Goal: Task Accomplishment & Management: Complete application form

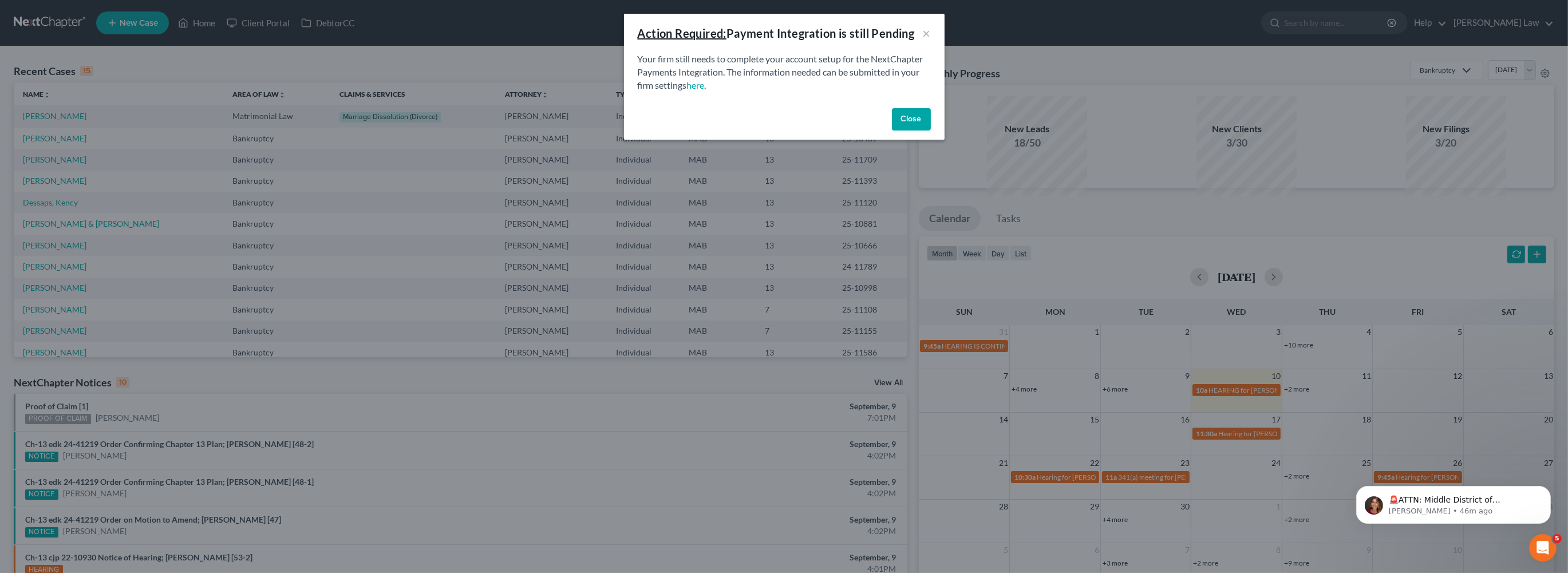
click at [930, 131] on button "Close" at bounding box center [911, 119] width 39 height 22
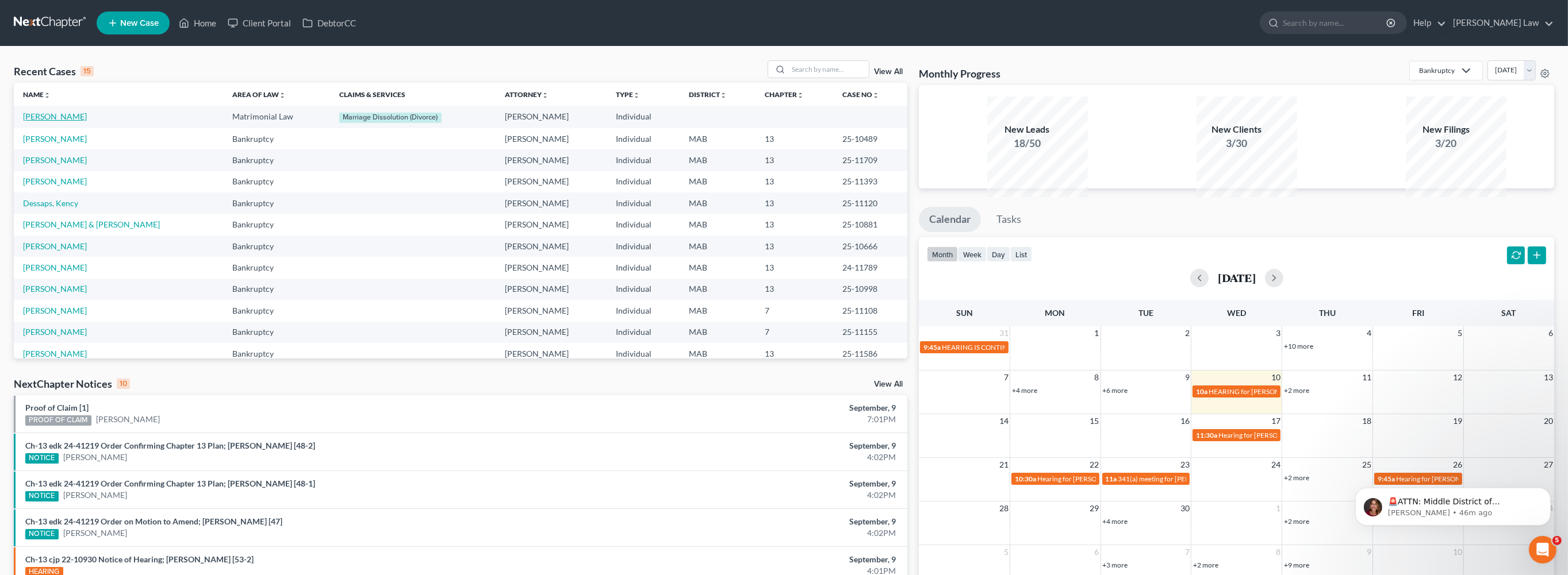
click at [70, 121] on link "[PERSON_NAME]" at bounding box center [55, 116] width 64 height 10
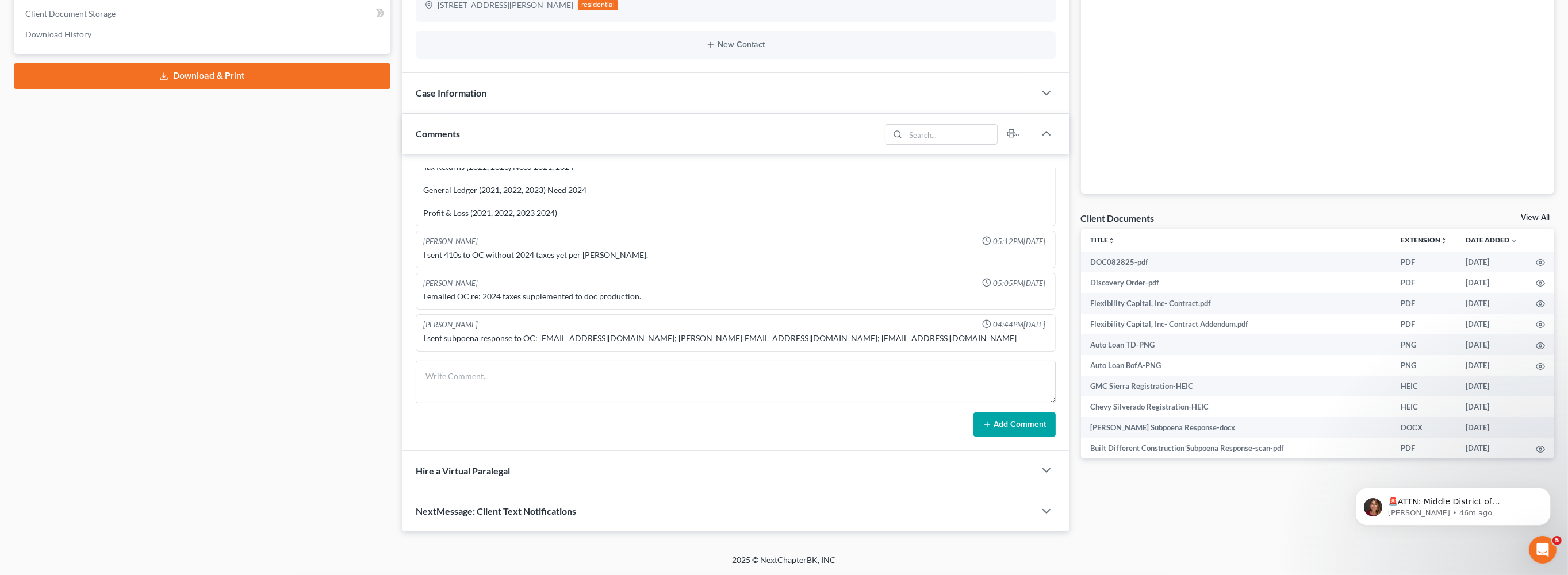
scroll to position [407, 0]
click at [1520, 213] on link "View All" at bounding box center [1534, 217] width 29 height 8
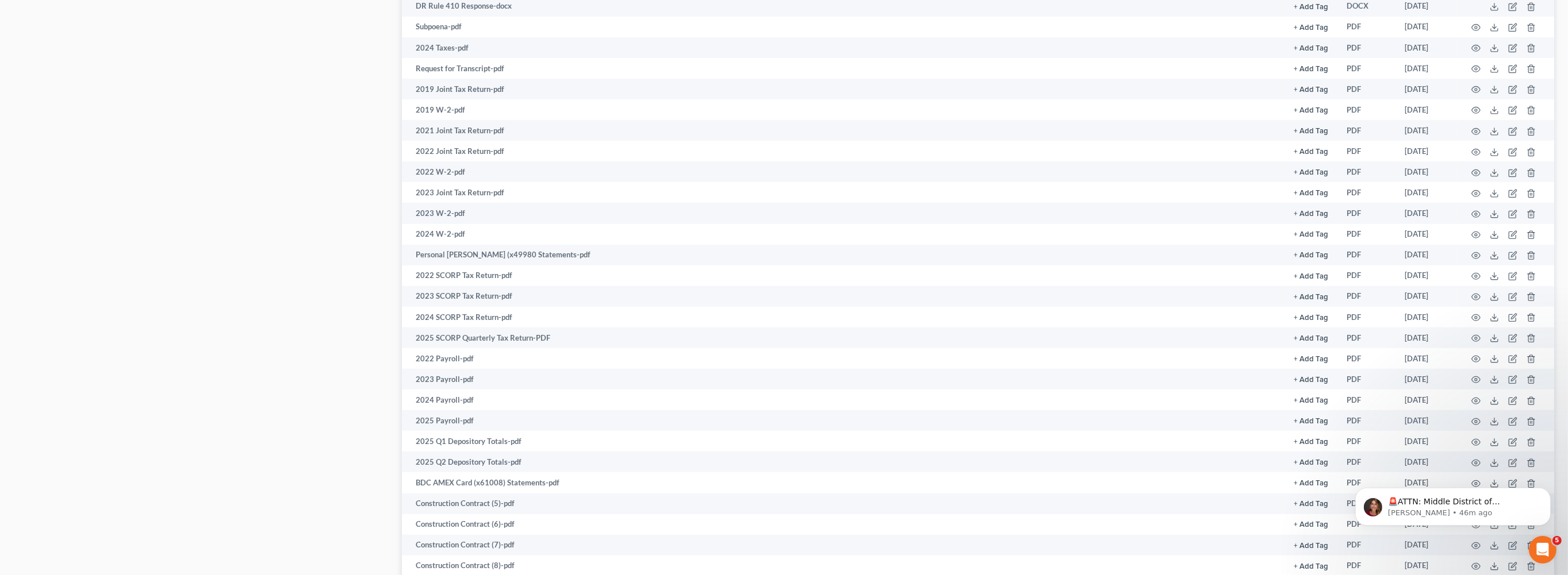
scroll to position [1440, 0]
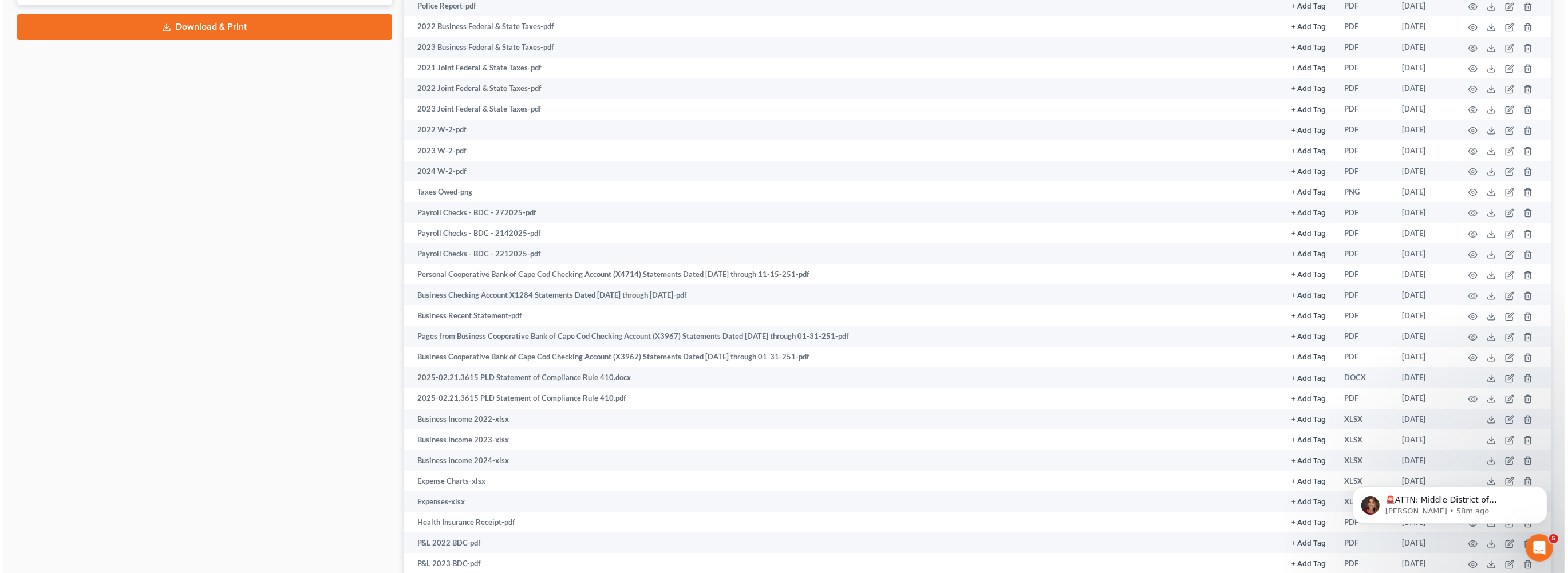
scroll to position [0, 0]
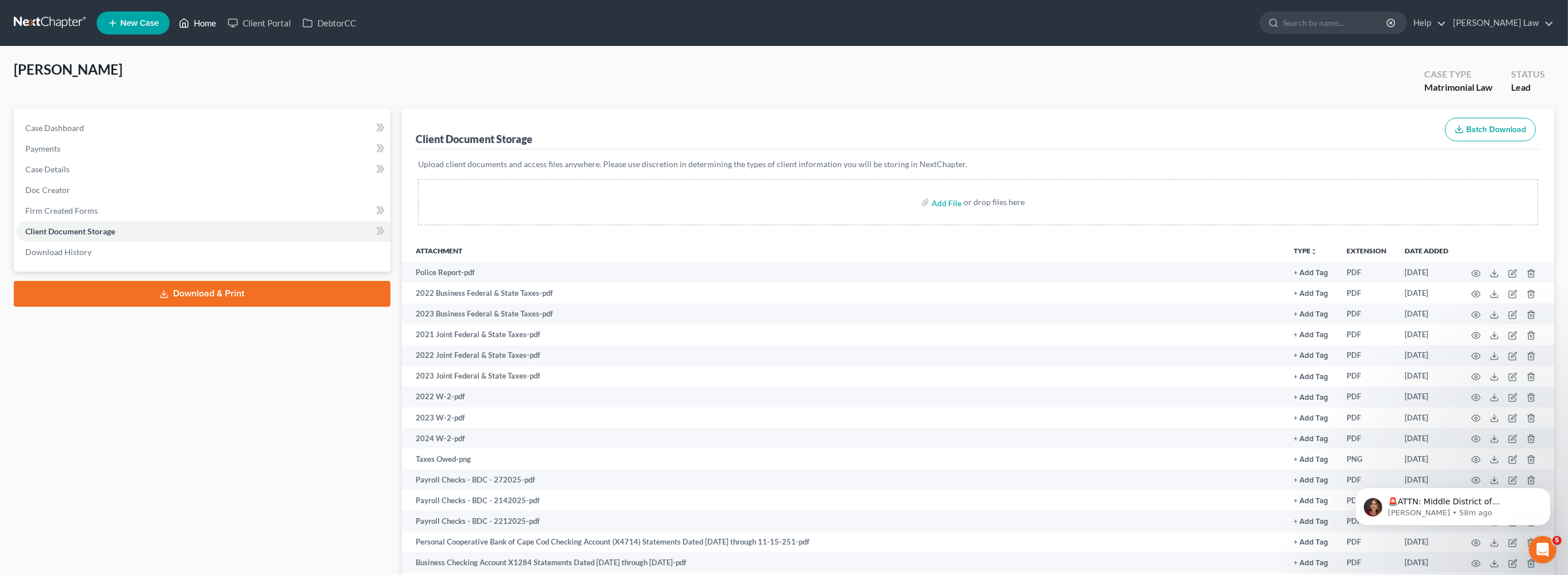
click at [222, 29] on link "Home" at bounding box center [197, 23] width 49 height 21
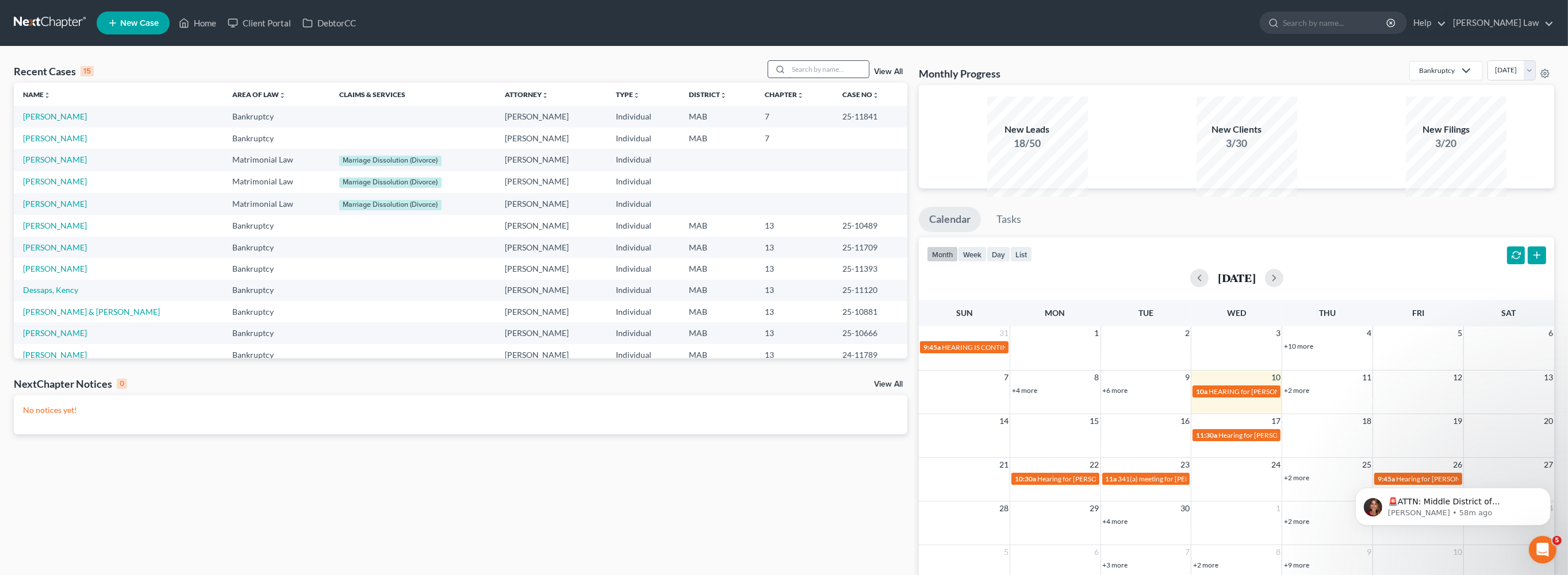
click at [790, 77] on input "search" at bounding box center [828, 69] width 81 height 16
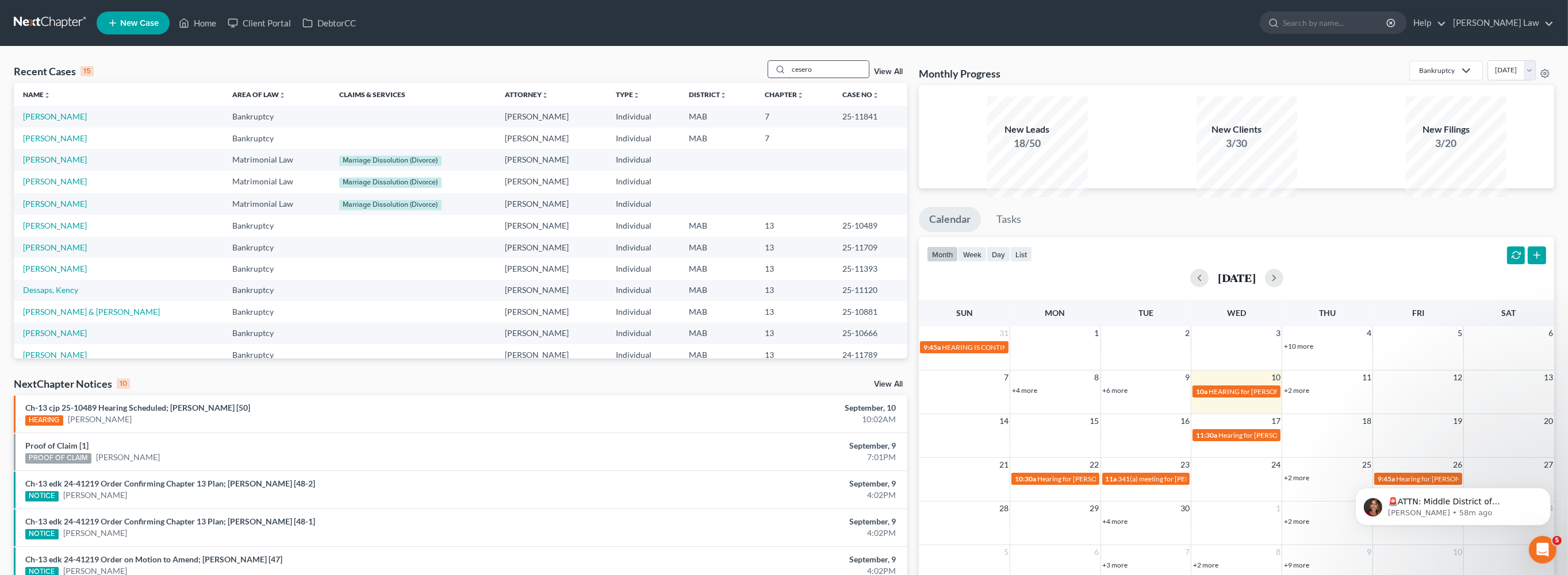
type input "cesero"
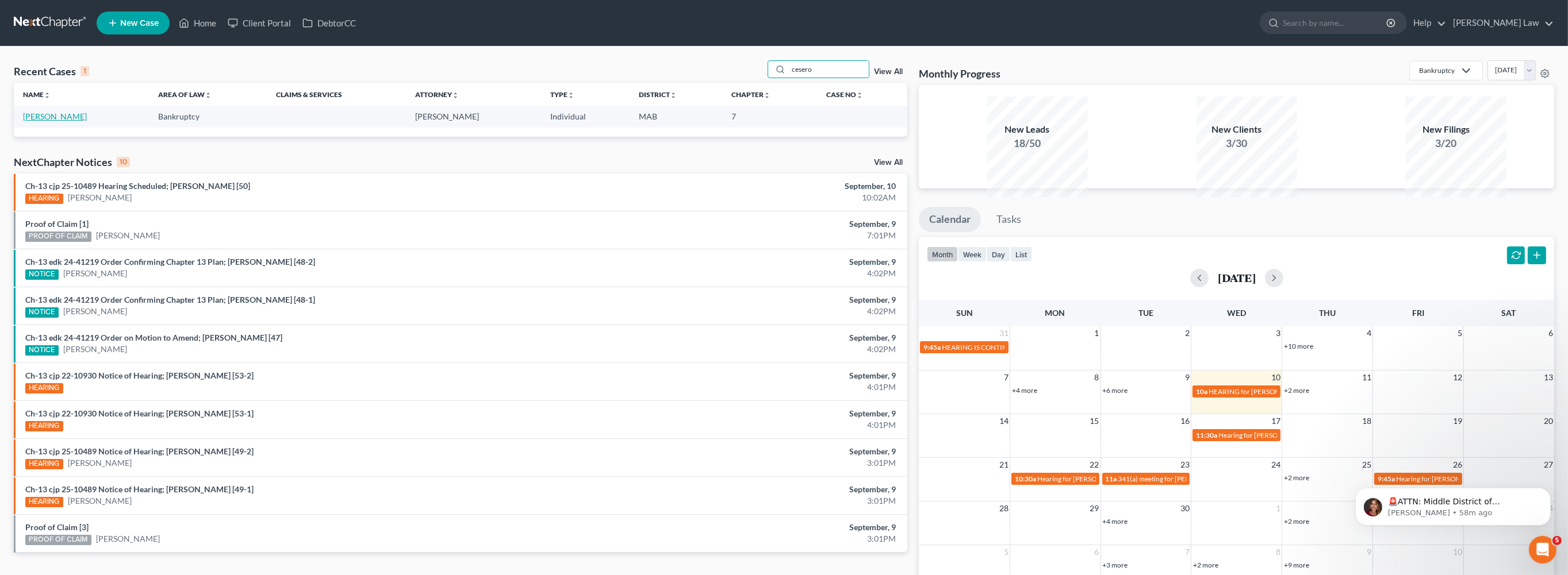
click at [61, 121] on link "[PERSON_NAME]" at bounding box center [55, 116] width 64 height 10
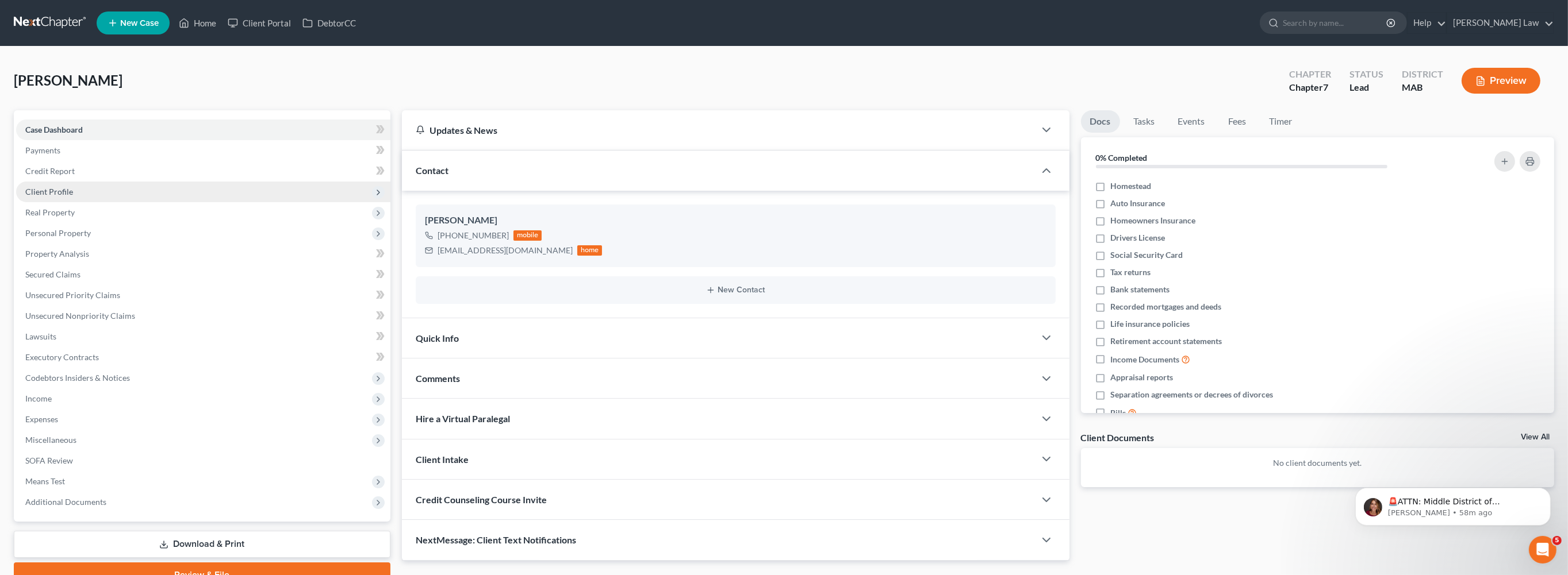
click at [68, 197] on span "Client Profile" at bounding box center [49, 191] width 48 height 10
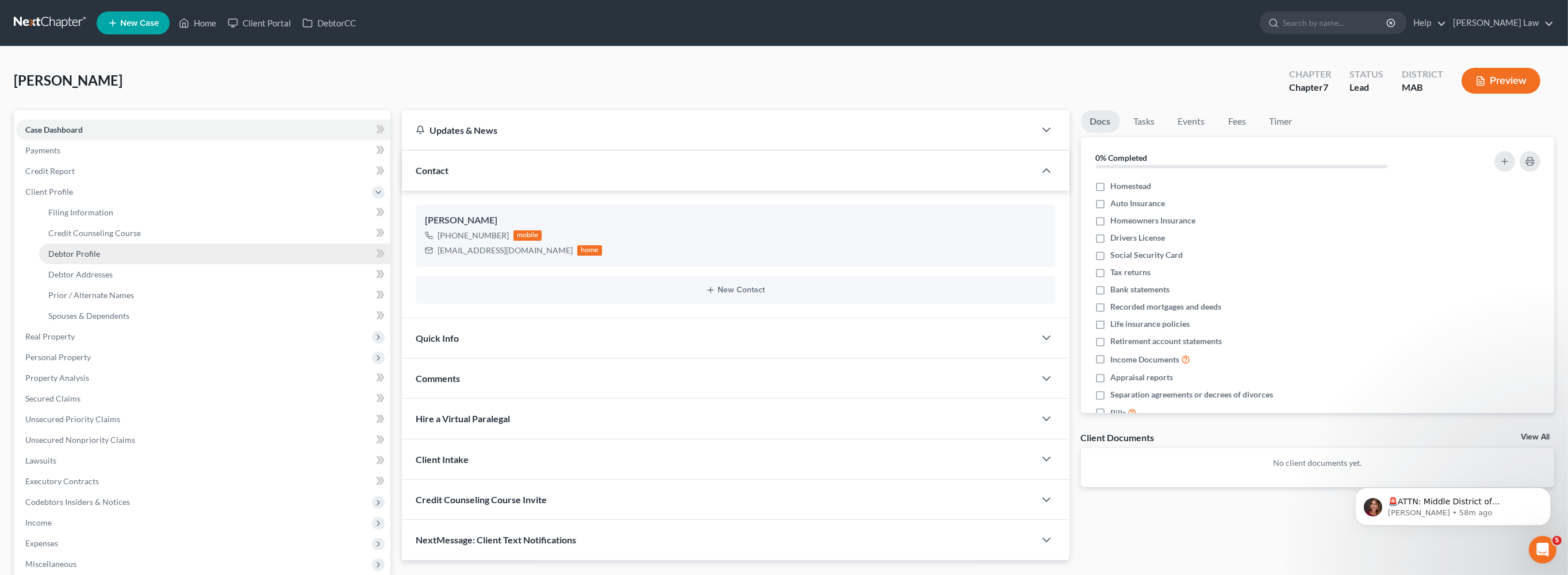
click at [82, 258] on span "Debtor Profile" at bounding box center [75, 253] width 52 height 10
select select "0"
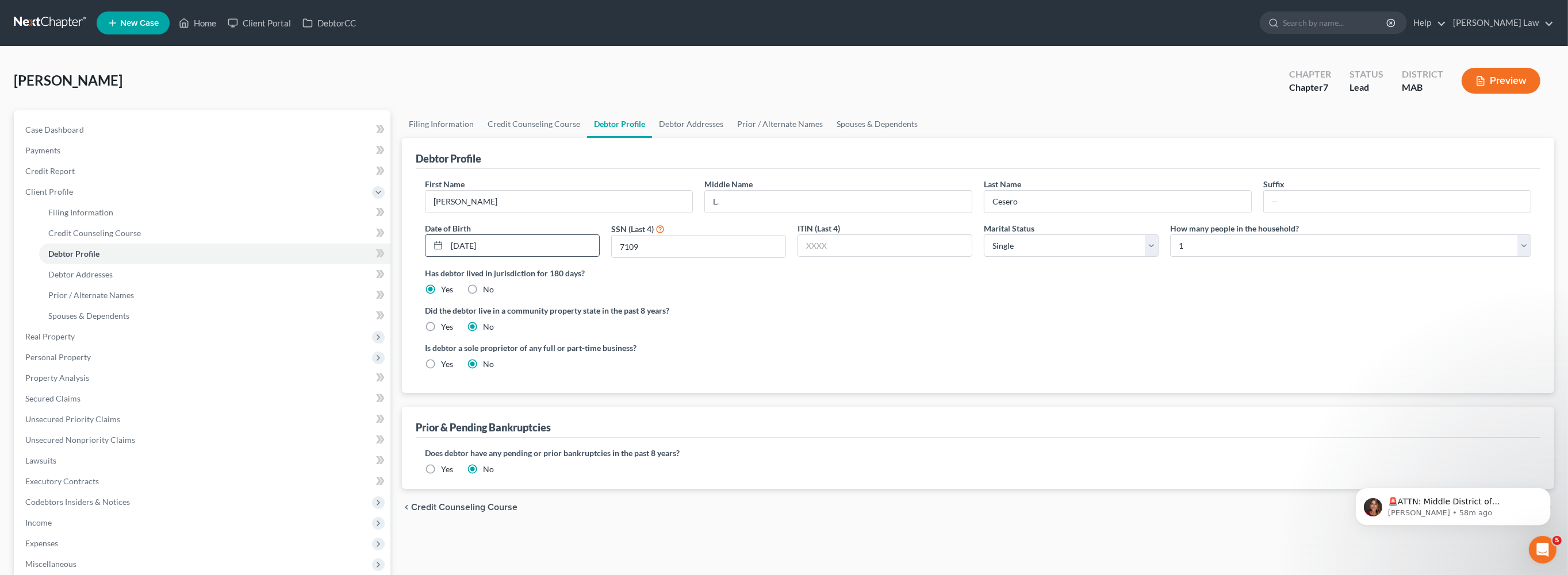
click at [557, 257] on input "[DATE]" at bounding box center [523, 245] width 153 height 22
click at [924, 138] on link "Spouses & Dependents" at bounding box center [876, 124] width 95 height 28
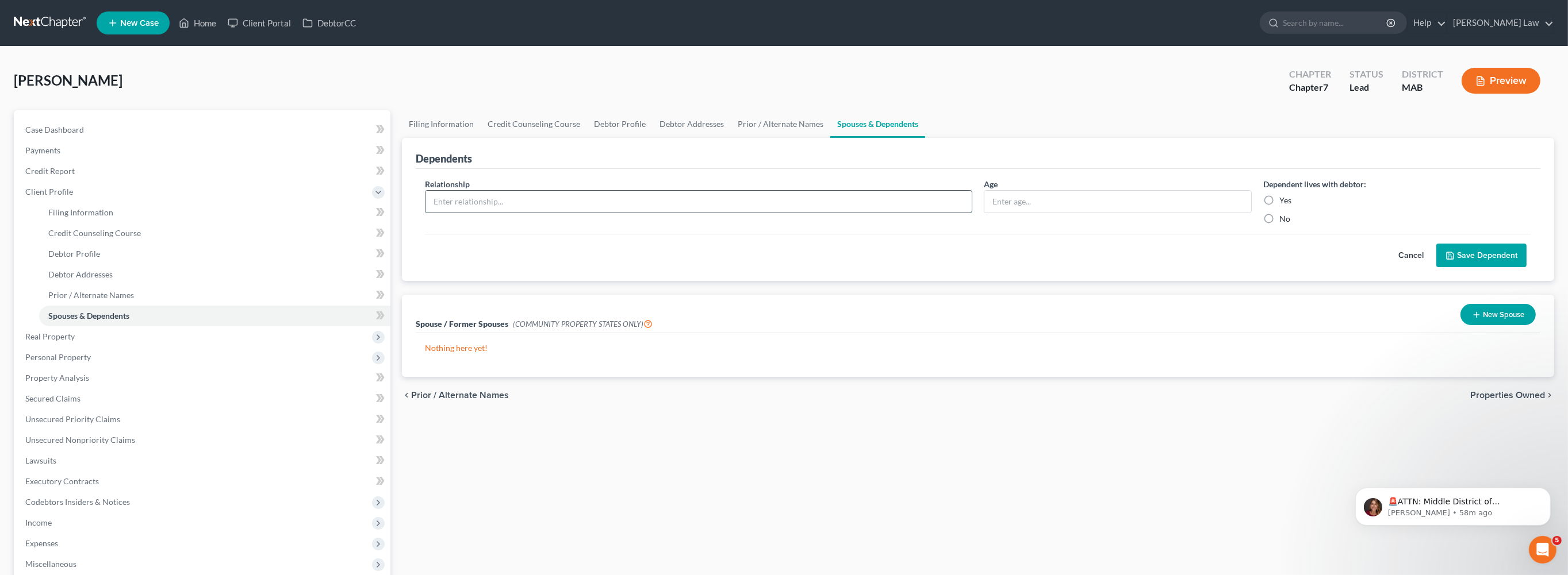
click at [650, 212] on input "text" at bounding box center [698, 201] width 546 height 22
type input "Son"
type input "1 month"
click at [1279, 206] on label "Yes" at bounding box center [1285, 200] width 12 height 11
click at [1283, 202] on input "Yes" at bounding box center [1287, 199] width 8 height 8
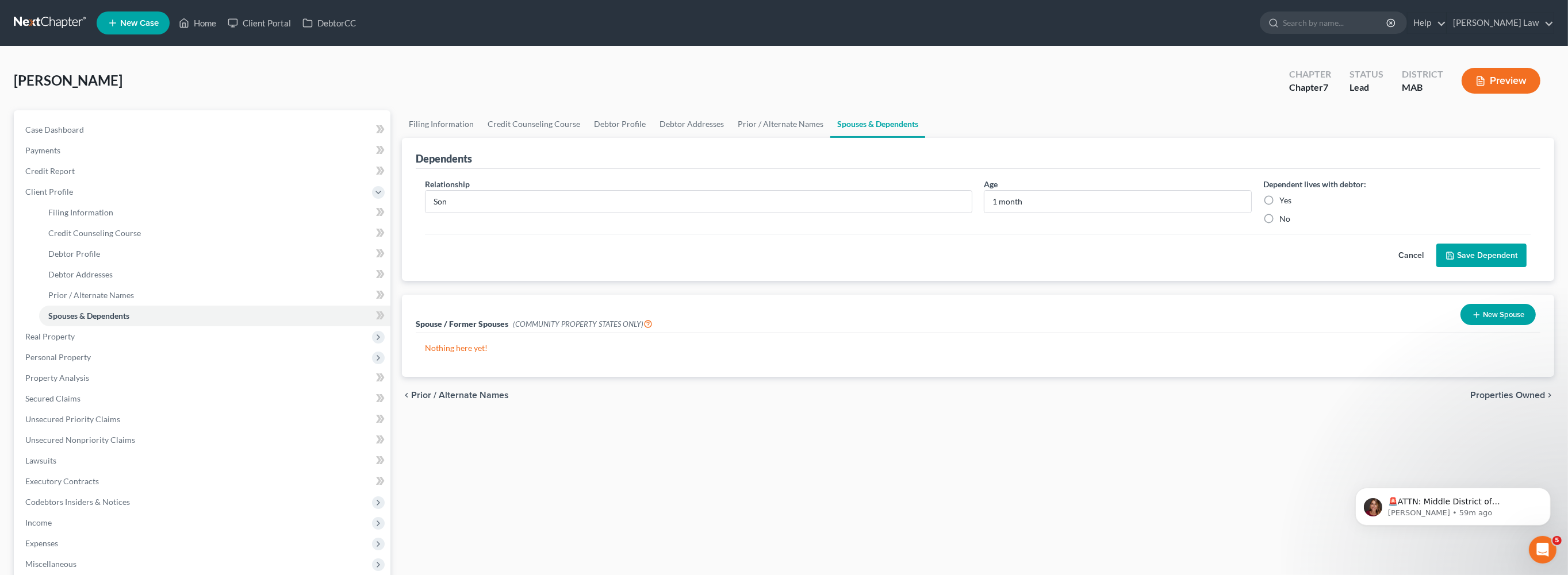
radio input "true"
click at [1453, 268] on button "Save Dependent" at bounding box center [1481, 256] width 90 height 24
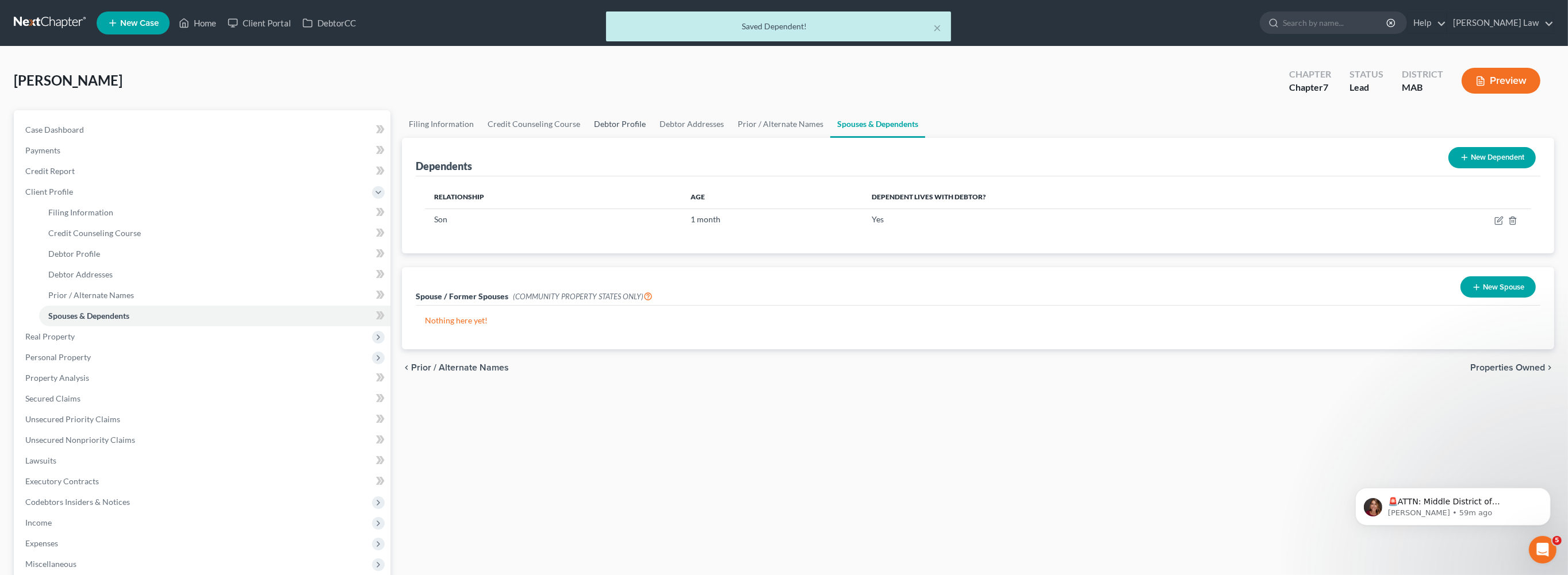
click at [653, 138] on link "Debtor Profile" at bounding box center [620, 124] width 66 height 28
select select "0"
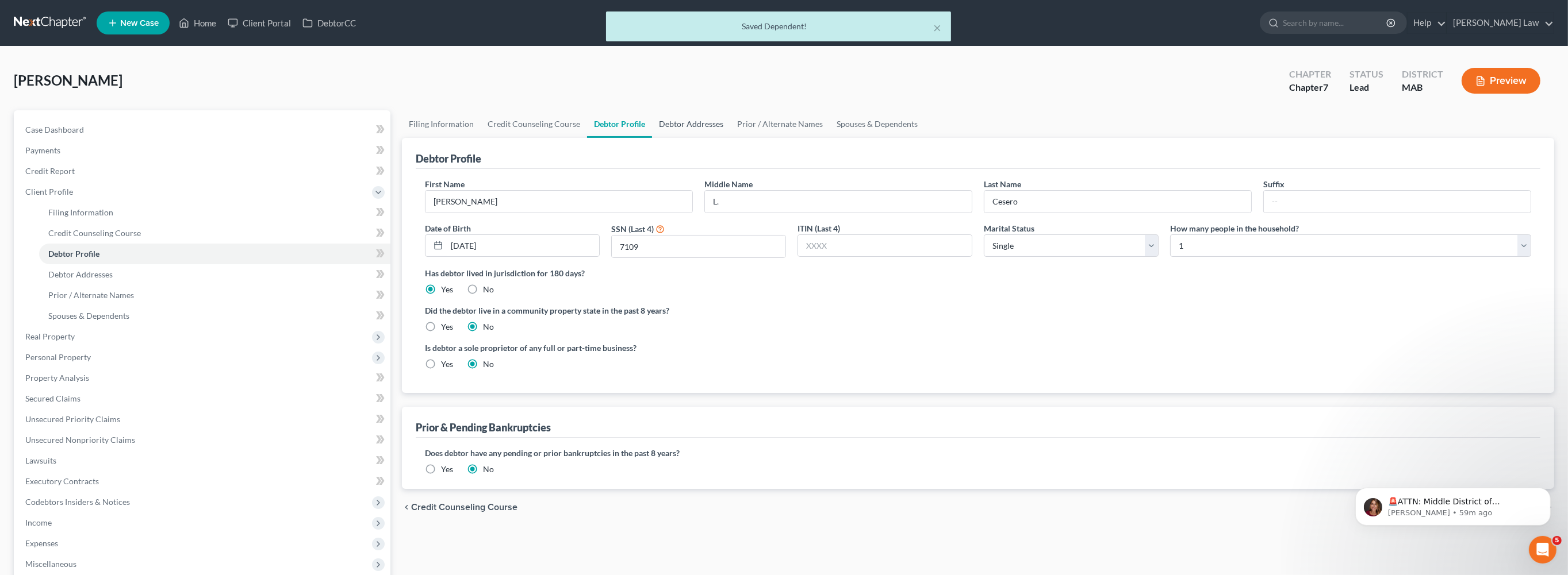
click at [730, 138] on link "Debtor Addresses" at bounding box center [691, 124] width 78 height 28
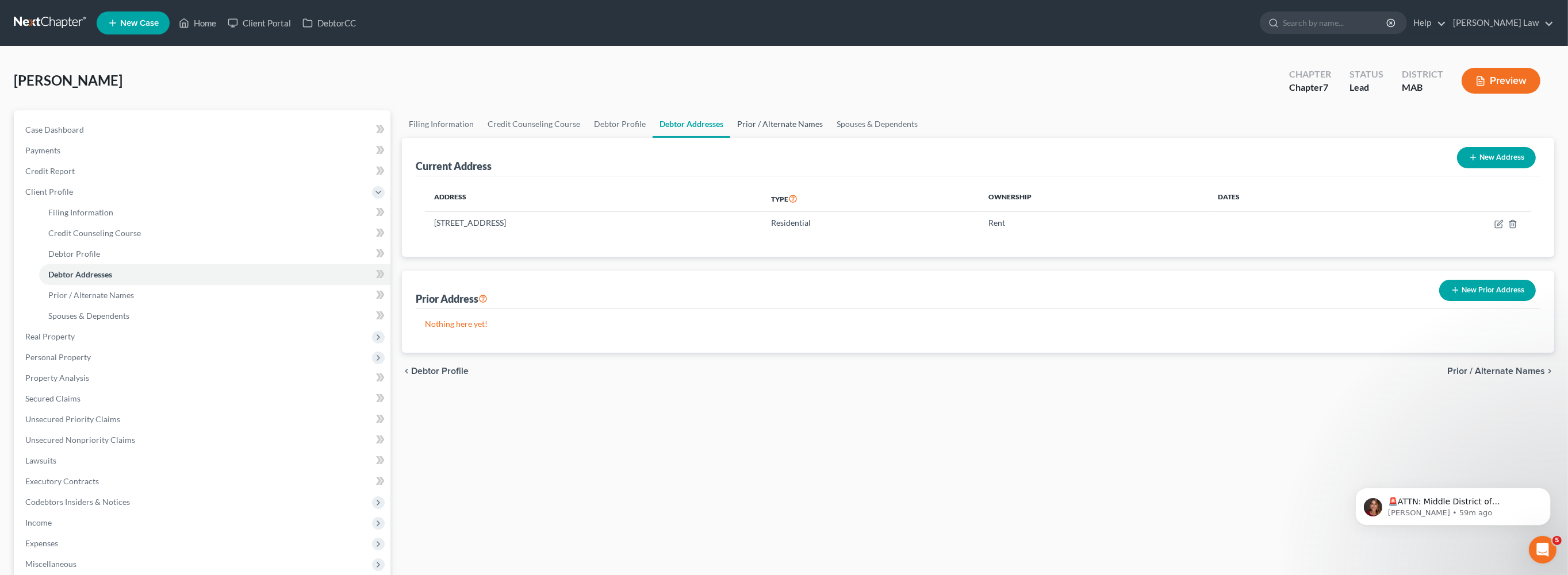
click at [830, 138] on link "Prior / Alternate Names" at bounding box center [779, 124] width 100 height 28
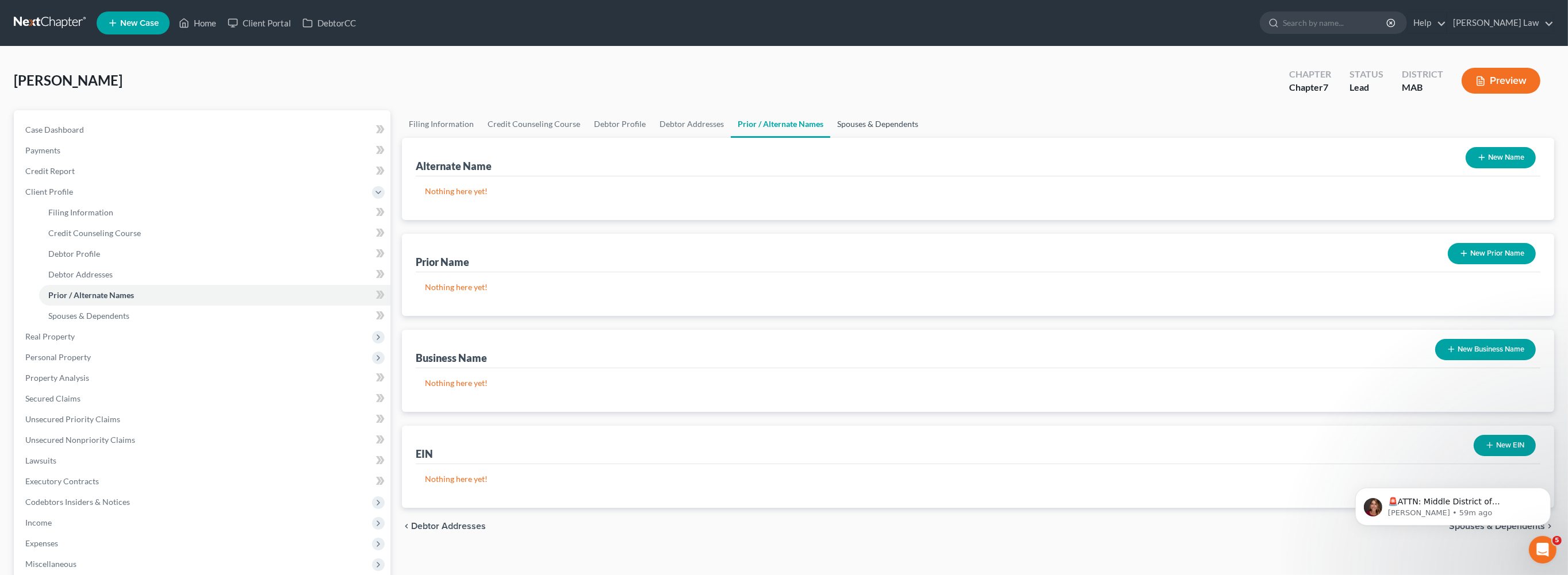
click at [925, 138] on link "Spouses & Dependents" at bounding box center [877, 124] width 95 height 28
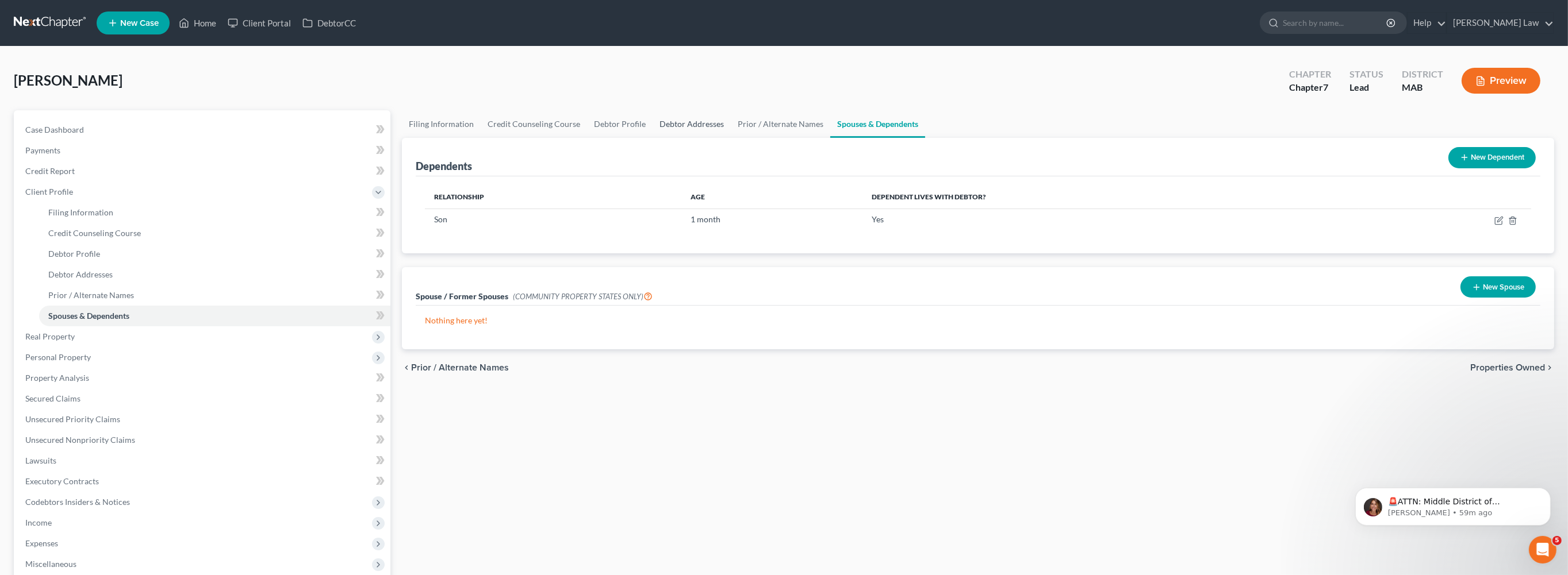
click at [731, 138] on link "Debtor Addresses" at bounding box center [692, 124] width 78 height 28
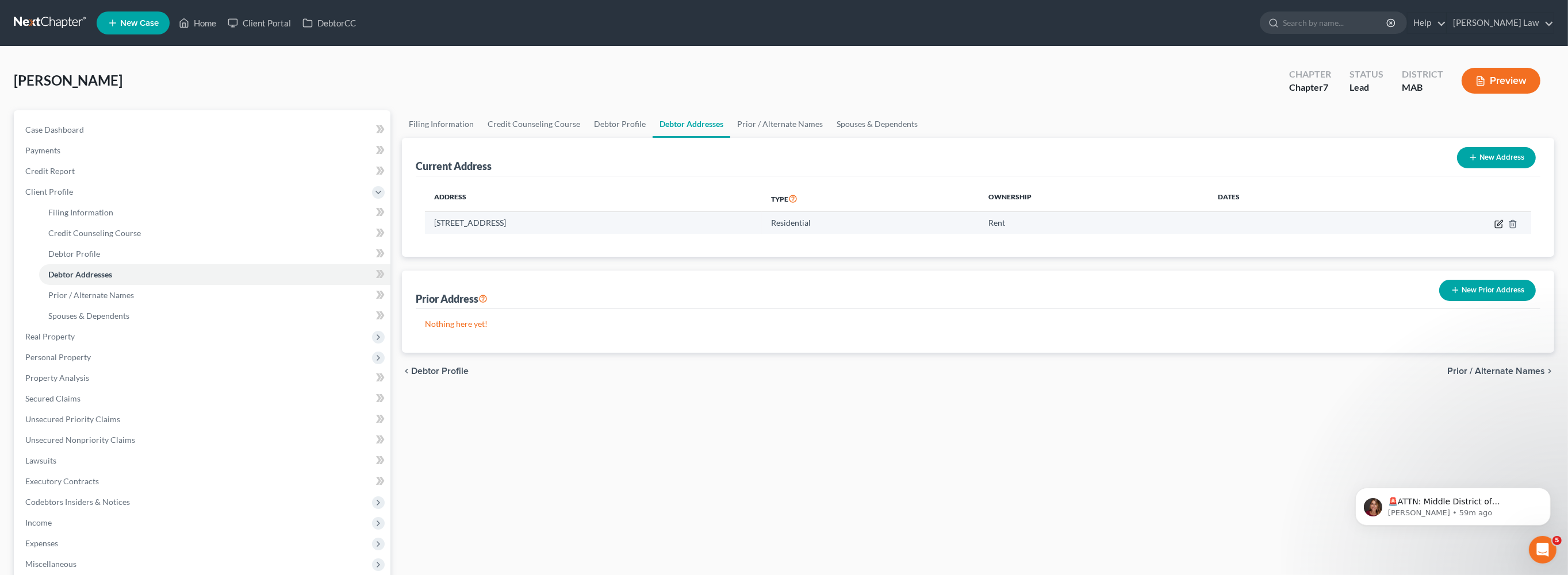
click at [1494, 229] on icon "button" at bounding box center [1499, 224] width 10 height 10
select select "22"
select select "11"
select select "0"
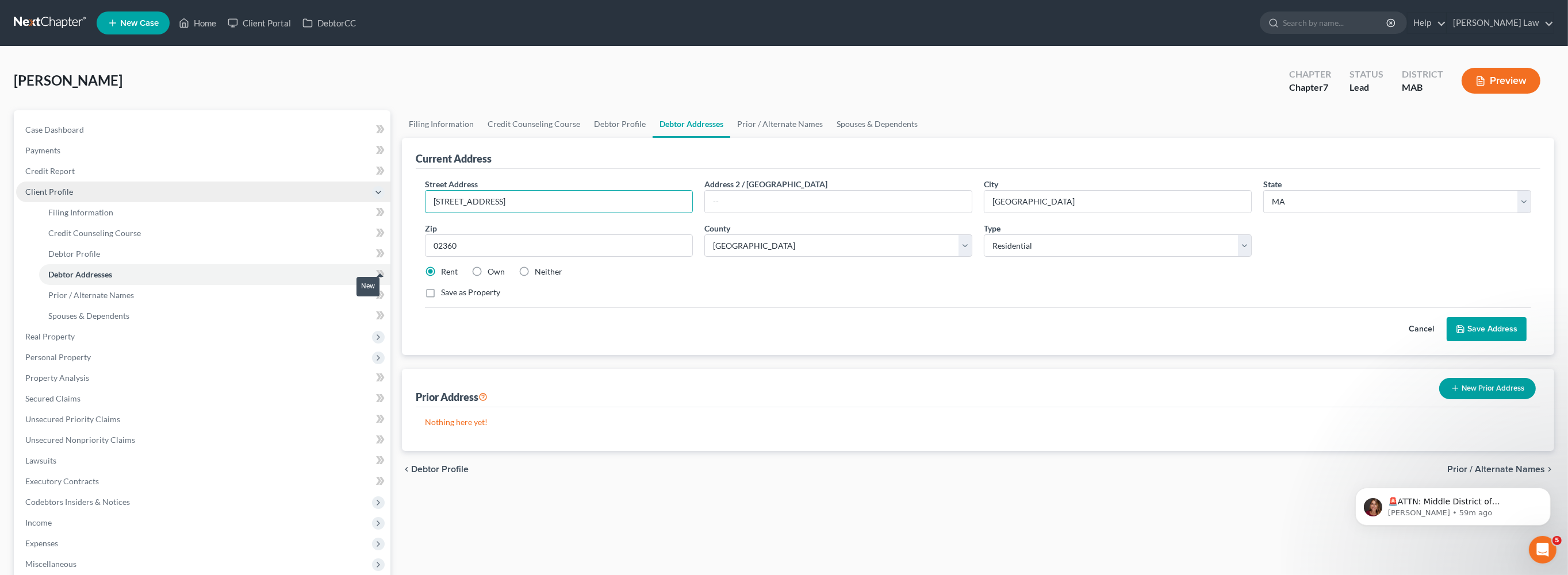
drag, startPoint x: 390, startPoint y: 253, endPoint x: 331, endPoint y: 247, distance: 59.3
click at [333, 248] on div "Petition Navigation Case Dashboard Payments Invoices Payments Payments Credit R…" at bounding box center [784, 411] width 1552 height 602
click at [1436, 480] on div "🚨ATTN: Middle District of [US_STATE] The court has added a new Credit Counselin…" at bounding box center [1453, 454] width 212 height 144
click at [1442, 474] on body "🚨ATTN: Middle District of [US_STATE] The court has added a new Credit Counselin…" at bounding box center [1452, 503] width 220 height 71
click at [1427, 481] on body "🚨ATTN: Middle District of [US_STATE] The court has added a new Credit Counselin…" at bounding box center [1452, 503] width 220 height 71
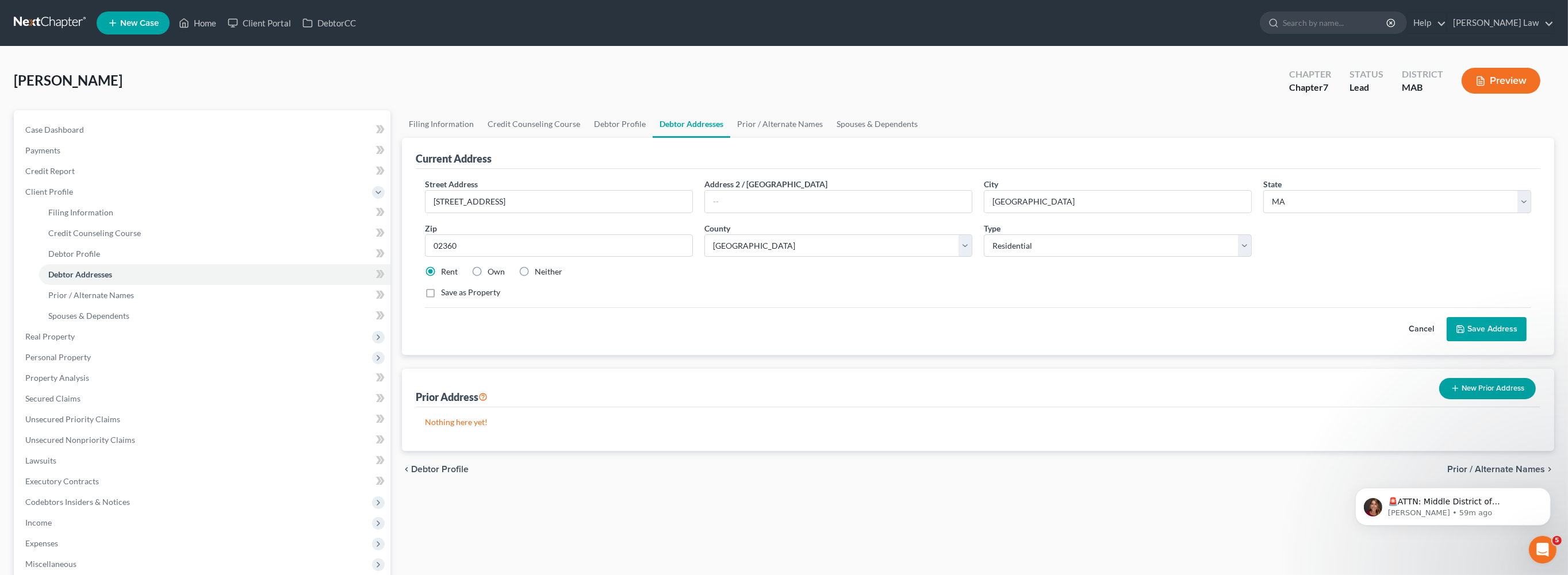
drag, startPoint x: 1179, startPoint y: 507, endPoint x: 1198, endPoint y: 510, distance: 19.2
click at [1179, 451] on div "Nothing here yet!" at bounding box center [978, 429] width 1125 height 43
click at [1416, 479] on div "🚨ATTN: Middle District of [US_STATE] The court has added a new Credit Counselin…" at bounding box center [1453, 454] width 212 height 144
click at [1423, 479] on div "🚨ATTN: Middle District of [US_STATE] The court has added a new Credit Counselin…" at bounding box center [1453, 454] width 212 height 144
click at [1553, 496] on div "🚨ATTN: Middle District of [US_STATE] The court has added a new Credit Counselin…" at bounding box center [1453, 454] width 212 height 144
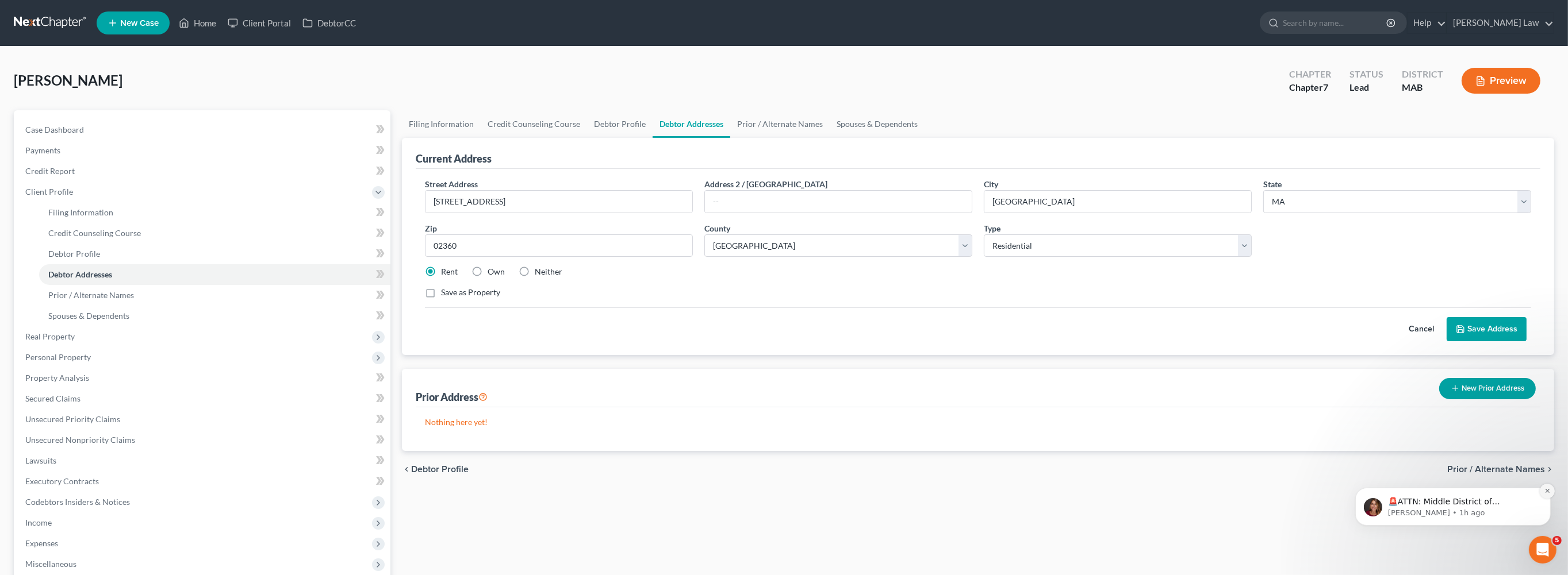
click at [1540, 491] on button "Dismiss notification" at bounding box center [1545, 490] width 15 height 15
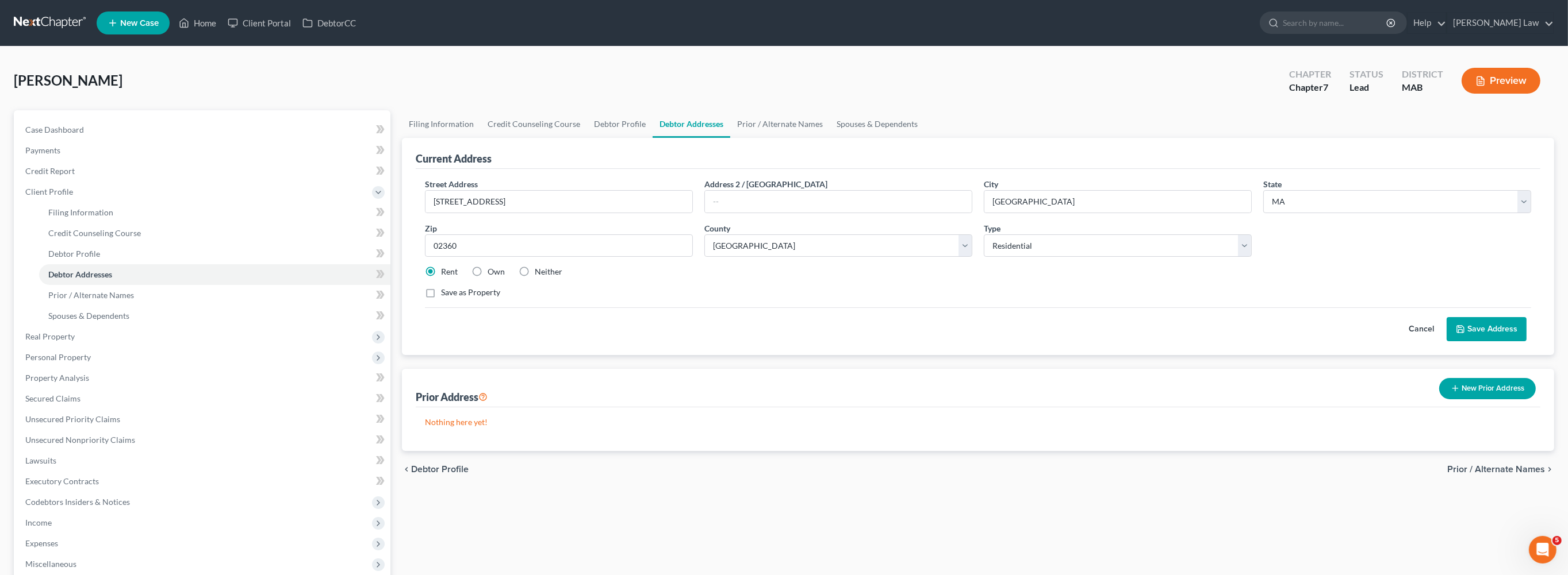
click at [1493, 399] on button "New Prior Address" at bounding box center [1486, 389] width 96 height 22
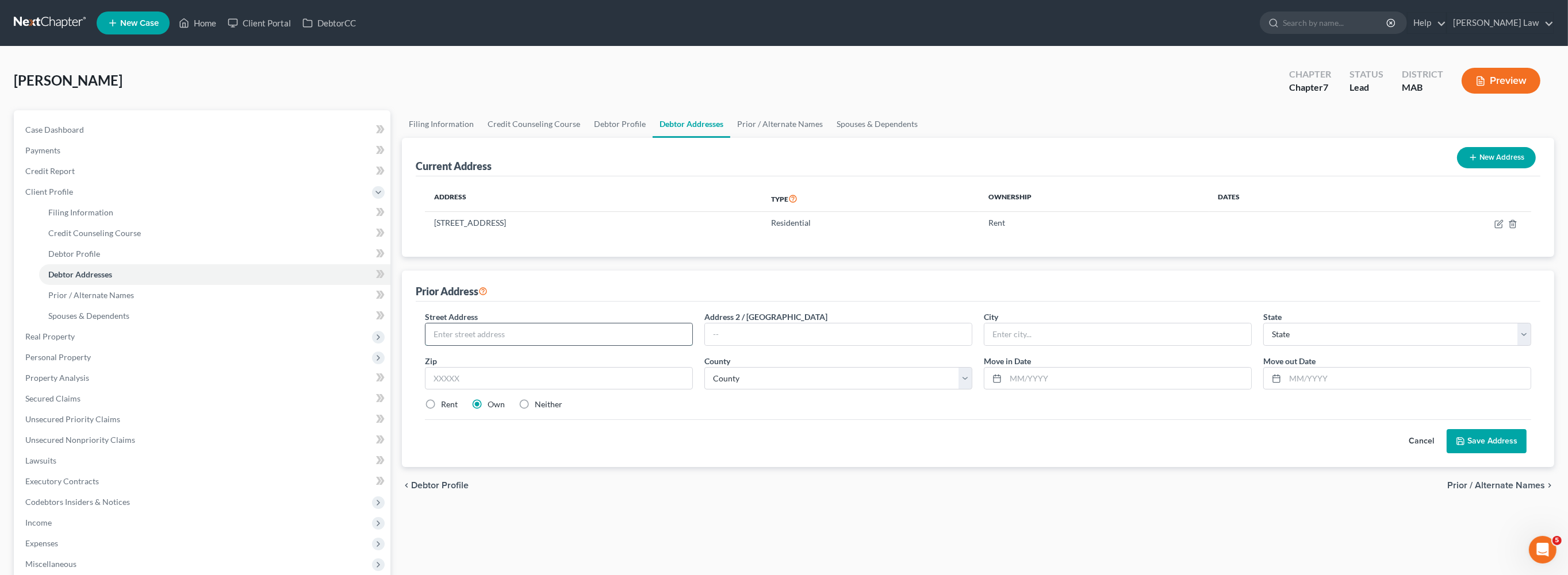
click at [532, 345] on input "text" at bounding box center [558, 334] width 266 height 22
type input "[STREET_ADDRESS]"
type input "[GEOGRAPHIC_DATA]"
select select "22"
type input "02360"
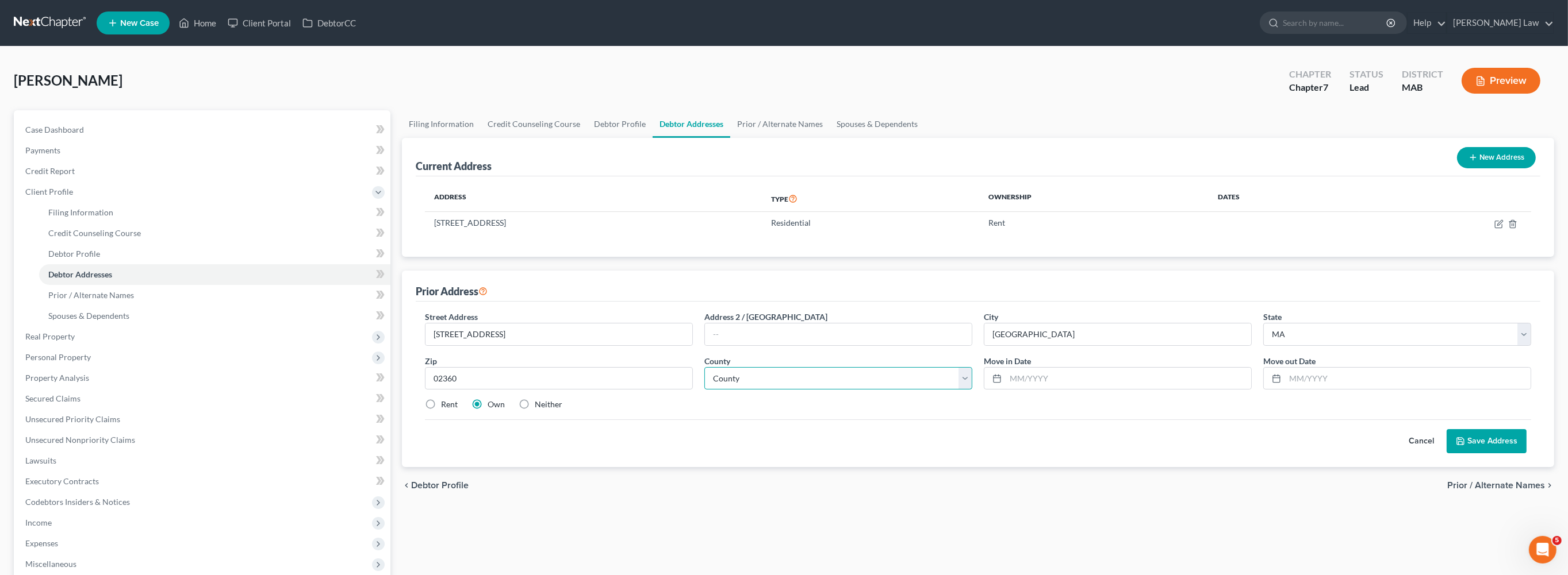
click at [963, 390] on select "County [GEOGRAPHIC_DATA] [GEOGRAPHIC_DATA] [GEOGRAPHIC_DATA] [GEOGRAPHIC_DATA] …" at bounding box center [838, 378] width 268 height 23
select select "11"
click at [1052, 389] on input "text" at bounding box center [1128, 378] width 246 height 22
type input "1"
type input "[DATE]"
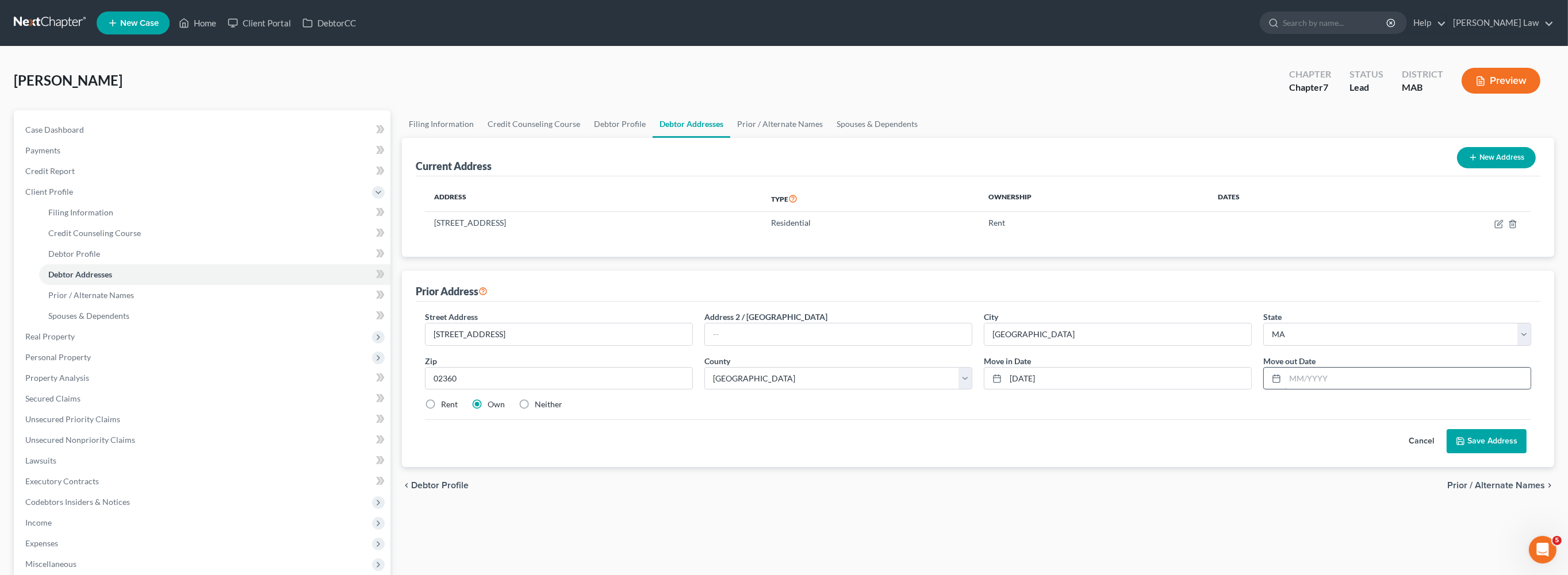
click at [1321, 389] on input "text" at bounding box center [1407, 378] width 246 height 22
type input "[DATE]"
click at [1447, 454] on button "Save Address" at bounding box center [1486, 441] width 80 height 24
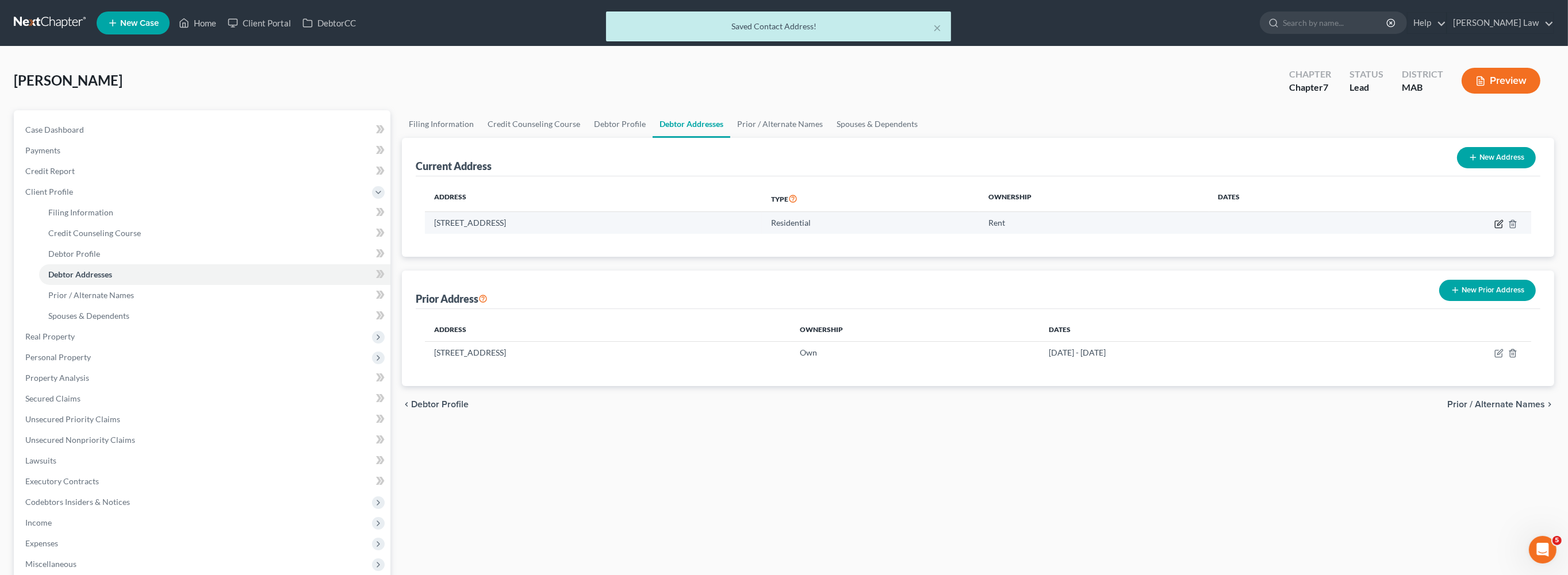
click at [1494, 229] on icon "button" at bounding box center [1499, 224] width 10 height 10
select select "22"
select select "11"
select select "0"
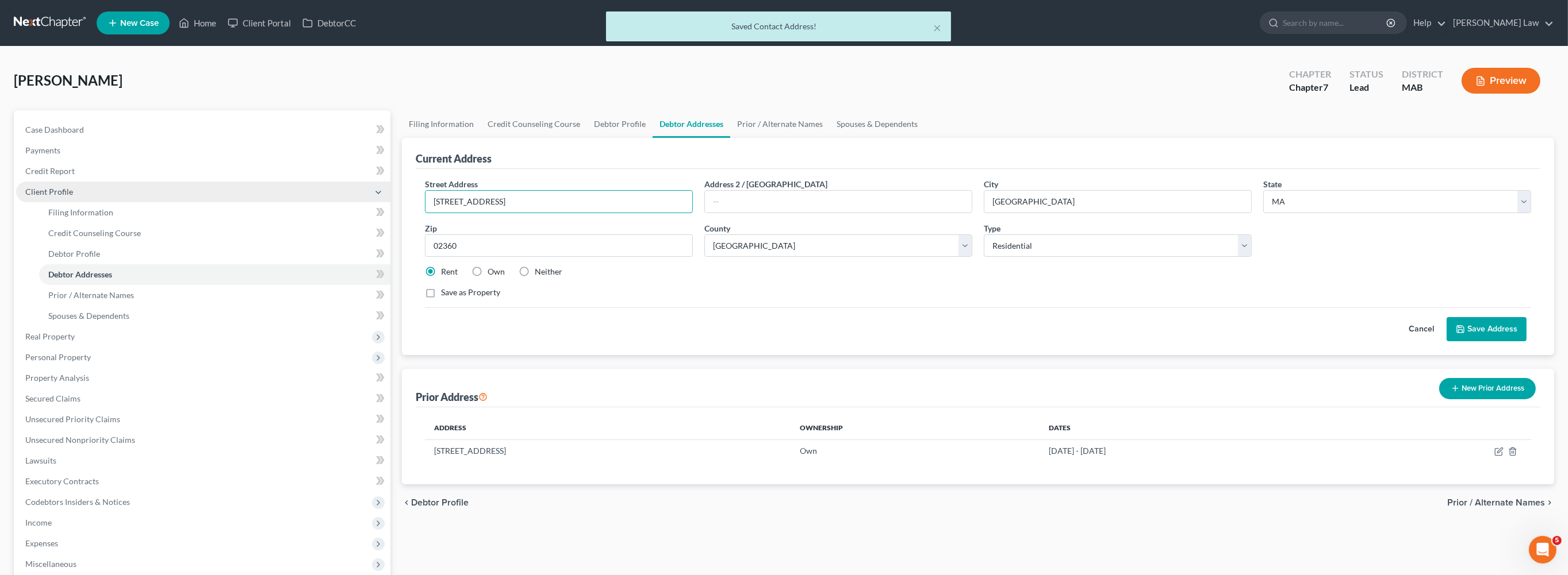
drag, startPoint x: 410, startPoint y: 252, endPoint x: 369, endPoint y: 250, distance: 41.0
click at [371, 252] on div "Petition Navigation Case Dashboard Payments Invoices Payments Payments Credit R…" at bounding box center [784, 411] width 1552 height 602
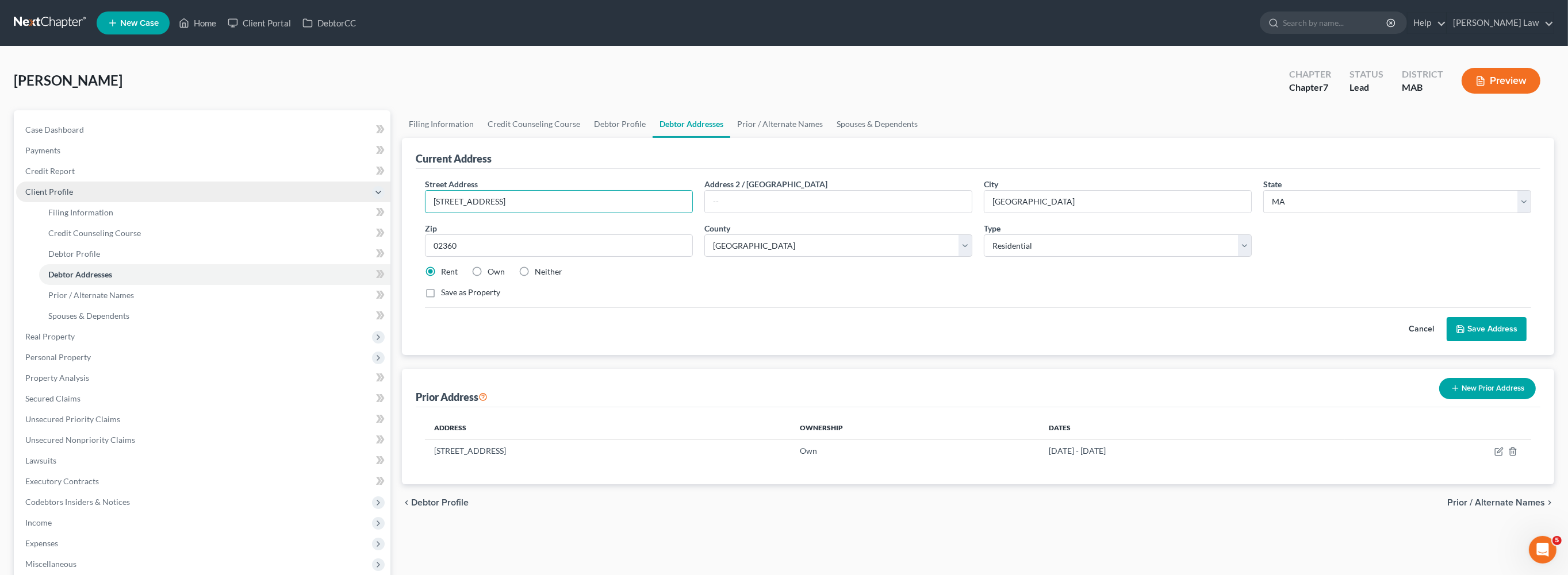
type input "[STREET_ADDRESS]"
type input "Wareham"
select select "22"
type input "02571"
click at [791, 212] on input "text" at bounding box center [837, 201] width 266 height 22
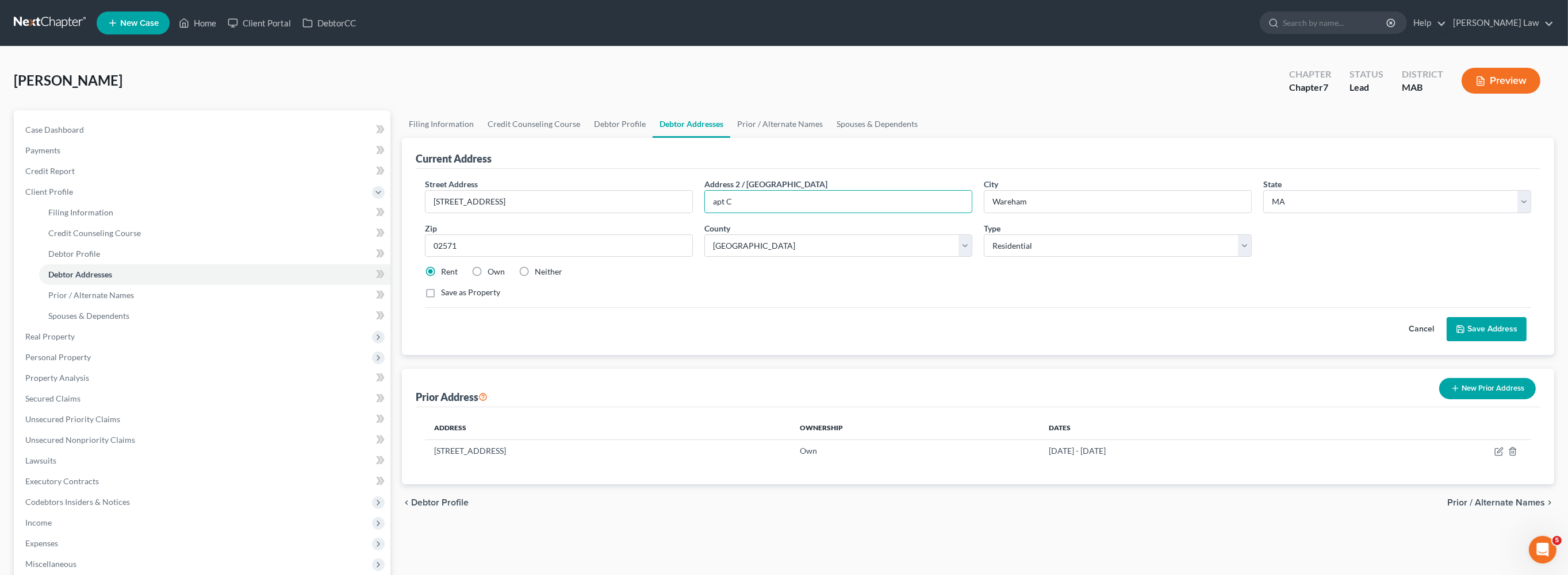
type input "apt C"
click at [1473, 342] on button "Save Address" at bounding box center [1486, 330] width 80 height 24
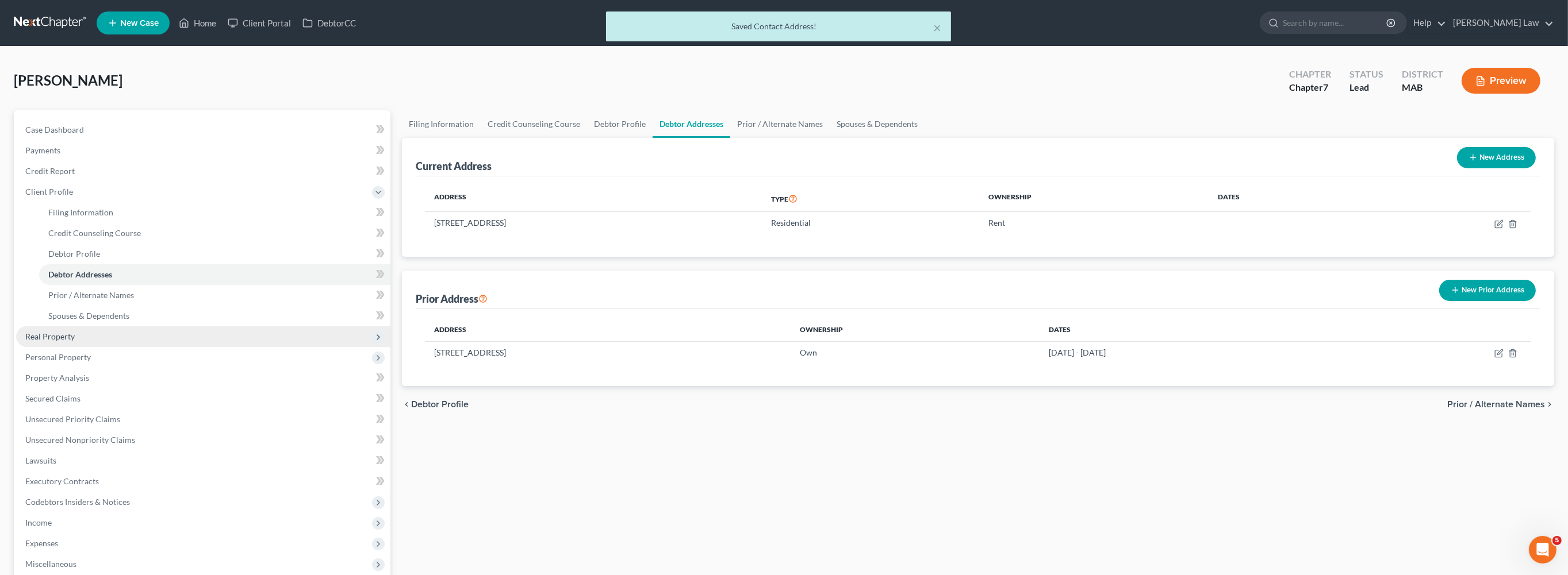
click at [62, 342] on span "Real Property" at bounding box center [49, 336] width 49 height 10
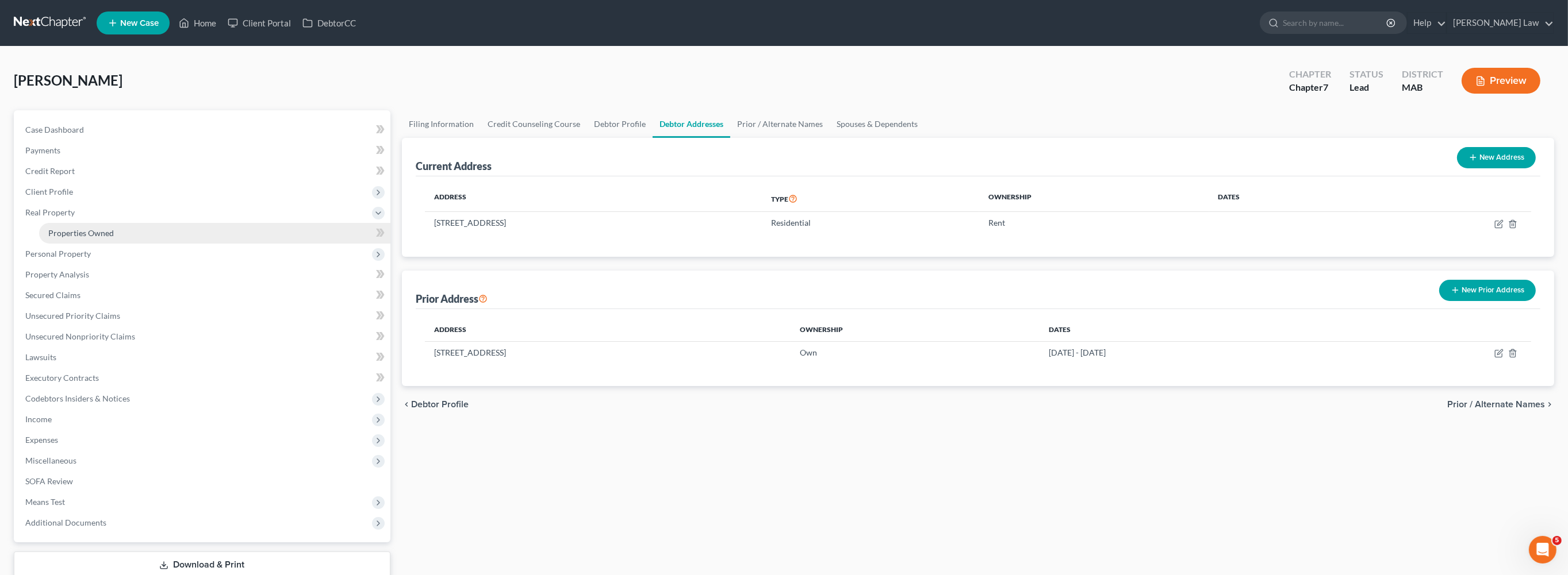
click at [93, 238] on span "Properties Owned" at bounding box center [82, 232] width 66 height 10
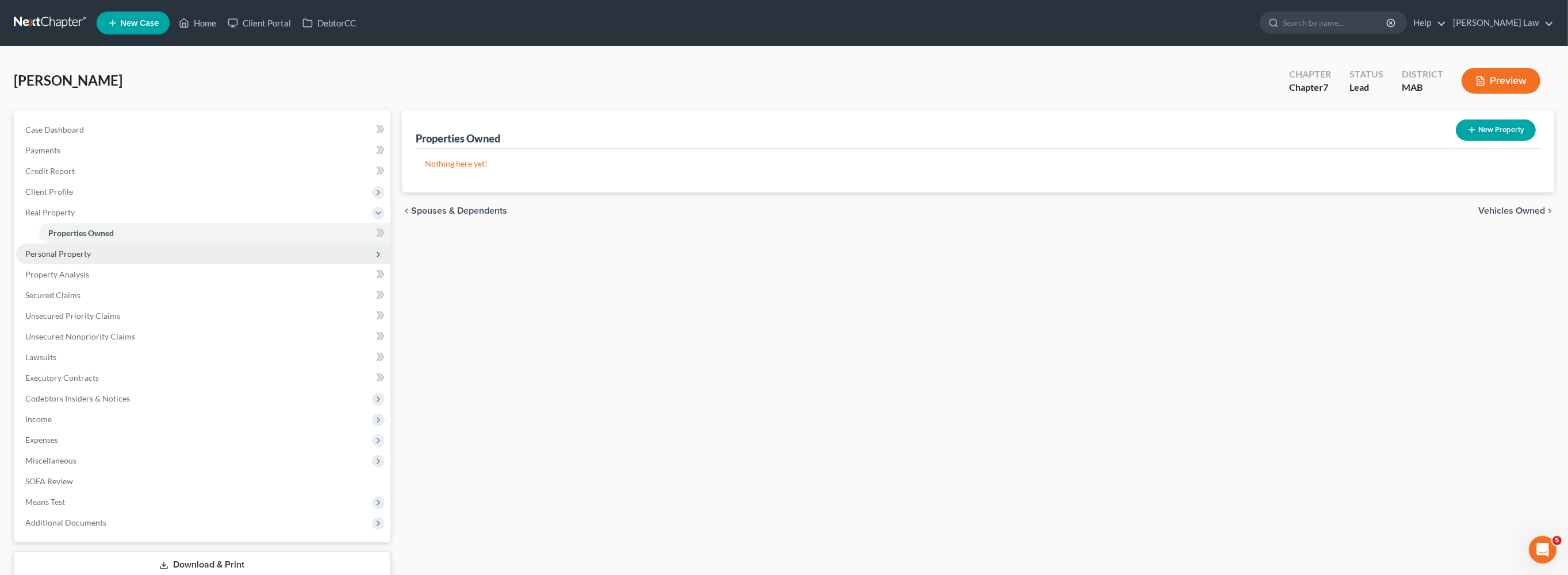
click at [80, 258] on span "Personal Property" at bounding box center [58, 253] width 66 height 10
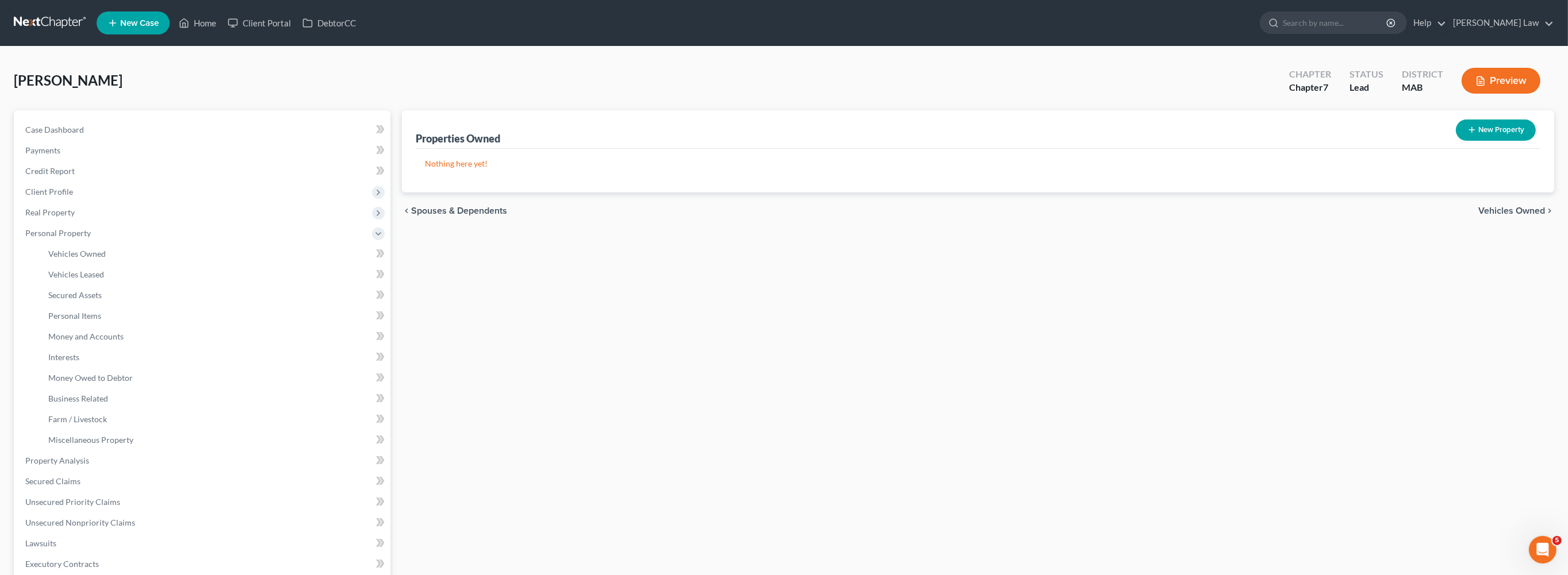
click at [1484, 140] on button "New Property" at bounding box center [1495, 130] width 80 height 22
select select "22"
select select "11"
select select "0"
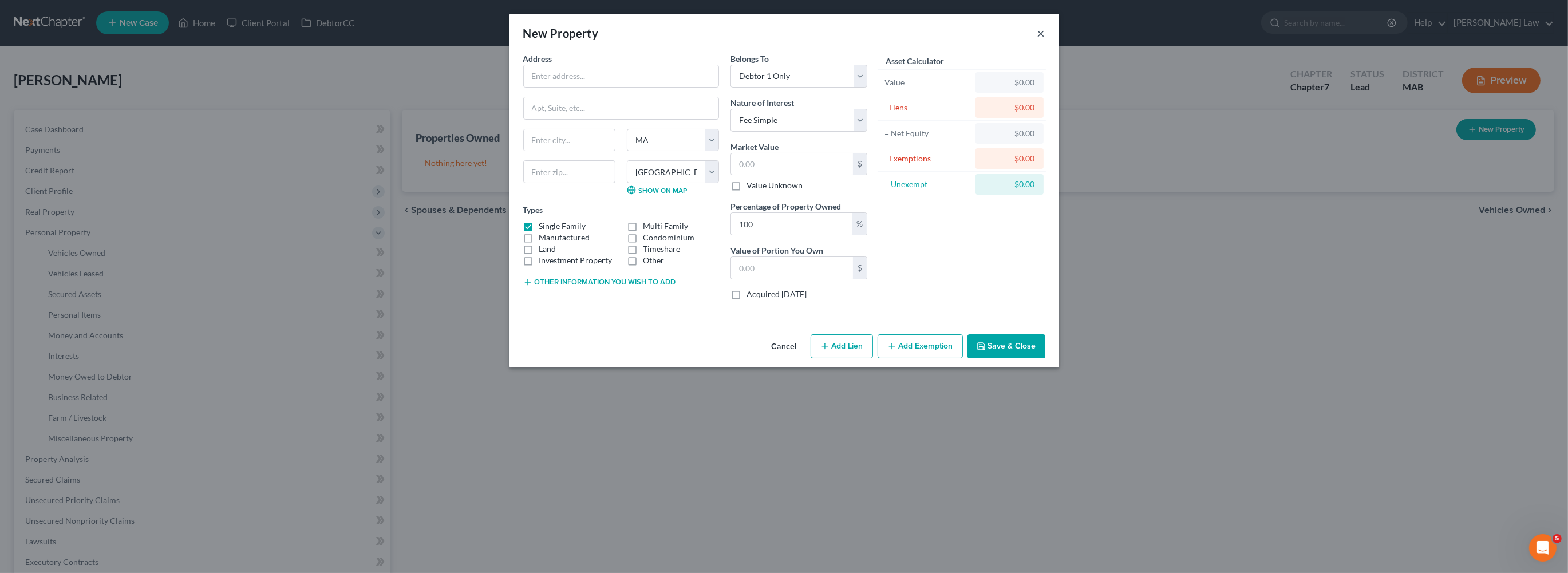
click at [1045, 40] on button "×" at bounding box center [1040, 33] width 8 height 14
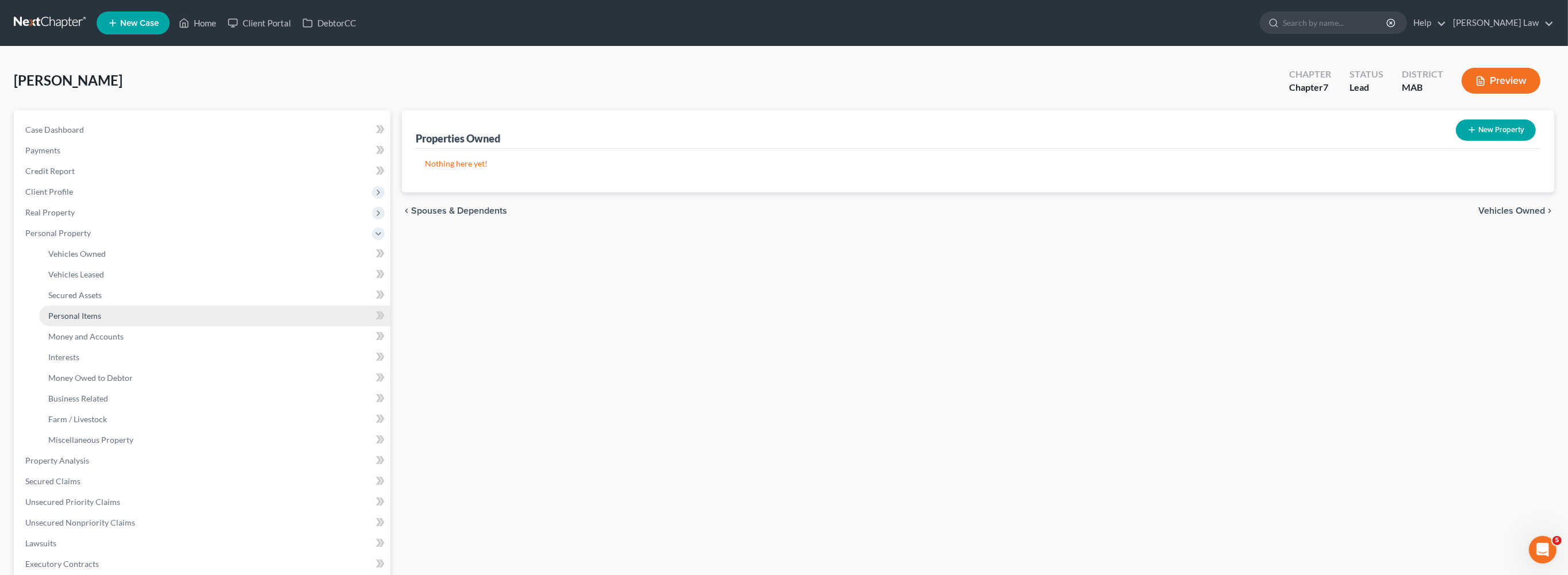
click at [82, 321] on span "Personal Items" at bounding box center [75, 315] width 53 height 10
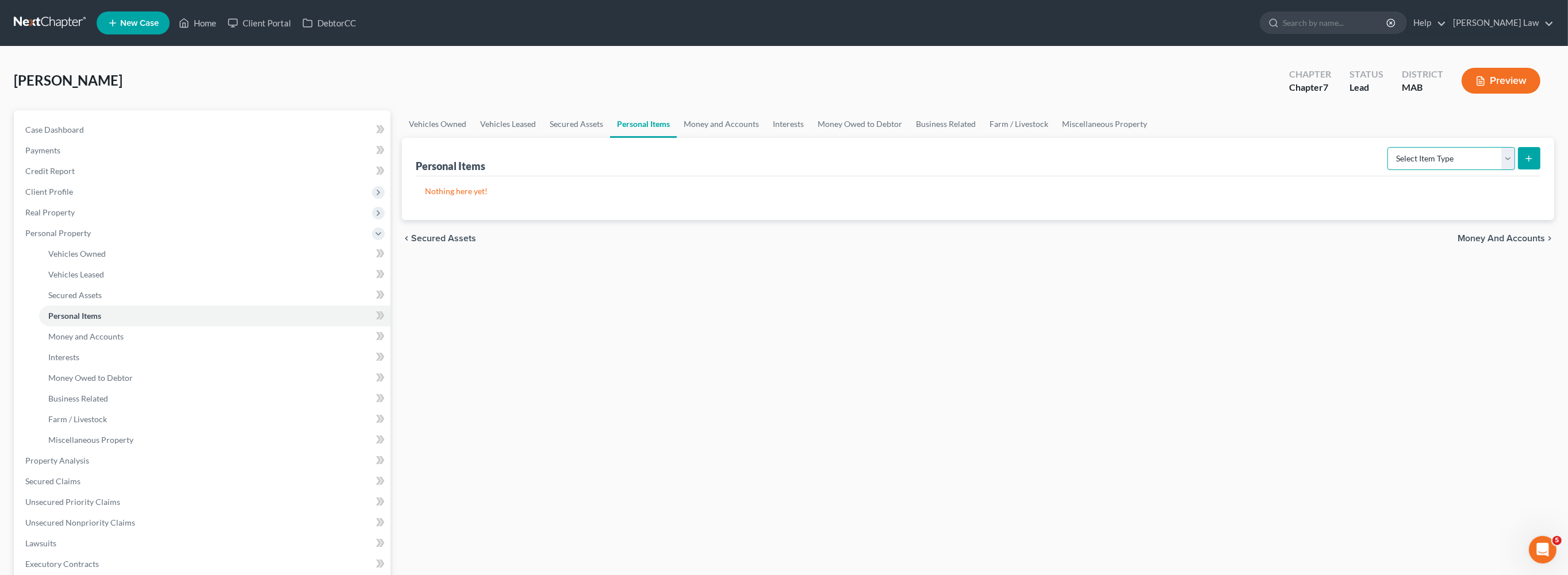
click at [1492, 170] on select "Select Item Type Clothing Collectibles Of Value Electronics Firearms Household …" at bounding box center [1451, 159] width 128 height 23
select select "clothing"
click at [1524, 163] on icon "submit" at bounding box center [1528, 159] width 10 height 10
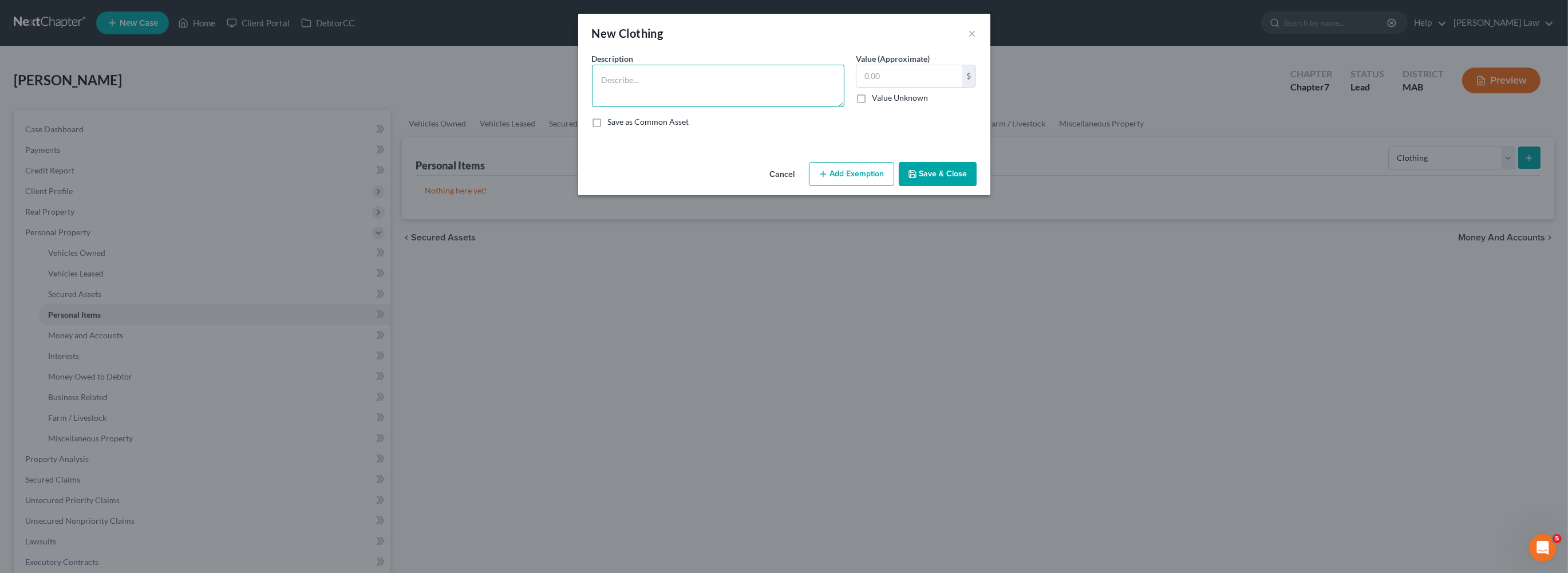
click at [744, 107] on textarea at bounding box center [718, 86] width 252 height 42
type textarea "Ordinary clothing"
type input "1,000"
click at [860, 186] on button "Add Exemption" at bounding box center [851, 174] width 86 height 24
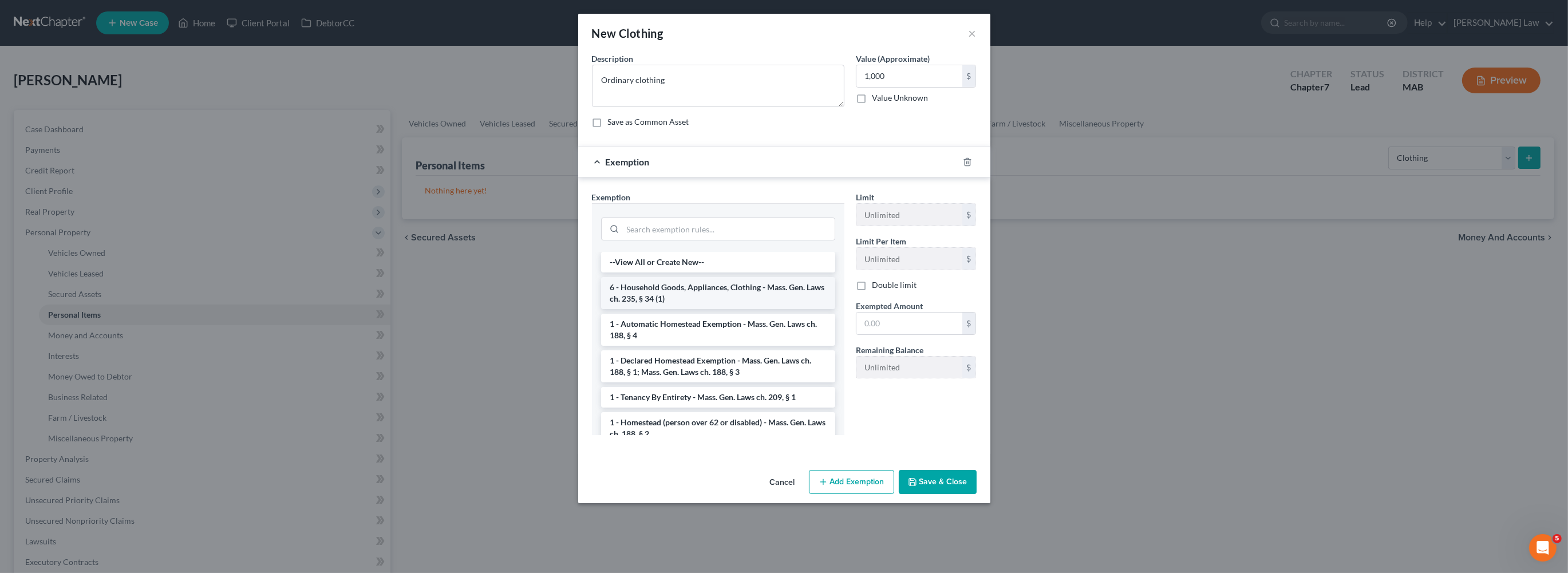
click at [675, 309] on li "6 - Household Goods, Appliances, Clothing - Mass. Gen. Laws ch. 235, § 34 (1)" at bounding box center [718, 293] width 234 height 32
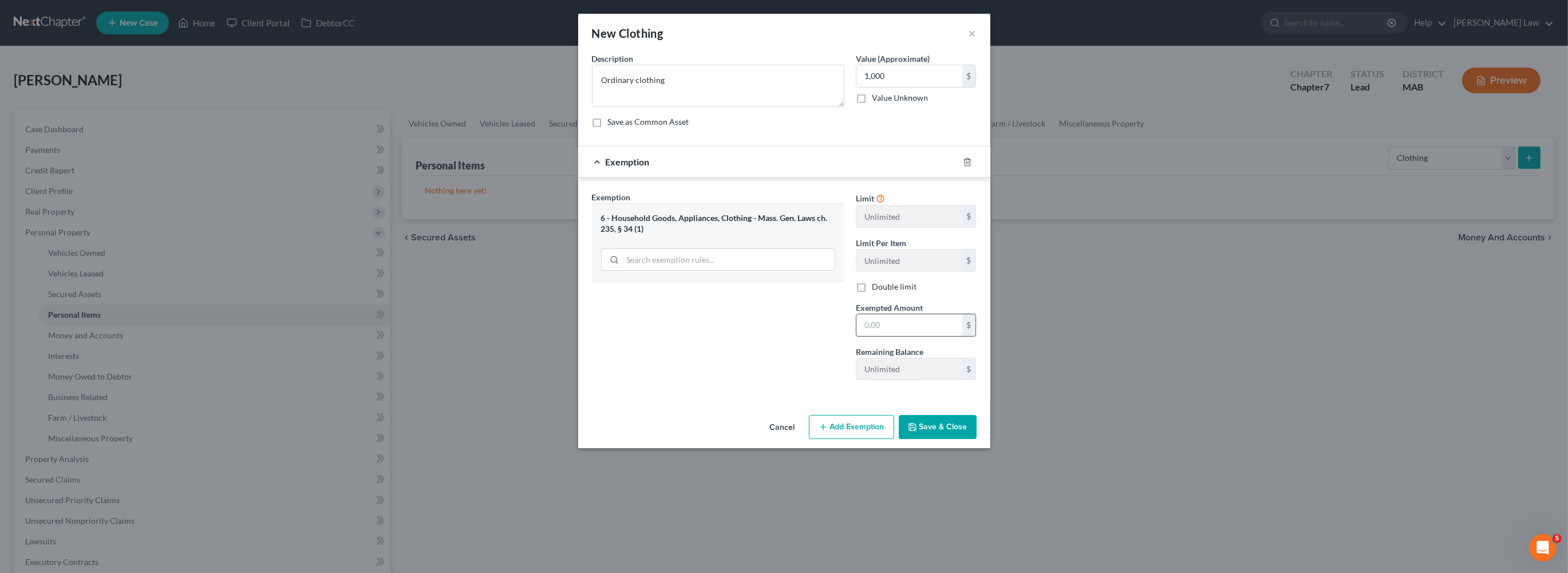
click at [924, 336] on input "text" at bounding box center [909, 325] width 106 height 22
type input "1,000"
click at [976, 439] on button "Save & Close" at bounding box center [937, 427] width 78 height 24
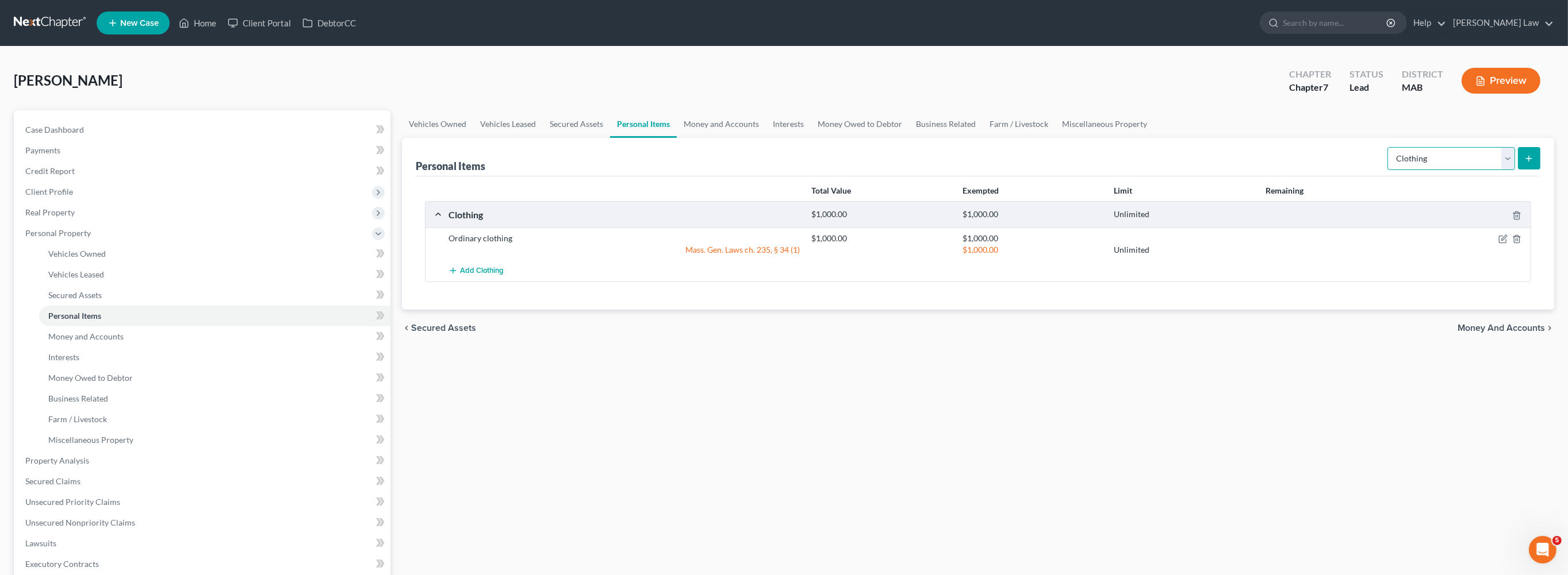
click at [1493, 170] on select "Select Item Type Clothing Collectibles Of Value Electronics Firearms Household …" at bounding box center [1451, 159] width 128 height 23
select select "electronics"
click at [1523, 169] on button "submit" at bounding box center [1529, 159] width 23 height 23
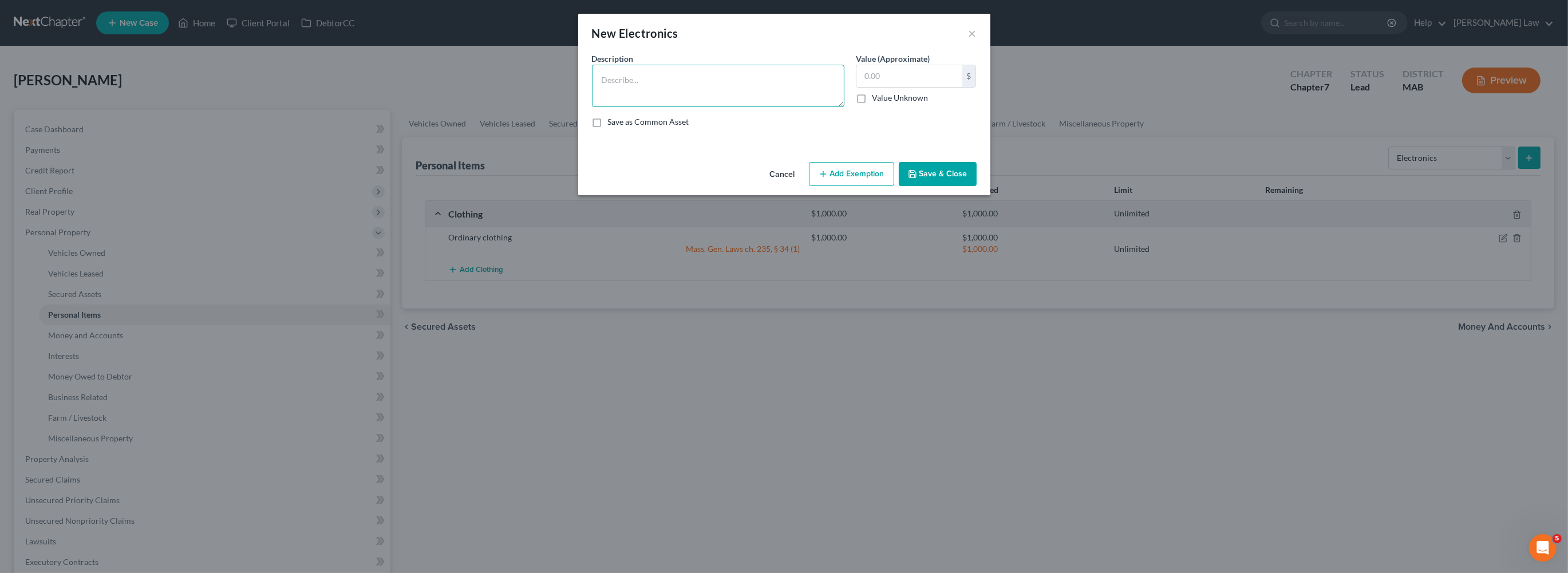
click at [592, 107] on textarea at bounding box center [718, 86] width 252 height 42
type textarea "Misc. Electronics"
type input "2,000"
click at [884, 186] on button "Add Exemption" at bounding box center [851, 174] width 86 height 24
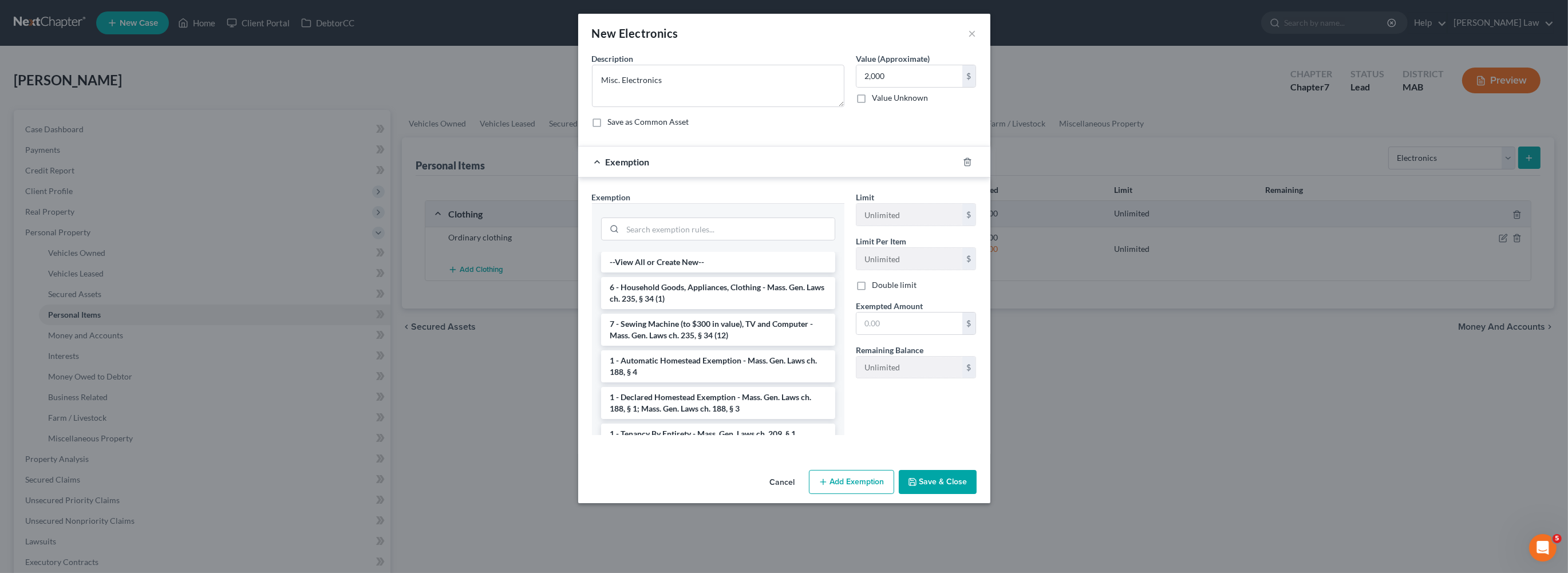
drag, startPoint x: 678, startPoint y: 411, endPoint x: 781, endPoint y: 411, distance: 103.0
click at [683, 346] on li "7 - Sewing Machine (to $300 in value), TV and Computer - Mass. Gen. Laws ch. 23…" at bounding box center [718, 329] width 234 height 32
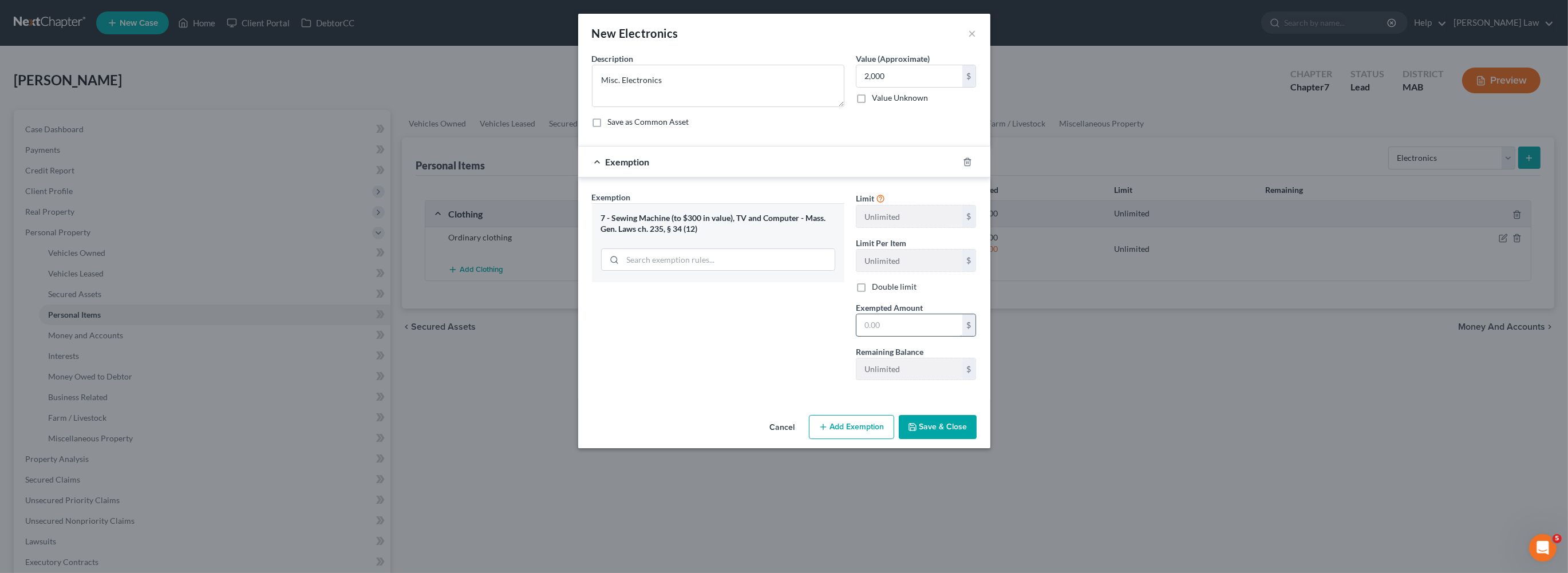
click at [911, 336] on input "text" at bounding box center [909, 325] width 106 height 22
type input "2,000"
click at [976, 439] on button "Save & Close" at bounding box center [937, 427] width 78 height 24
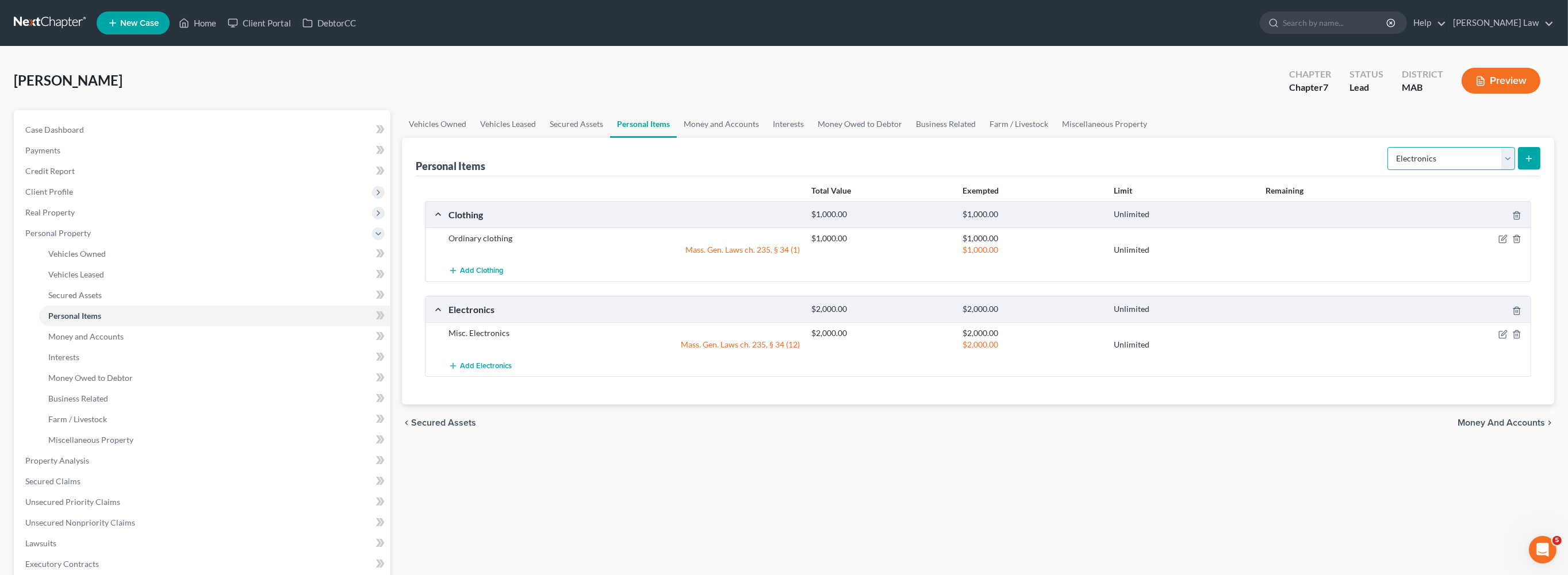
click at [1492, 170] on select "Select Item Type Clothing Collectibles Of Value Electronics Firearms Household …" at bounding box center [1451, 159] width 128 height 23
click at [1524, 163] on icon "submit" at bounding box center [1528, 159] width 10 height 10
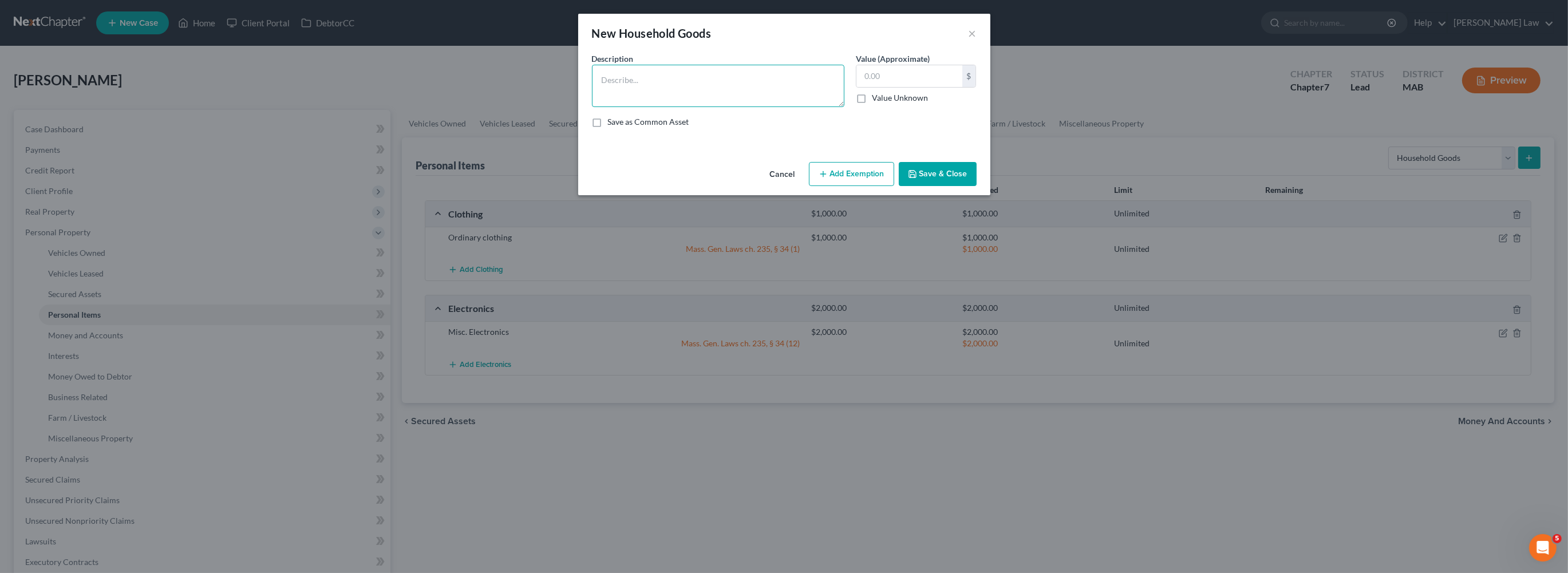
click at [674, 107] on textarea at bounding box center [718, 86] width 252 height 42
click at [976, 39] on button "×" at bounding box center [972, 33] width 8 height 14
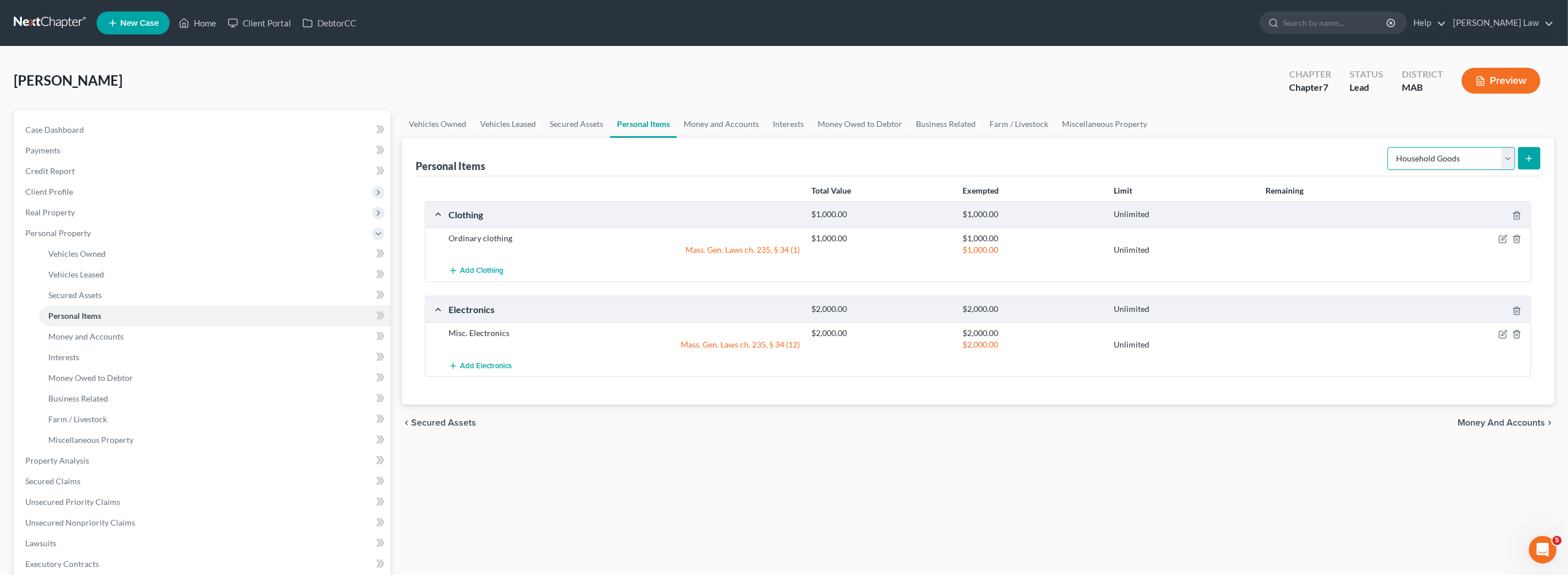
click at [1494, 170] on select "Select Item Type Clothing Collectibles Of Value Electronics Firearms Household …" at bounding box center [1451, 159] width 128 height 23
select select "firearms"
click at [1524, 163] on icon "submit" at bounding box center [1528, 159] width 10 height 10
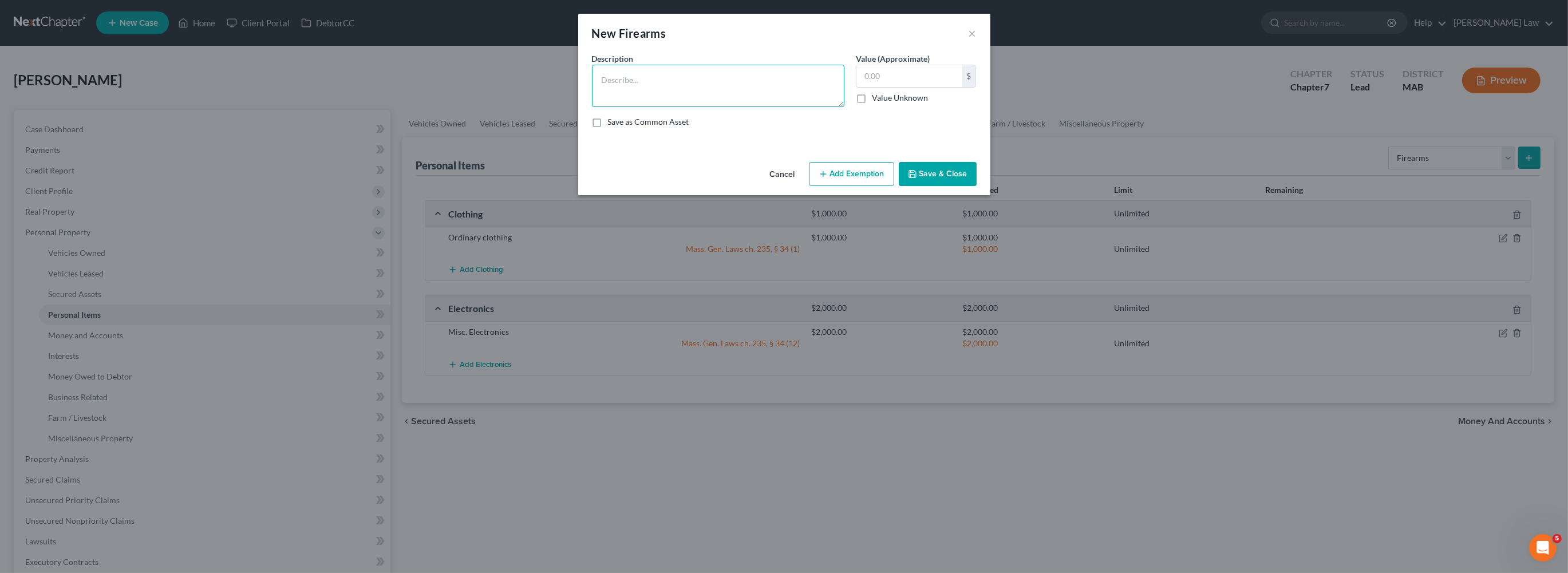
click at [632, 106] on textarea at bounding box center [718, 86] width 252 height 42
type textarea "1 Hand Gun"
type input "500"
click at [853, 186] on button "Add Exemption" at bounding box center [851, 174] width 86 height 24
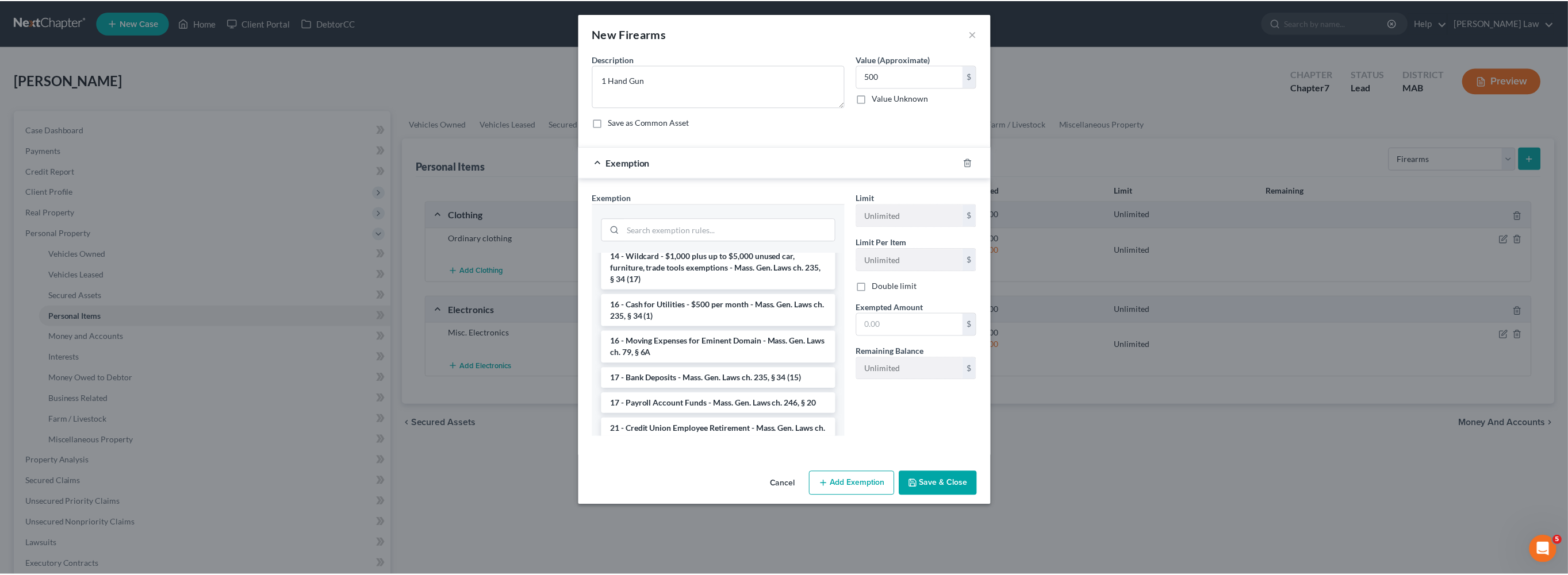
scroll to position [331, 0]
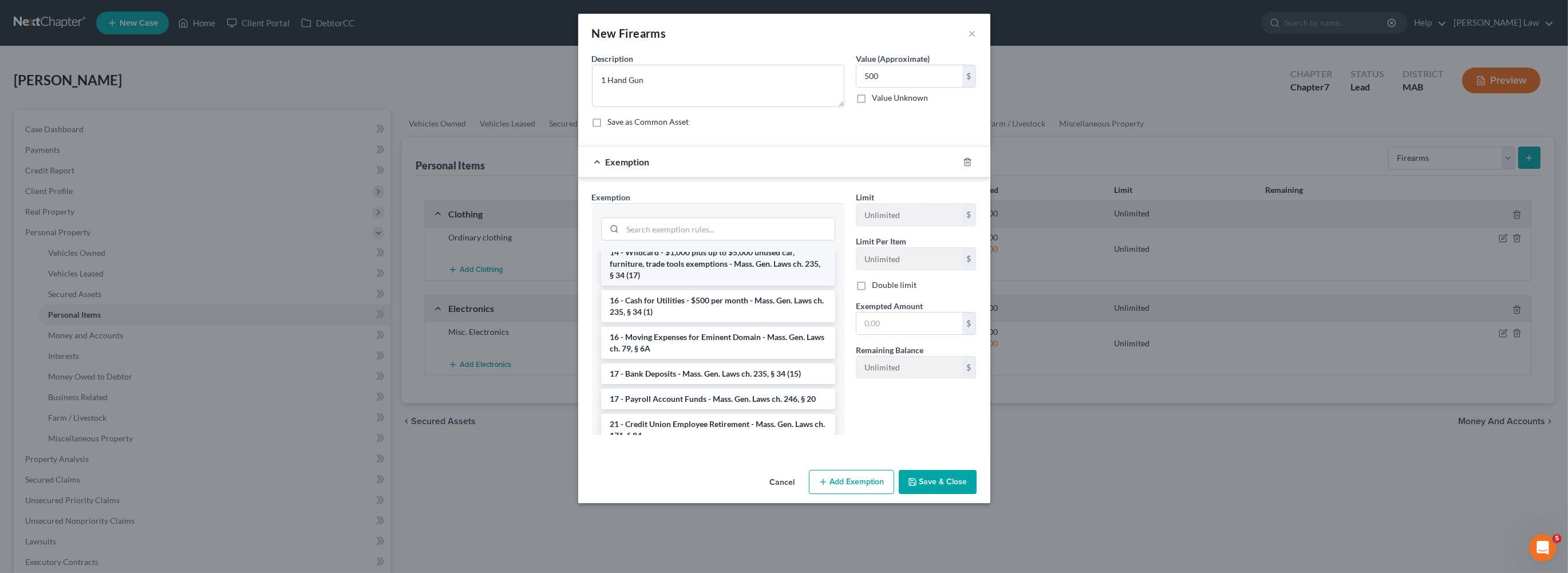
click at [670, 286] on li "14 - Wildcard - $1,000 plus up to $5,000 unused car, furniture, trade tools exe…" at bounding box center [718, 264] width 234 height 43
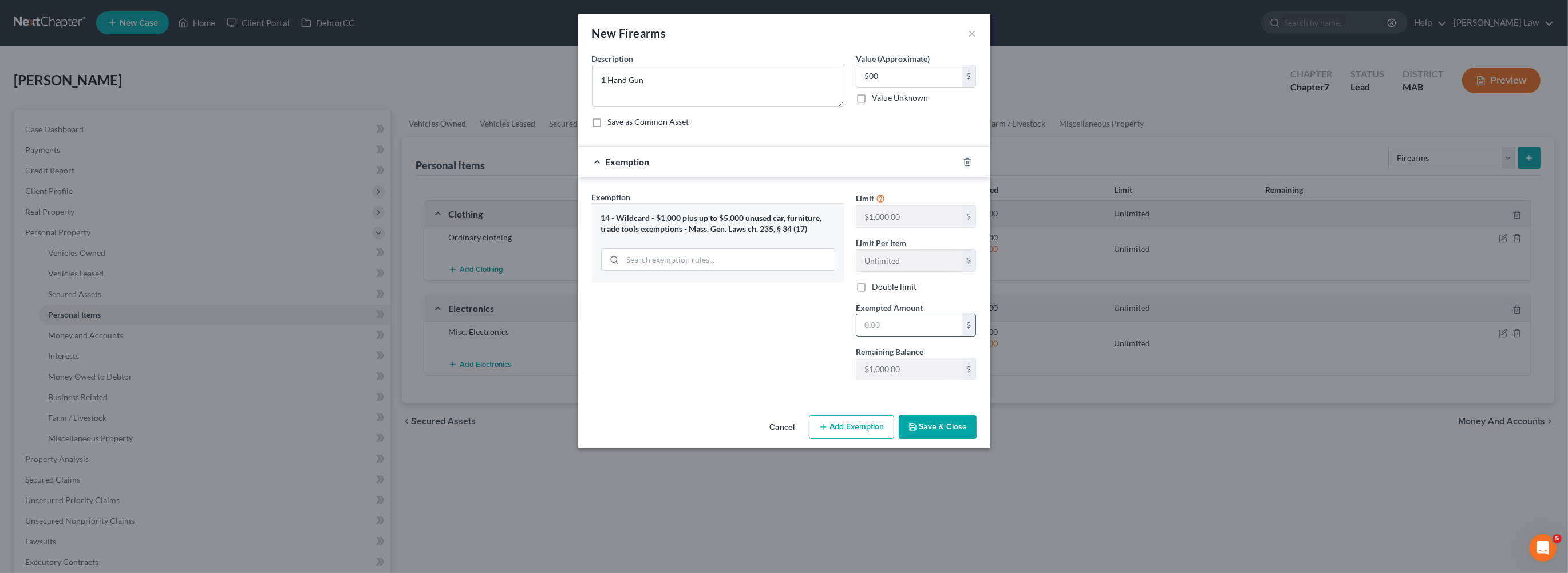
click at [906, 336] on input "text" at bounding box center [909, 325] width 106 height 22
type input "500.00"
click at [976, 439] on button "Save & Close" at bounding box center [937, 427] width 78 height 24
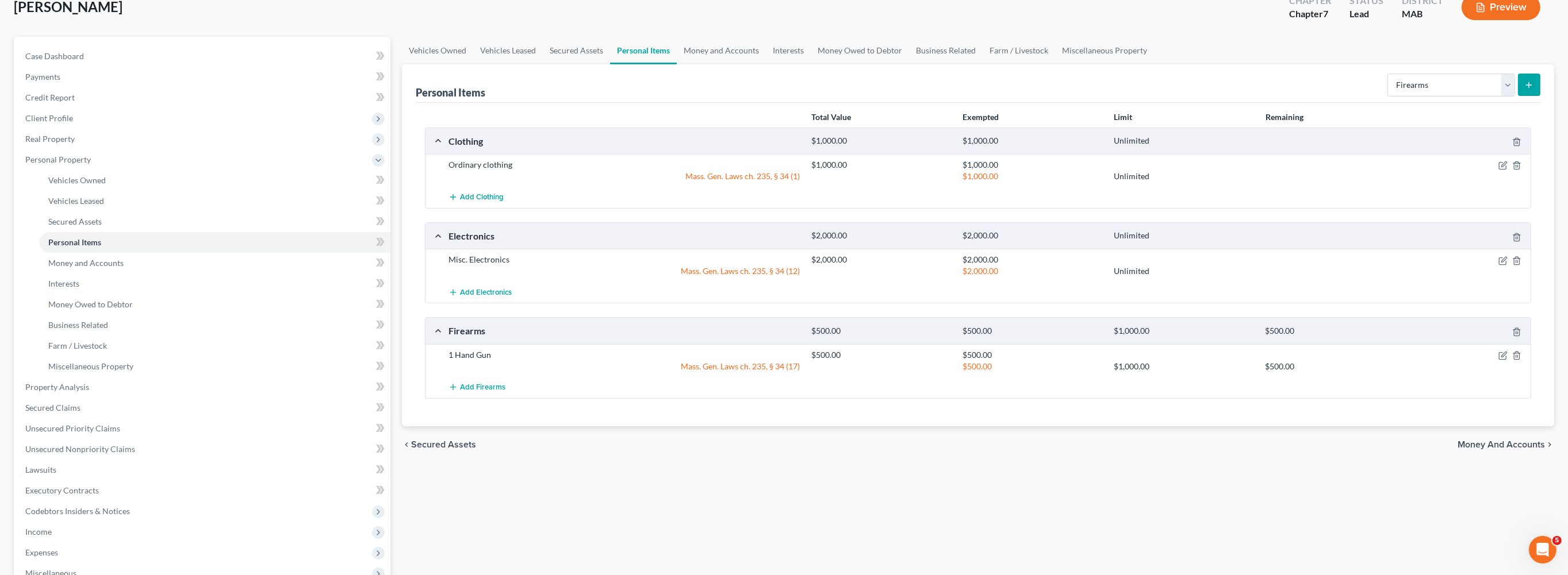
scroll to position [74, 0]
click at [1490, 96] on select "Select Item Type Clothing Collectibles Of Value Electronics Firearms Household …" at bounding box center [1451, 84] width 128 height 23
select select "household_goods"
click at [1525, 95] on button "submit" at bounding box center [1529, 84] width 23 height 23
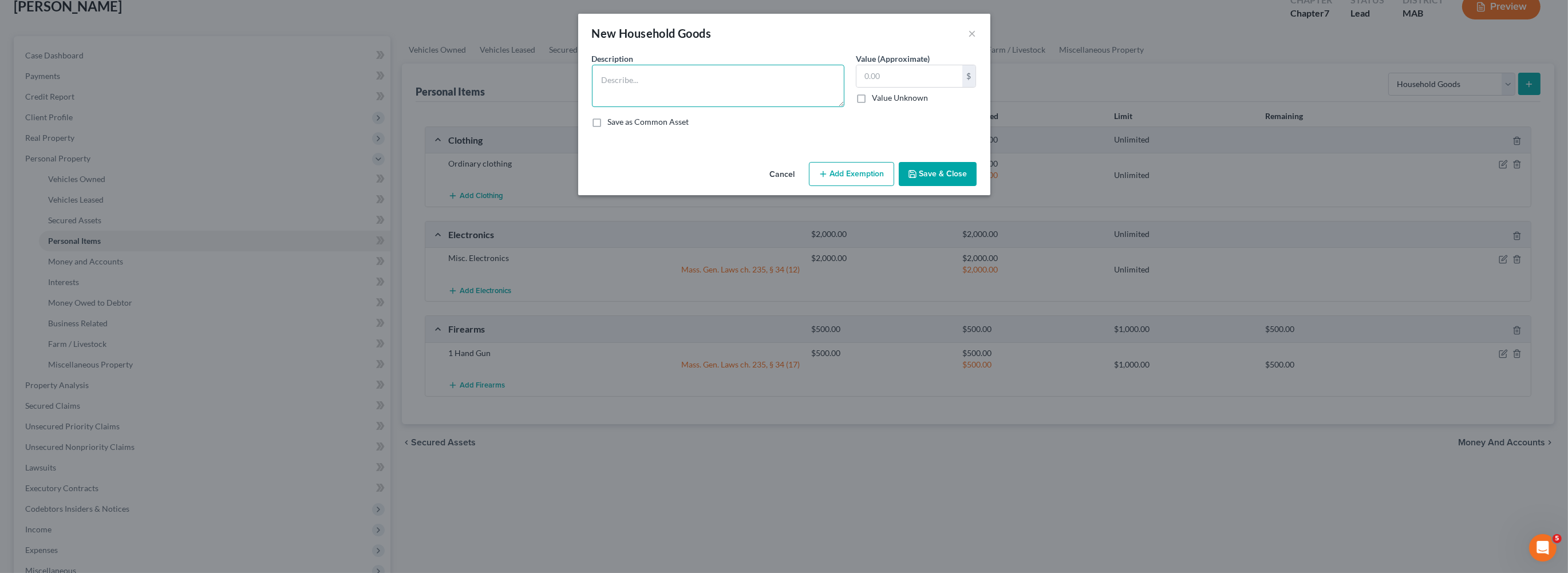
click at [727, 107] on textarea at bounding box center [718, 86] width 252 height 42
type textarea "Ordinary and usual household contents"
type input "3,000"
click at [869, 186] on button "Add Exemption" at bounding box center [851, 174] width 86 height 24
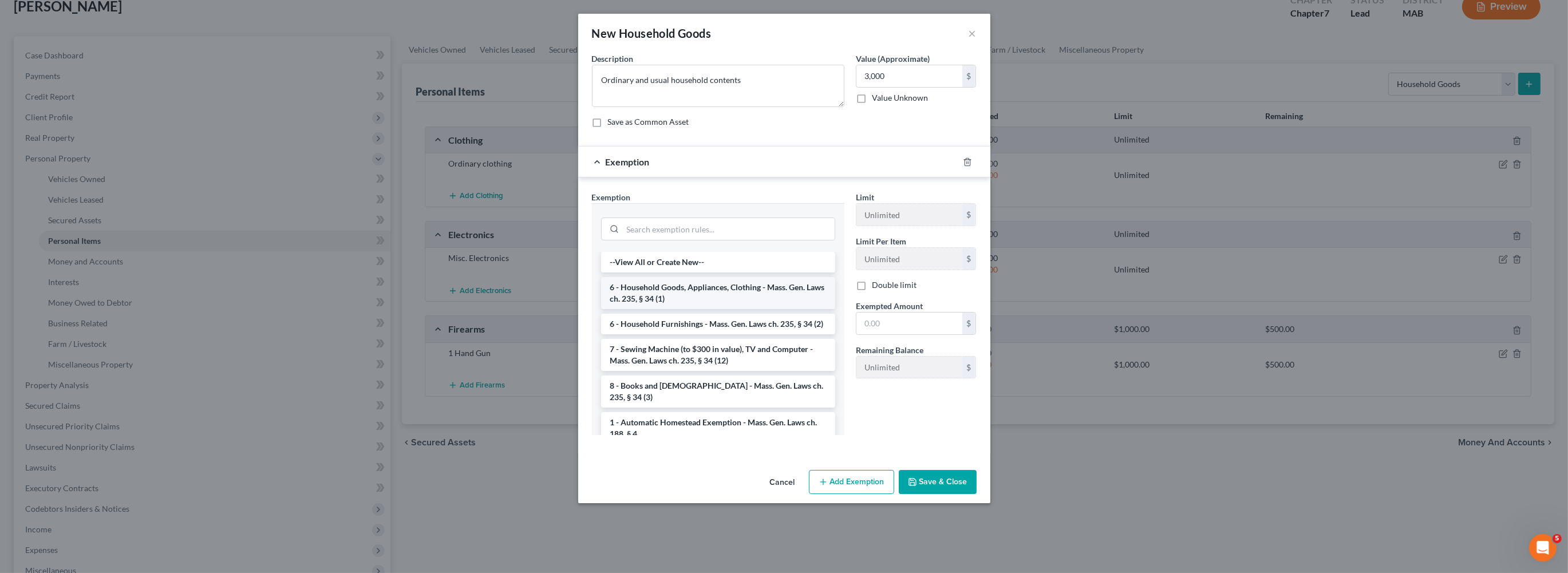
click at [658, 309] on li "6 - Household Goods, Appliances, Clothing - Mass. Gen. Laws ch. 235, § 34 (1)" at bounding box center [718, 293] width 234 height 32
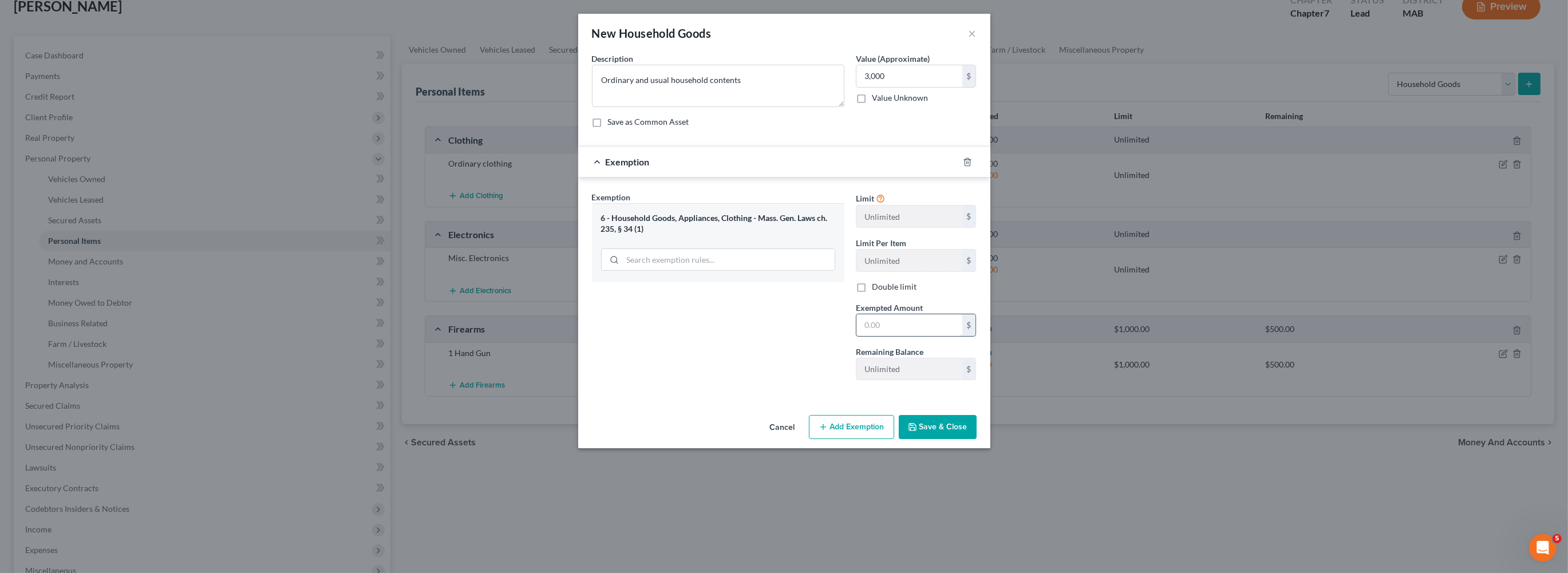
click at [908, 336] on input "text" at bounding box center [909, 325] width 106 height 22
type input "3,000"
click at [971, 439] on button "Save & Close" at bounding box center [937, 427] width 78 height 24
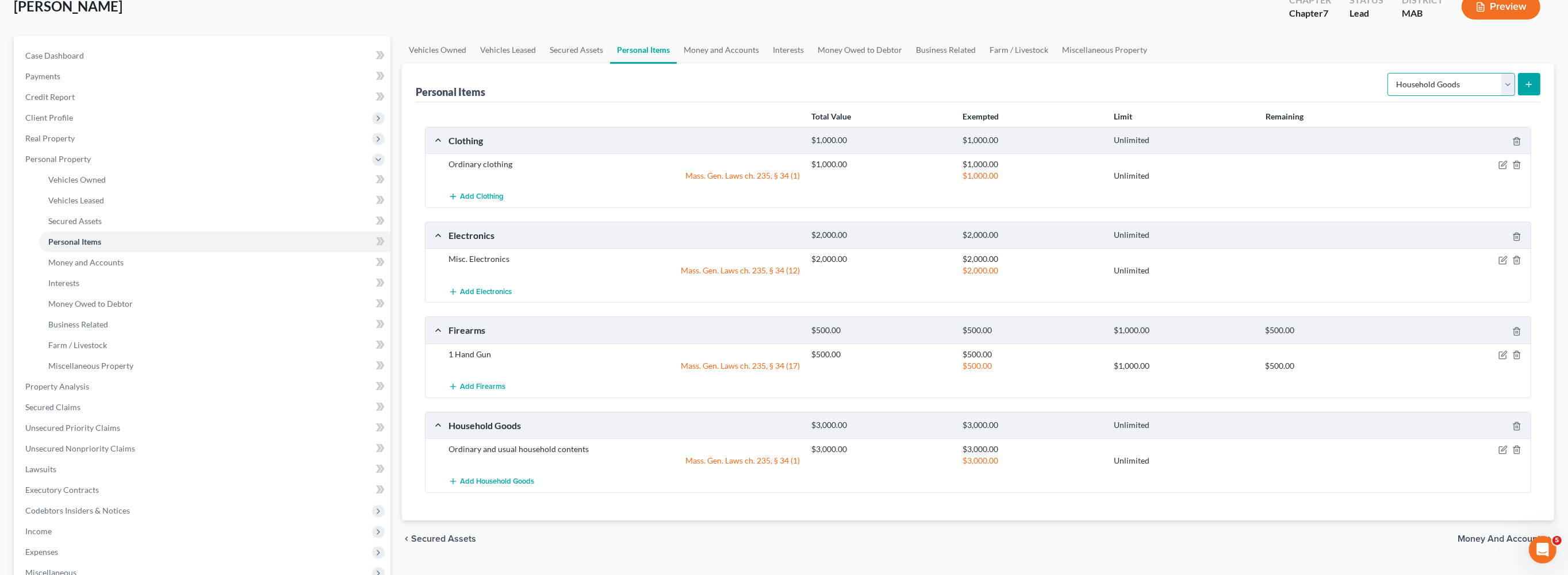
click at [1497, 96] on select "Select Item Type Clothing Collectibles Of Value Electronics Firearms Household …" at bounding box center [1451, 84] width 128 height 23
select select "jewelry"
click at [1524, 89] on icon "submit" at bounding box center [1528, 84] width 10 height 10
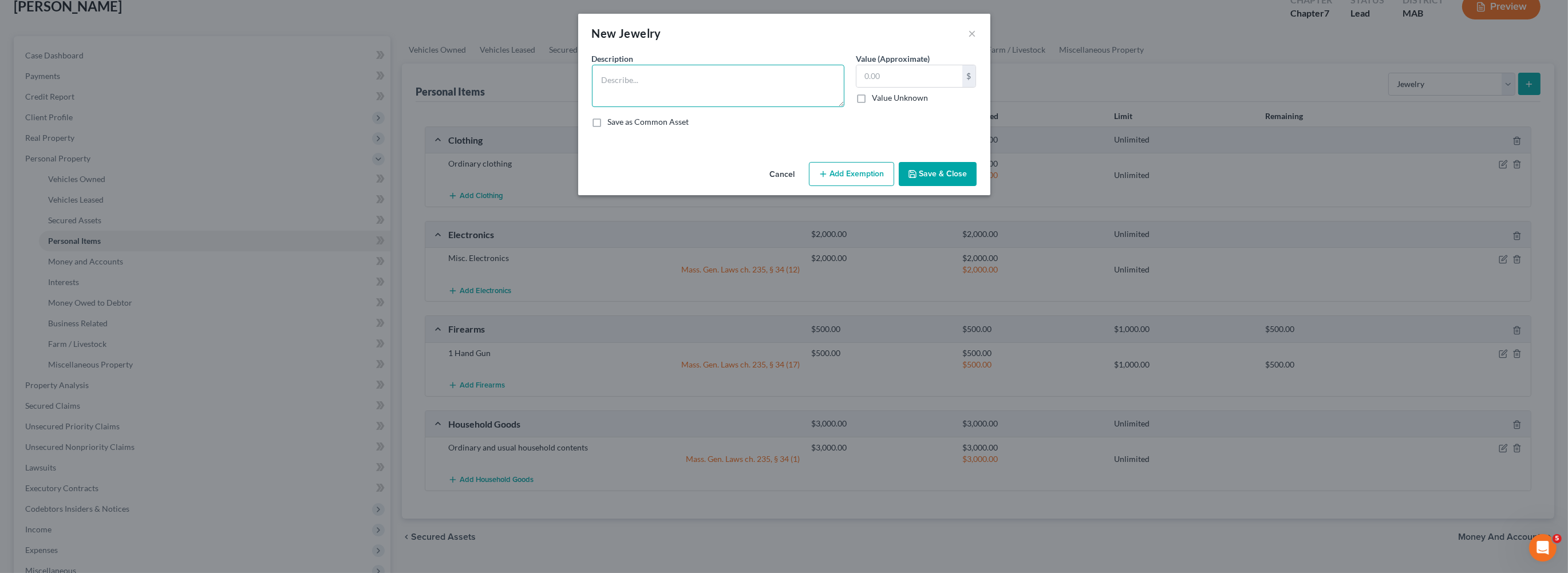
click at [687, 100] on textarea at bounding box center [718, 86] width 252 height 42
type textarea "Misc. Jewelry"
type input "1,500.00"
click at [859, 186] on button "Add Exemption" at bounding box center [851, 174] width 86 height 24
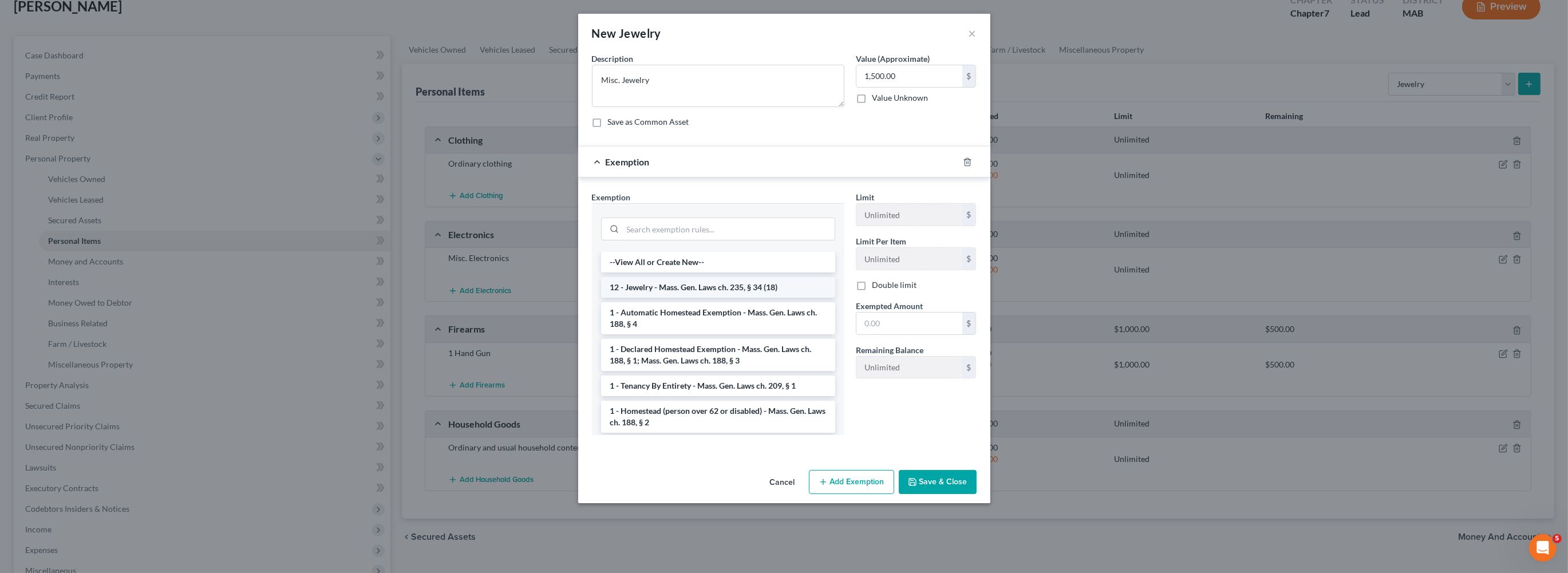
click at [689, 297] on li "12 - Jewelry - Mass. Gen. Laws ch. 235, § 34 (18)" at bounding box center [718, 288] width 234 height 21
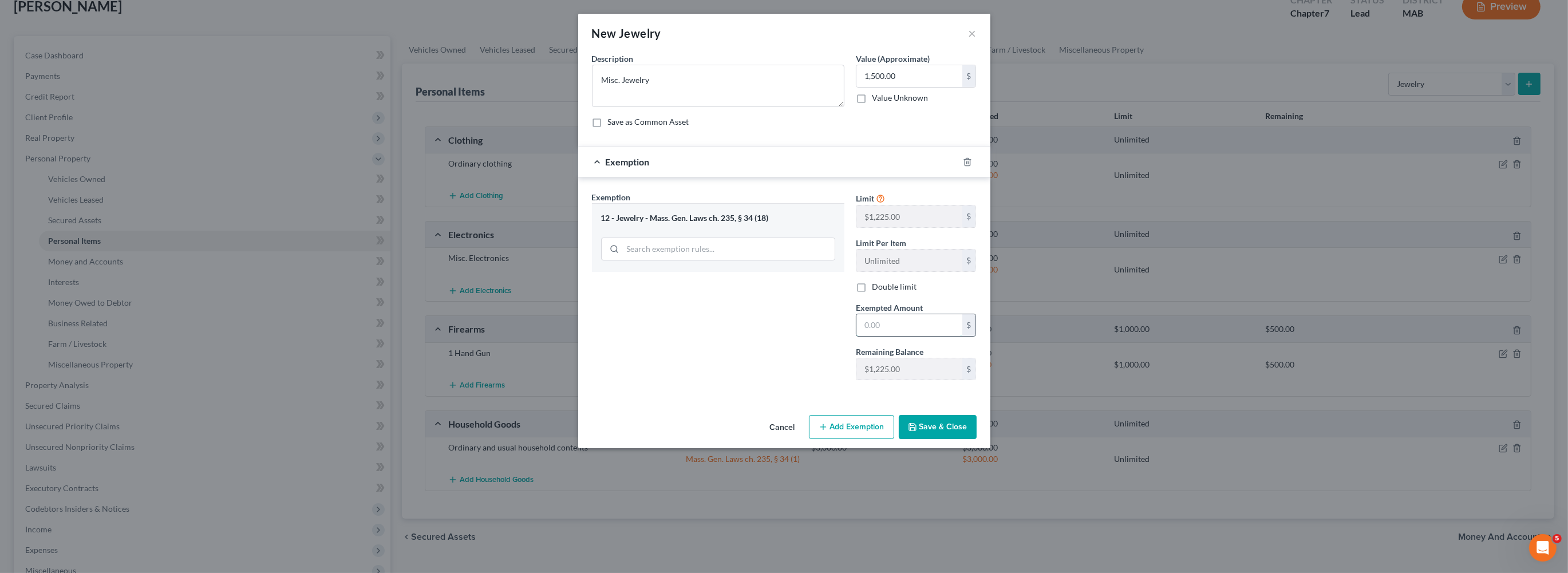
click at [913, 336] on input "text" at bounding box center [909, 325] width 106 height 22
type input "1,500.00"
click at [976, 439] on button "Save & Close" at bounding box center [937, 427] width 78 height 24
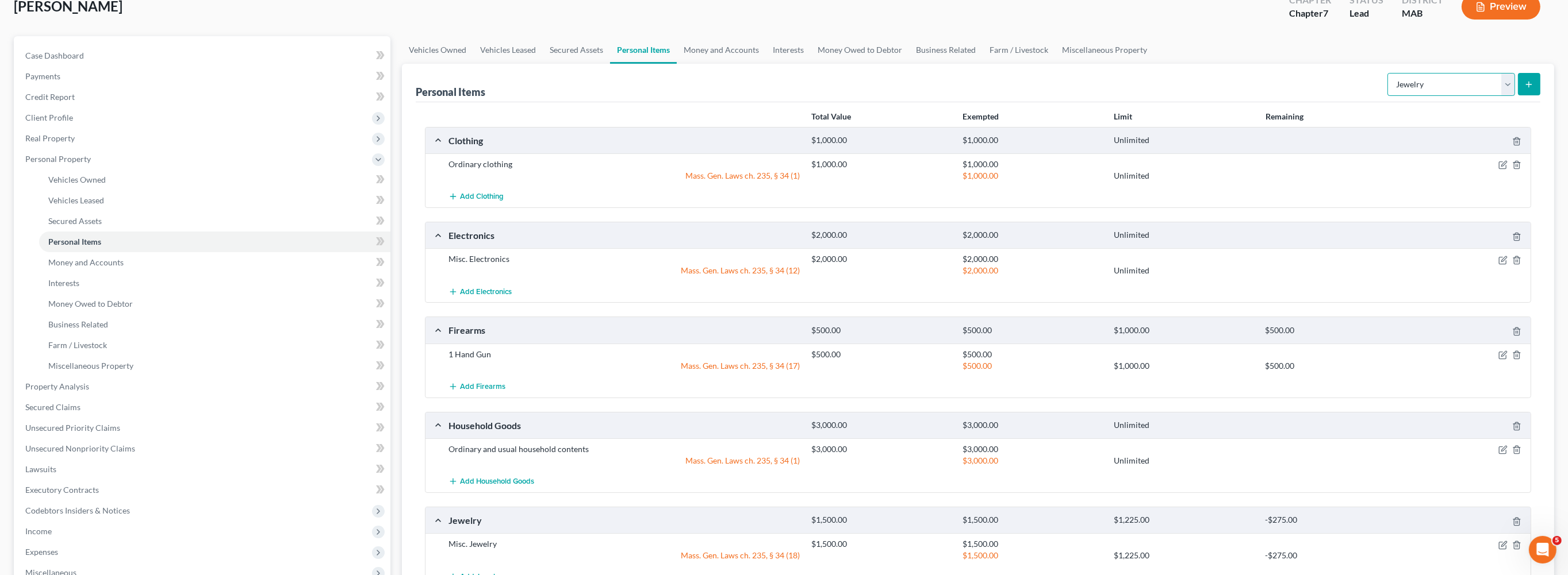
click at [1495, 96] on select "Select Item Type Clothing Collectibles Of Value Electronics Firearms Household …" at bounding box center [1451, 84] width 128 height 23
select select "pets"
click at [1262, 102] on div "Personal Items Select Item Type Clothing Collectibles Of Value Electronics Fire…" at bounding box center [978, 83] width 1125 height 38
click at [765, 64] on link "Money and Accounts" at bounding box center [721, 50] width 89 height 28
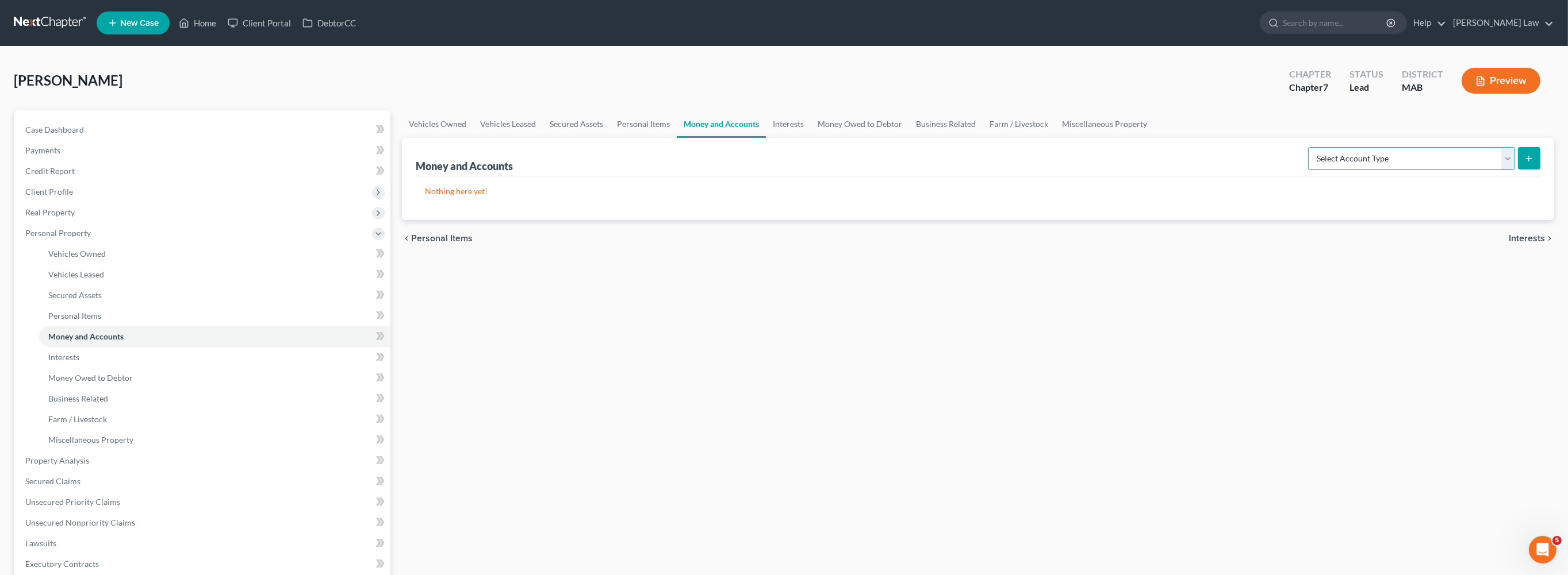
click at [1498, 170] on select "Select Account Type Brokerage Cash on Hand Certificates of Deposit Checking Acc…" at bounding box center [1411, 159] width 207 height 23
select select "checking"
click at [1526, 169] on button "submit" at bounding box center [1529, 159] width 23 height 23
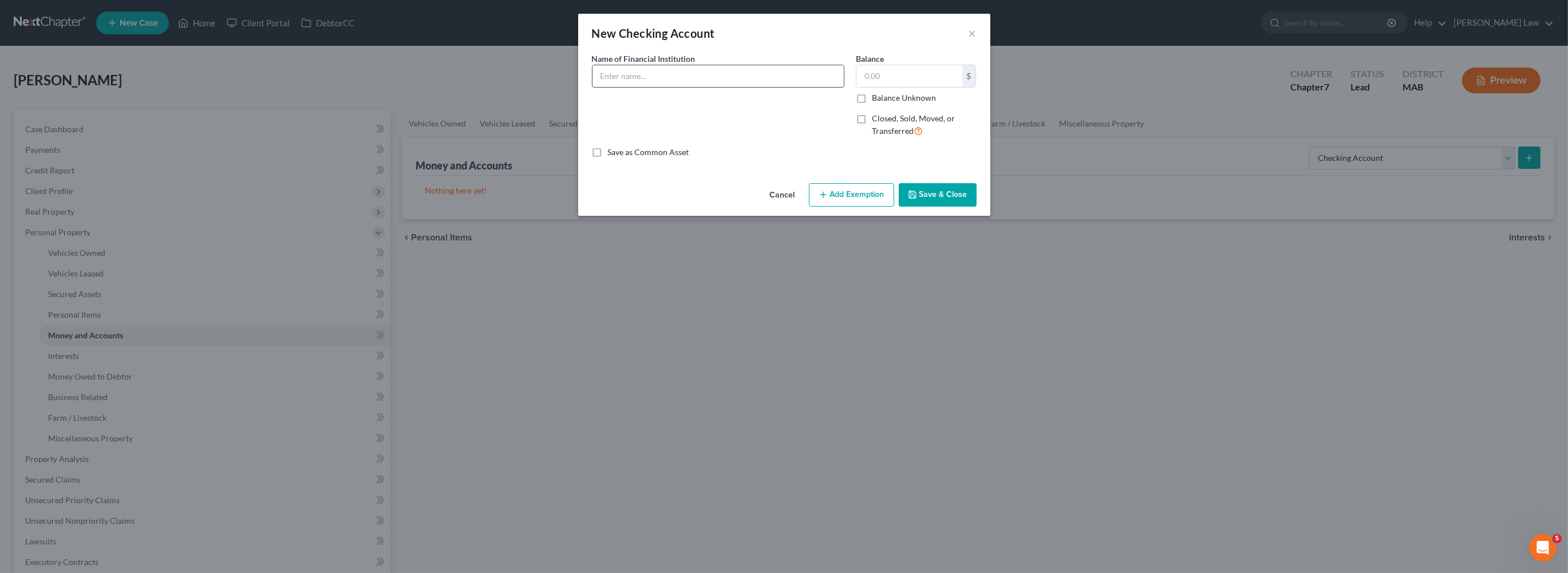
click at [638, 87] on input "text" at bounding box center [718, 76] width 251 height 22
type input "Bank of America"
type input "2,805.00"
click at [852, 207] on button "Add Exemption" at bounding box center [851, 195] width 86 height 24
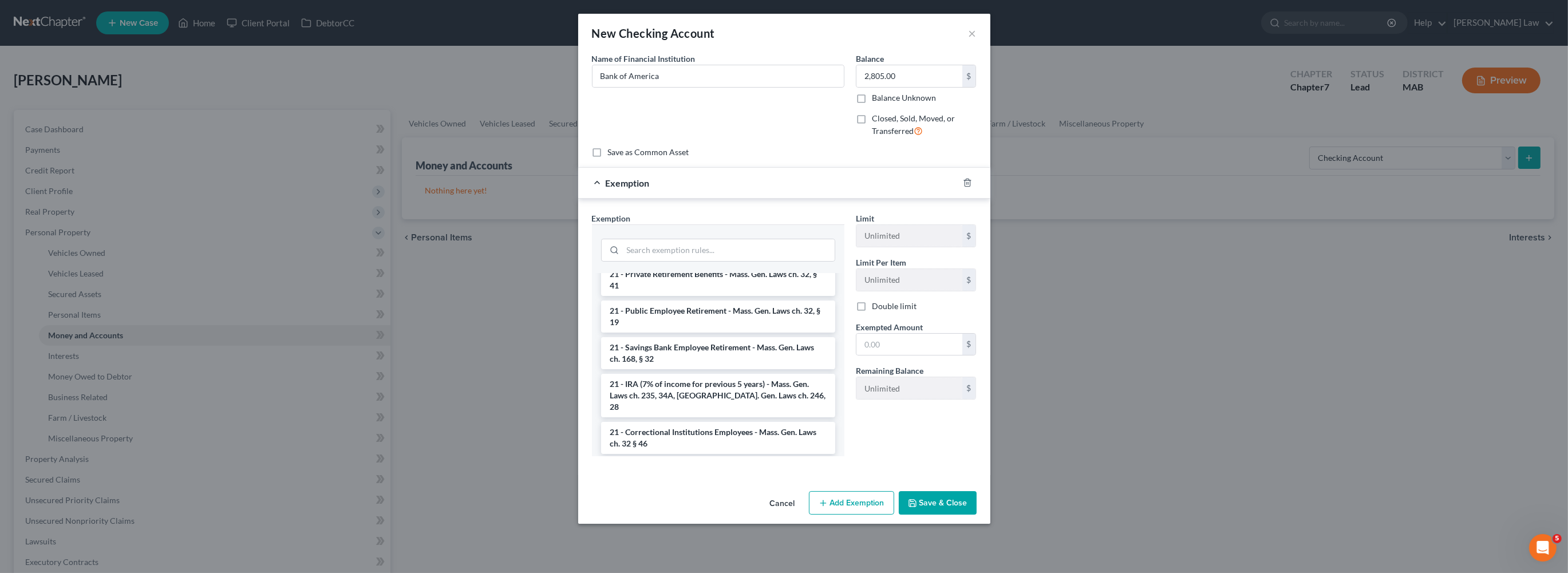
scroll to position [521, 0]
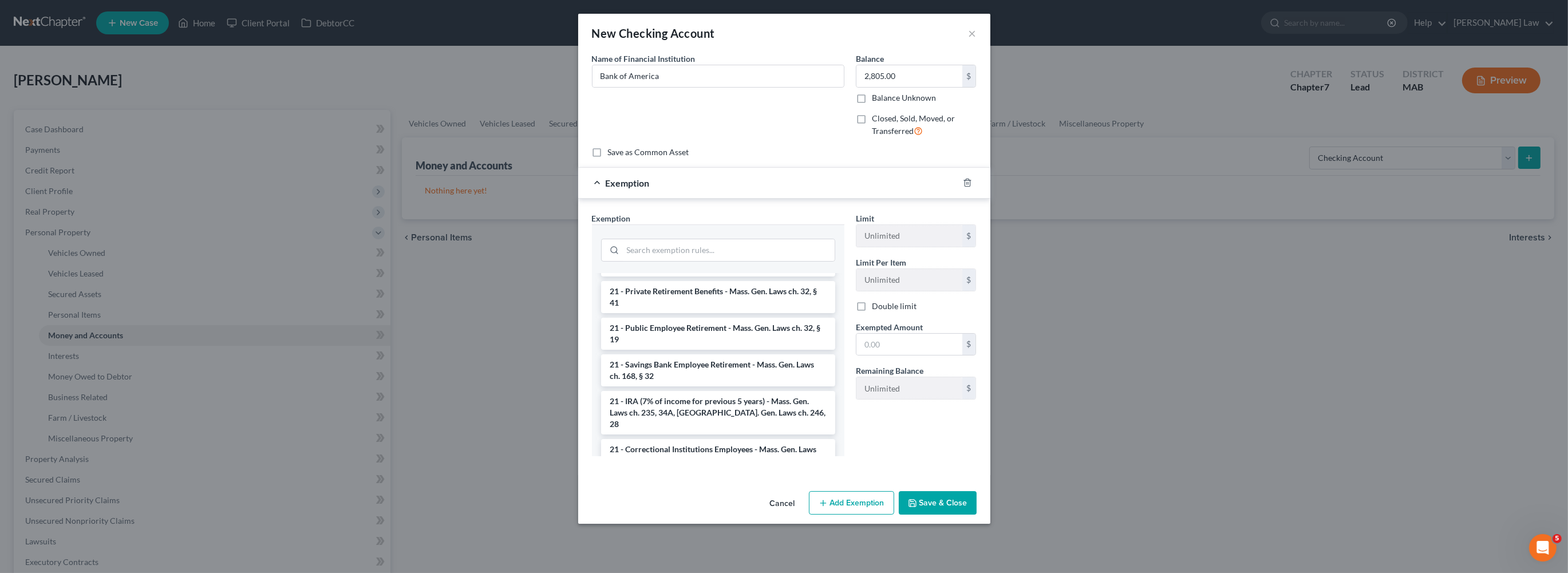
drag, startPoint x: 651, startPoint y: 354, endPoint x: 801, endPoint y: 373, distance: 151.2
click at [651, 178] on li "17 - Bank Deposits - Mass. Gen. Laws ch. 235, § 34 (15)" at bounding box center [718, 168] width 234 height 21
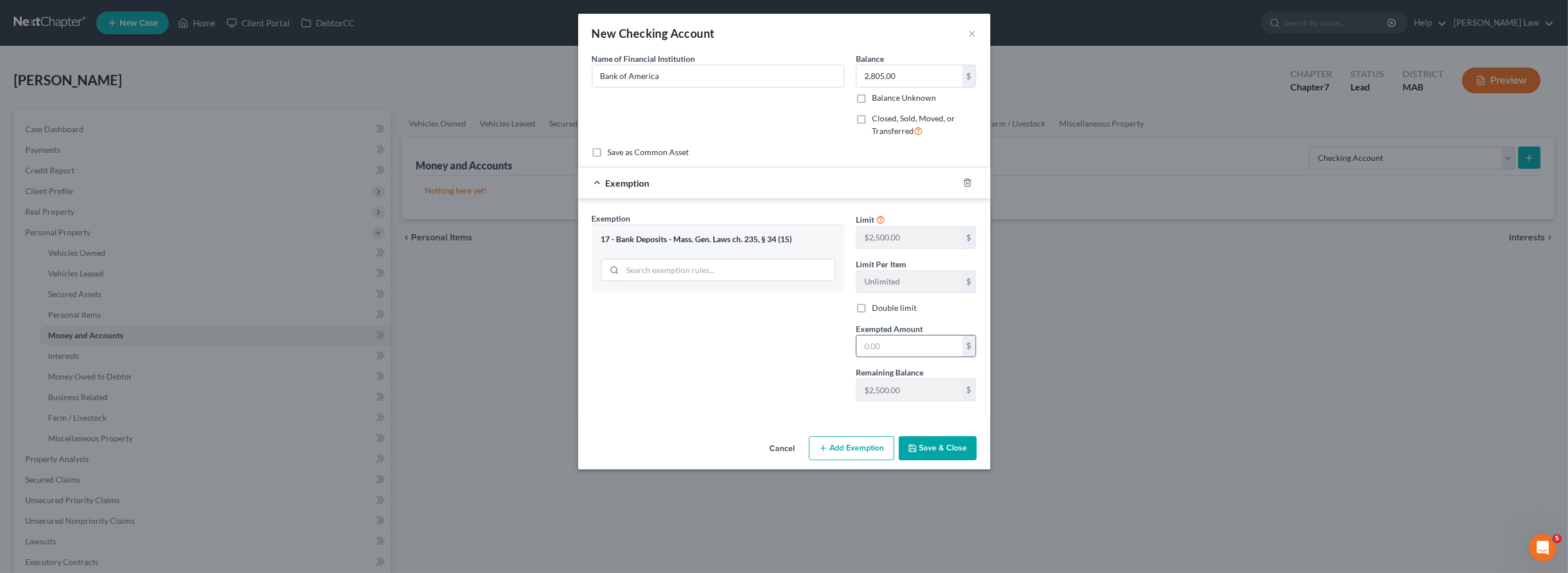
click at [930, 357] on input "text" at bounding box center [909, 346] width 106 height 22
type input "2,500"
click at [839, 461] on button "Add Exemption" at bounding box center [851, 449] width 86 height 24
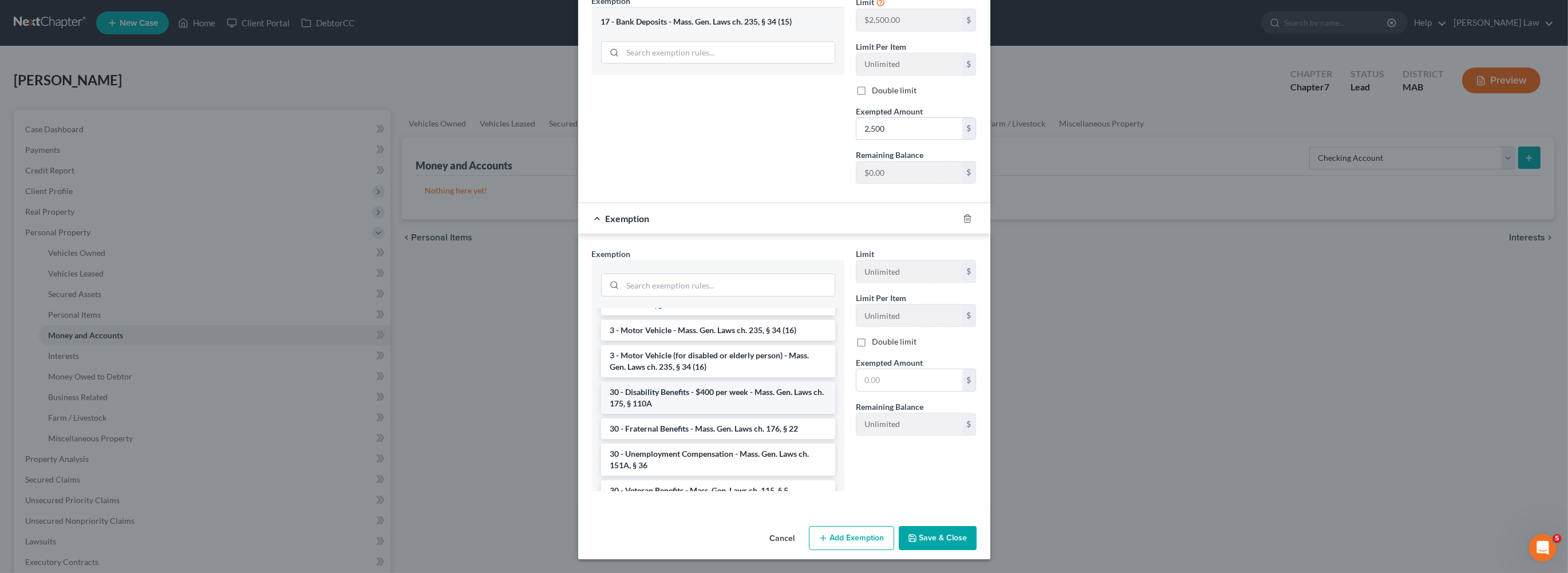
scroll to position [870, 0]
click at [659, 281] on li "25 - Trust Company, Credit Union or Bank Deposits - Mass. Gen. Laws ch. 246, § …" at bounding box center [718, 264] width 234 height 32
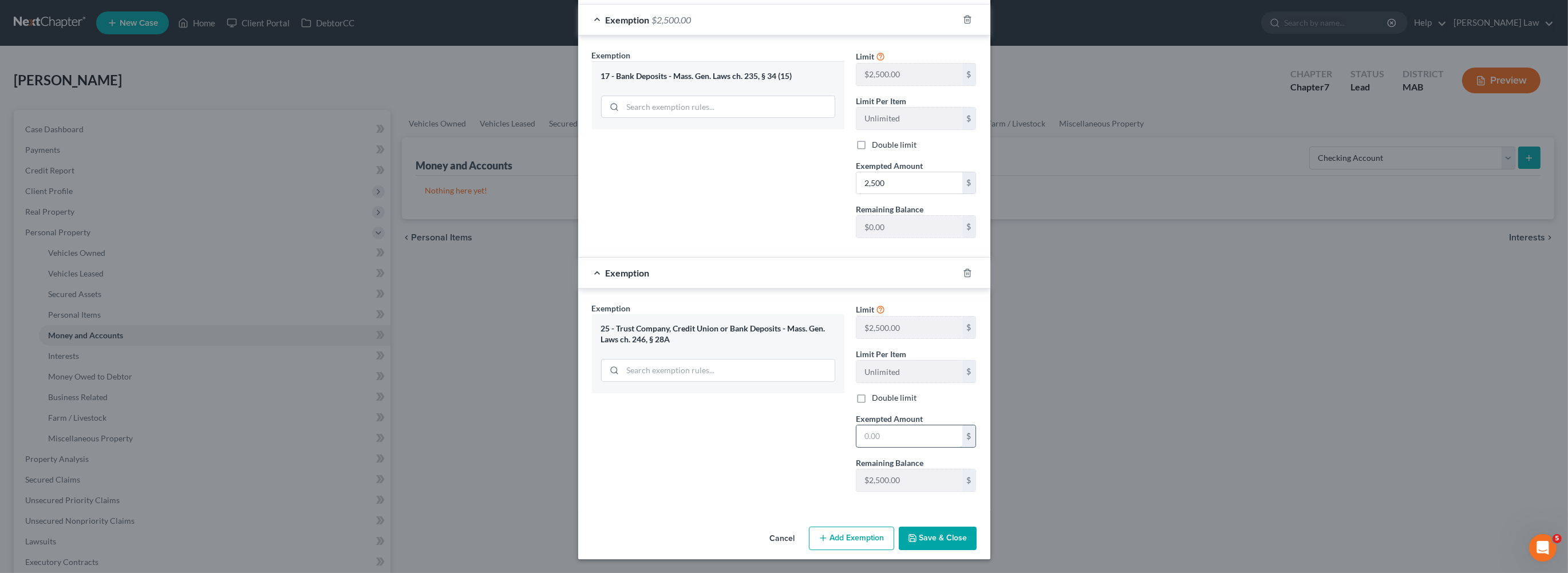
click at [906, 425] on input "text" at bounding box center [909, 436] width 106 height 22
type input "305.00"
click at [976, 534] on button "Save & Close" at bounding box center [937, 538] width 78 height 24
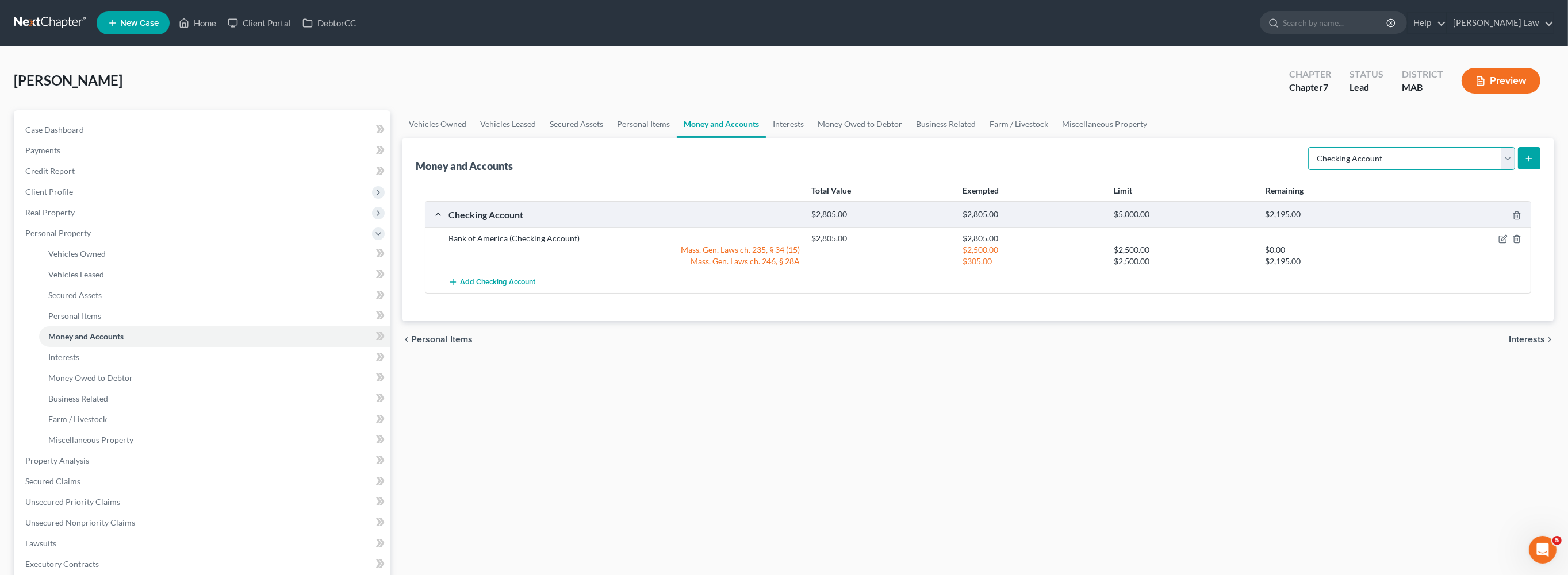
click at [1499, 170] on select "Select Account Type Brokerage Cash on Hand Certificates of Deposit Checking Acc…" at bounding box center [1411, 159] width 207 height 23
select select "savings"
click at [1524, 163] on icon "submit" at bounding box center [1528, 159] width 10 height 10
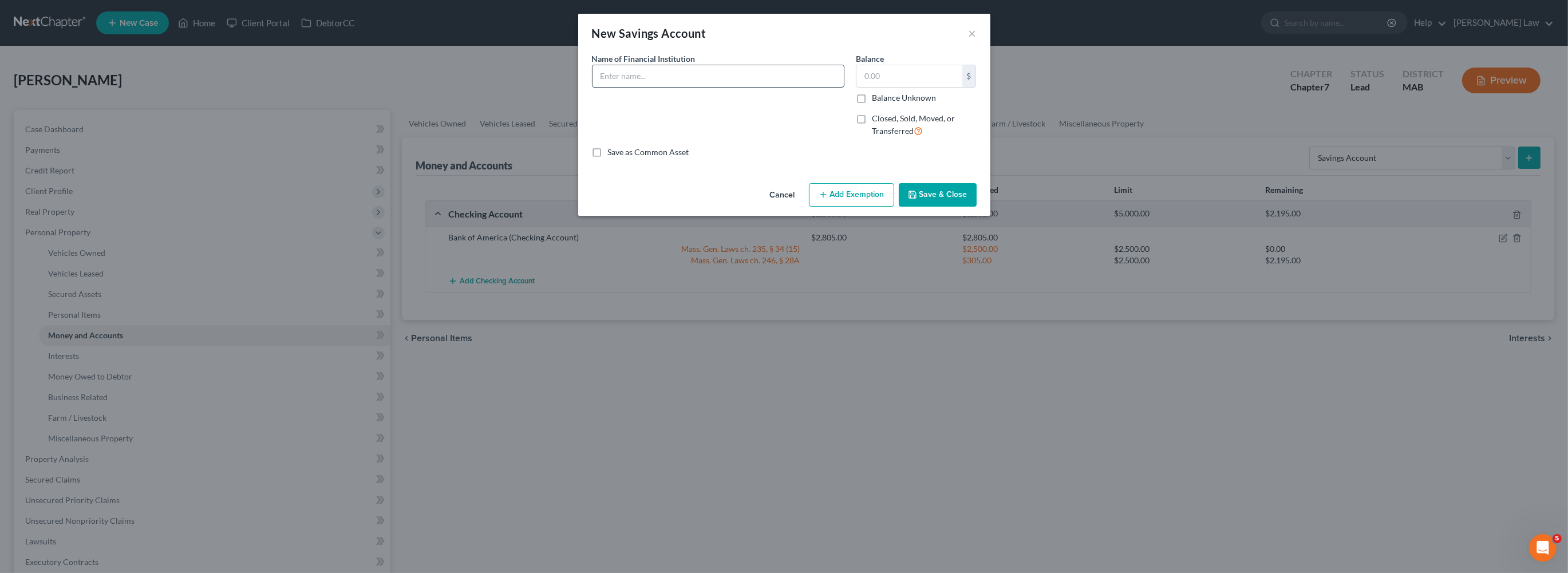
click at [606, 87] on input "text" at bounding box center [718, 76] width 251 height 22
type input "Bank of America"
type input "2,025"
click at [853, 207] on button "Add Exemption" at bounding box center [851, 195] width 86 height 24
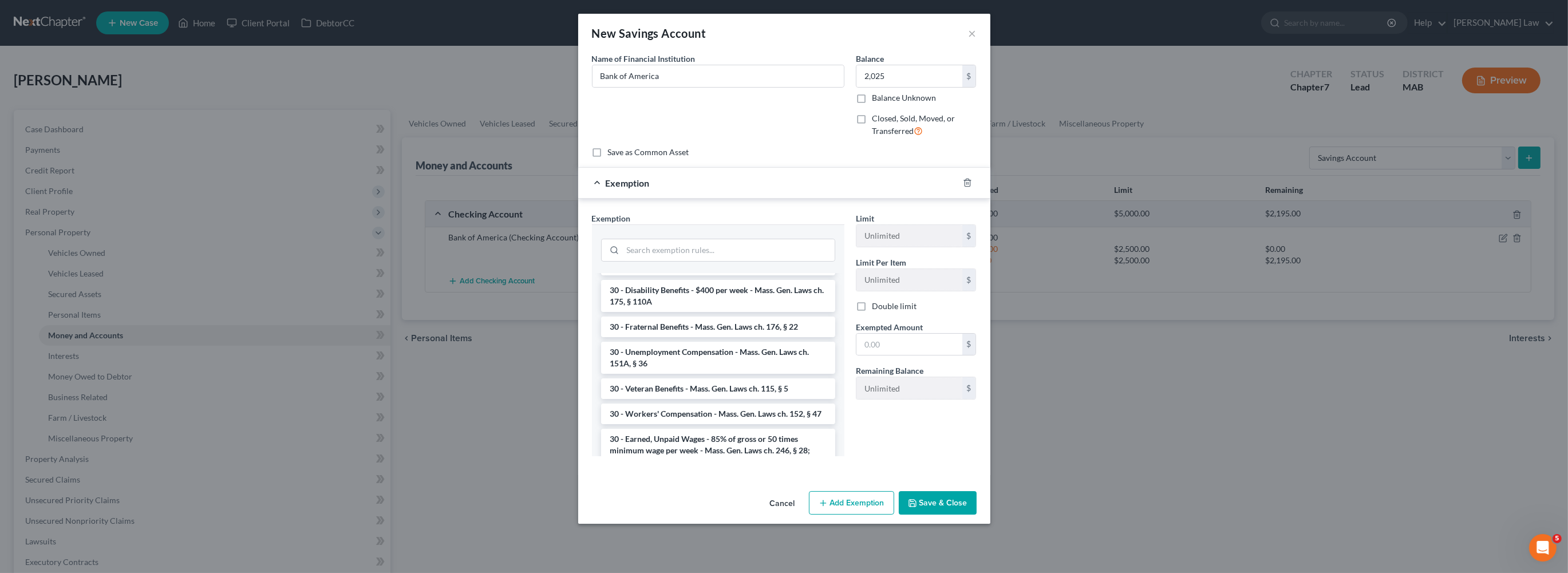
scroll to position [963, 0]
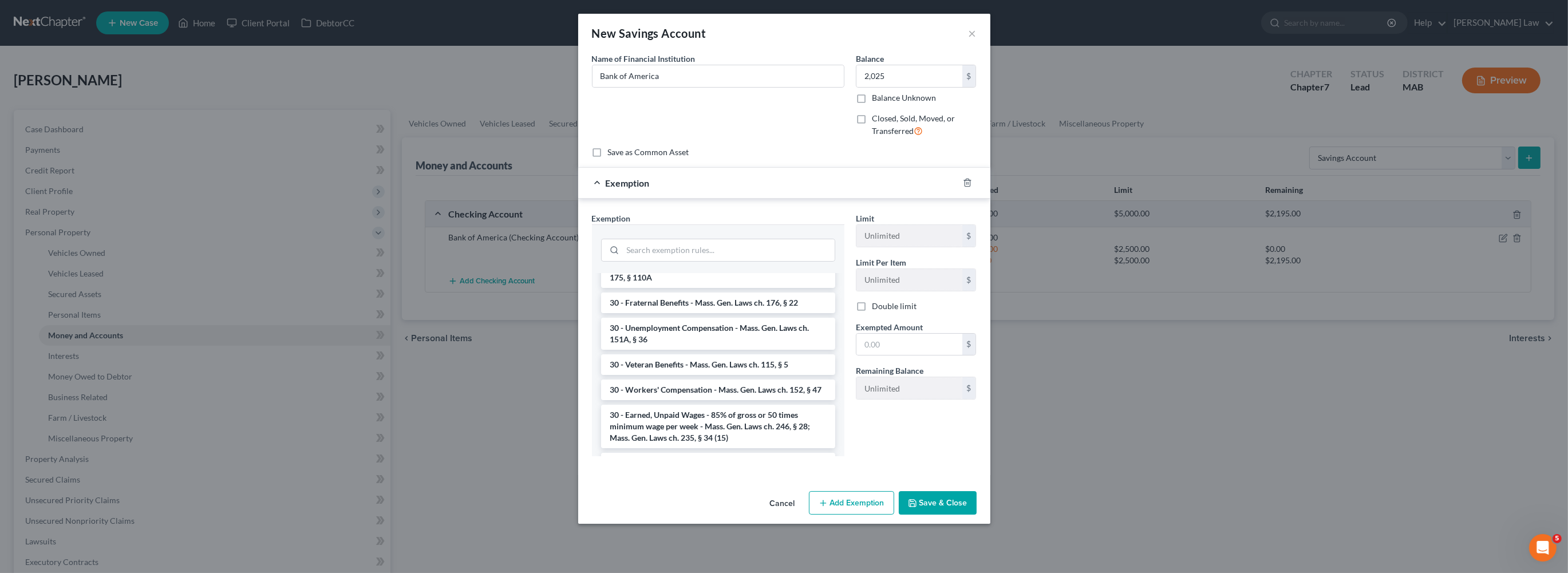
click at [708, 153] on li "25 - Trust Company, Credit Union or Bank Deposits - Mass. Gen. Laws ch. 246, § …" at bounding box center [718, 137] width 234 height 32
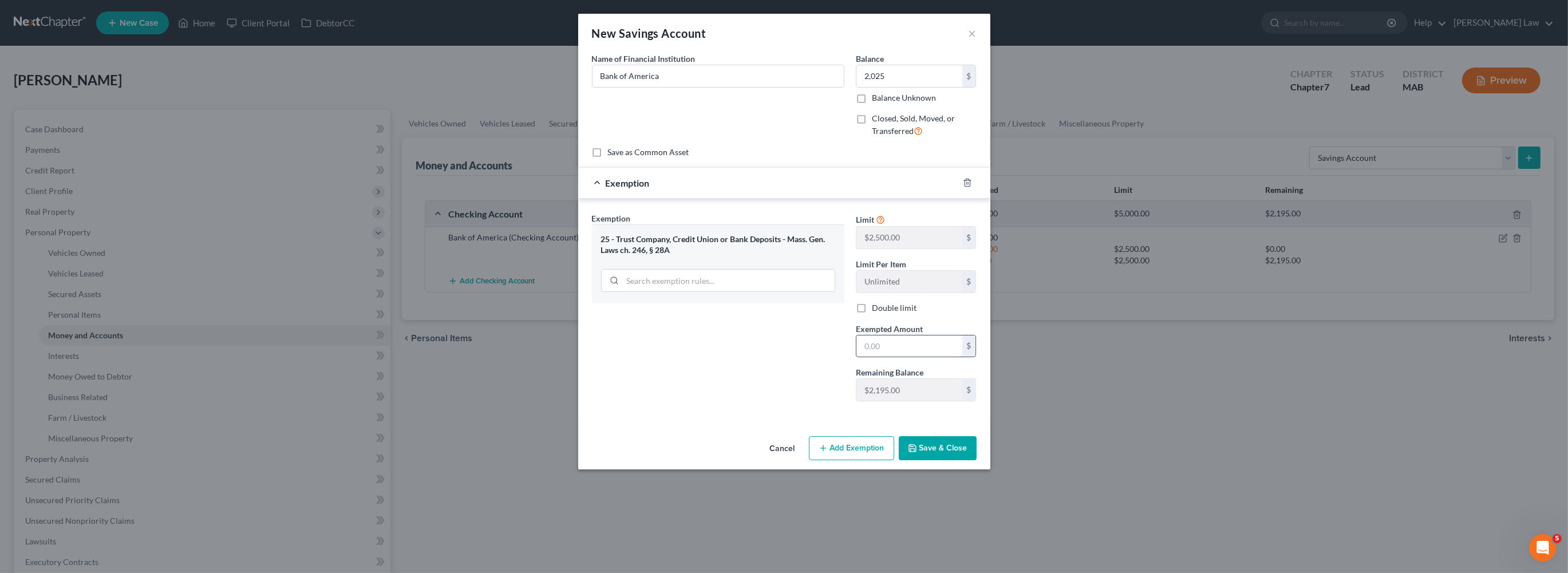
click at [903, 357] on input "text" at bounding box center [909, 346] width 106 height 22
type input "2,025"
click at [976, 461] on button "Save & Close" at bounding box center [937, 449] width 78 height 24
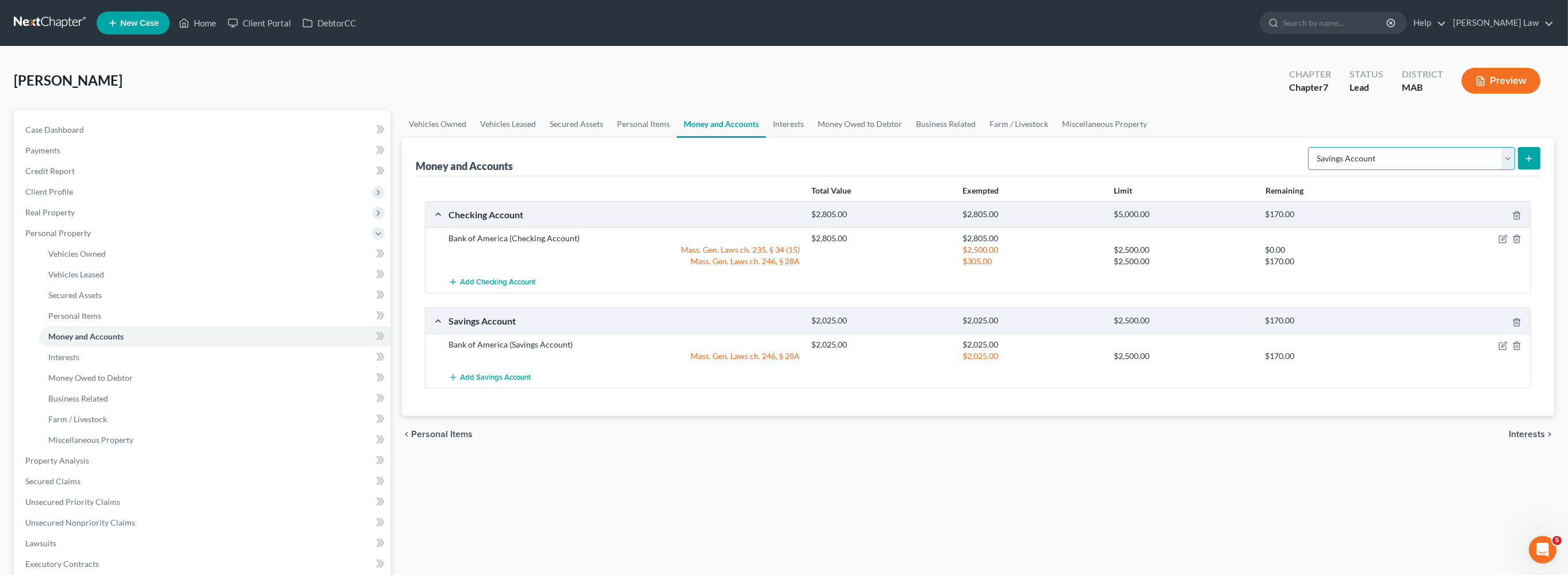
click at [1493, 170] on select "Select Account Type Brokerage Cash on Hand Certificates of Deposit Checking Acc…" at bounding box center [1411, 159] width 207 height 23
select select "security_deposits"
click at [1524, 163] on icon "submit" at bounding box center [1528, 159] width 10 height 10
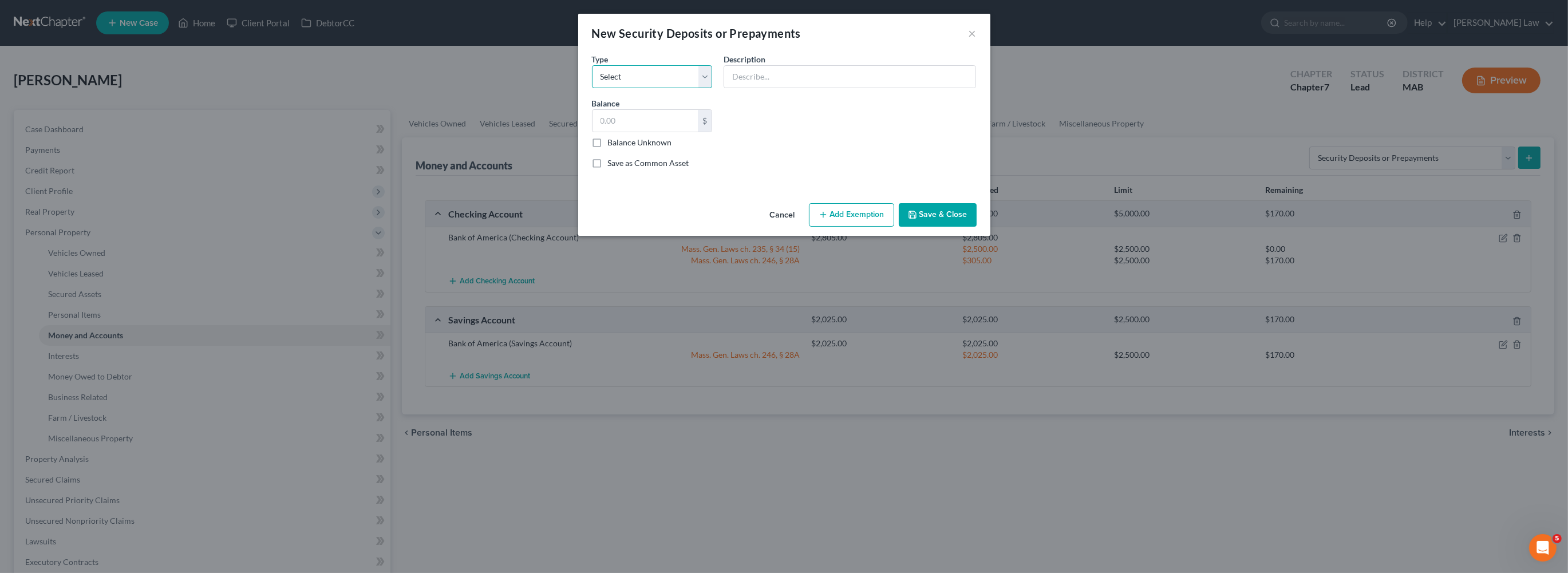
click at [685, 88] on select "Select Electric Gas Heating Oil Security Deposit On Rental Unit Prepaid Rent Te…" at bounding box center [652, 77] width 121 height 22
select select "3"
click at [771, 87] on input "text" at bounding box center [849, 76] width 251 height 22
type input "Landlord security deposit"
click at [616, 131] on input "text" at bounding box center [645, 120] width 106 height 22
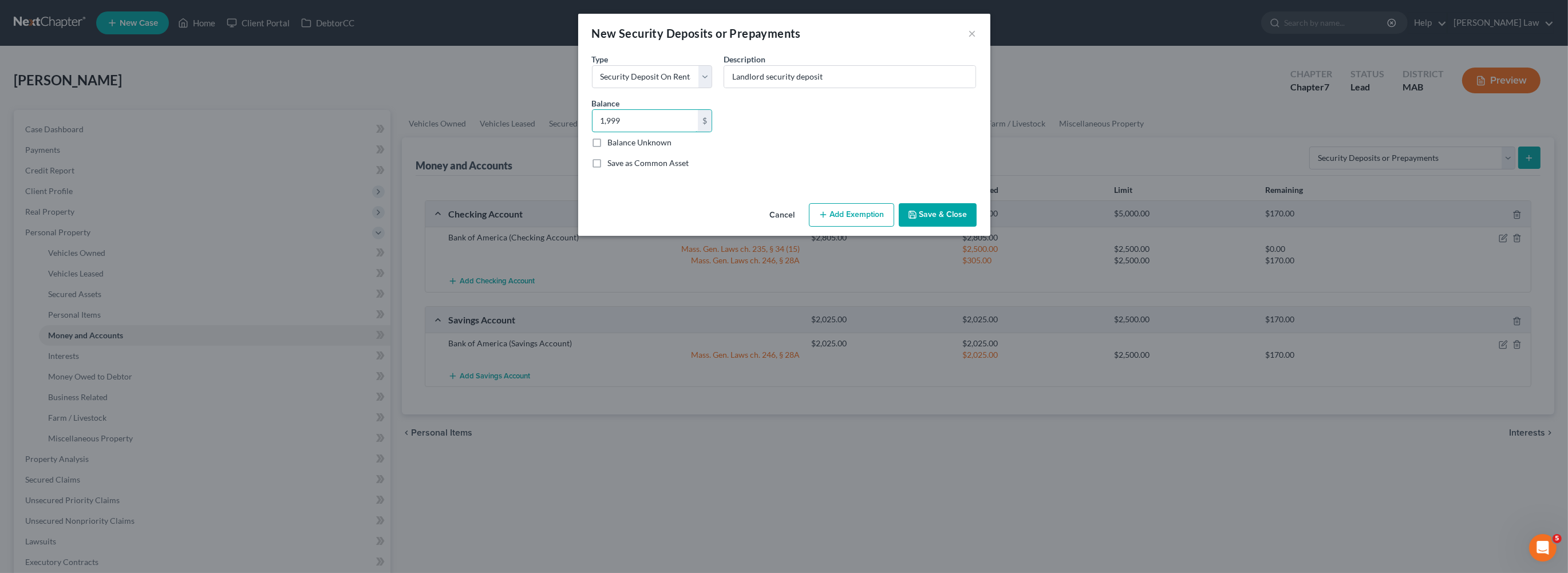
type input "1,999"
click at [847, 227] on button "Add Exemption" at bounding box center [851, 215] width 86 height 24
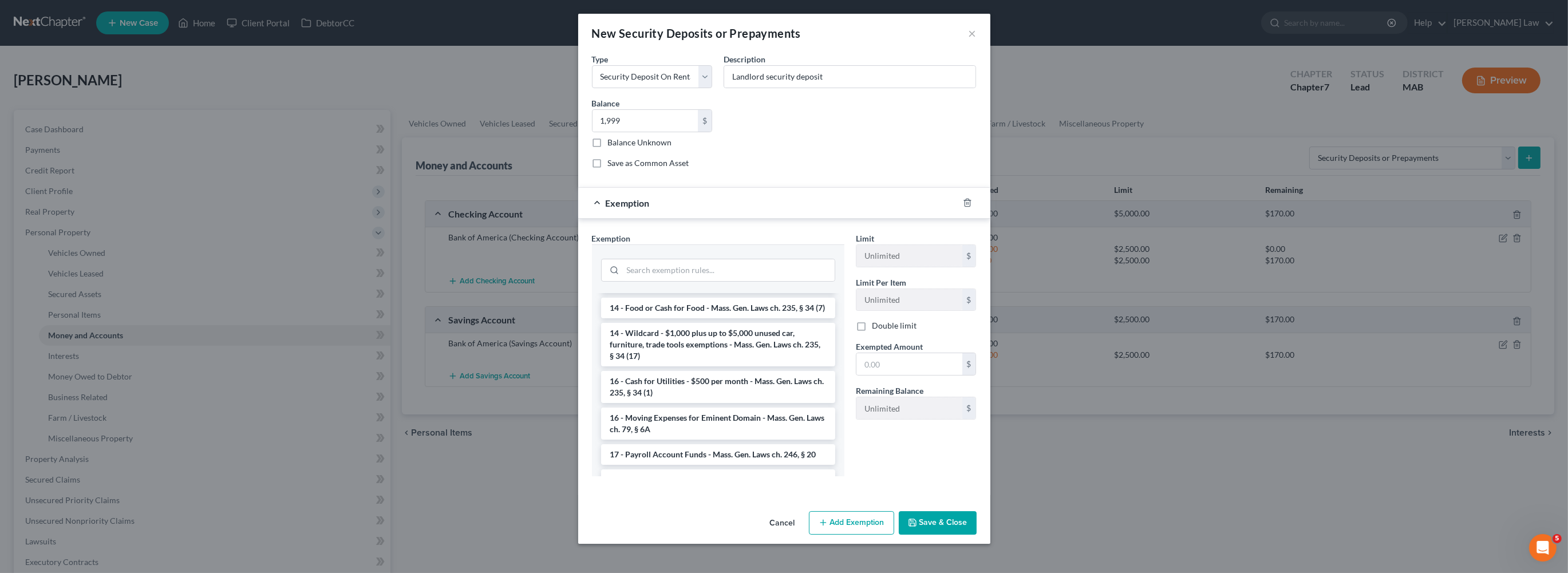
scroll to position [349, 0]
click at [649, 359] on li "14 - Wildcard - $1,000 plus up to $5,000 unused car, furniture, trade tools exe…" at bounding box center [718, 336] width 234 height 43
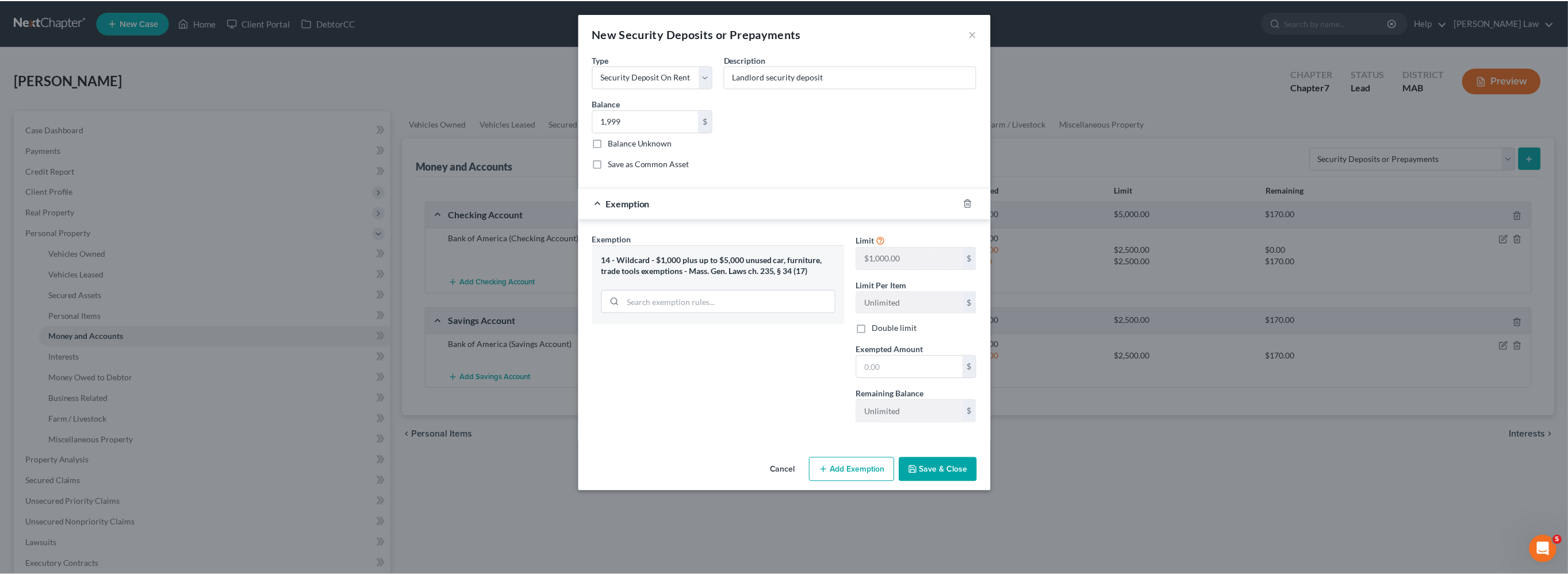
scroll to position [50, 0]
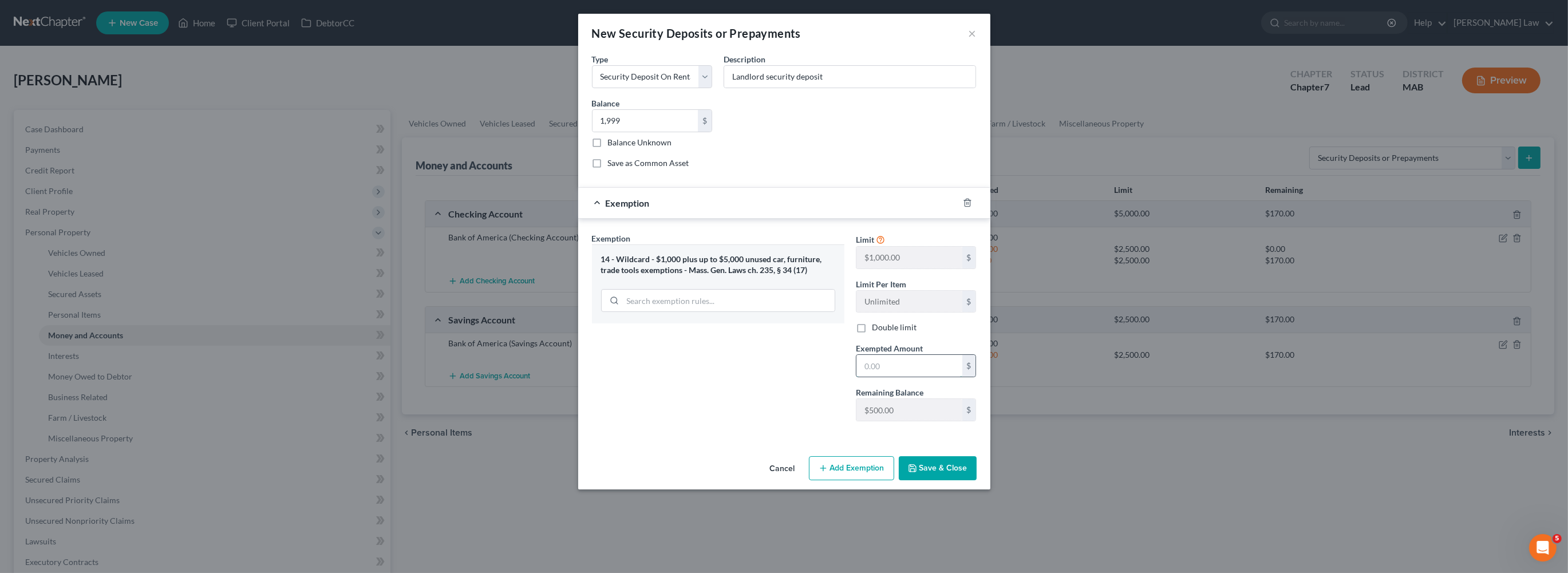
click at [907, 377] on input "text" at bounding box center [909, 366] width 106 height 22
type input "1,999"
drag, startPoint x: 972, startPoint y: 535, endPoint x: 971, endPoint y: 526, distance: 9.1
click at [972, 481] on button "Save & Close" at bounding box center [937, 468] width 78 height 24
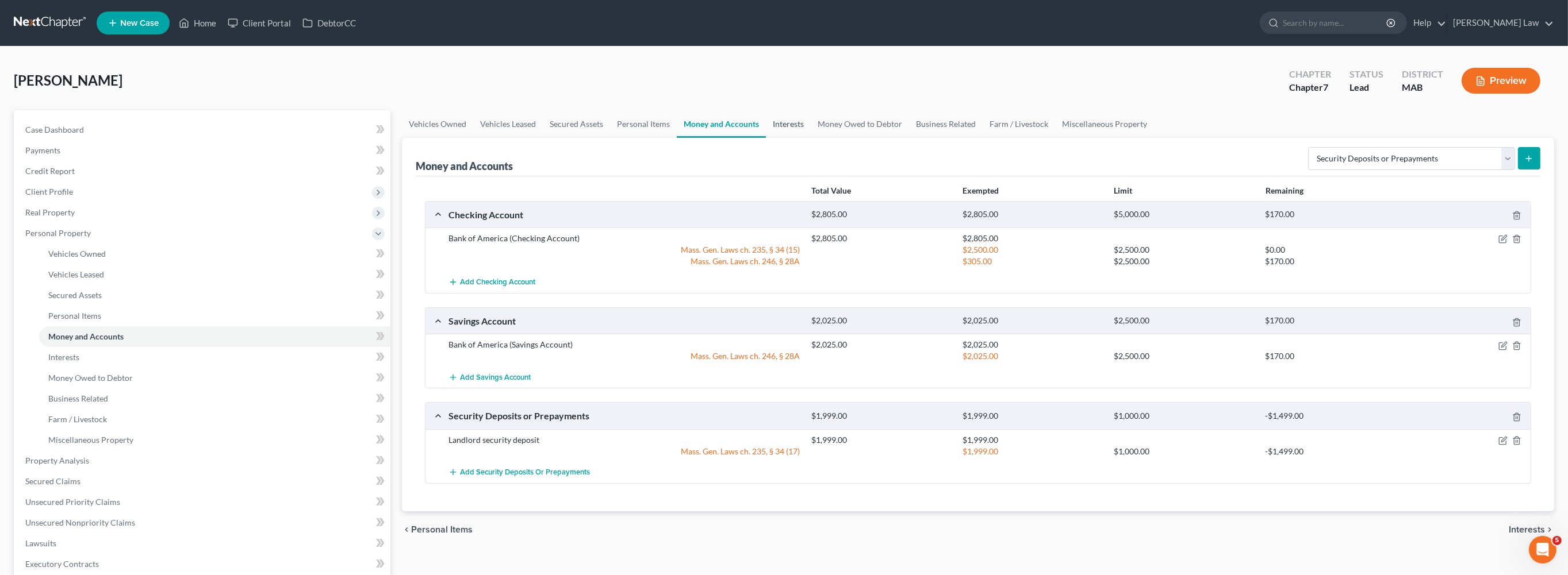
click at [810, 138] on link "Interests" at bounding box center [788, 124] width 45 height 28
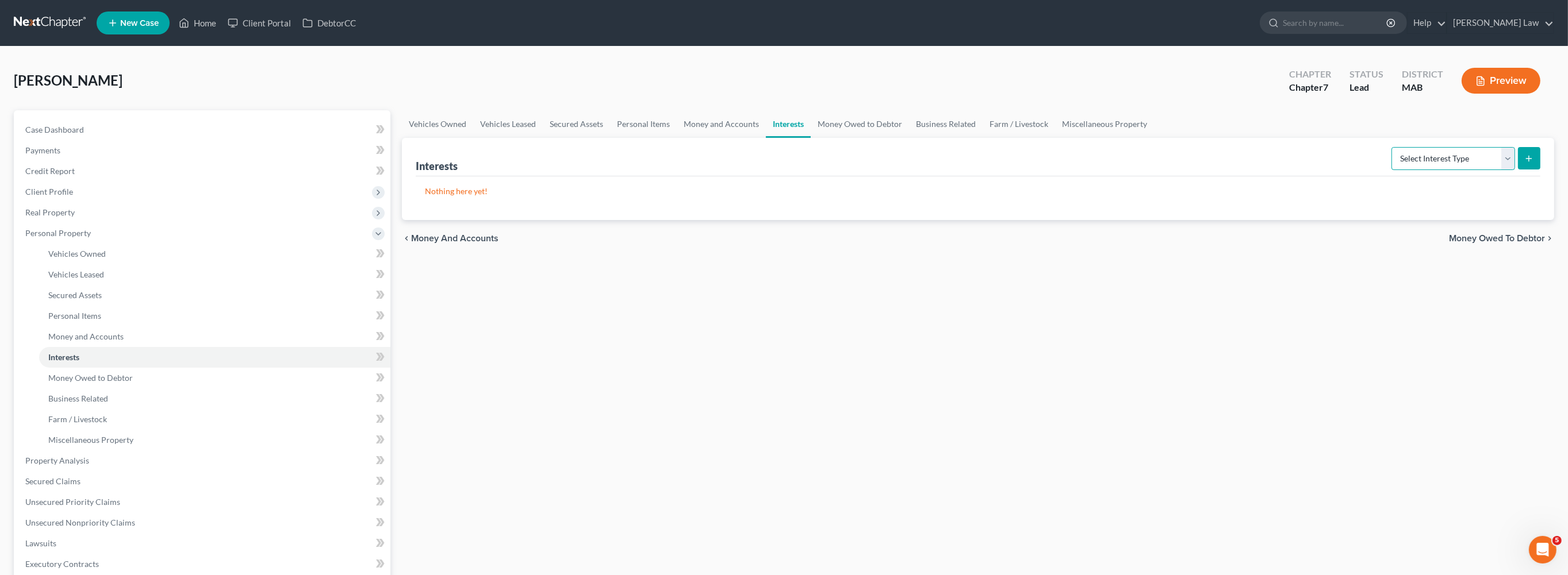
click at [1493, 170] on select "Select Interest Type 401K Annuity Bond Education IRA Government Bond Government…" at bounding box center [1453, 159] width 123 height 23
click at [74, 176] on span "Credit Report" at bounding box center [49, 170] width 49 height 10
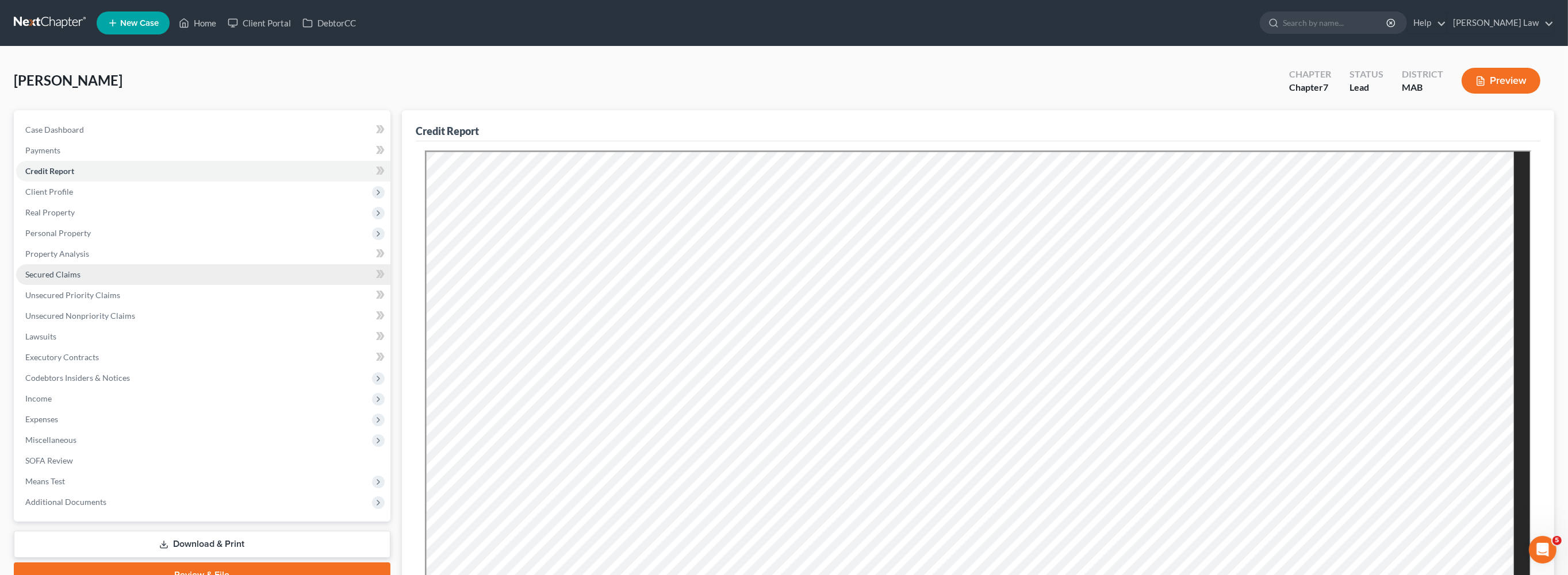
click at [51, 279] on span "Secured Claims" at bounding box center [53, 274] width 56 height 10
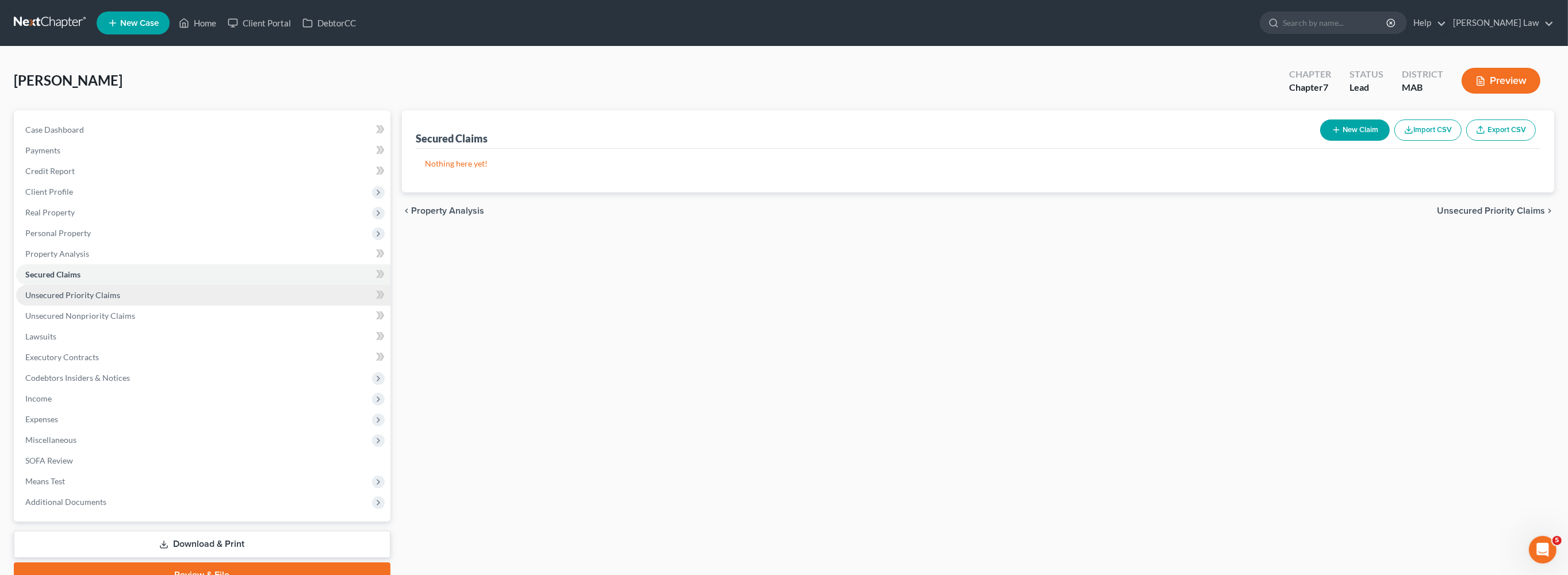
click at [91, 300] on span "Unsecured Priority Claims" at bounding box center [72, 295] width 95 height 10
click at [93, 321] on span "Unsecured Nonpriority Claims" at bounding box center [80, 315] width 110 height 10
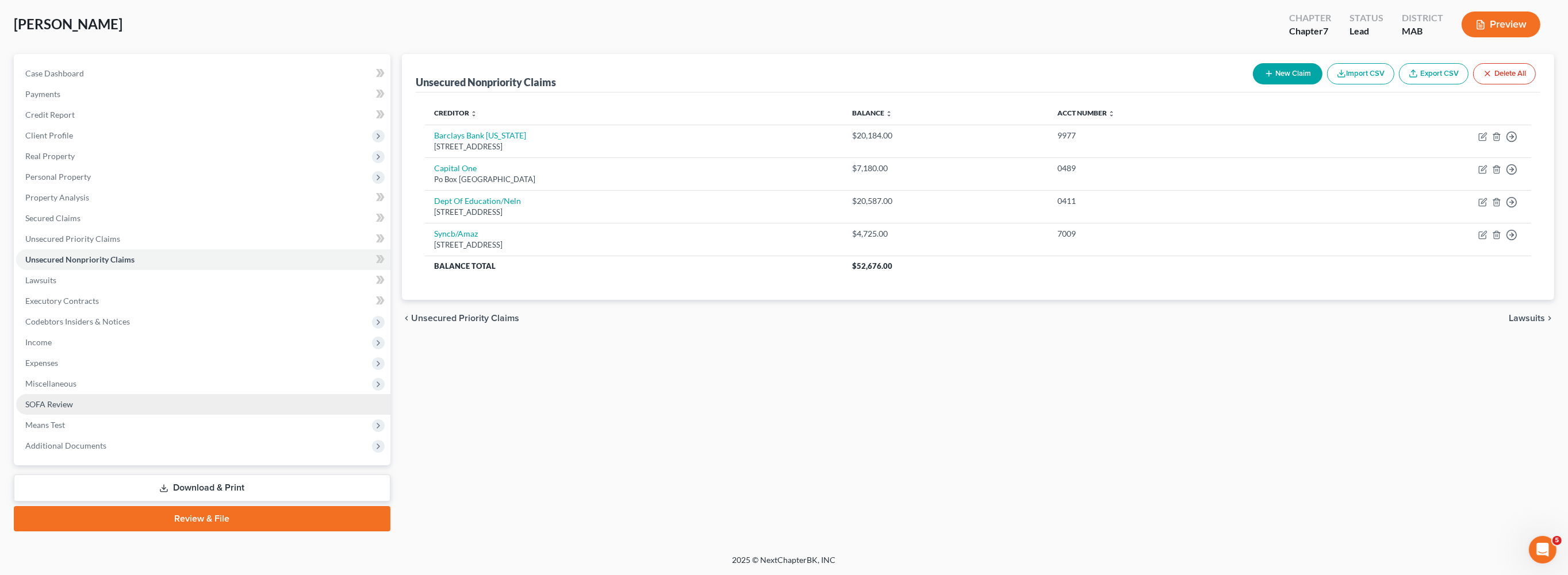
scroll to position [186, 0]
click at [64, 332] on span "Income" at bounding box center [203, 343] width 374 height 21
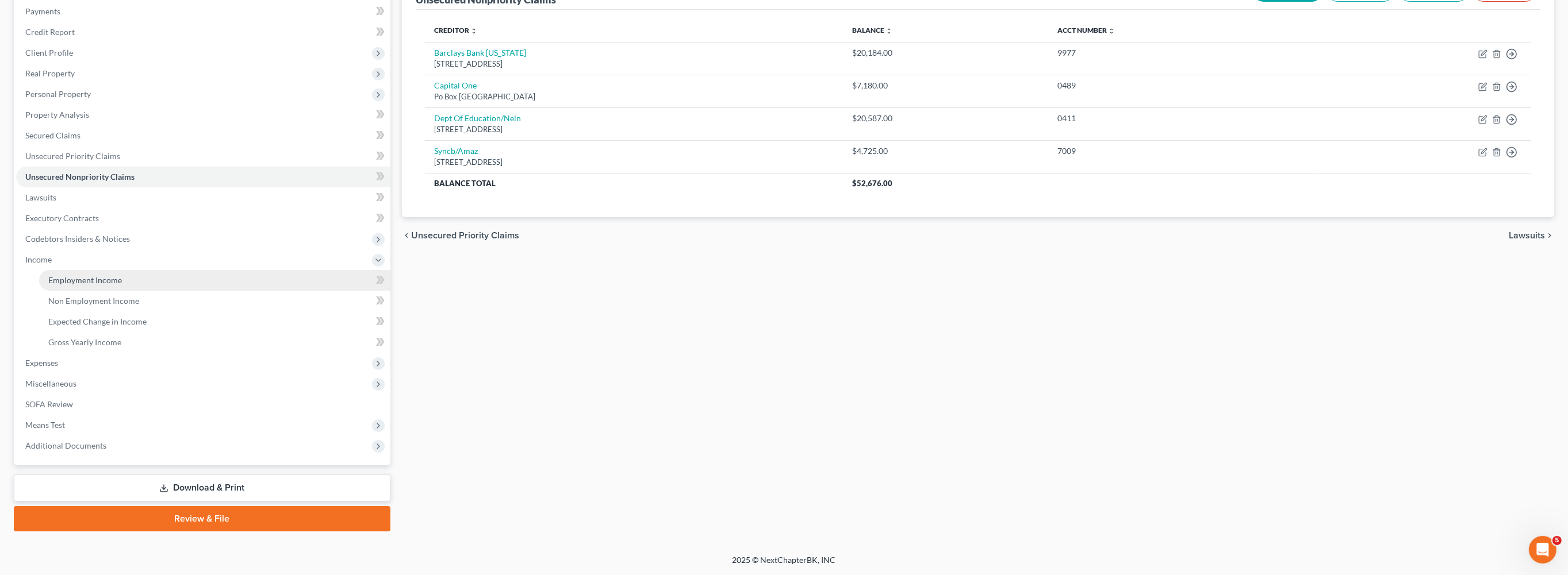
click at [110, 285] on span "Employment Income" at bounding box center [85, 279] width 74 height 10
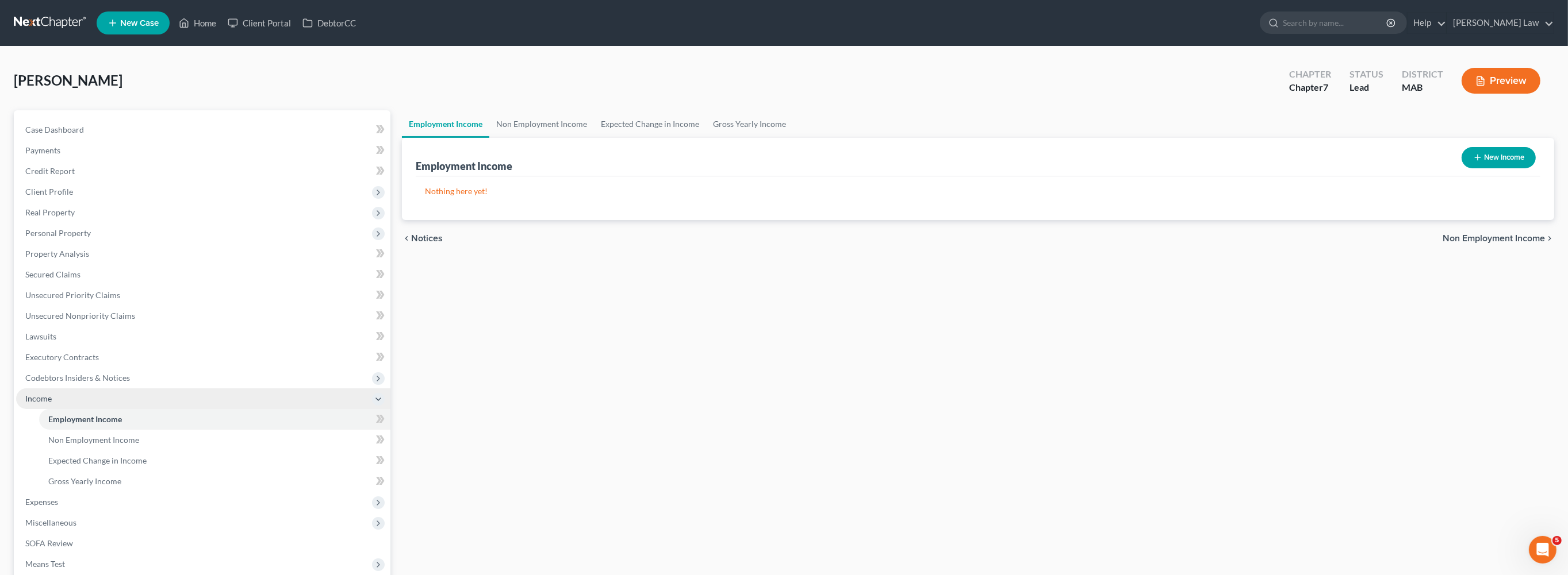
scroll to position [193, 0]
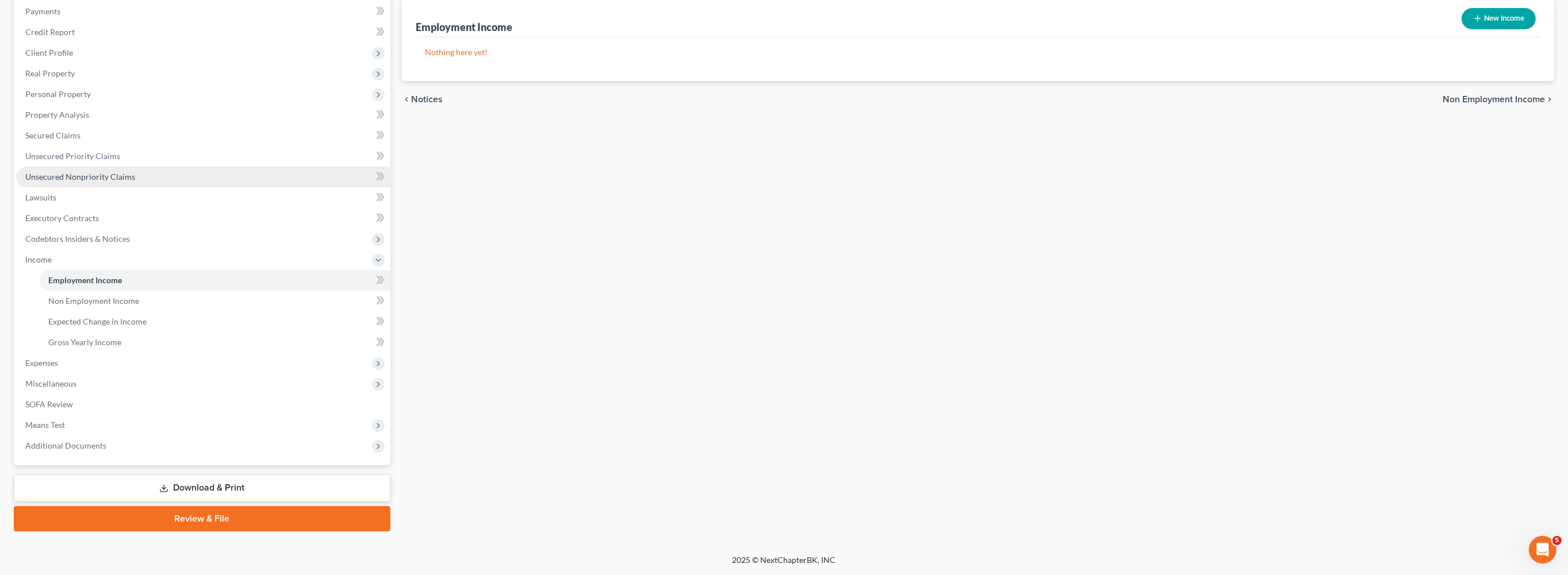
click at [88, 181] on span "Unsecured Nonpriority Claims" at bounding box center [80, 176] width 110 height 10
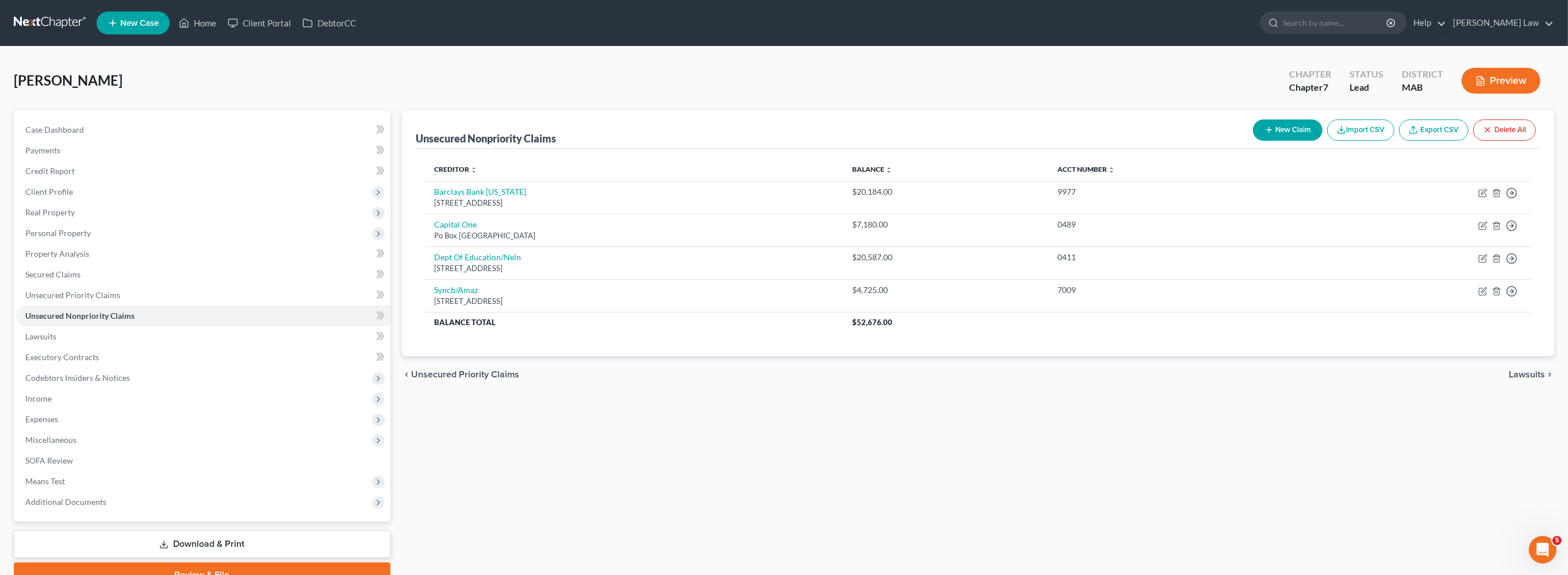
click at [1253, 140] on button "New Claim" at bounding box center [1288, 130] width 69 height 22
select select "0"
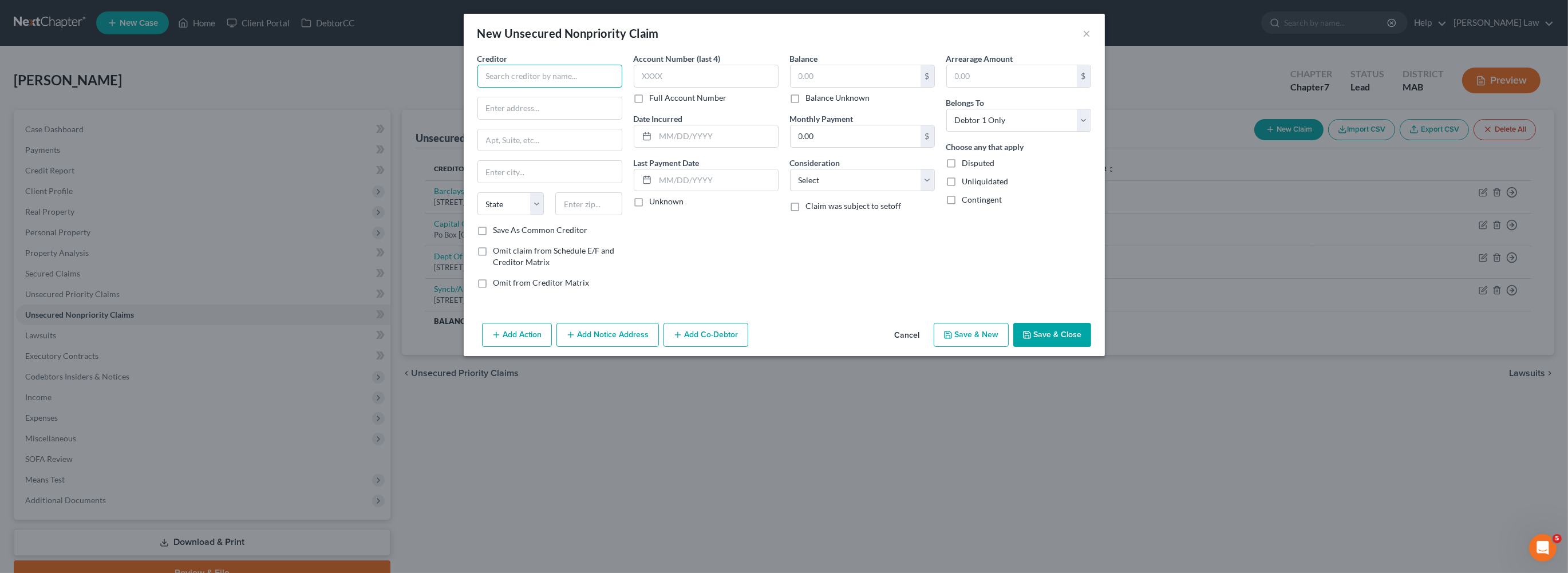
click at [511, 87] on input "text" at bounding box center [550, 76] width 145 height 22
type input "Premier Diagnostics Services"
type input "[STREET_ADDRESS]"
type input "Suite 101"
type input "Stoughton"
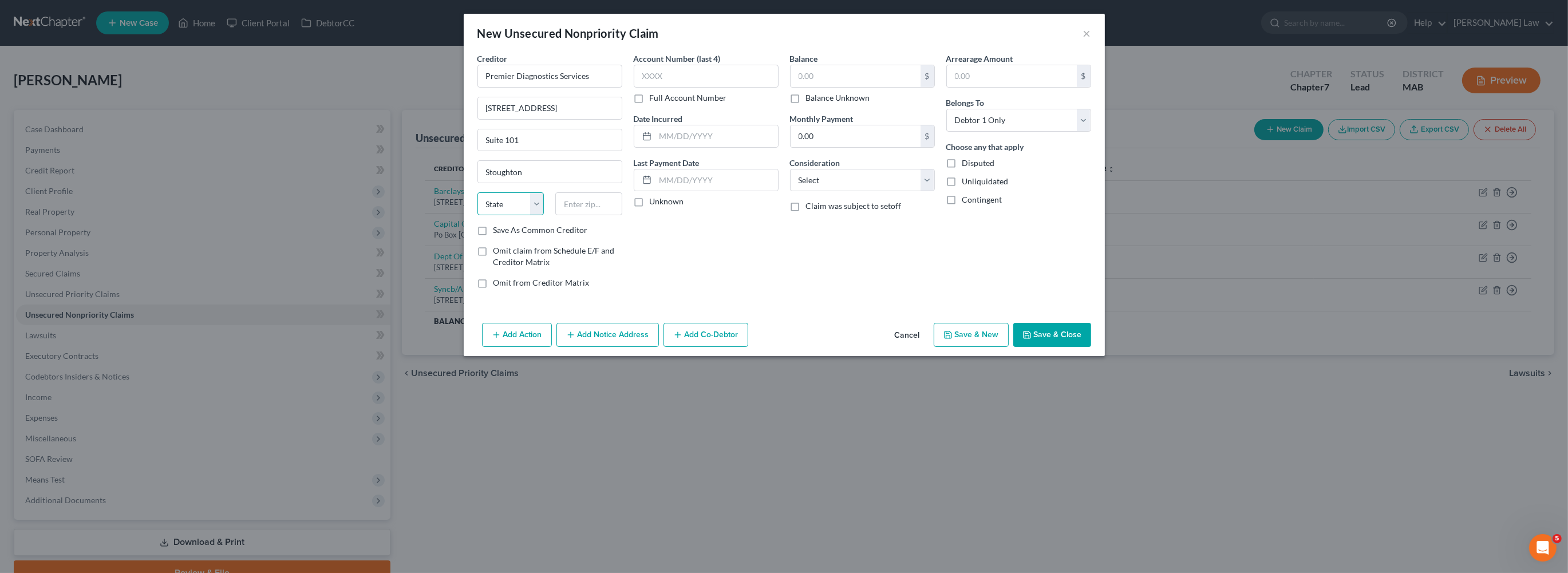
click at [478, 215] on select "State [US_STATE] AK AR AZ CA CO CT DE DC [GEOGRAPHIC_DATA] [GEOGRAPHIC_DATA] GU…" at bounding box center [511, 204] width 67 height 22
select select "22"
click at [555, 215] on input "text" at bounding box center [589, 204] width 67 height 22
type input "02072"
click at [854, 87] on input "text" at bounding box center [855, 76] width 130 height 22
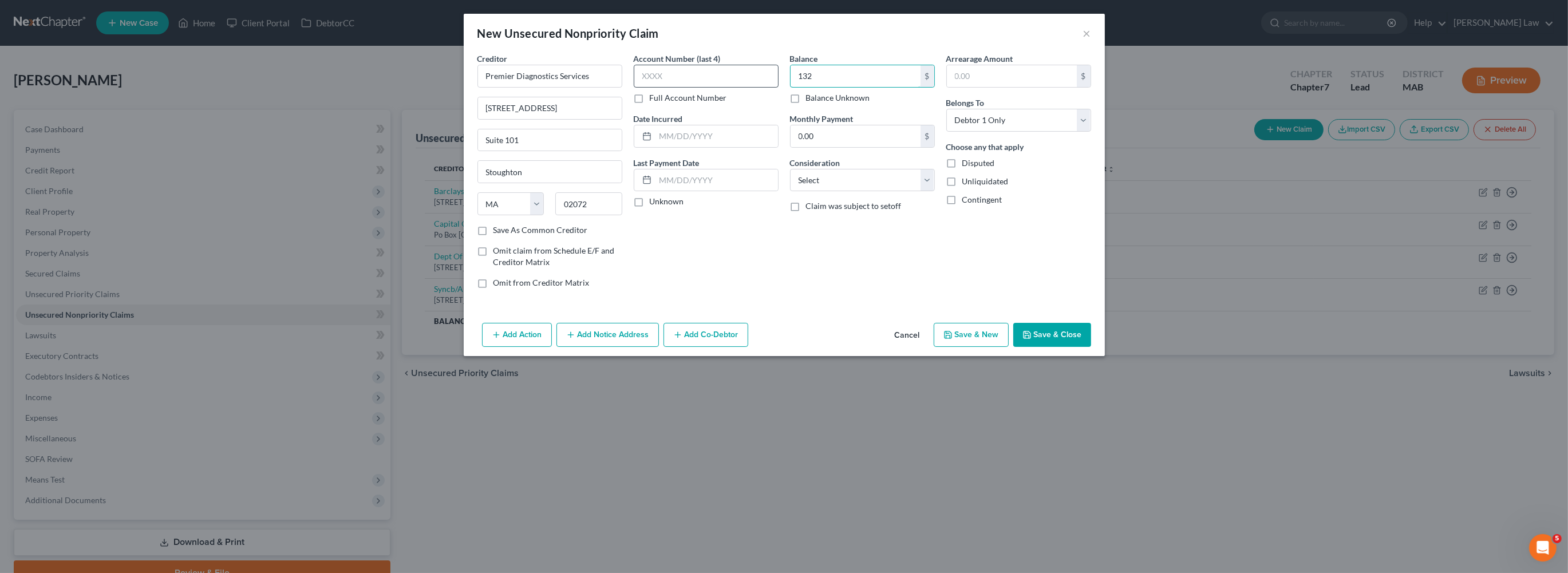
type input "132"
click at [670, 87] on input "text" at bounding box center [706, 76] width 145 height 22
type input "4722"
click at [667, 147] on input "text" at bounding box center [717, 136] width 123 height 22
type input "2024"
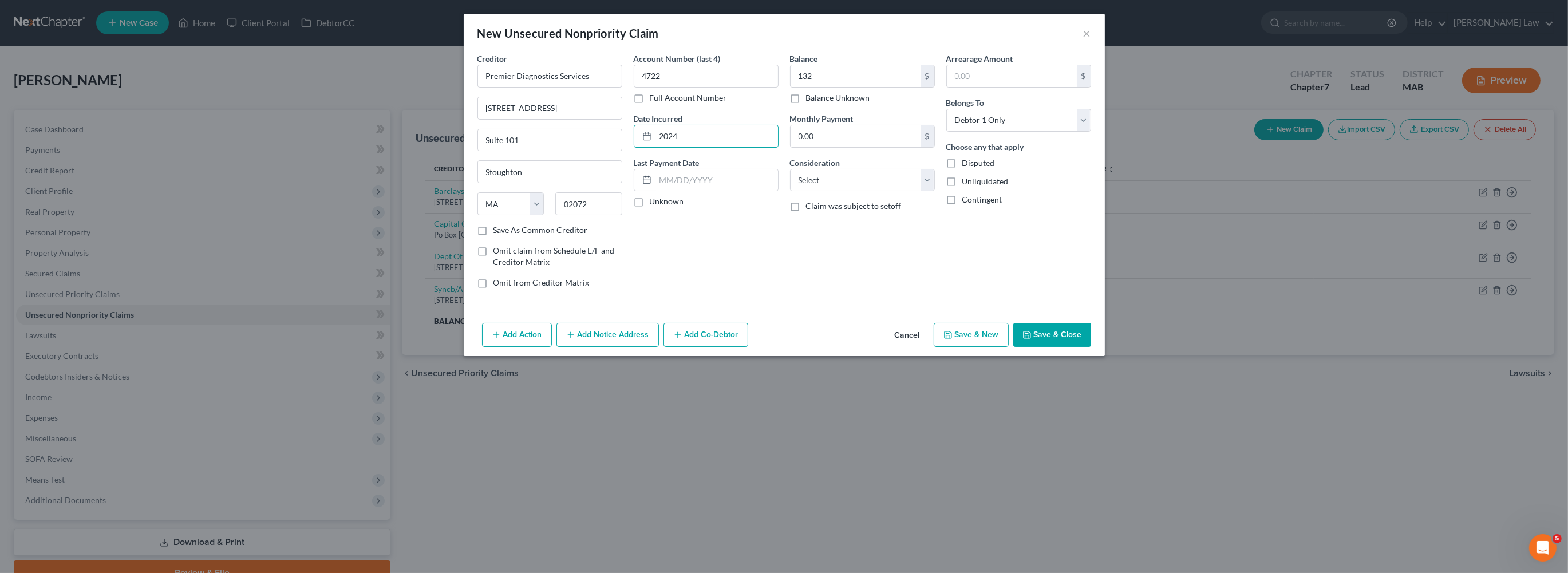
click at [1091, 347] on button "Save & Close" at bounding box center [1052, 335] width 78 height 24
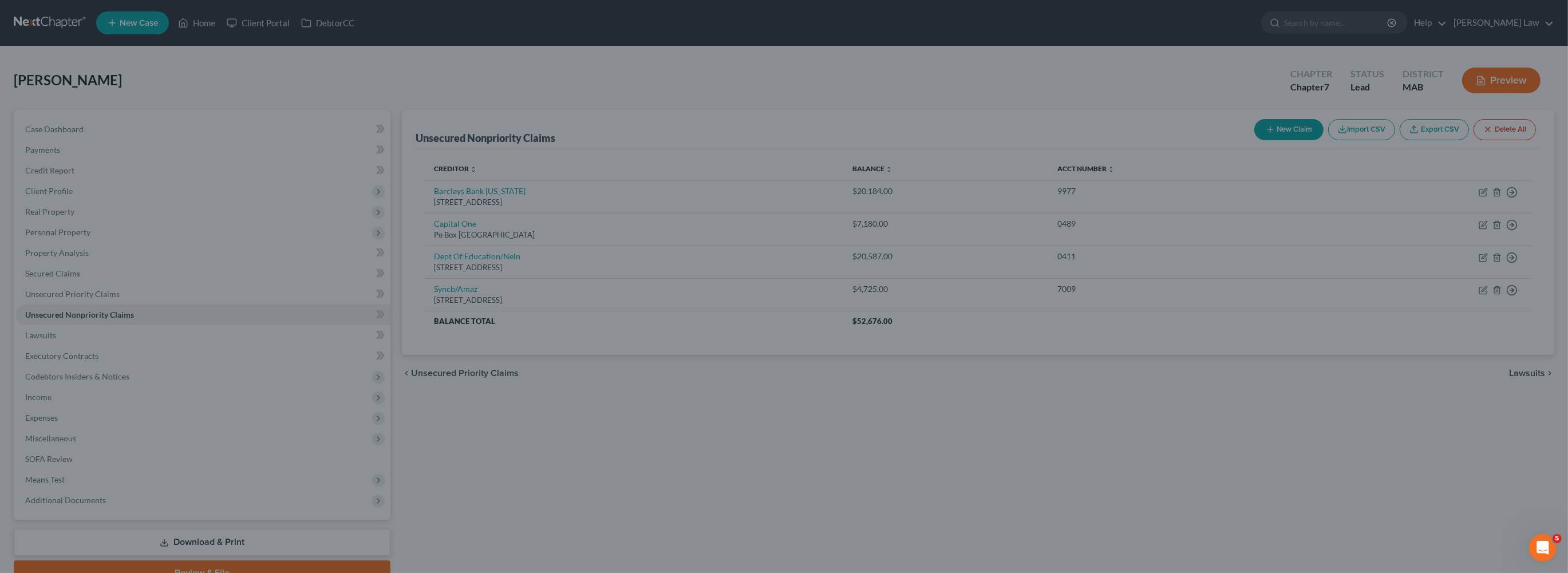
type input "132.00"
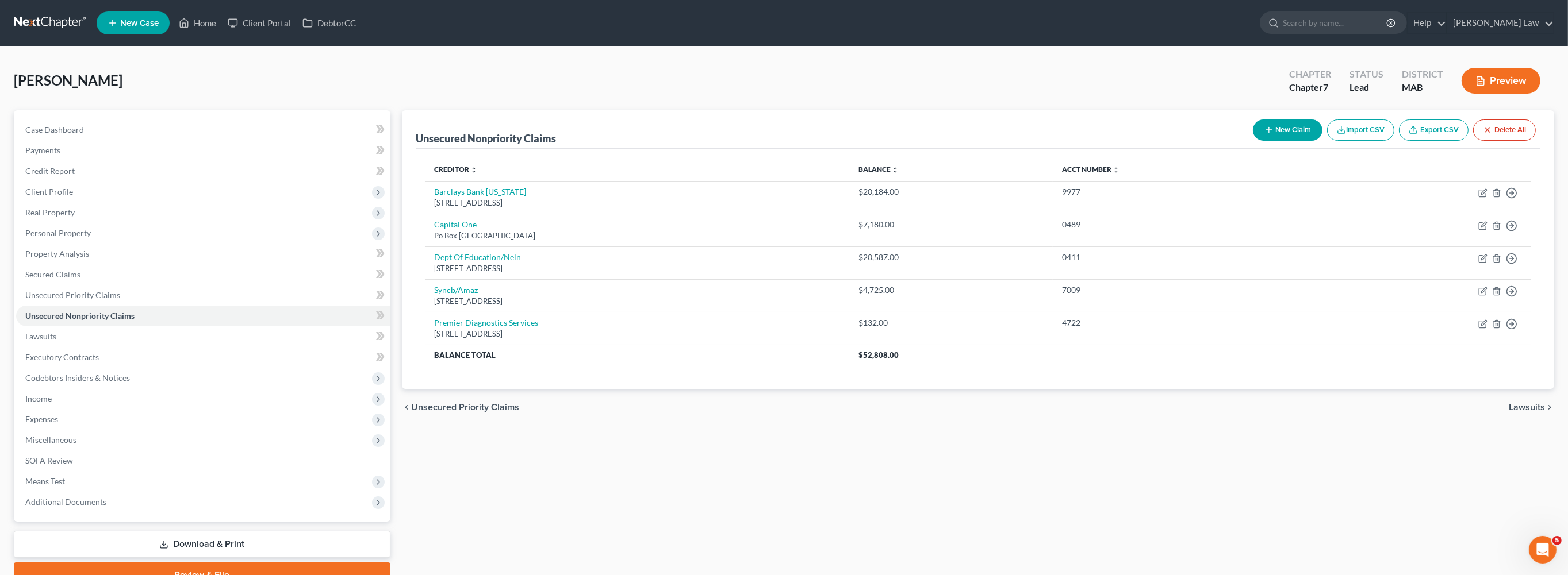
click at [1253, 140] on button "New Claim" at bounding box center [1288, 130] width 69 height 22
select select "0"
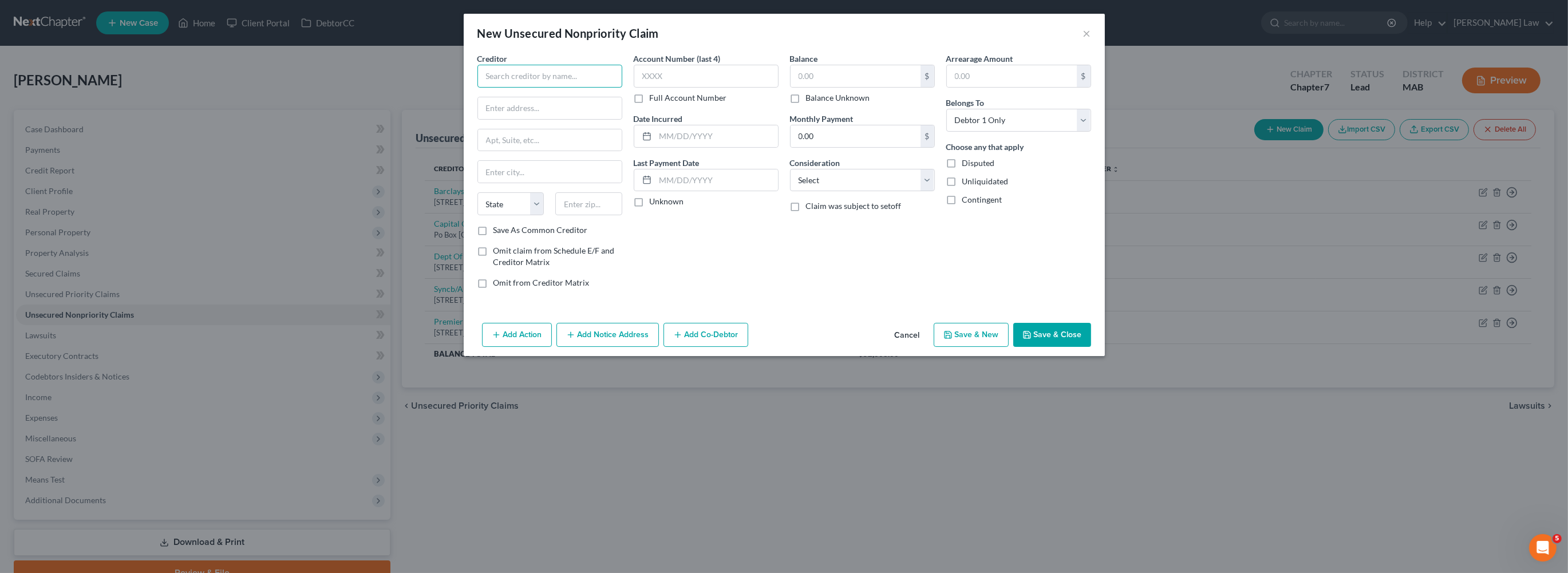
click at [478, 87] on input "text" at bounding box center [550, 76] width 145 height 22
type input "Quest Diagnostics"
type input "Po Box 740172"
type input "[GEOGRAPHIC_DATA]"
click at [478, 215] on select "State [US_STATE] AK AR AZ CA CO CT DE DC [GEOGRAPHIC_DATA] [GEOGRAPHIC_DATA] GU…" at bounding box center [511, 204] width 67 height 22
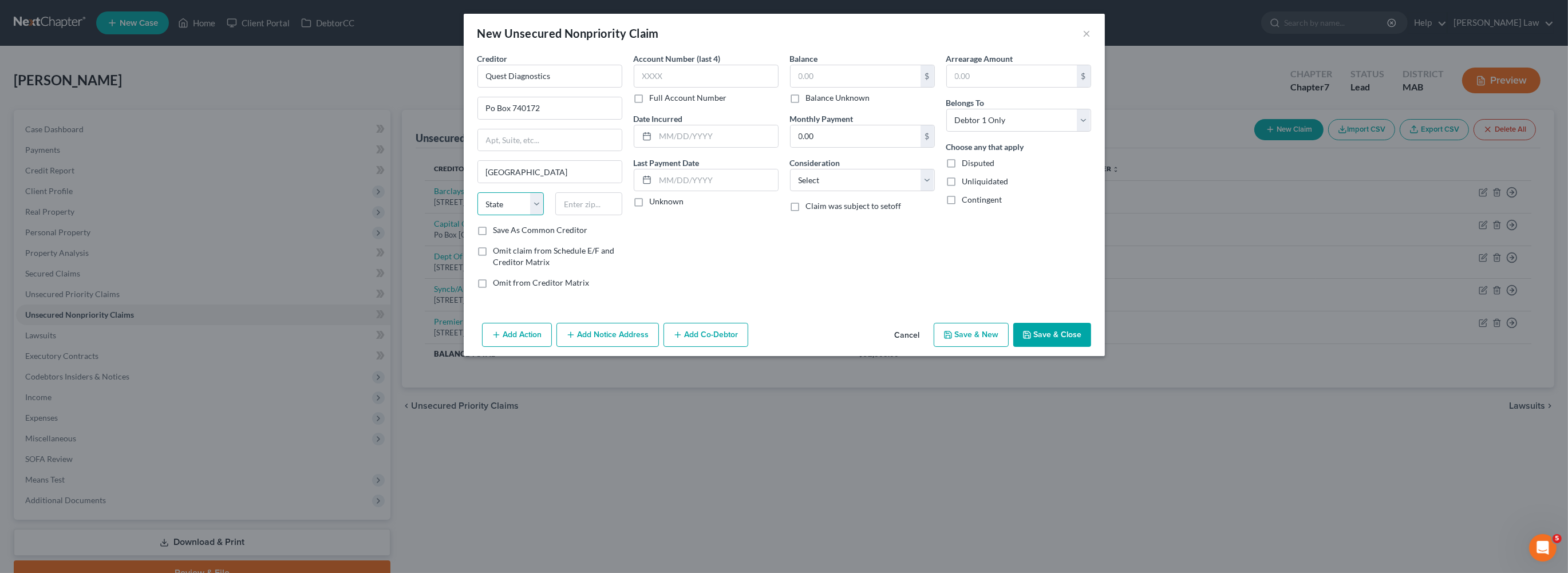
select select "36"
click at [555, 215] on input "text" at bounding box center [589, 204] width 67 height 22
type input "45274"
click at [664, 147] on input "text" at bounding box center [717, 136] width 123 height 22
type input "2024"
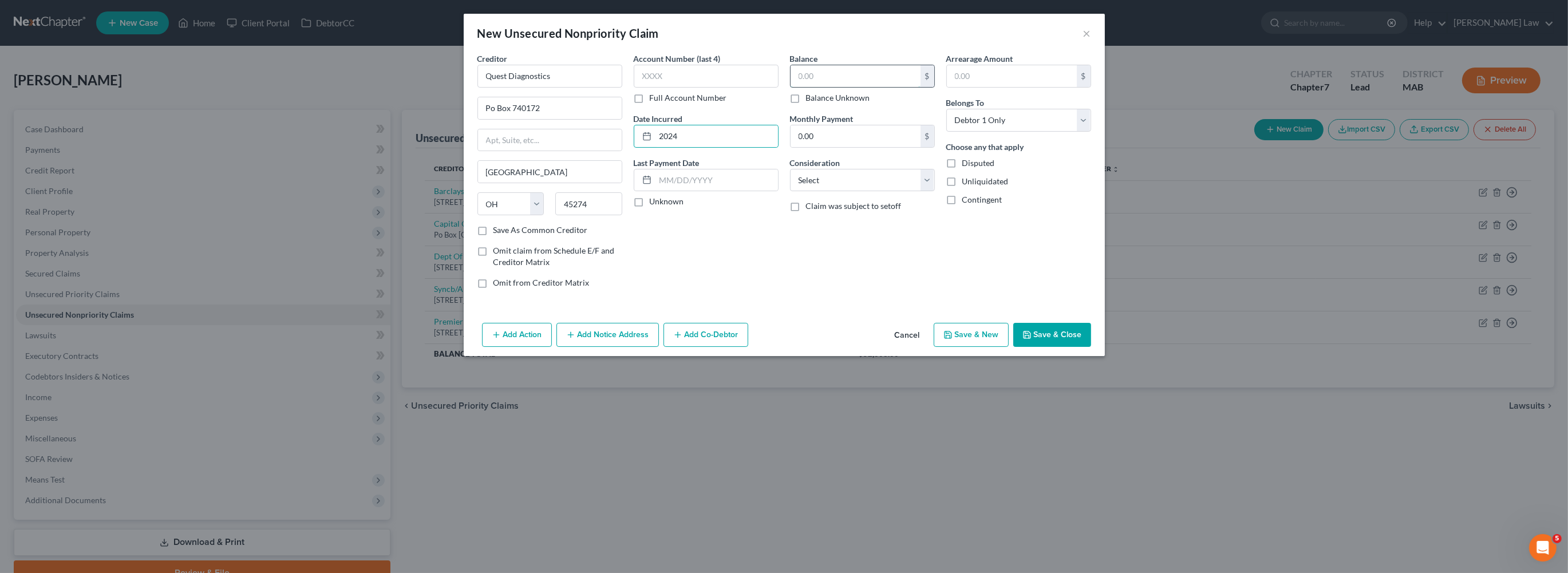
click at [835, 87] on input "text" at bounding box center [855, 76] width 130 height 22
type input "259"
click at [633, 87] on input "text" at bounding box center [706, 76] width 145 height 22
type input "5940"
click at [1088, 347] on button "Save & Close" at bounding box center [1052, 335] width 78 height 24
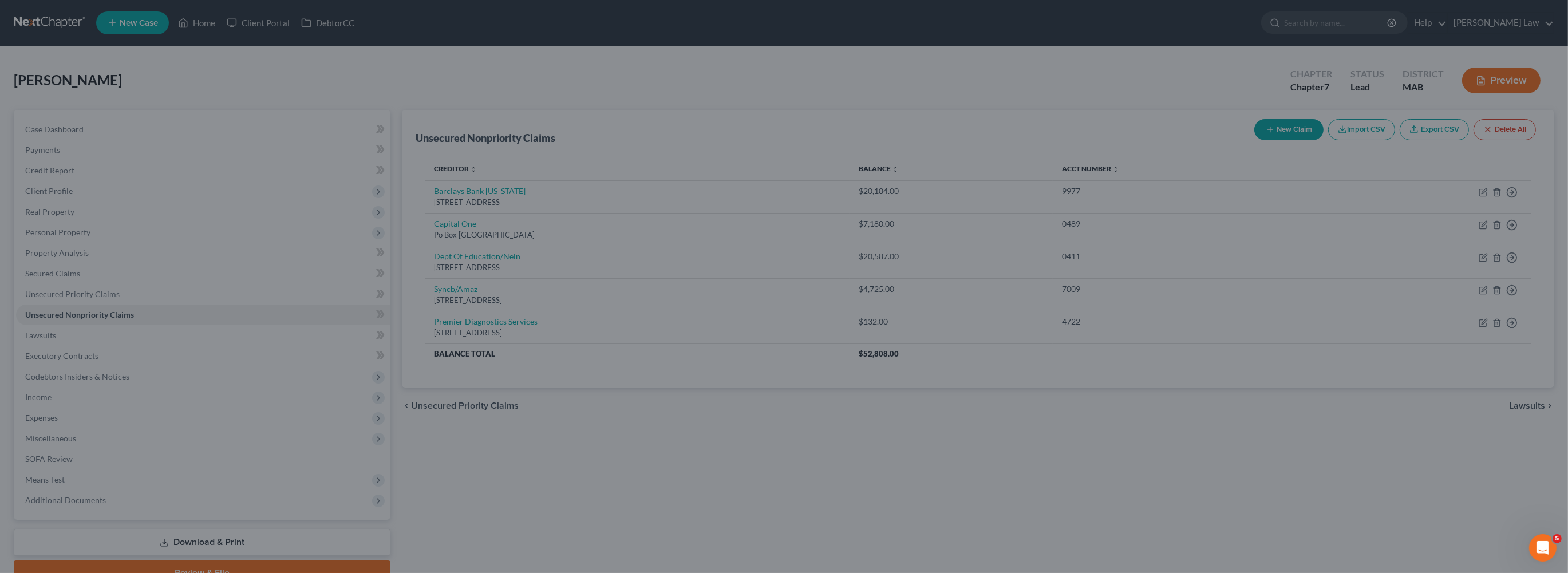
type input "259.00"
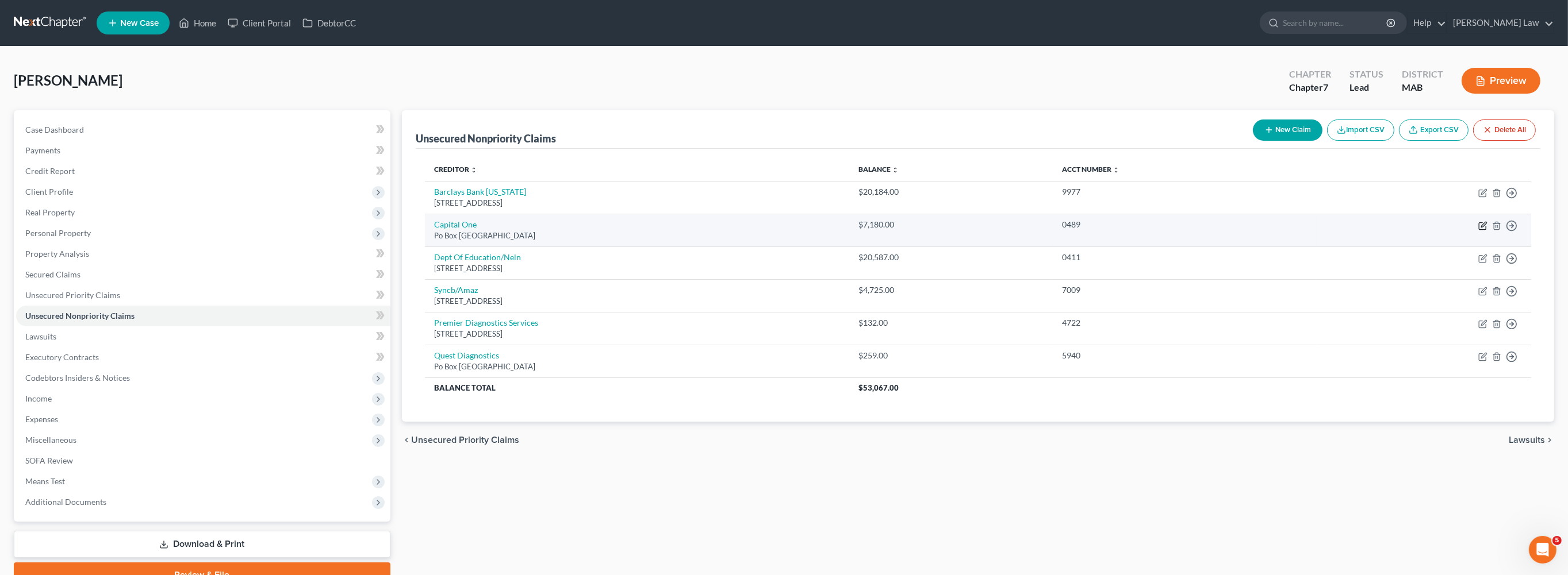
click at [1478, 231] on icon "button" at bounding box center [1482, 225] width 10 height 10
select select "48"
select select "2"
select select "0"
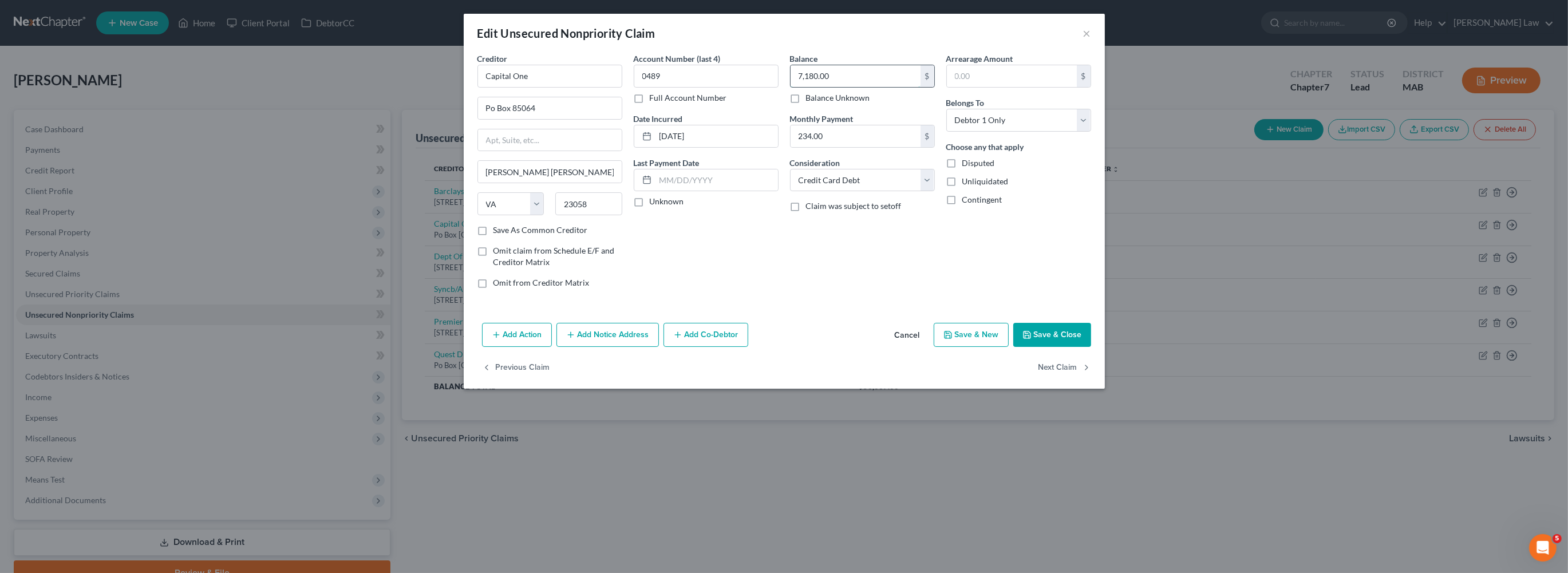
click at [849, 87] on input "7,180.00" at bounding box center [855, 76] width 130 height 22
type input "8,940"
click at [1091, 347] on button "Save & Close" at bounding box center [1052, 335] width 78 height 24
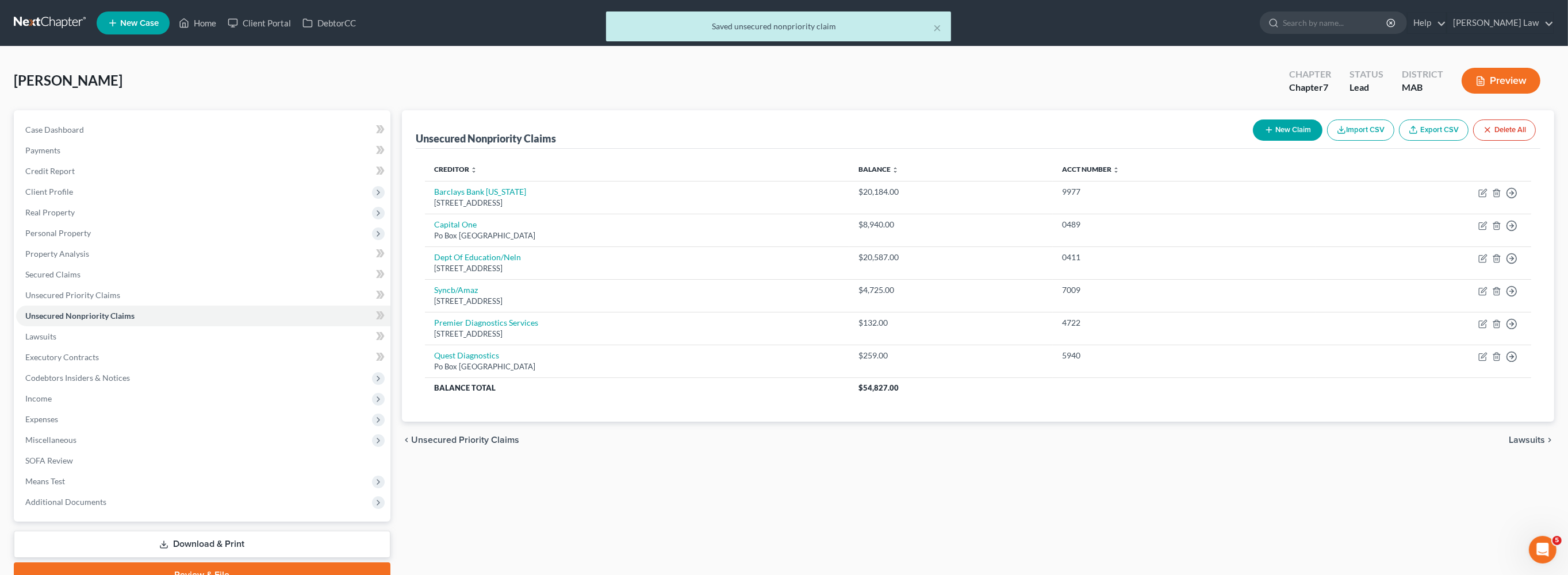
click at [1253, 140] on button "New Claim" at bounding box center [1288, 130] width 69 height 22
select select "0"
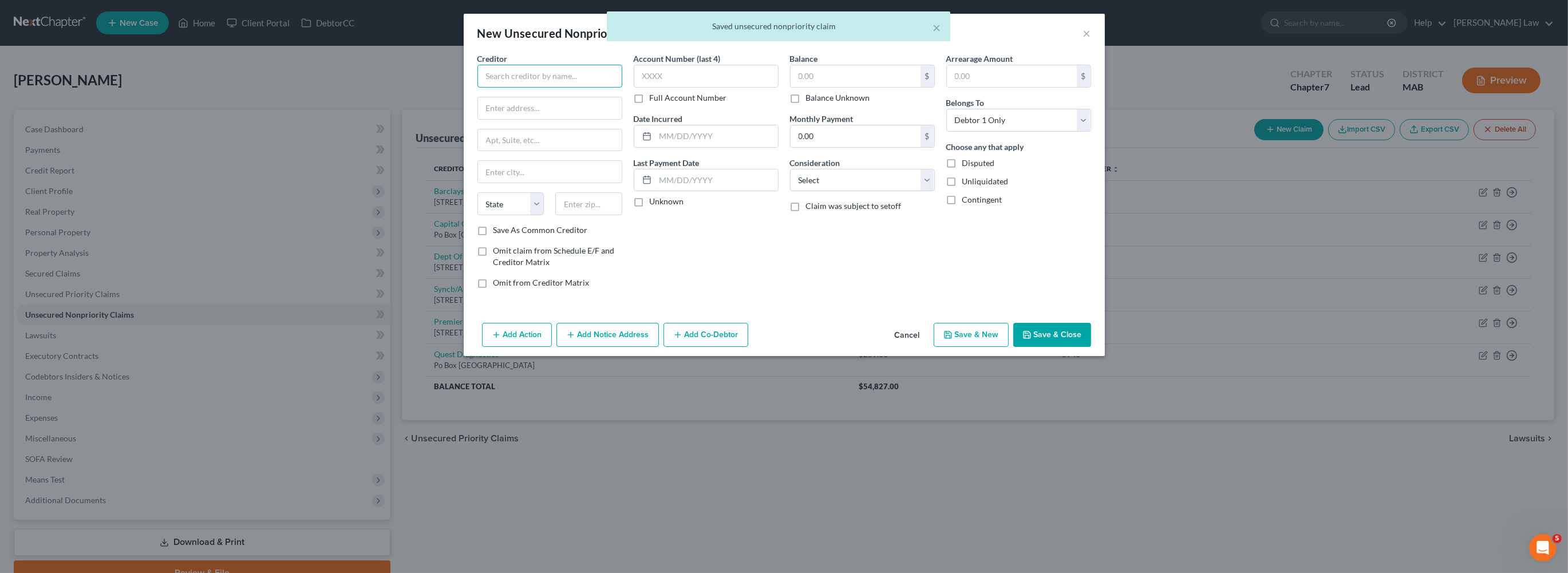
click at [478, 87] on input "text" at bounding box center [550, 76] width 145 height 22
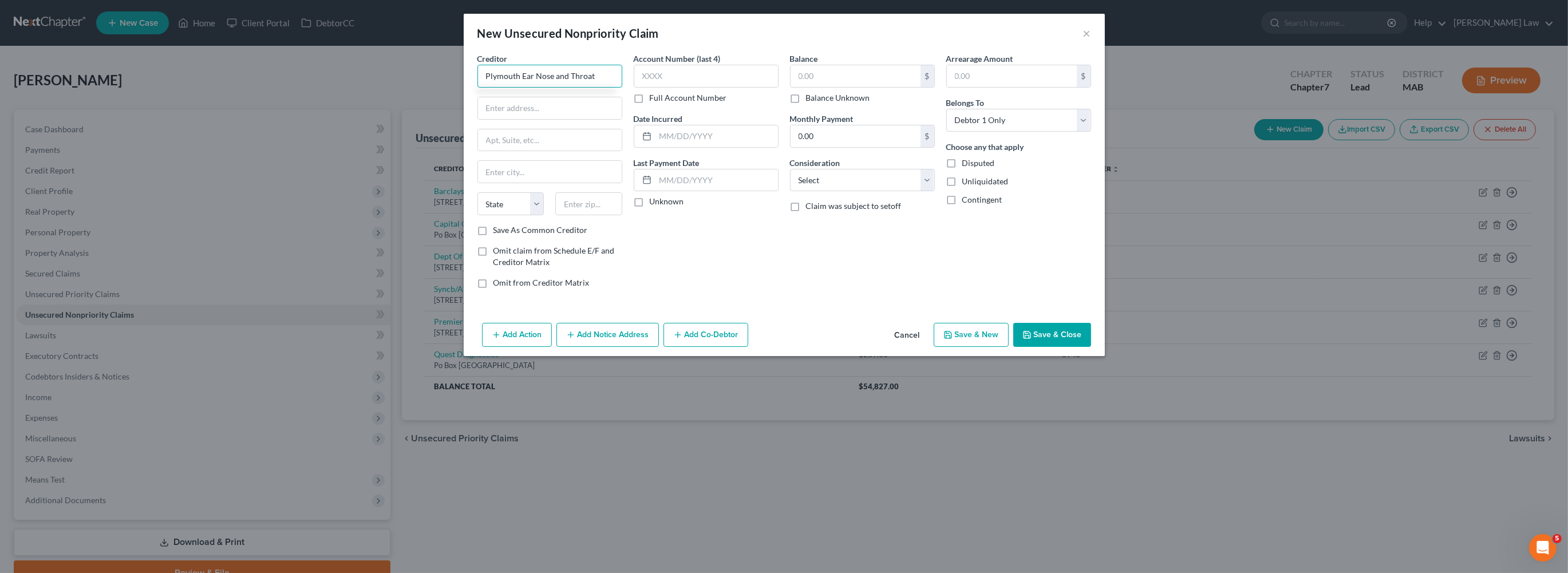
type input "Plymouth Ear Nose and Throat"
type input "[STREET_ADDRESS]"
type input "[GEOGRAPHIC_DATA]"
select select "22"
type input "02360"
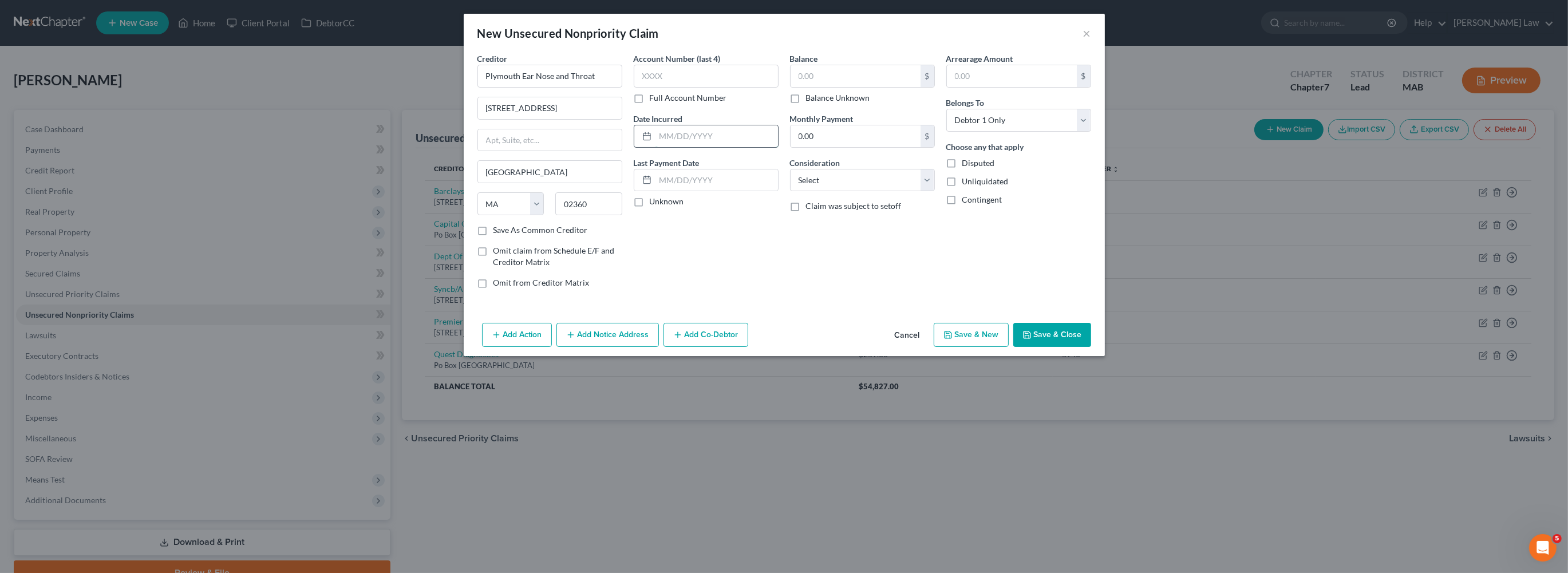
click at [656, 147] on input "text" at bounding box center [717, 136] width 123 height 22
type input "2024"
click at [655, 87] on input "text" at bounding box center [706, 76] width 145 height 22
click at [645, 87] on input "3429" at bounding box center [706, 76] width 145 height 22
type input "3439"
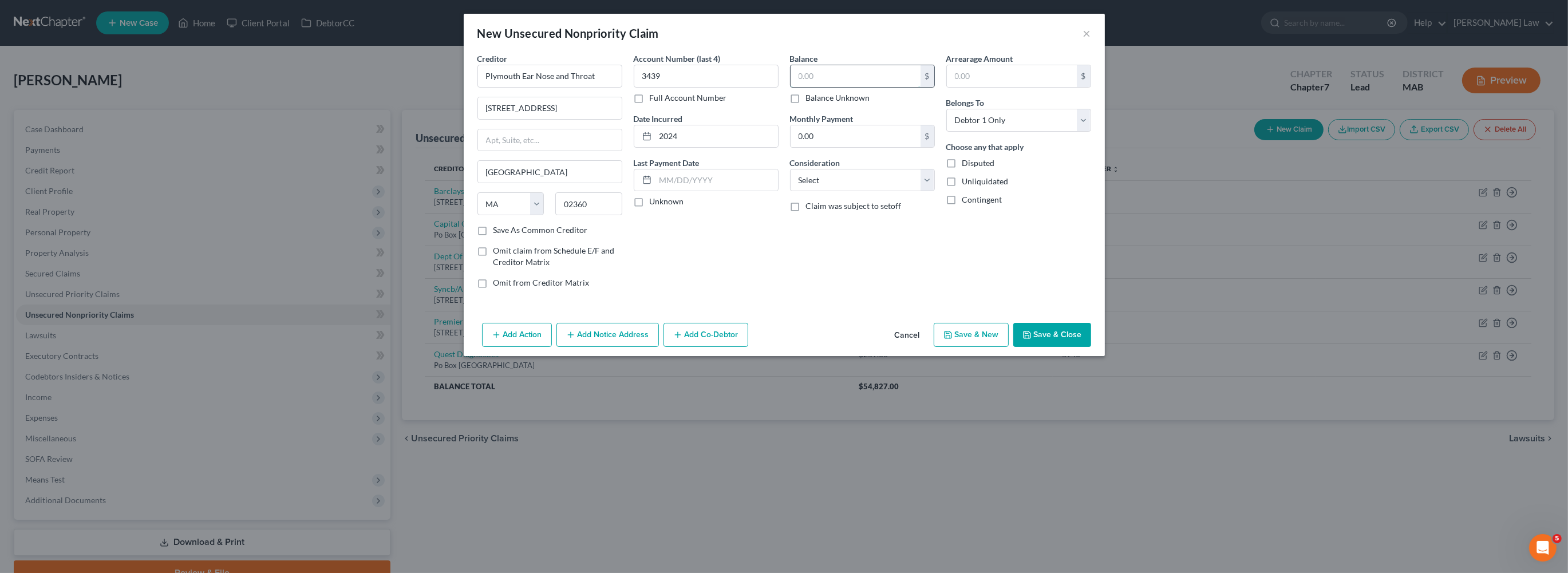
click at [806, 87] on input "text" at bounding box center [855, 76] width 130 height 22
type input "278.00"
click at [1091, 347] on button "Save & Close" at bounding box center [1052, 335] width 78 height 24
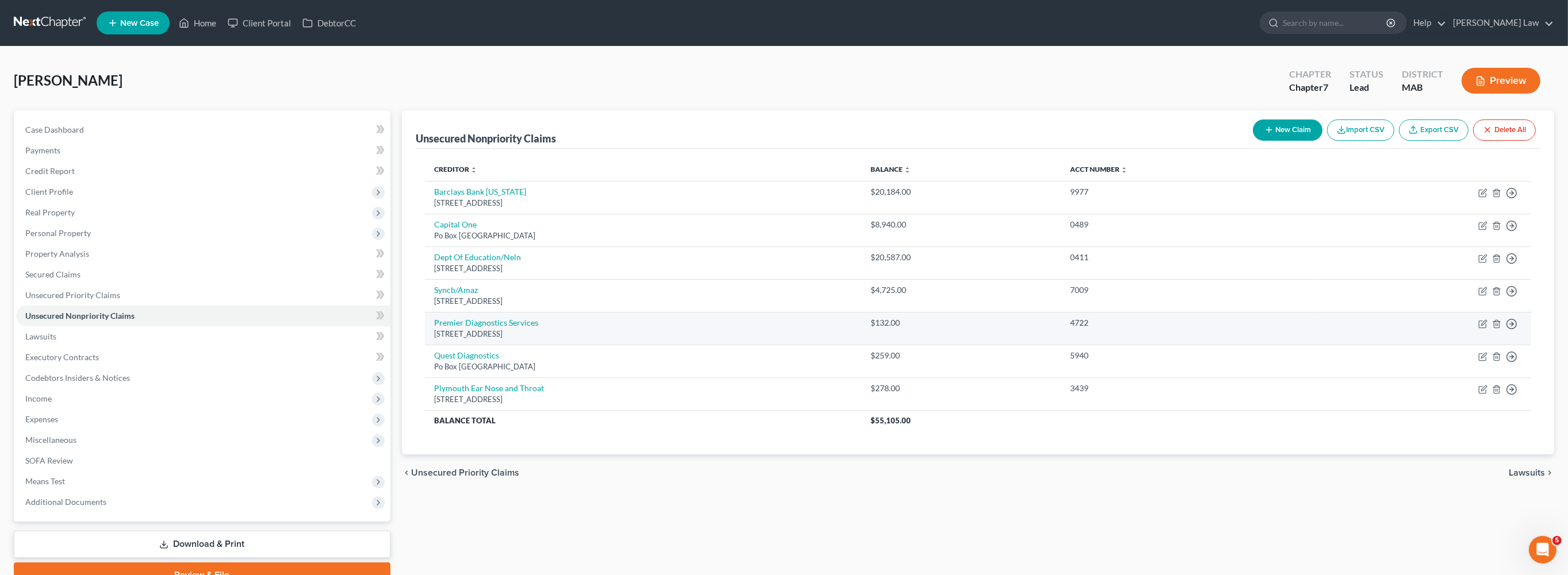
click at [1473, 344] on td "Move to D Move to E Move to G Move to Notice Only" at bounding box center [1425, 329] width 212 height 33
click at [1478, 329] on icon "button" at bounding box center [1482, 323] width 10 height 10
select select "22"
select select "0"
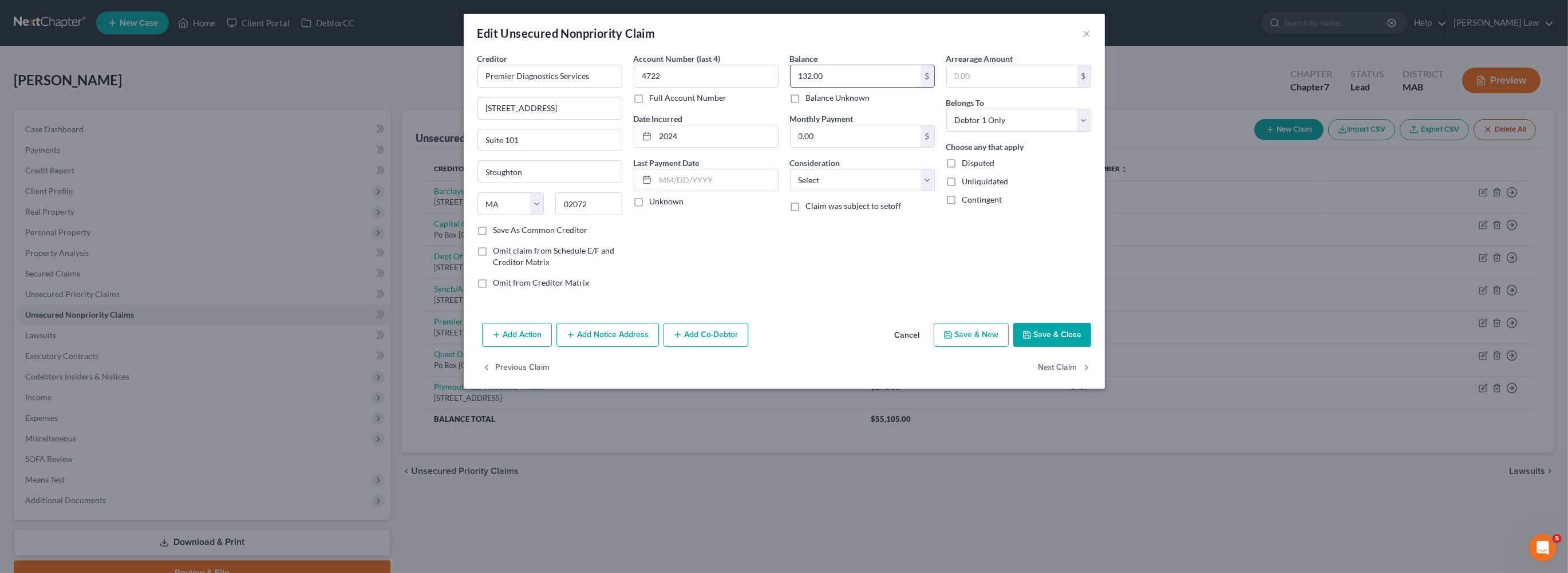
click at [843, 87] on input "132.00" at bounding box center [855, 76] width 130 height 22
click at [1091, 347] on button "Save & Close" at bounding box center [1052, 335] width 78 height 24
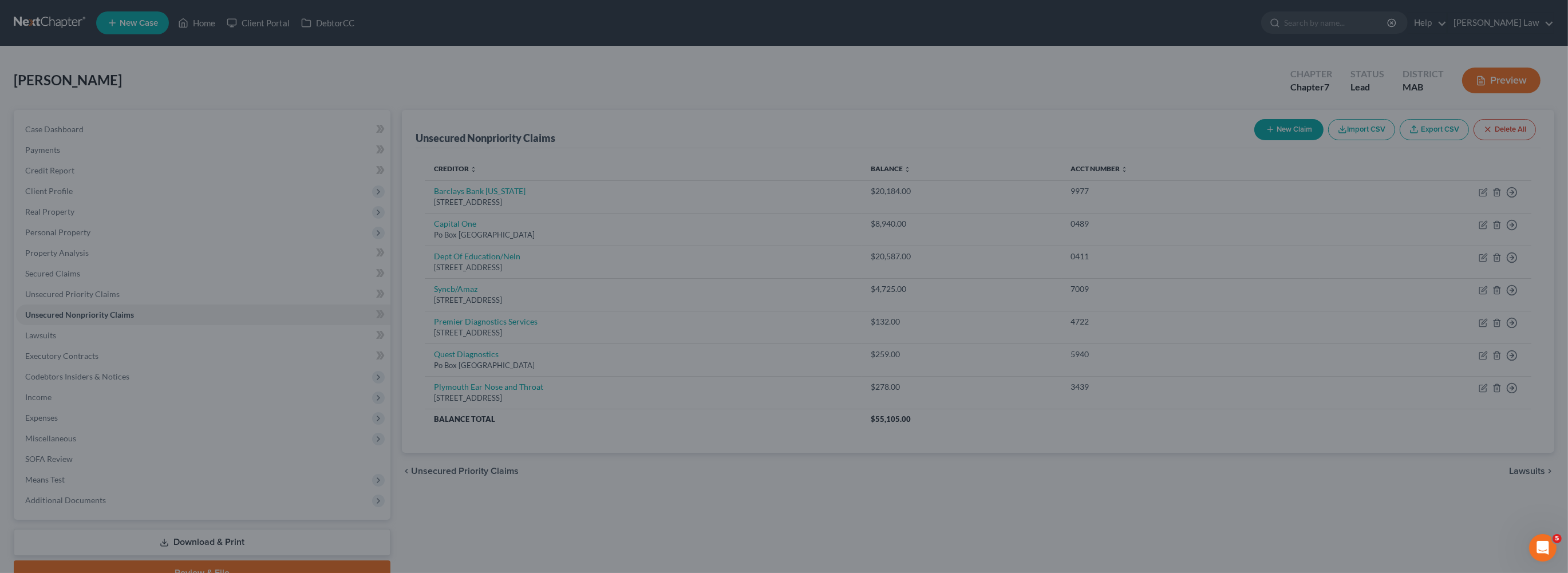
type input "332.00"
type input "0"
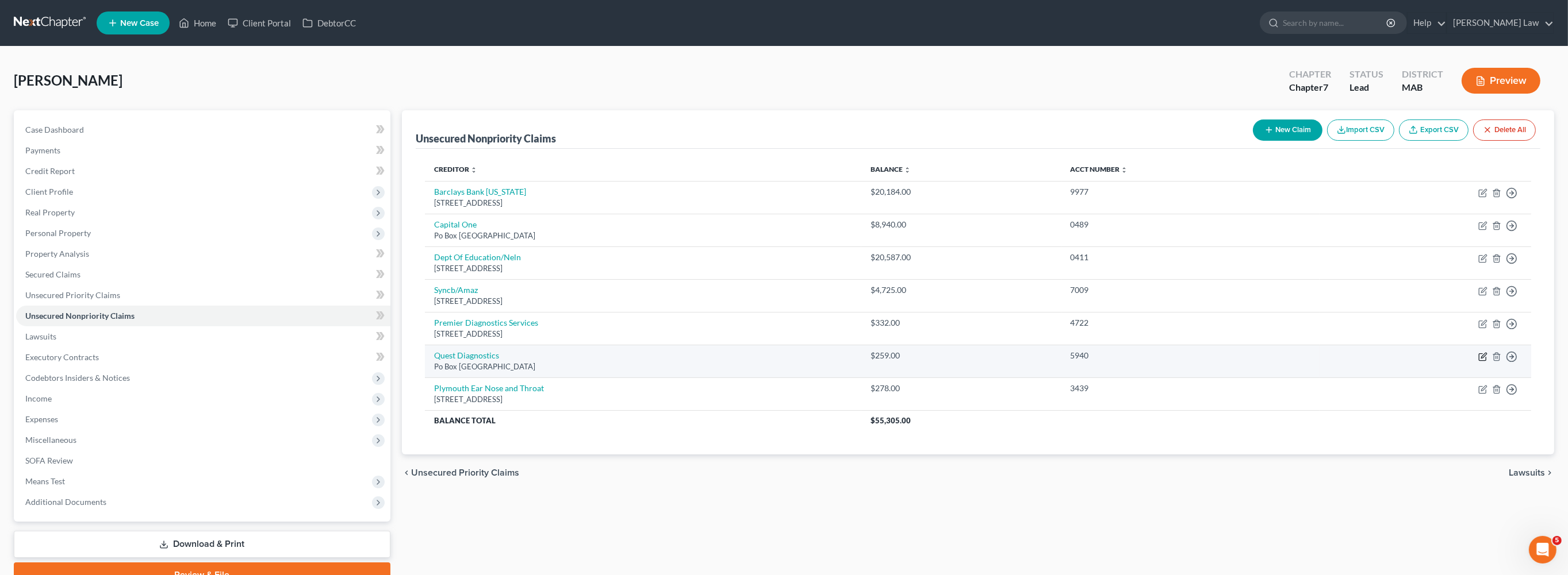
click at [1481, 358] on icon "button" at bounding box center [1484, 356] width 5 height 5
select select "36"
select select "0"
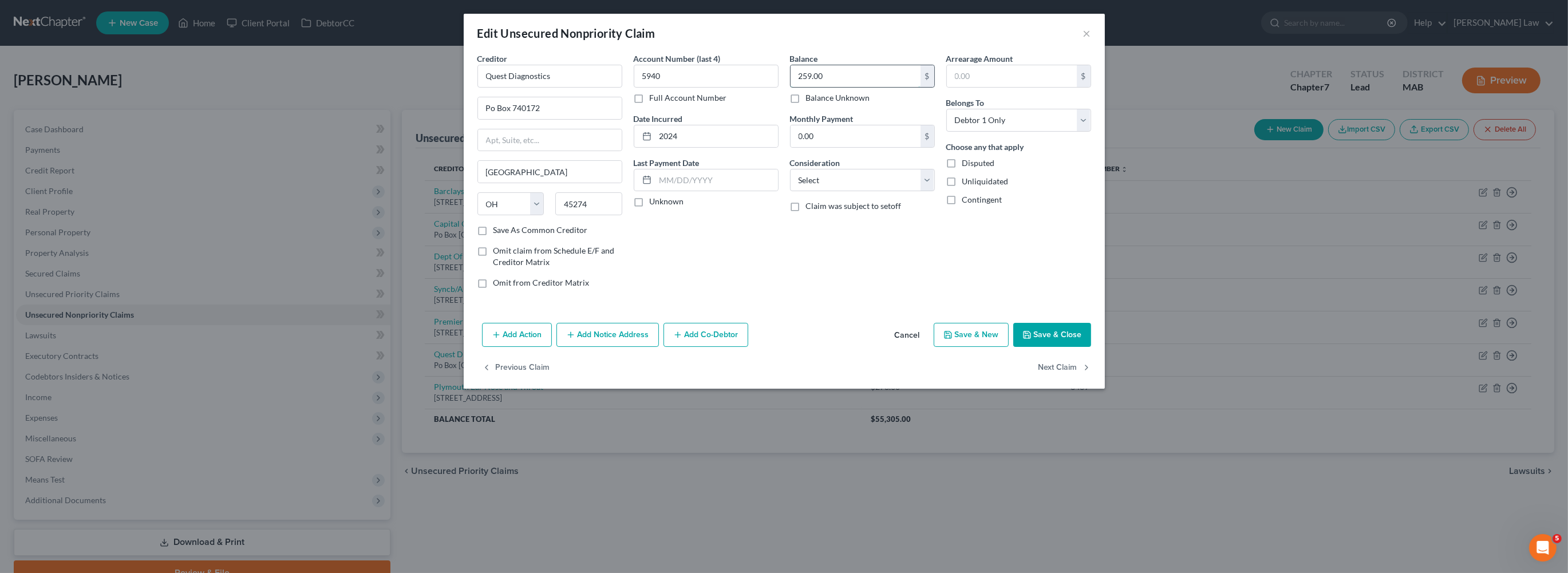
click at [844, 87] on input "259.00" at bounding box center [855, 76] width 130 height 22
type input "279.00"
click at [1091, 347] on button "Save & Close" at bounding box center [1052, 335] width 78 height 24
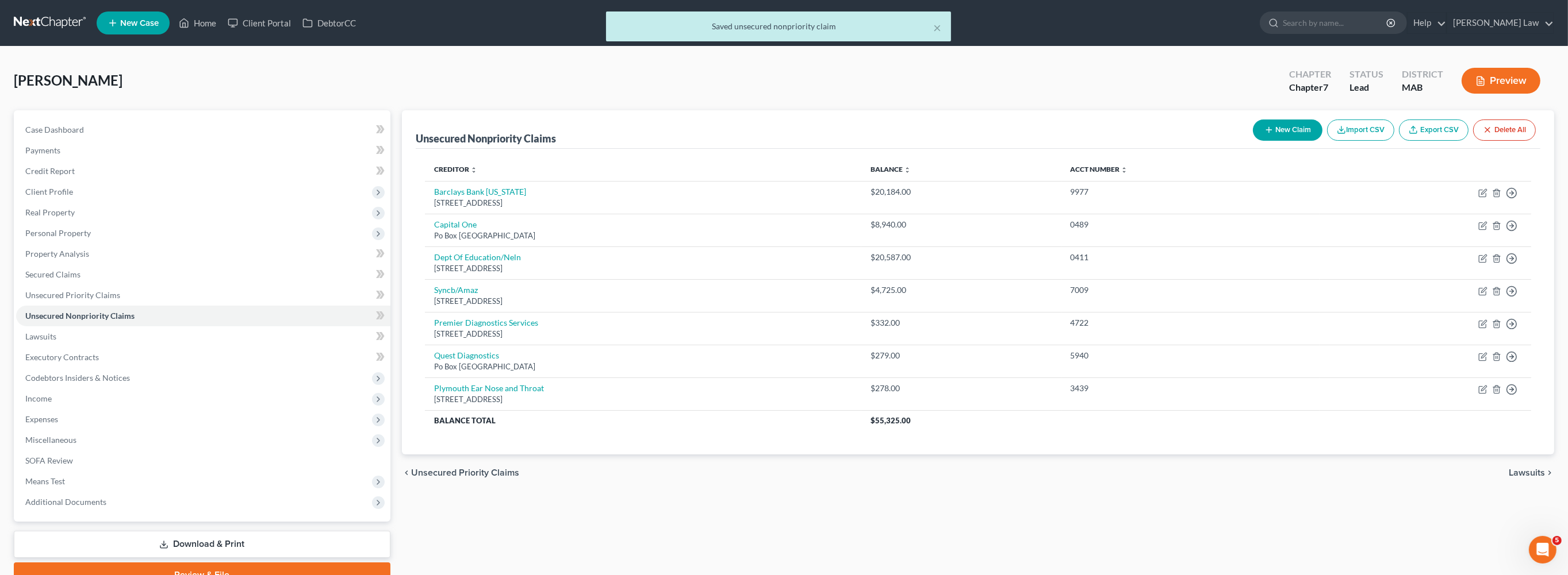
click at [1253, 140] on button "New Claim" at bounding box center [1288, 130] width 69 height 22
select select "0"
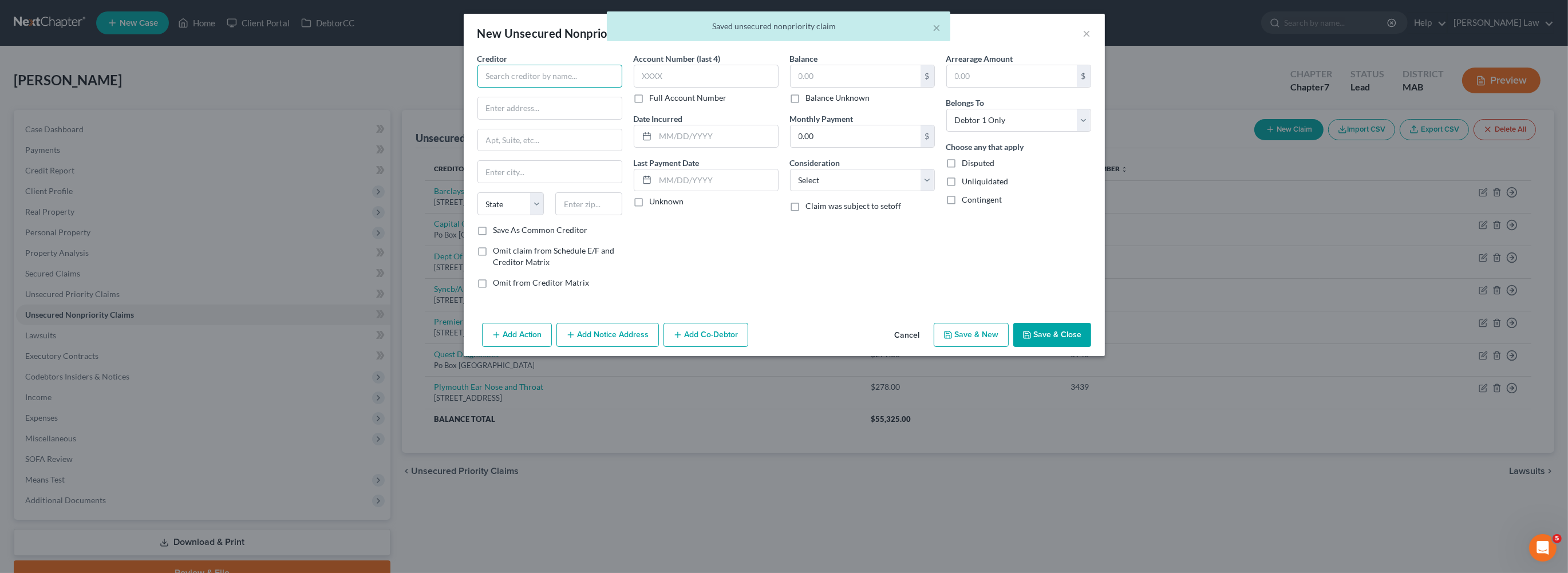
click at [478, 87] on input "text" at bounding box center [550, 76] width 145 height 22
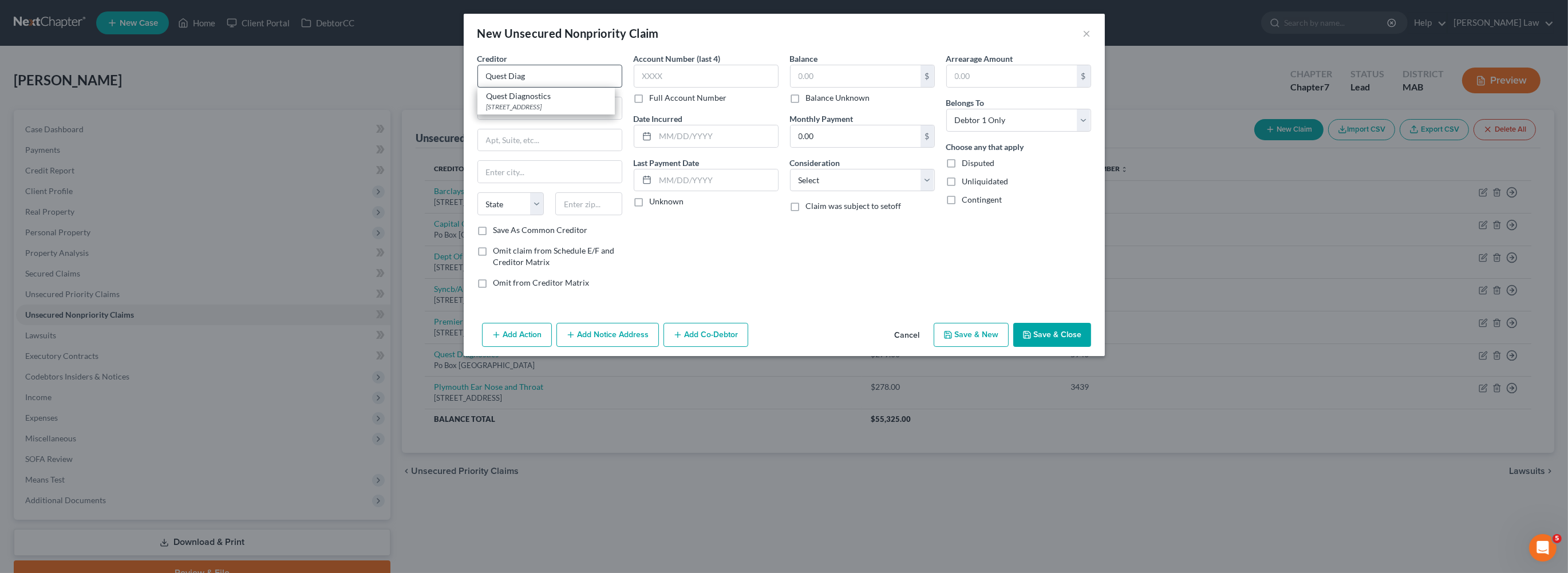
drag, startPoint x: 467, startPoint y: 128, endPoint x: 557, endPoint y: 108, distance: 92.2
click at [486, 111] on div "[STREET_ADDRESS]" at bounding box center [546, 106] width 119 height 10
type input "Quest Diagnostics"
type input "PO Box 9000"
type input "[GEOGRAPHIC_DATA]"
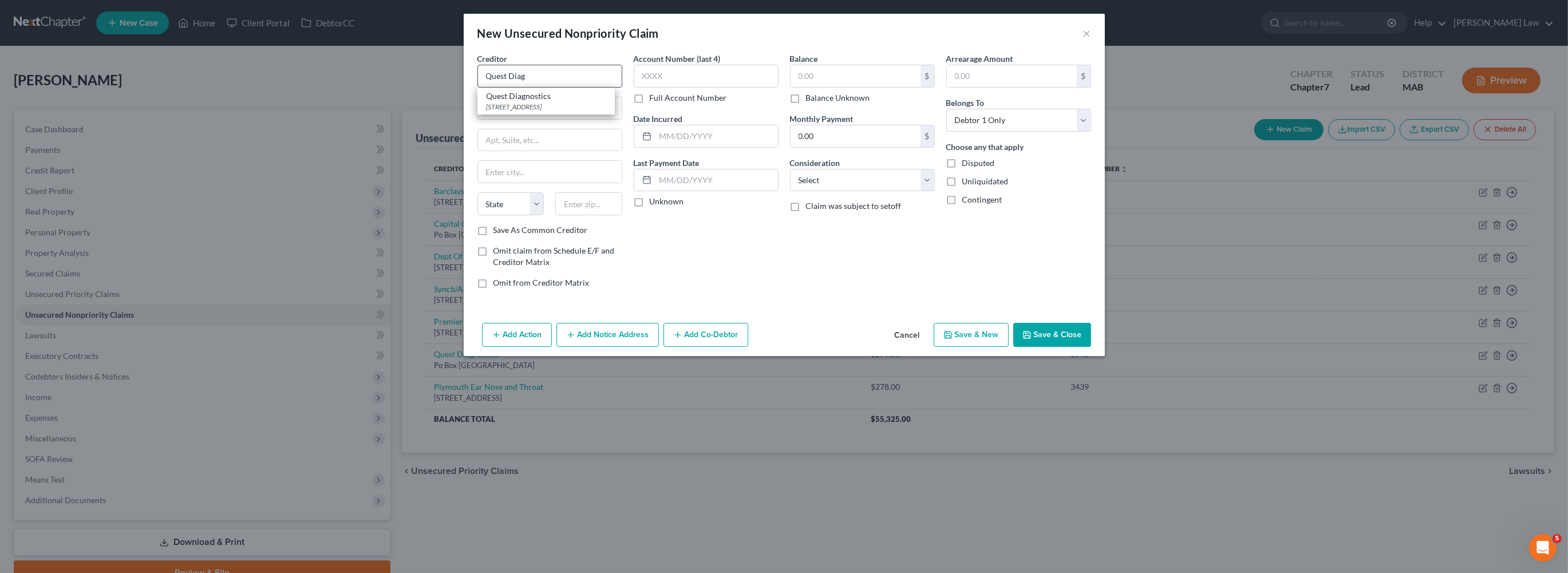
select select "6"
type input "06074"
click at [661, 87] on input "text" at bounding box center [706, 76] width 145 height 22
type input "5964"
click at [656, 147] on input "text" at bounding box center [717, 136] width 123 height 22
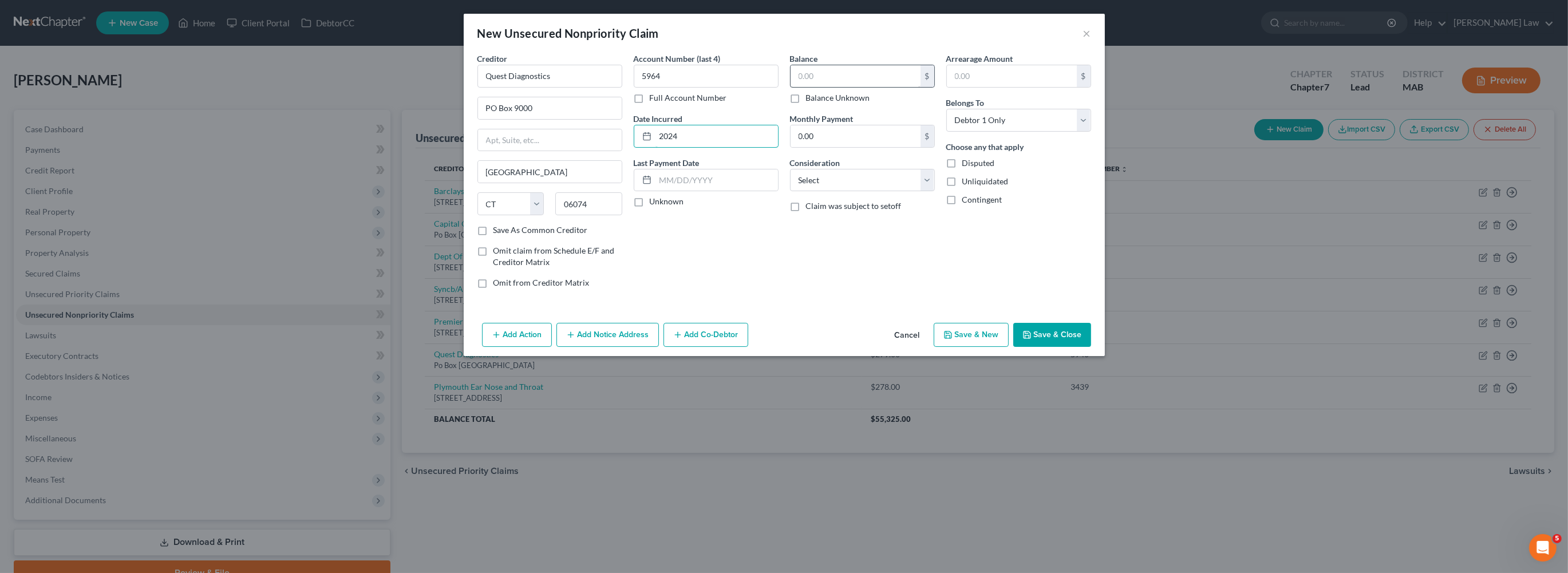
type input "2024"
click at [835, 87] on input "text" at bounding box center [855, 76] width 130 height 22
type input "808"
click at [644, 87] on input "5964" at bounding box center [706, 76] width 145 height 22
type input "5"
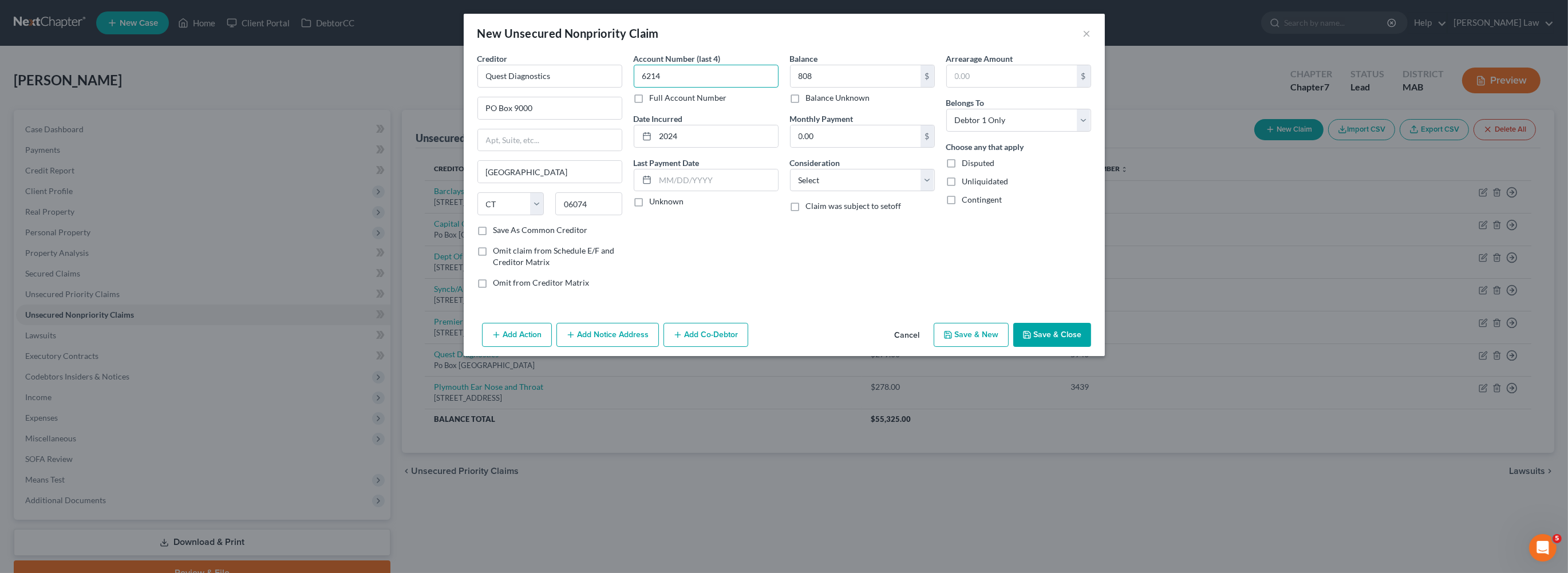
type input "6214"
click at [1091, 347] on button "Save & Close" at bounding box center [1052, 335] width 78 height 24
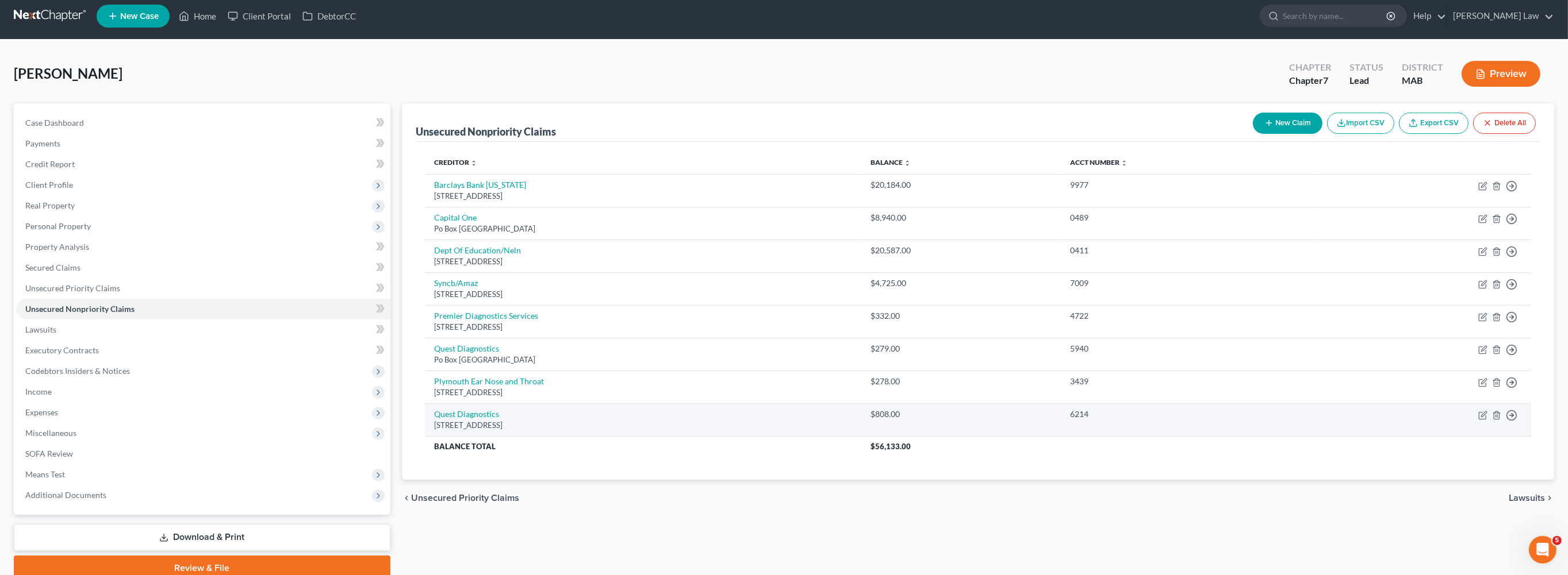
scroll to position [10, 0]
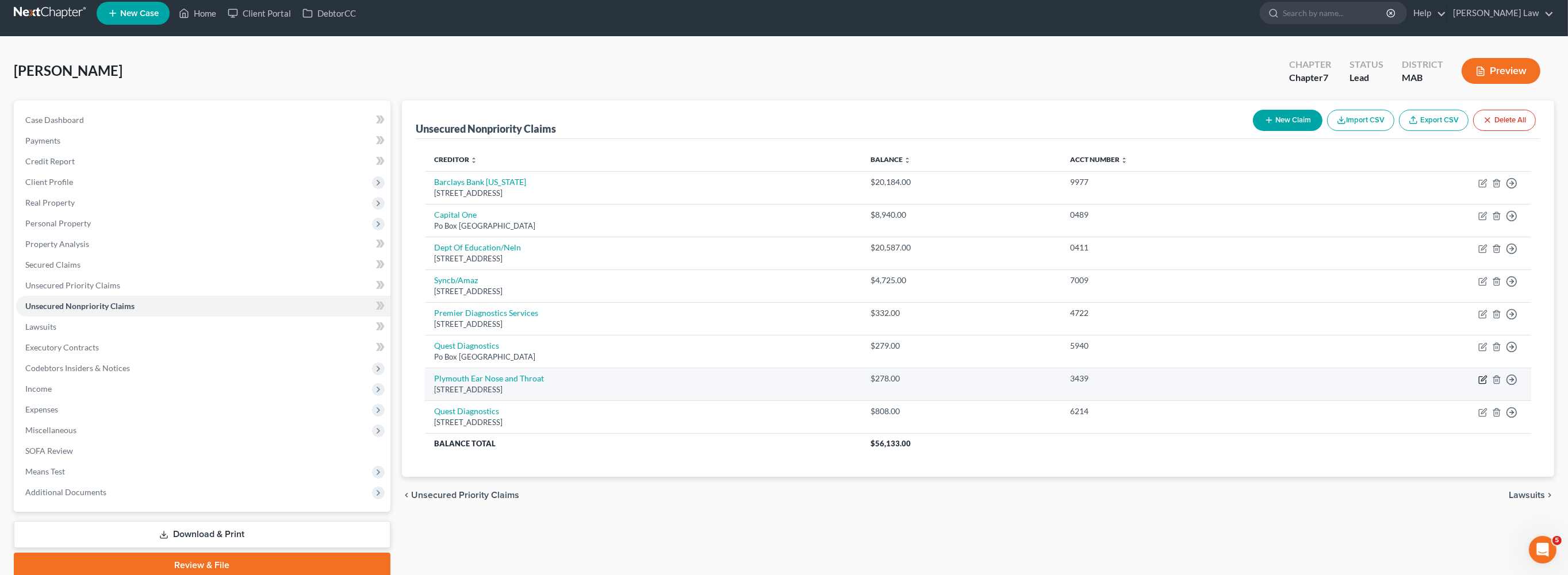
click at [1478, 384] on icon "button" at bounding box center [1482, 380] width 10 height 10
select select "22"
select select "0"
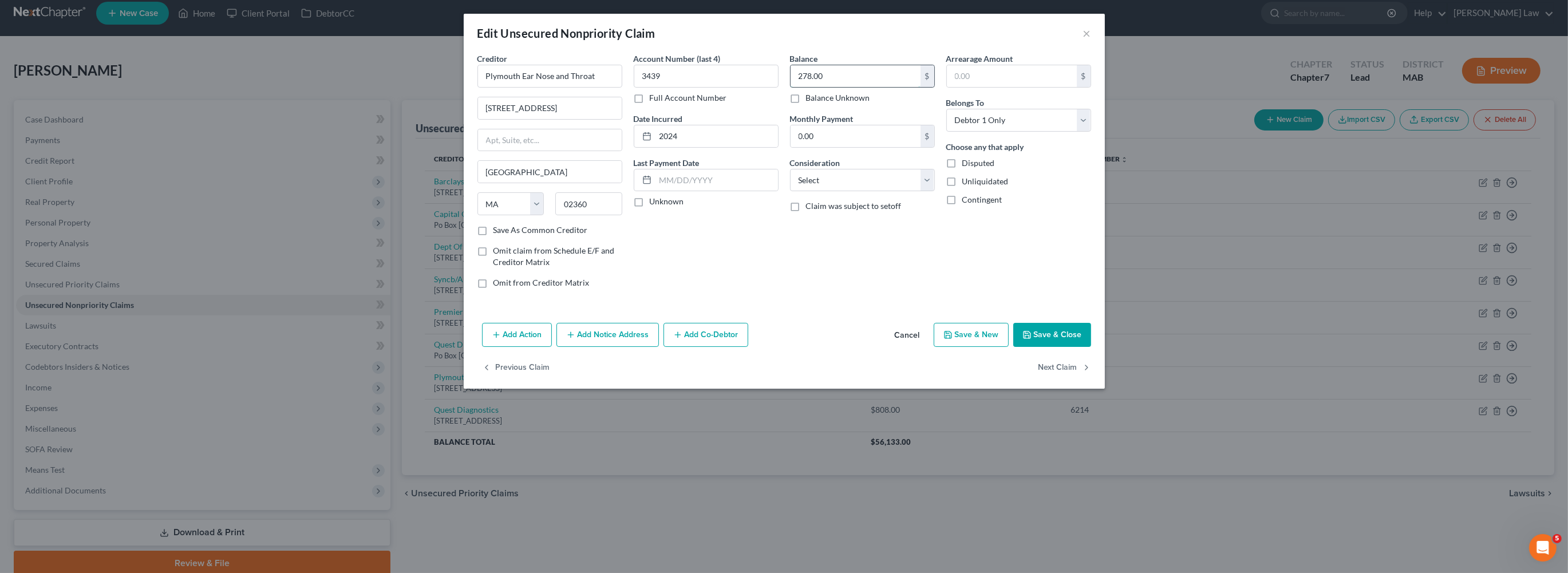
click at [848, 87] on input "278.00" at bounding box center [855, 76] width 130 height 22
type input "545.00"
click at [1091, 347] on button "Save & Close" at bounding box center [1052, 335] width 78 height 24
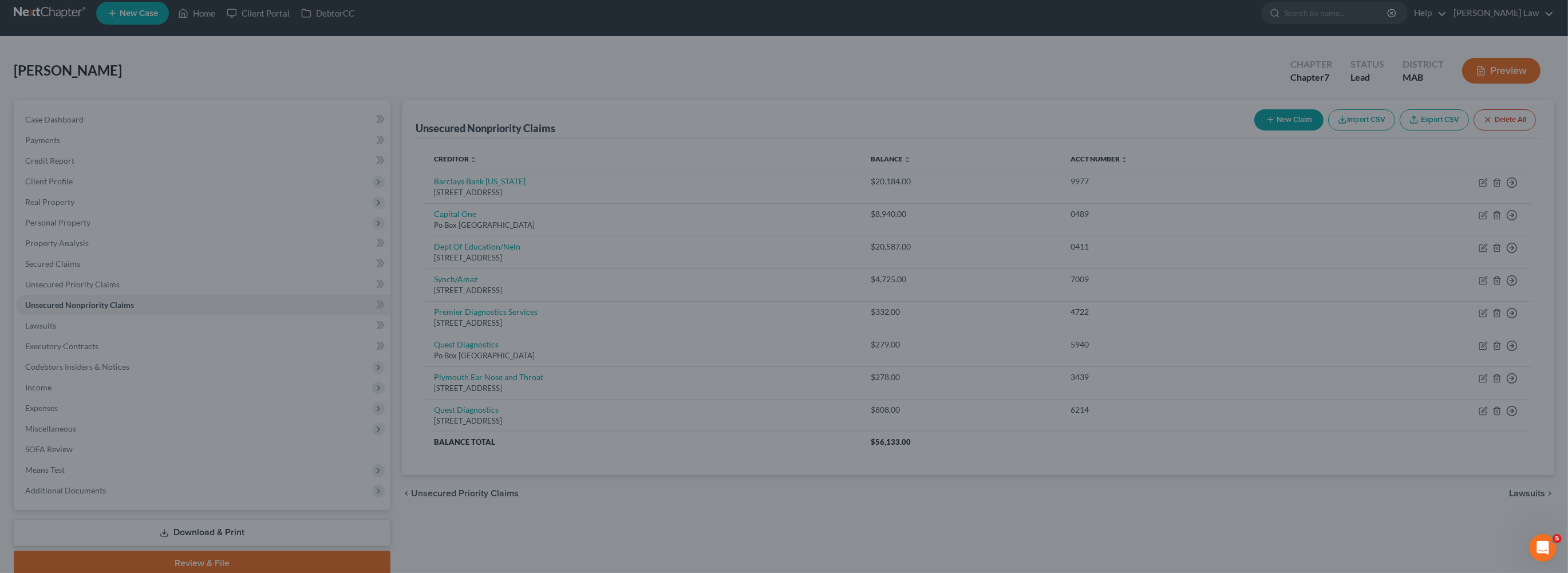
type input "0"
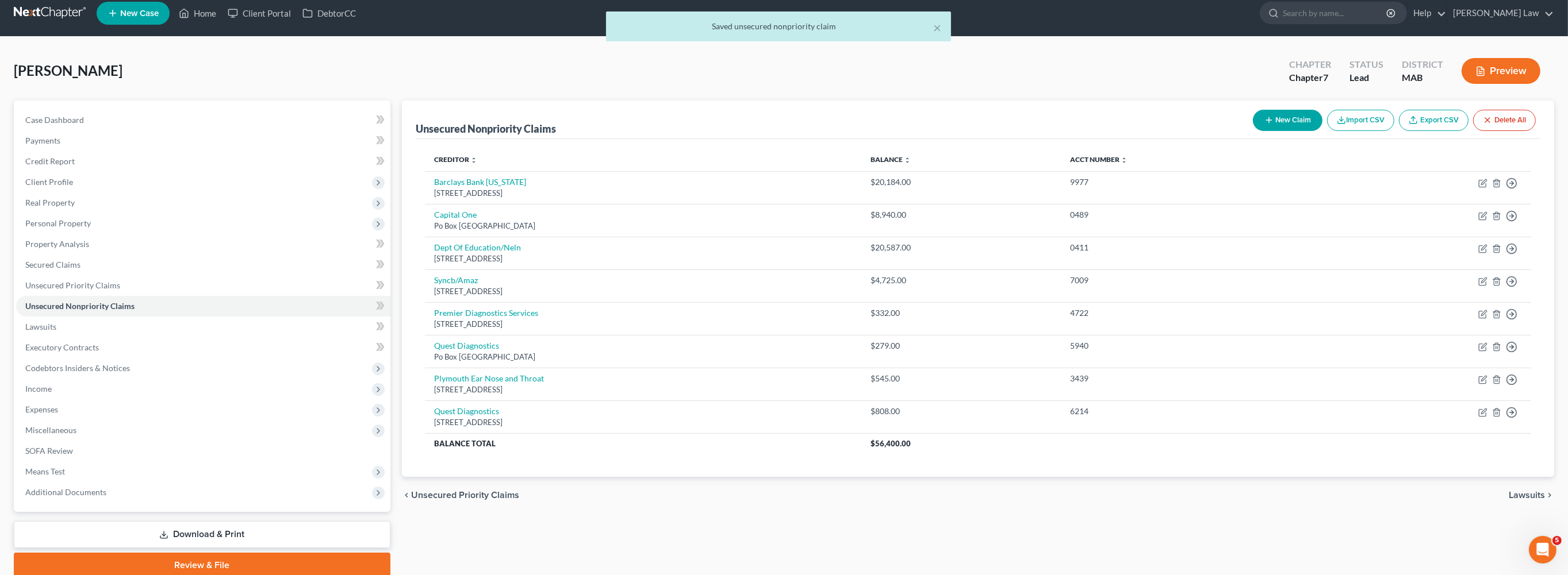
click at [1253, 131] on button "New Claim" at bounding box center [1288, 121] width 69 height 22
select select "0"
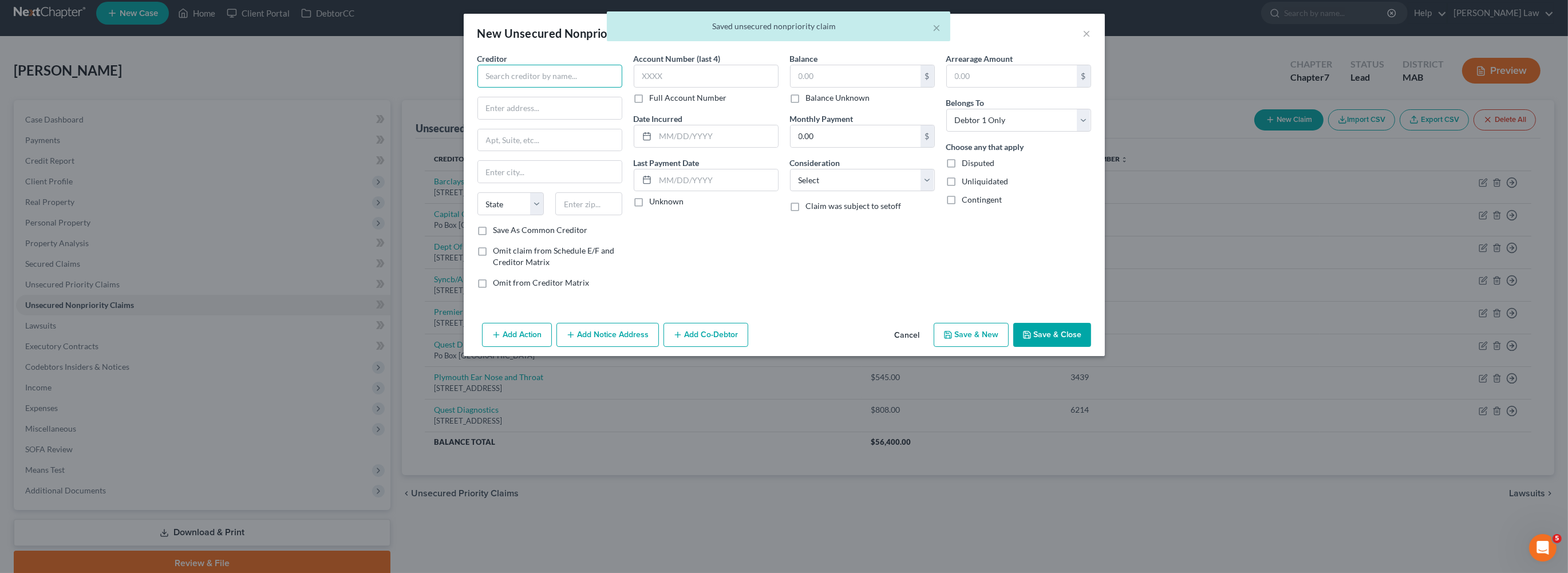
click at [478, 87] on input "text" at bounding box center [550, 76] width 145 height 22
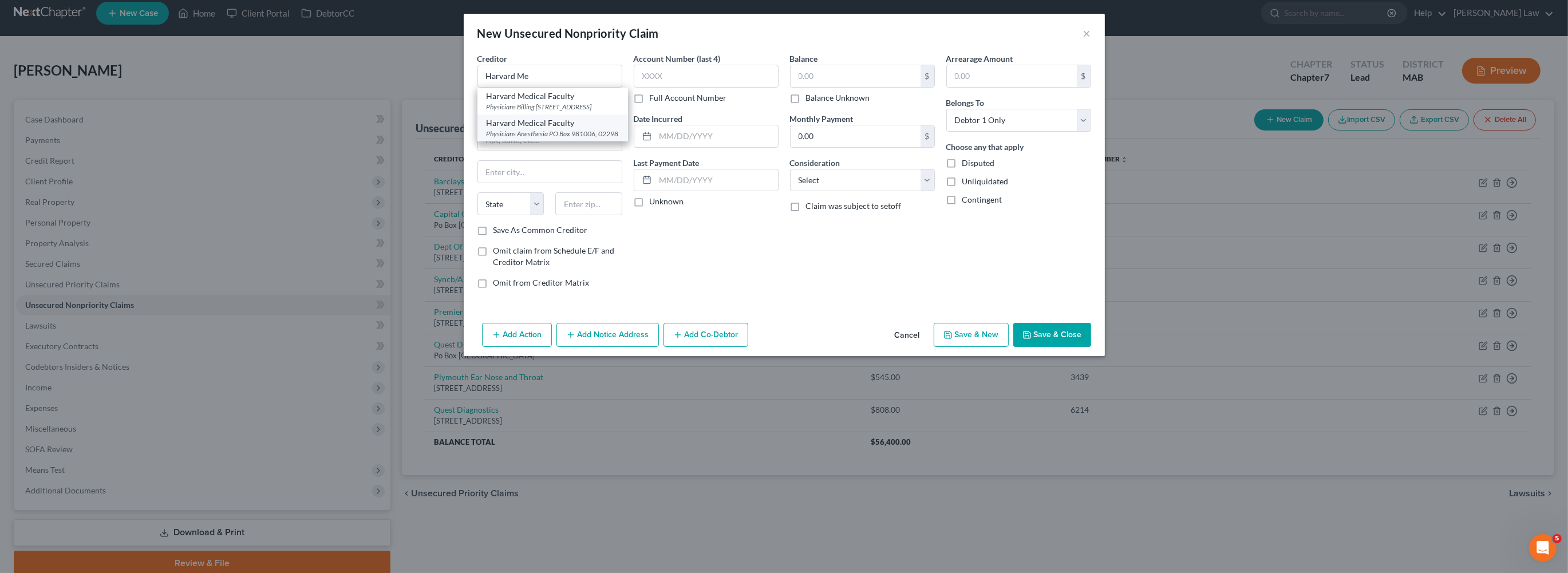
click at [511, 138] on div "Physicians Anesthesia PO Box 981006, 02298" at bounding box center [552, 133] width 132 height 10
type input "Harvard Medical Faculty"
type input "Physicians Anesthesia"
type input "PO Box 981006"
type input "02298"
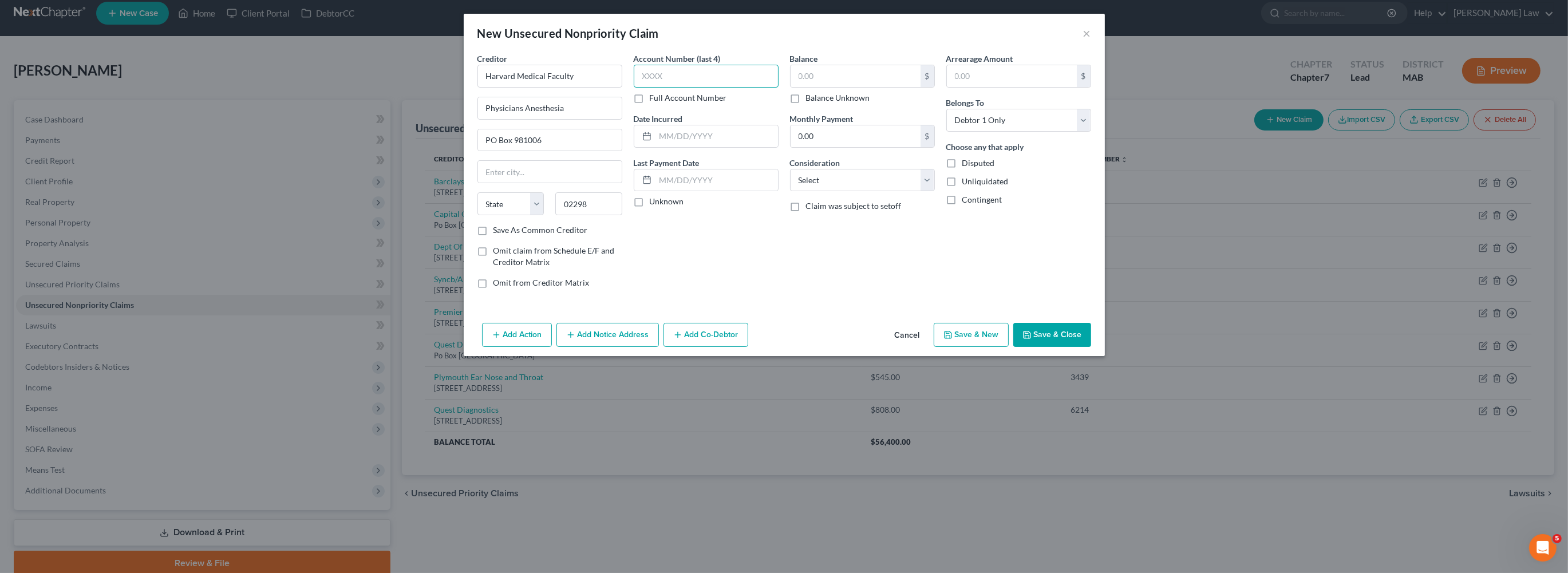
click at [652, 87] on input "text" at bounding box center [706, 76] width 145 height 22
click at [834, 87] on input "text" at bounding box center [855, 76] width 130 height 22
type input "138"
click at [668, 87] on input "text" at bounding box center [706, 76] width 145 height 22
type input "4530"
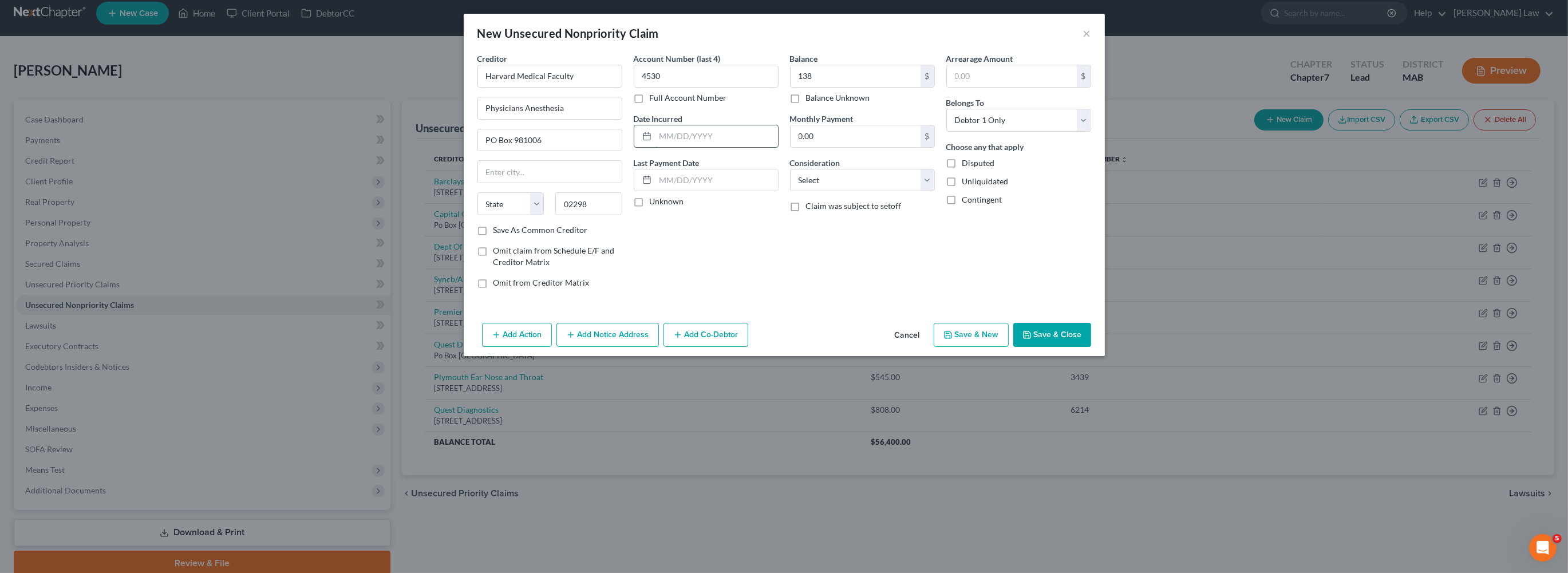
click at [708, 147] on input "text" at bounding box center [717, 136] width 123 height 22
type input "2024"
click at [1105, 356] on div "Add Action Add Notice Address Add Co-Debtor Cancel Save & New Save & Close" at bounding box center [784, 337] width 641 height 38
click at [1091, 347] on button "Save & Close" at bounding box center [1052, 335] width 78 height 24
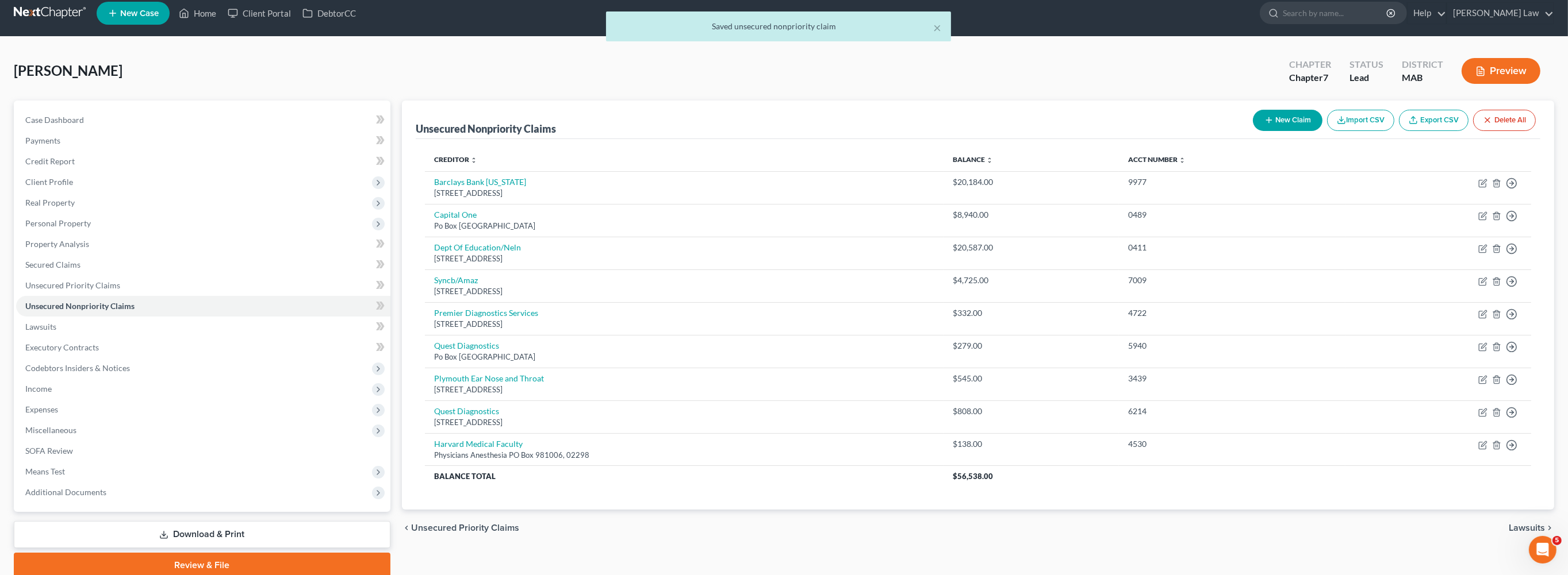
drag, startPoint x: 1231, startPoint y: 153, endPoint x: 1207, endPoint y: 151, distance: 24.1
click at [1253, 131] on button "New Claim" at bounding box center [1288, 121] width 69 height 22
select select "0"
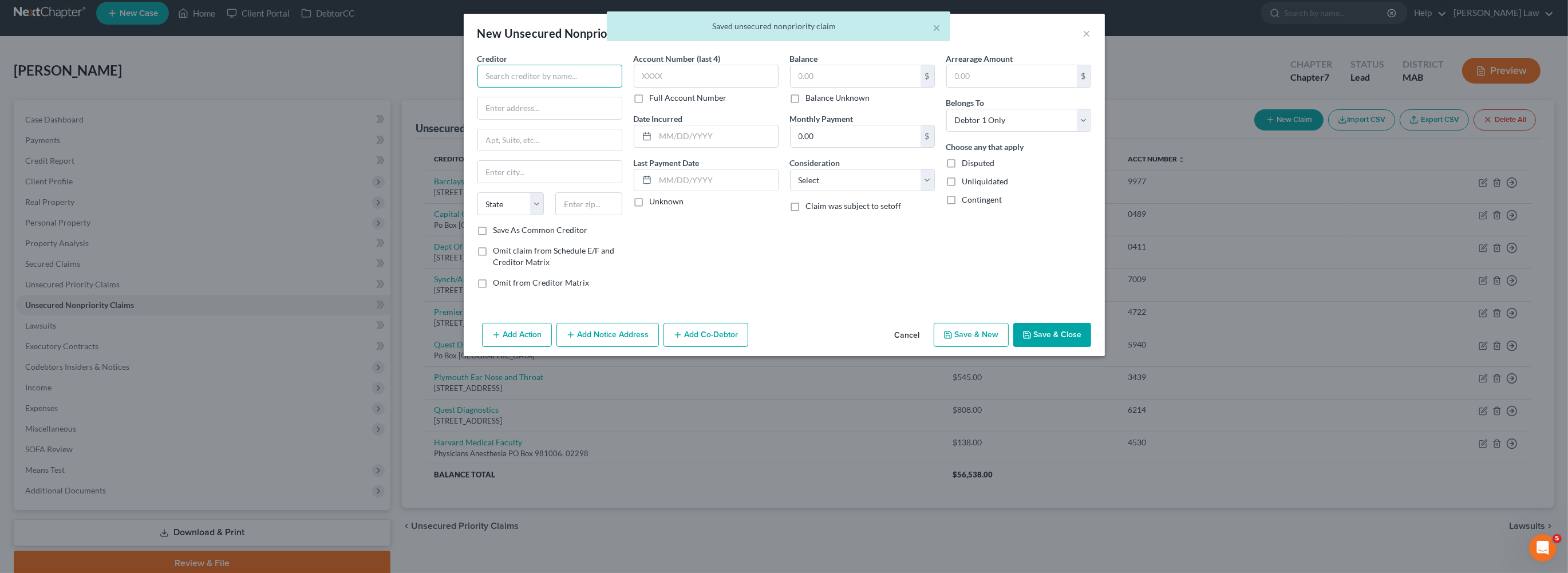
click at [511, 87] on input "text" at bounding box center [550, 76] width 145 height 22
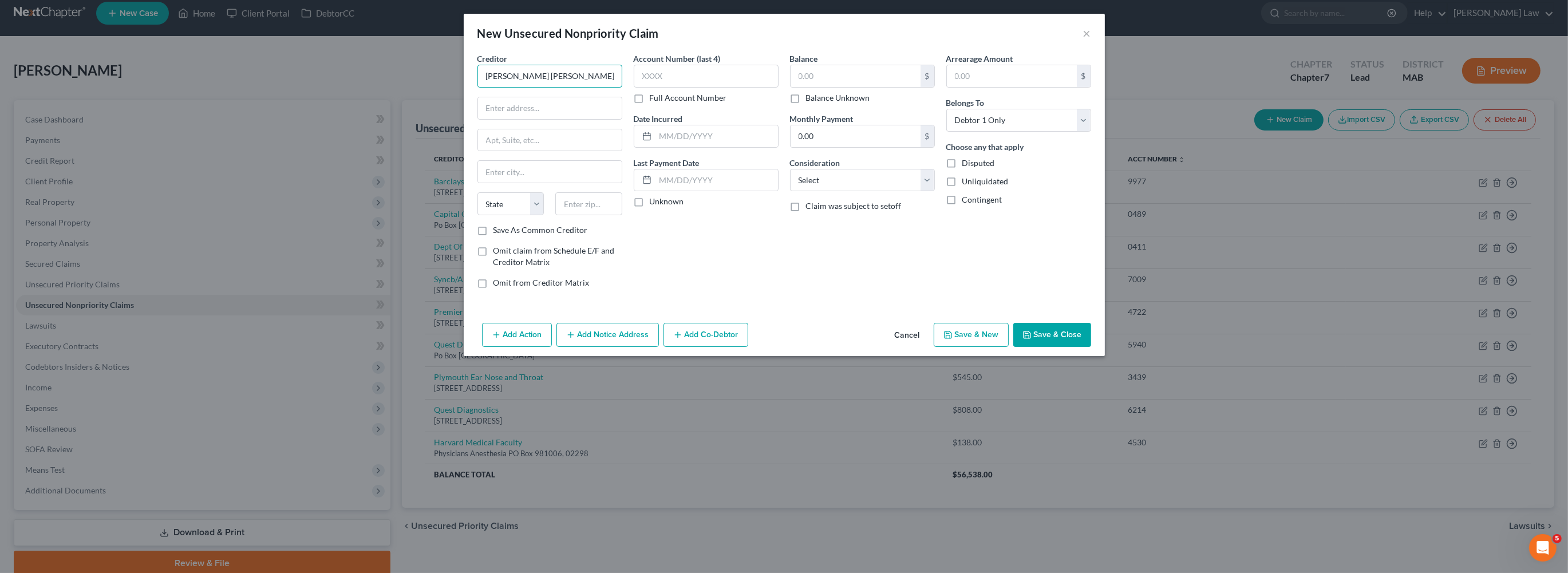
click at [519, 87] on input "[PERSON_NAME] [PERSON_NAME] Clinic" at bounding box center [550, 76] width 145 height 22
click at [561, 87] on input "[PERSON_NAME] [PERSON_NAME] Health" at bounding box center [550, 76] width 145 height 22
type input "[PERSON_NAME] [PERSON_NAME] Health"
type input "Po Box 24284"
type input "[US_STATE]"
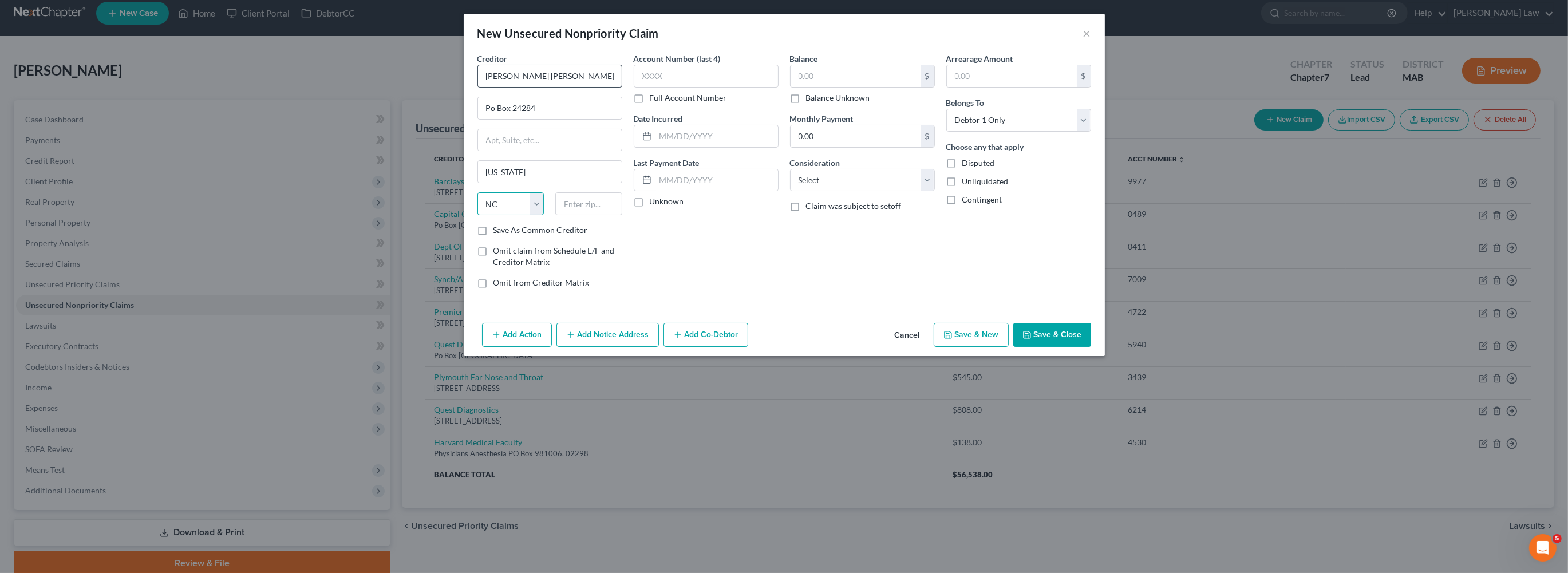
select select "35"
type input "10087"
click at [805, 87] on input "text" at bounding box center [855, 76] width 130 height 22
type input "1,380"
click at [665, 87] on input "text" at bounding box center [706, 76] width 145 height 22
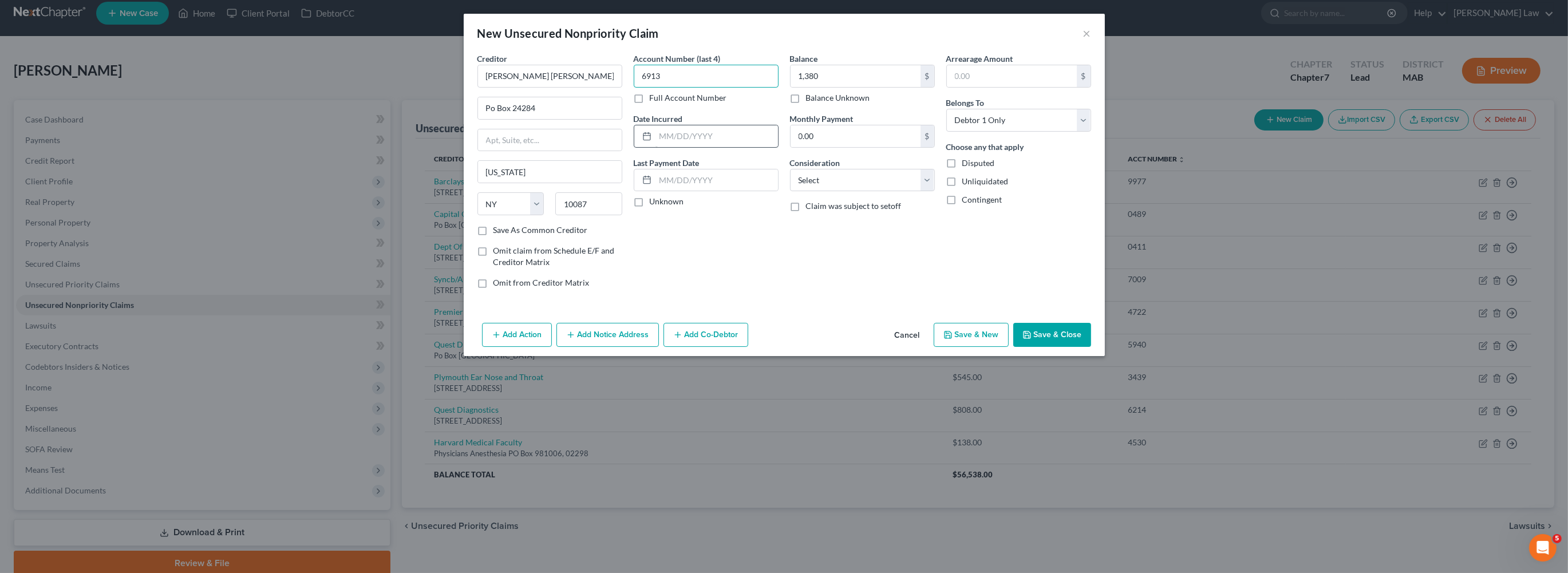
type input "6913"
click at [667, 147] on input "text" at bounding box center [717, 136] width 123 height 22
type input "2024"
click at [1091, 347] on button "Save & Close" at bounding box center [1052, 335] width 78 height 24
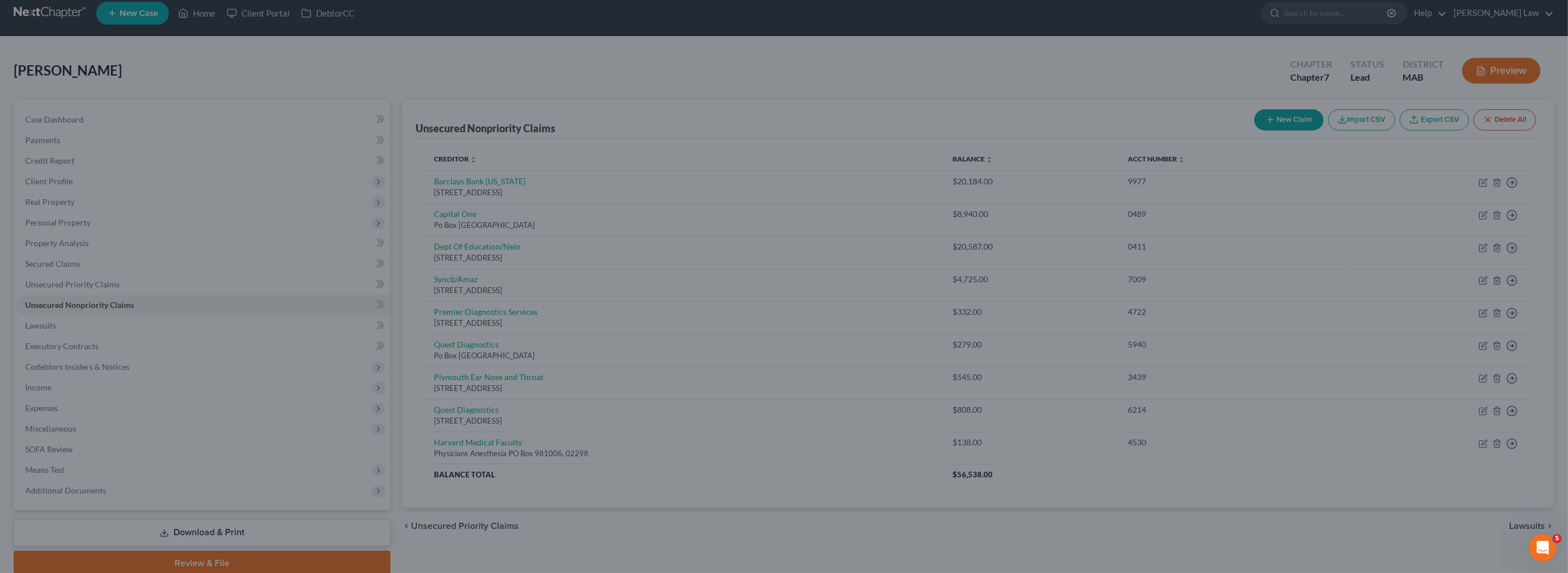
type input "1,380.00"
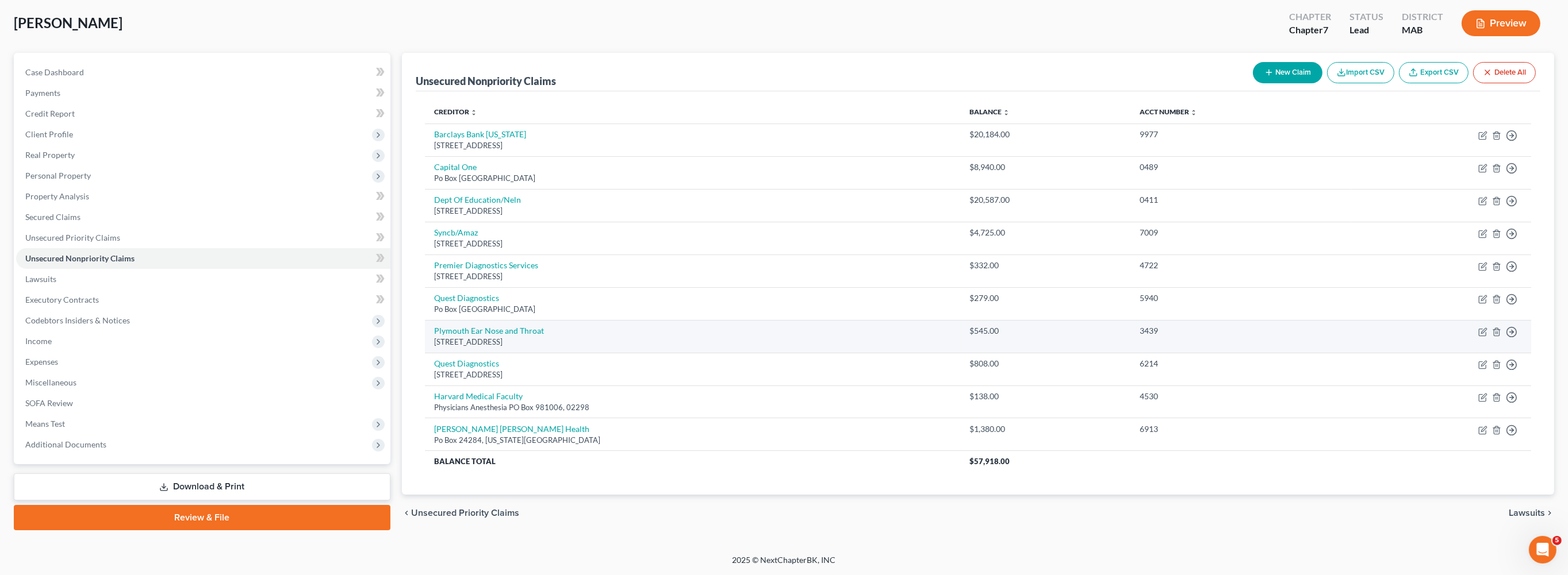
scroll to position [98, 0]
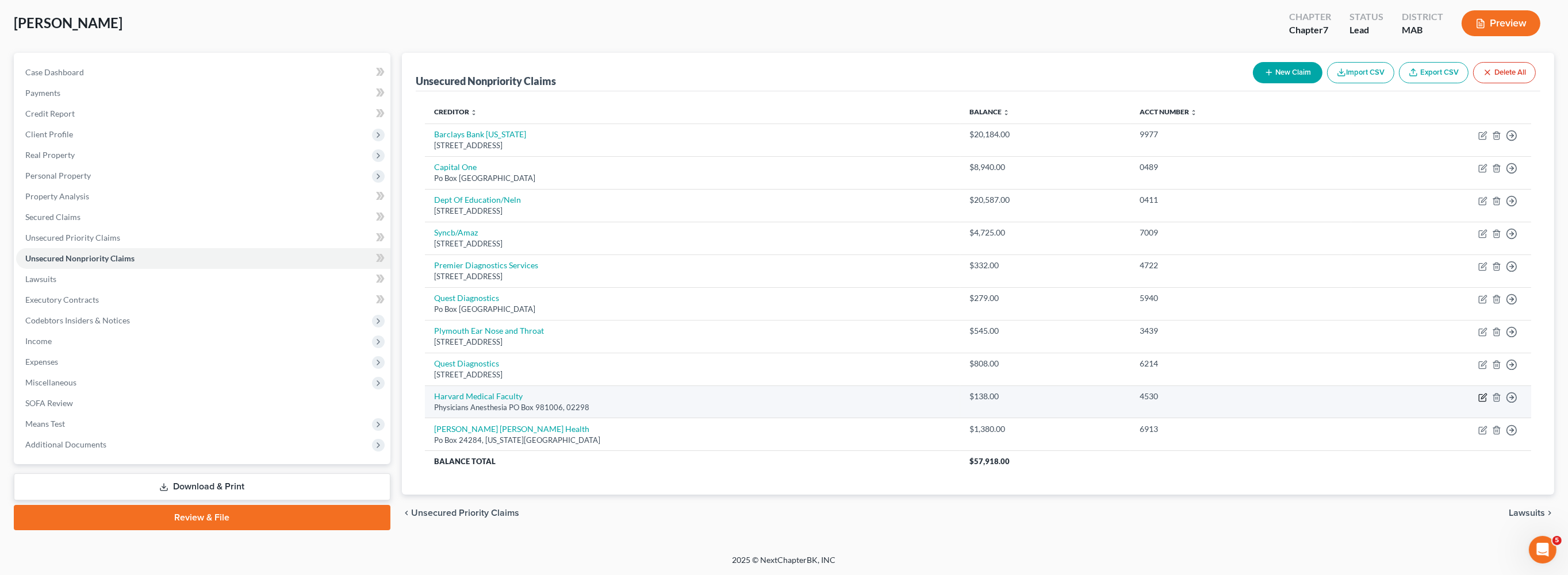
click at [1478, 402] on icon "button" at bounding box center [1482, 397] width 10 height 10
select select "0"
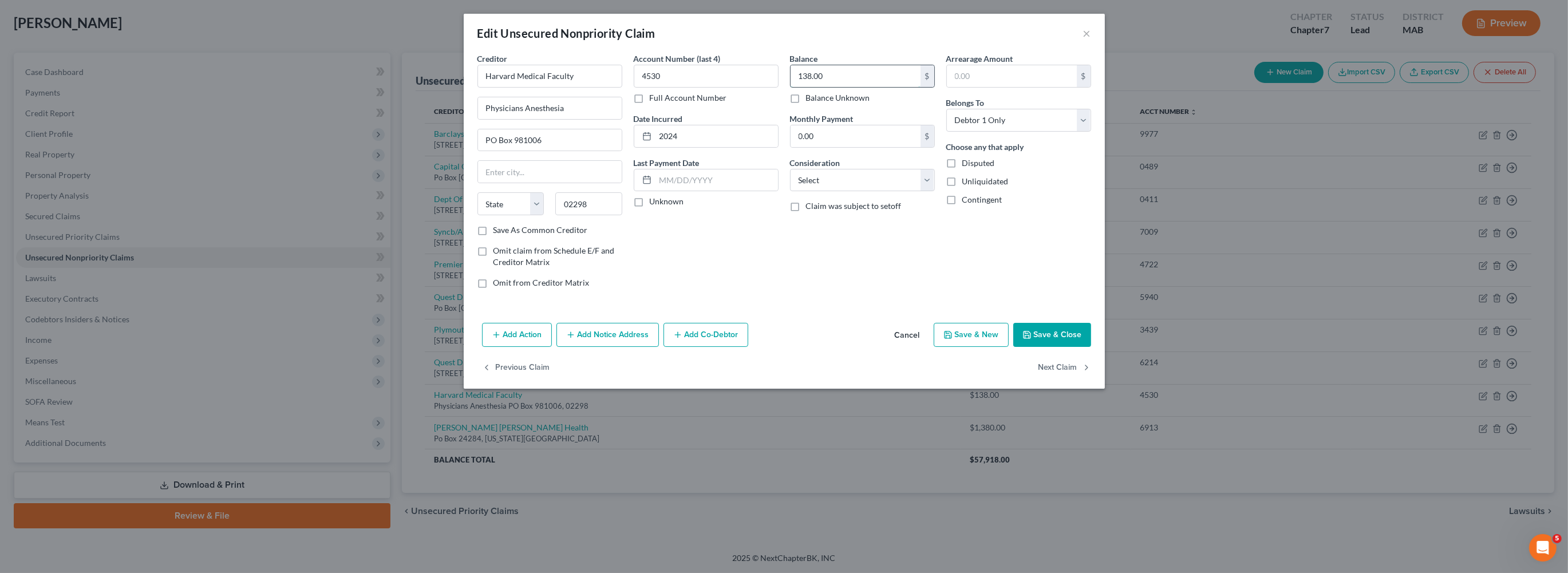
click at [902, 87] on input "138.00" at bounding box center [855, 76] width 130 height 22
click at [1091, 347] on button "Save & Close" at bounding box center [1052, 335] width 78 height 24
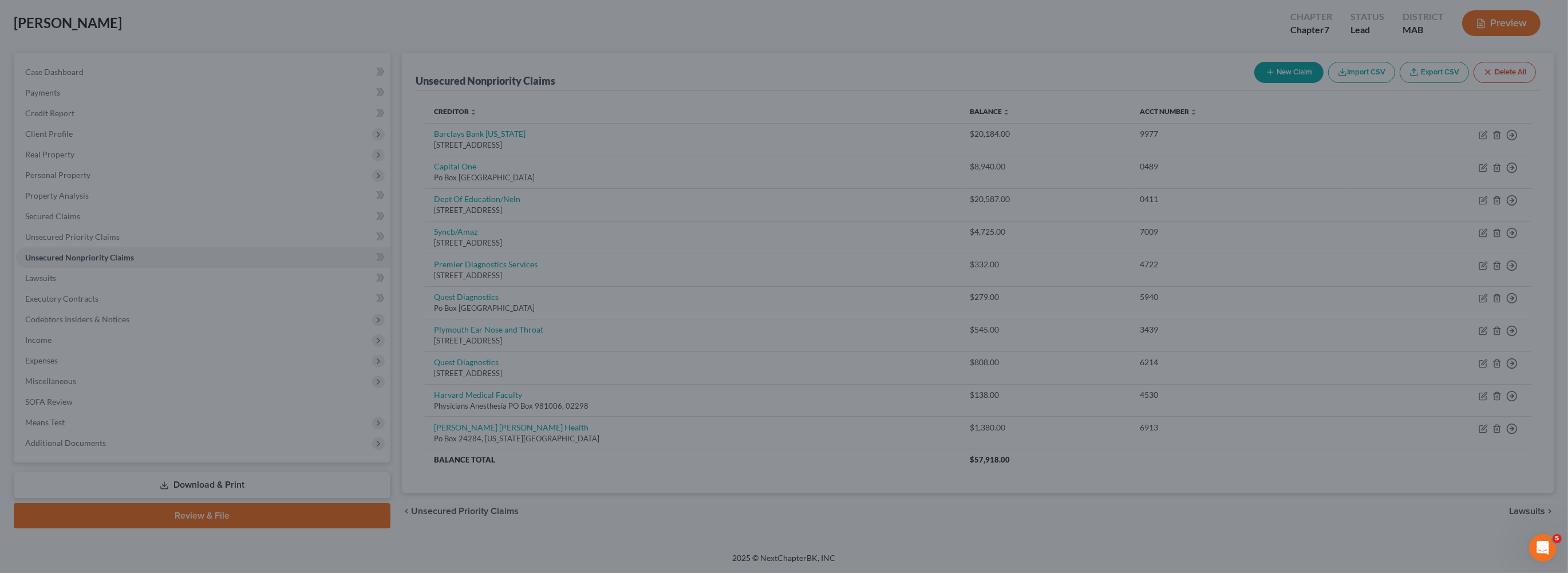
type input "338.00"
type input "0"
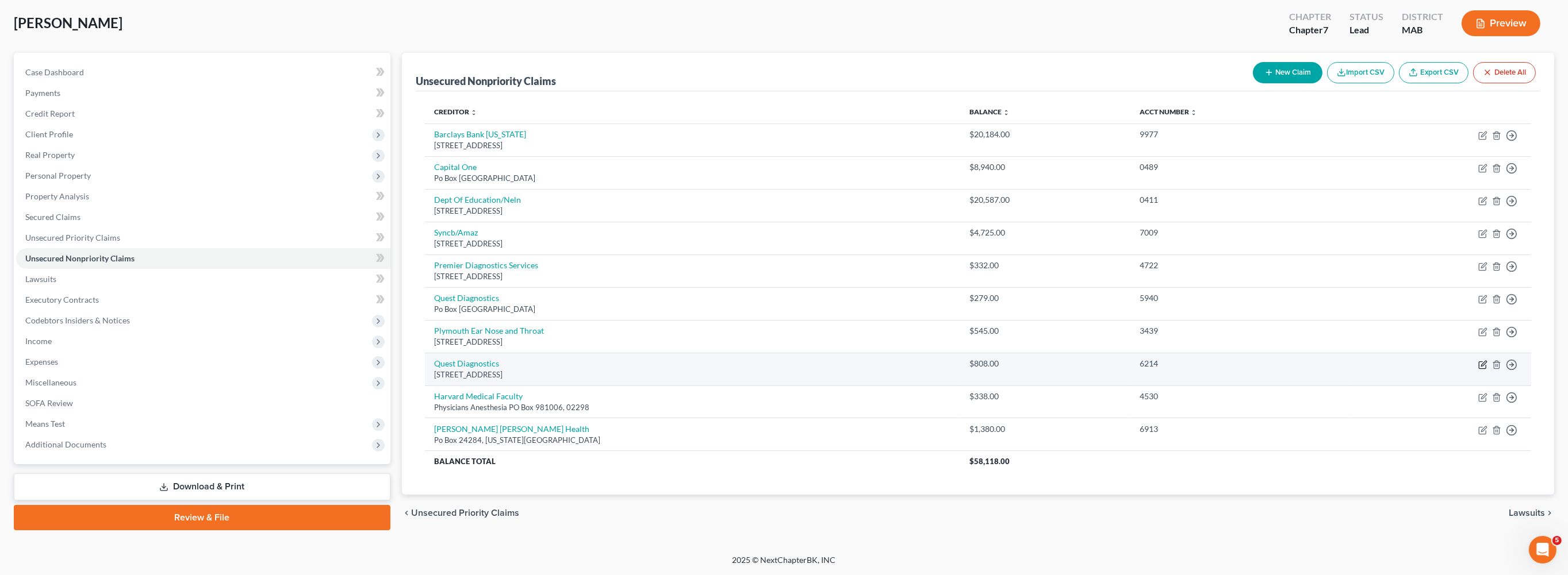
click at [1478, 369] on icon "button" at bounding box center [1482, 364] width 10 height 10
select select "6"
select select "0"
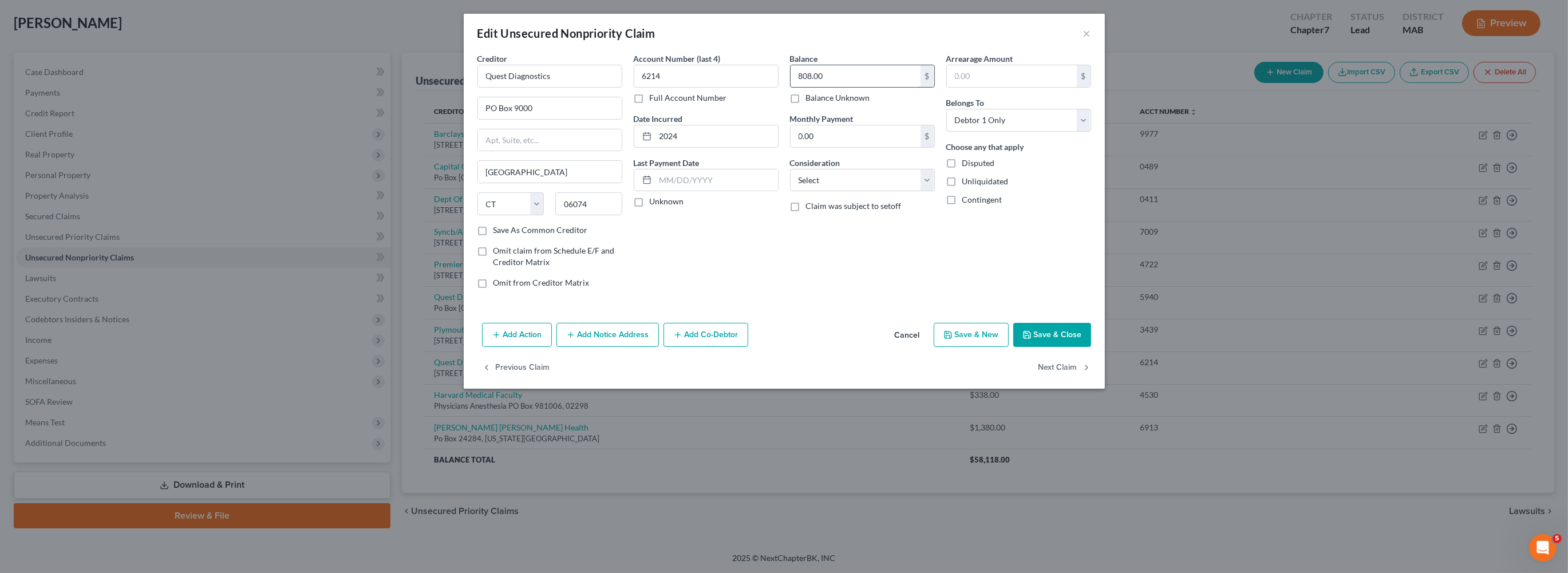
click at [846, 87] on input "808.00" at bounding box center [855, 76] width 130 height 22
click at [1091, 347] on button "Save & Close" at bounding box center [1052, 335] width 78 height 24
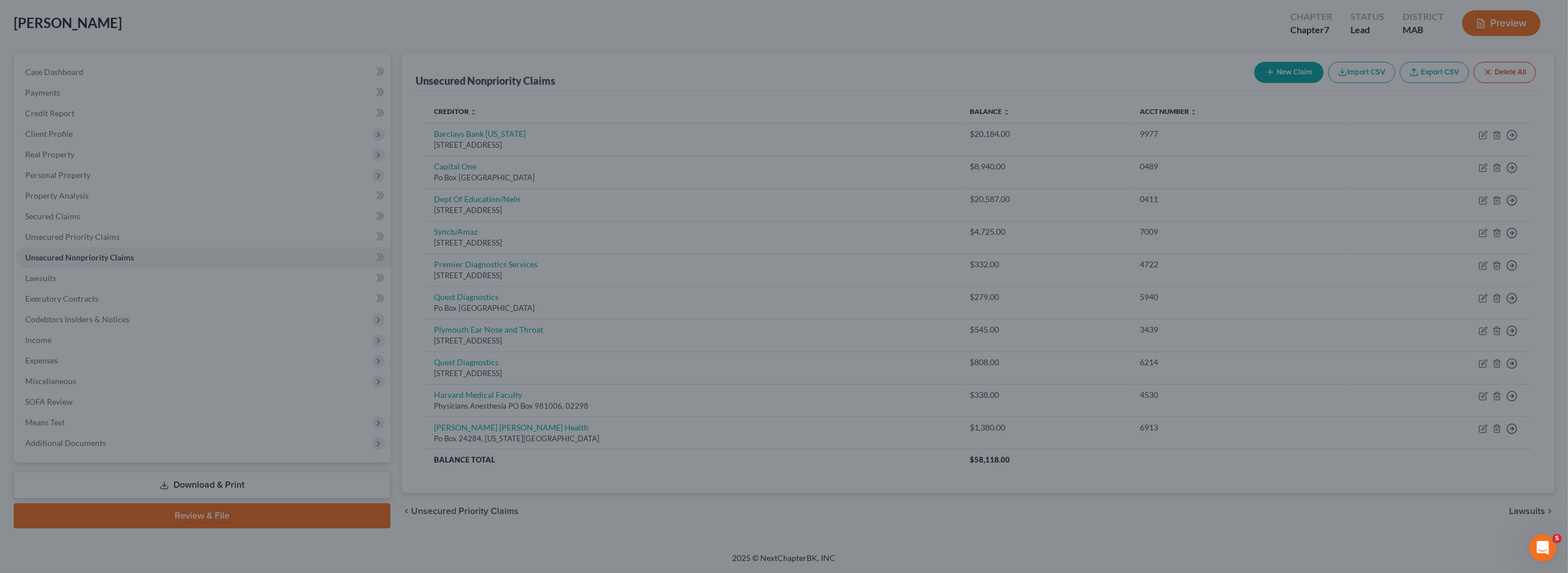
type input "2,808.00"
type input "0"
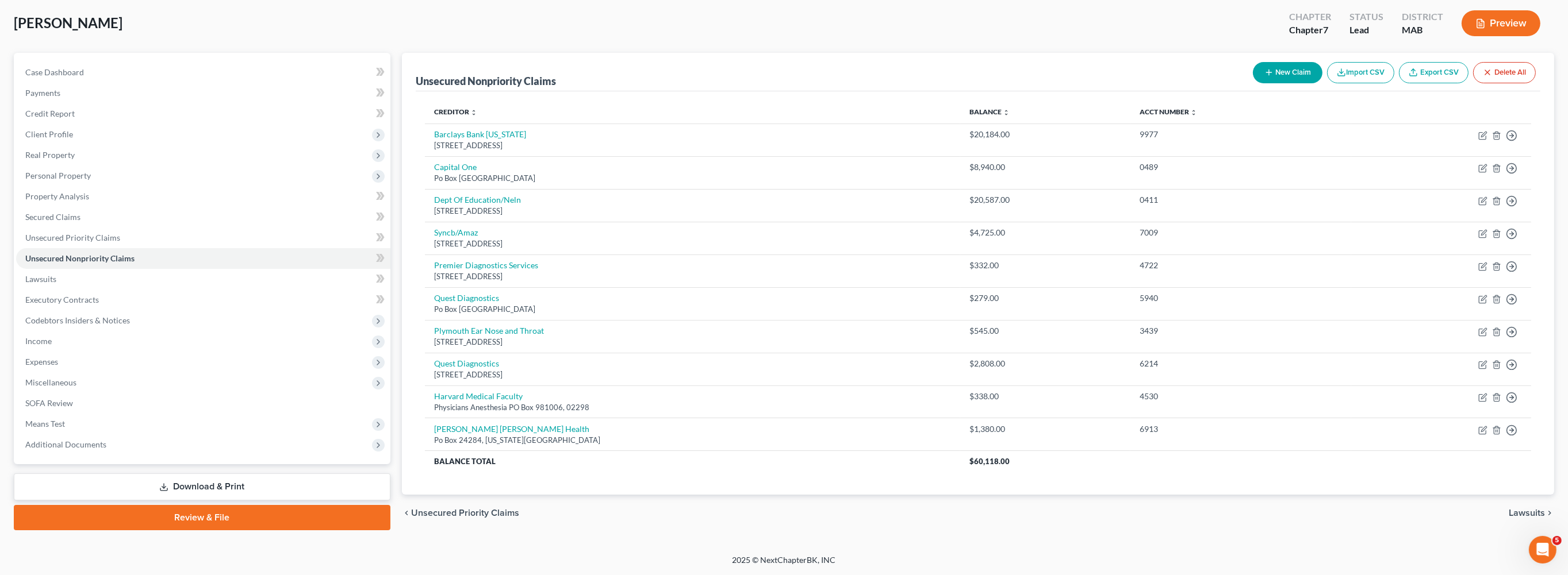
click at [1253, 62] on button "New Claim" at bounding box center [1288, 73] width 69 height 22
select select "0"
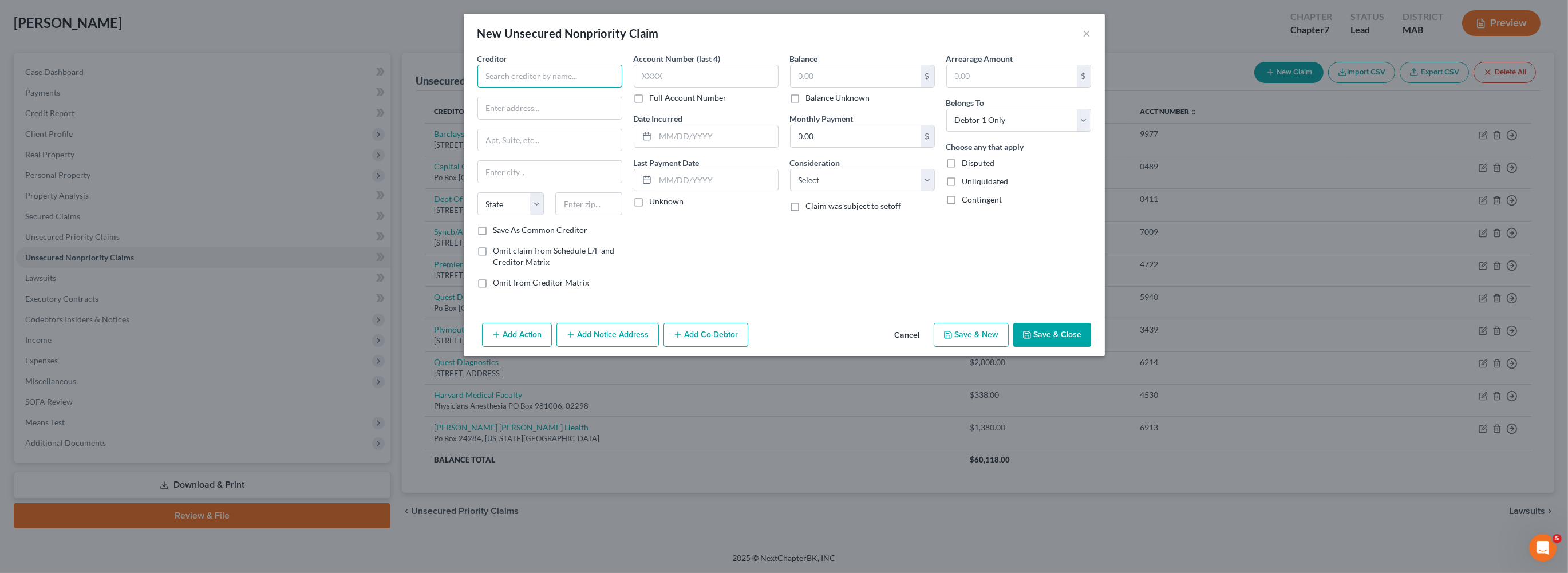
click at [536, 87] on input "text" at bounding box center [550, 76] width 145 height 22
type input "[GEOGRAPHIC_DATA]"
type input "Po box 412012"
type input "[GEOGRAPHIC_DATA]"
select select "22"
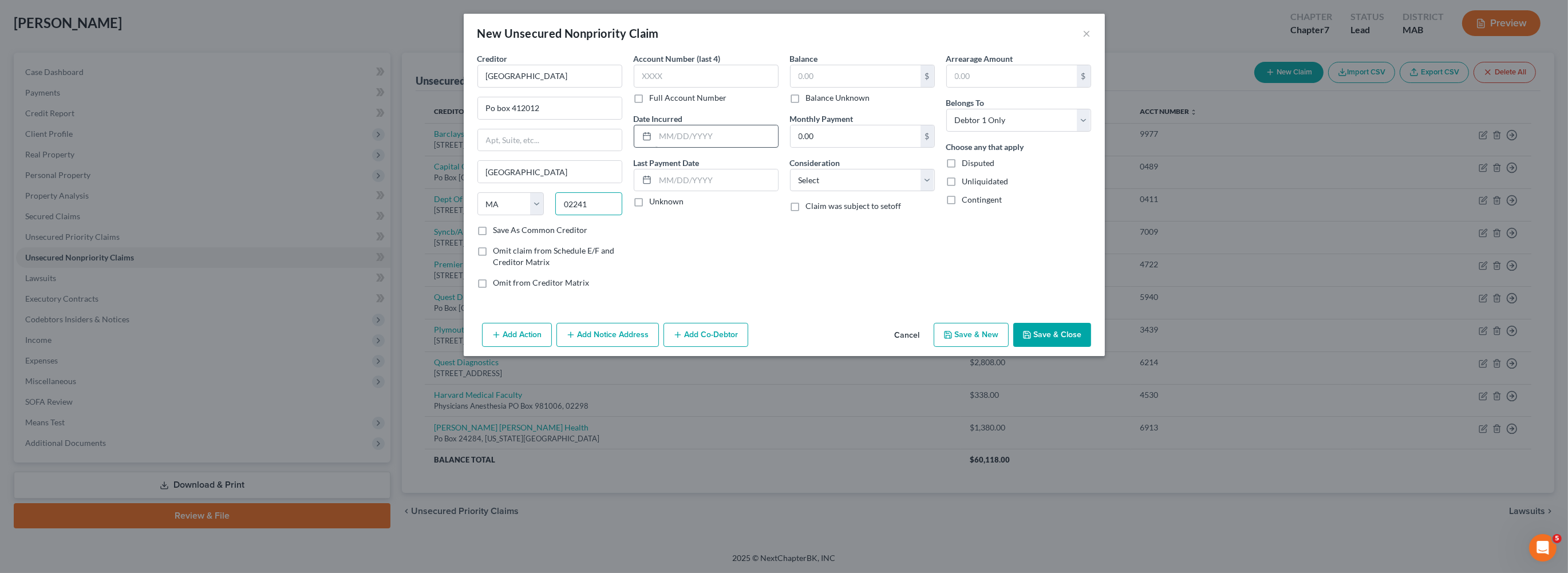
type input "02241"
click at [656, 147] on input "text" at bounding box center [717, 136] width 123 height 22
type input "2024"
click at [823, 87] on input "text" at bounding box center [855, 76] width 130 height 22
type input "49"
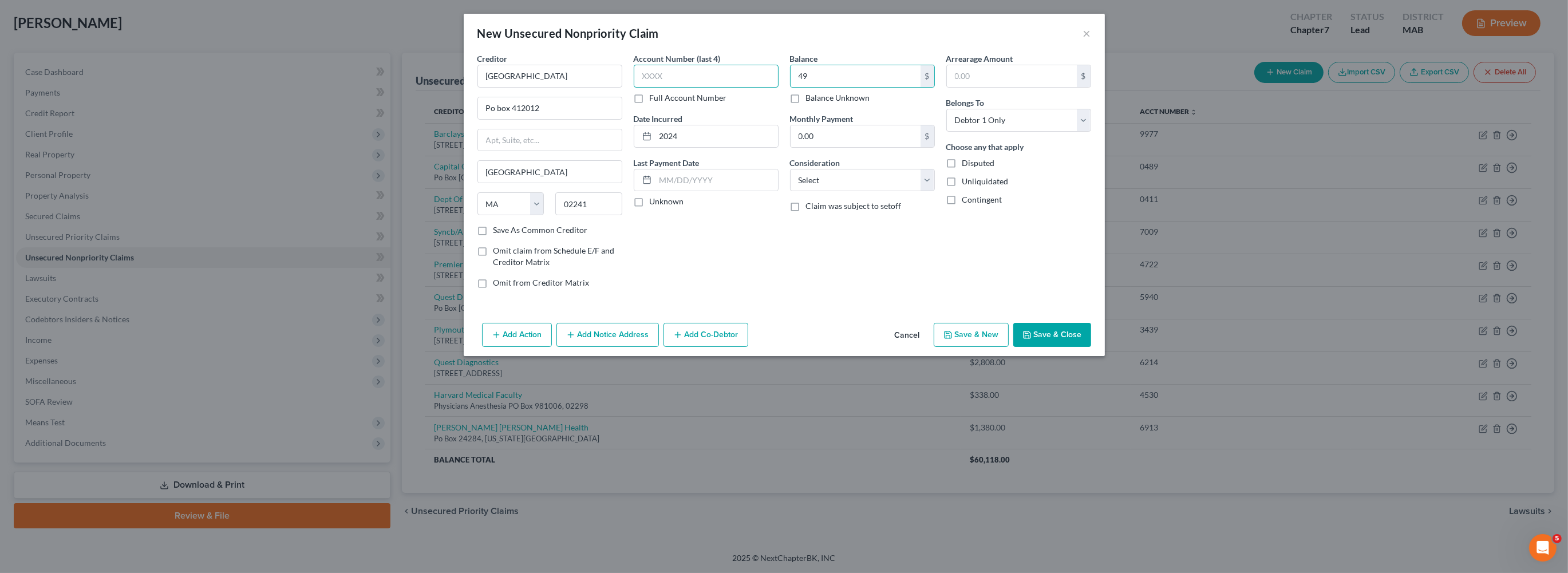
click at [634, 86] on input "text" at bounding box center [706, 76] width 145 height 22
type input "0824"
click at [1091, 347] on button "Save & Close" at bounding box center [1052, 335] width 78 height 24
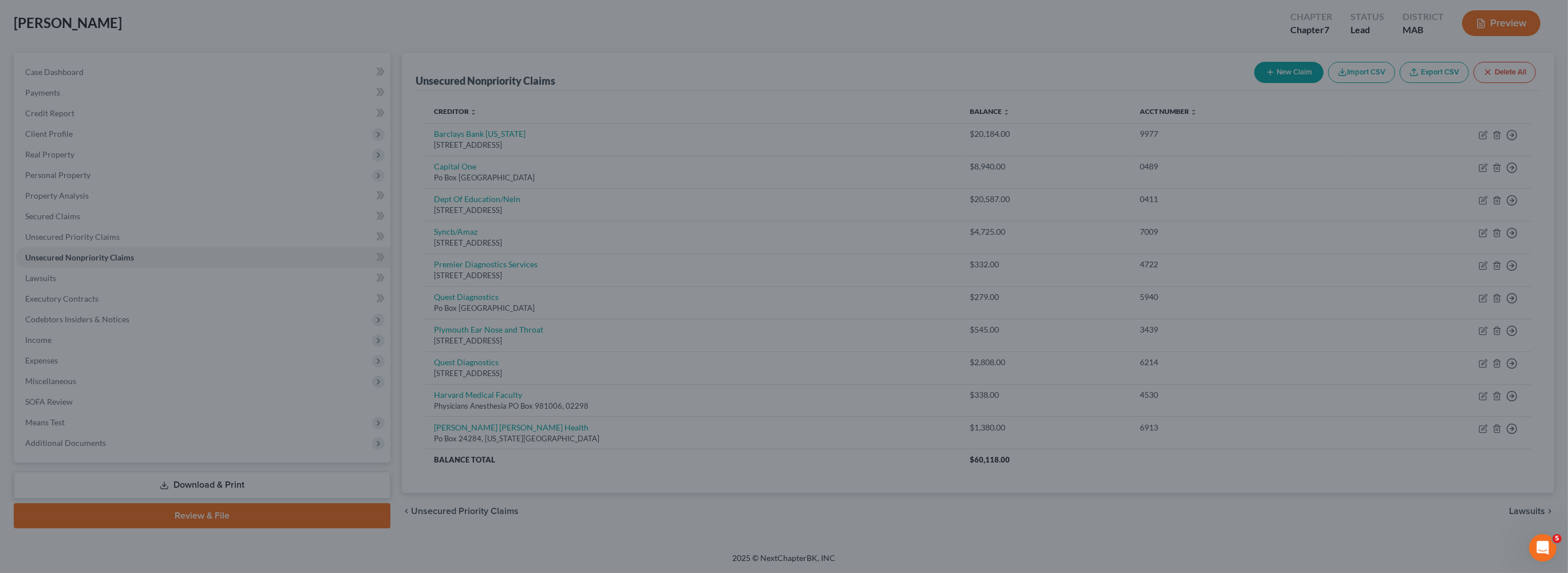
type input "49.00"
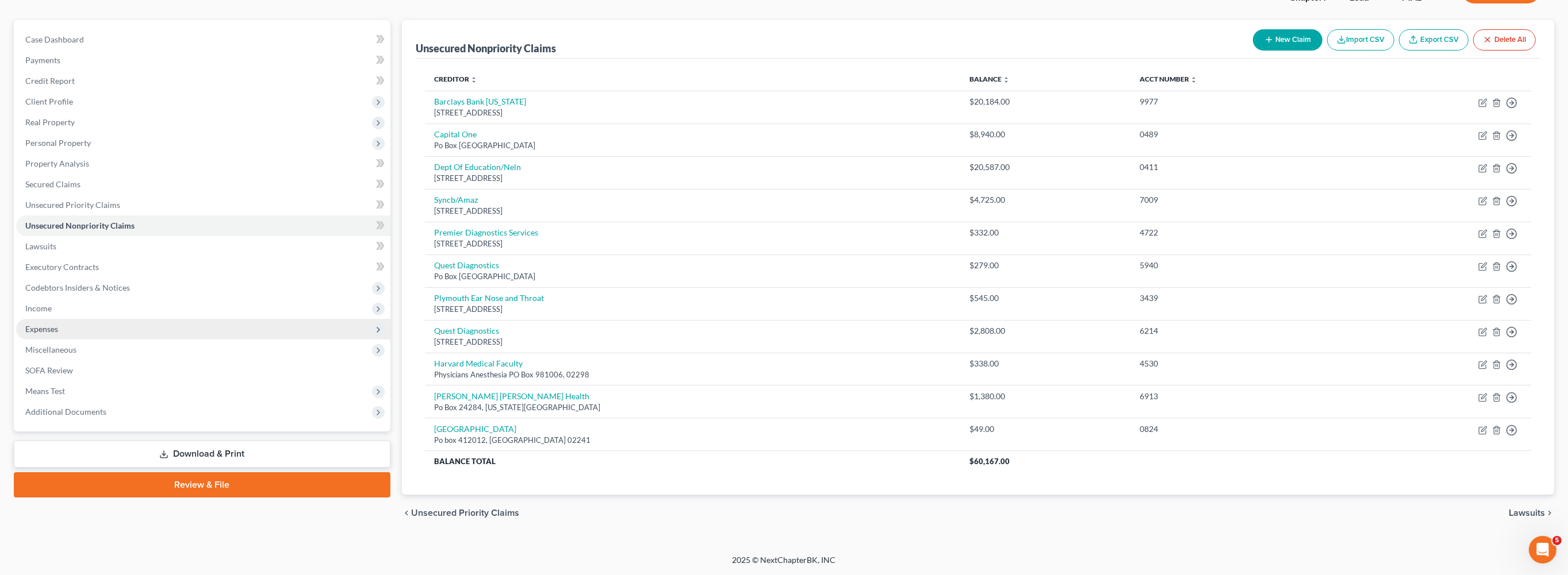
click at [56, 334] on span "Expenses" at bounding box center [42, 329] width 33 height 10
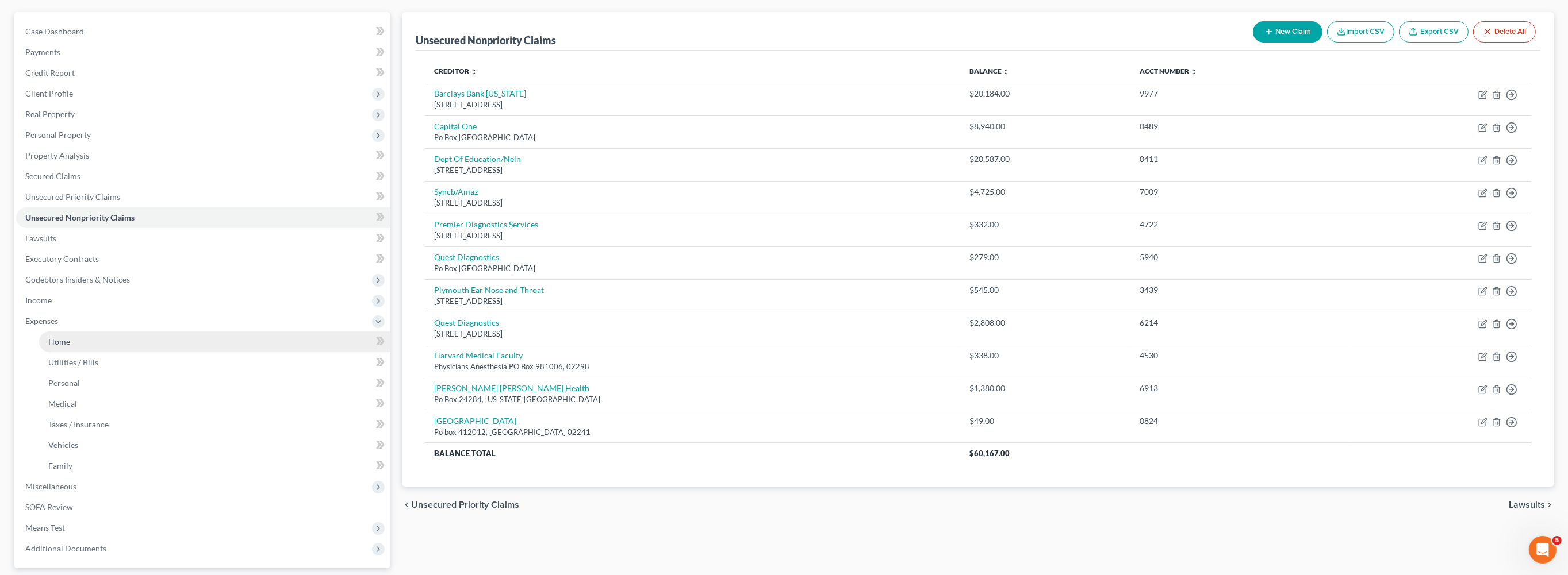
click at [70, 346] on span "Home" at bounding box center [59, 341] width 22 height 10
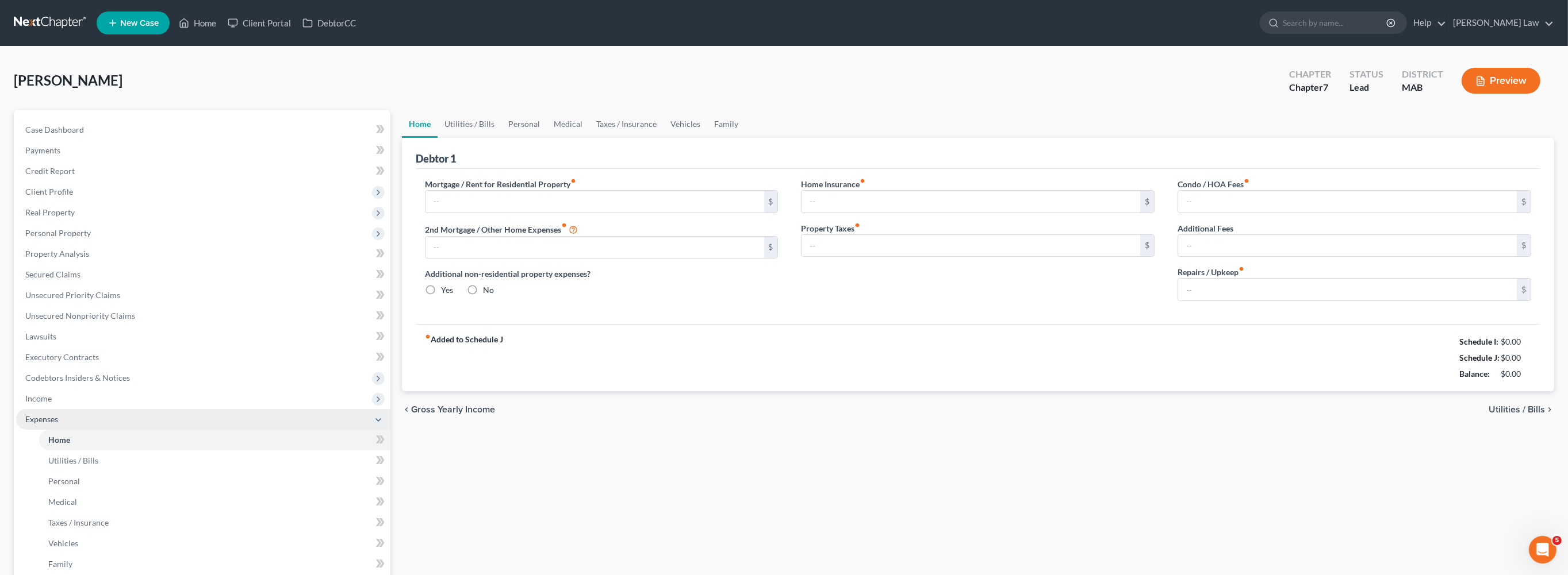
type input "0.00"
radio input "true"
type input "0.00"
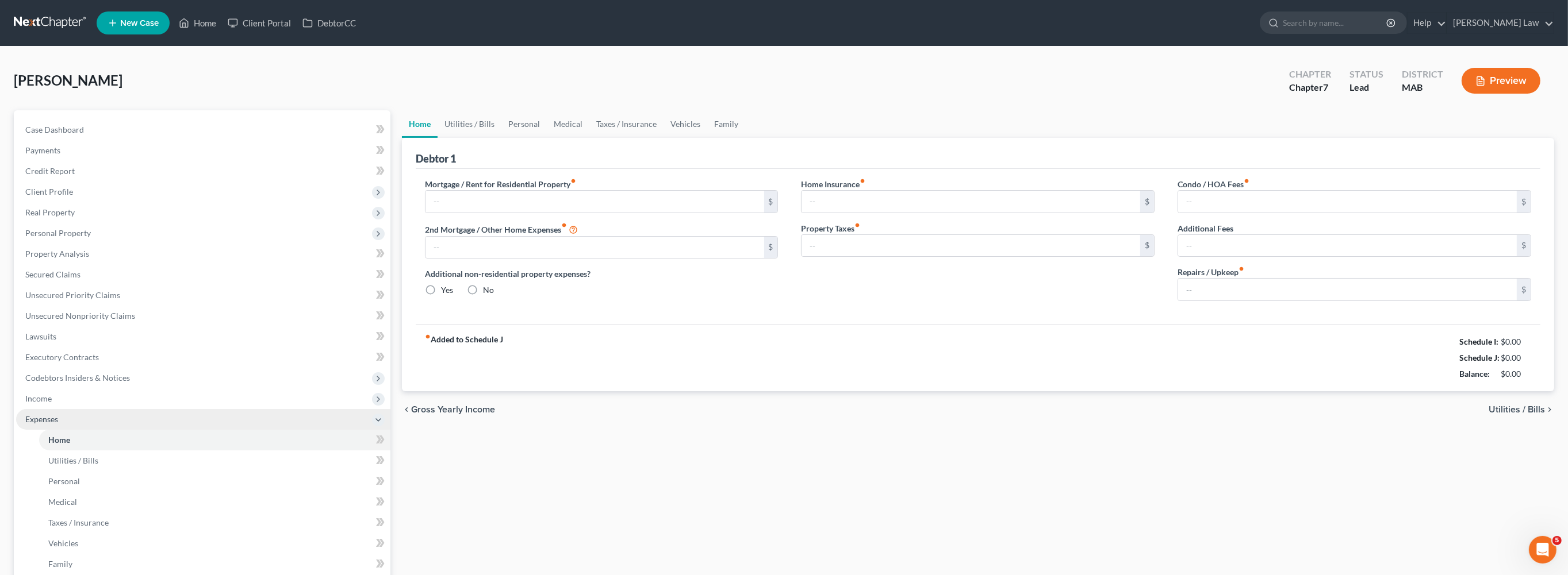
type input "0.00"
click at [509, 212] on input "text" at bounding box center [594, 201] width 338 height 22
type input "1,999"
drag, startPoint x: 476, startPoint y: 153, endPoint x: 475, endPoint y: 167, distance: 14.0
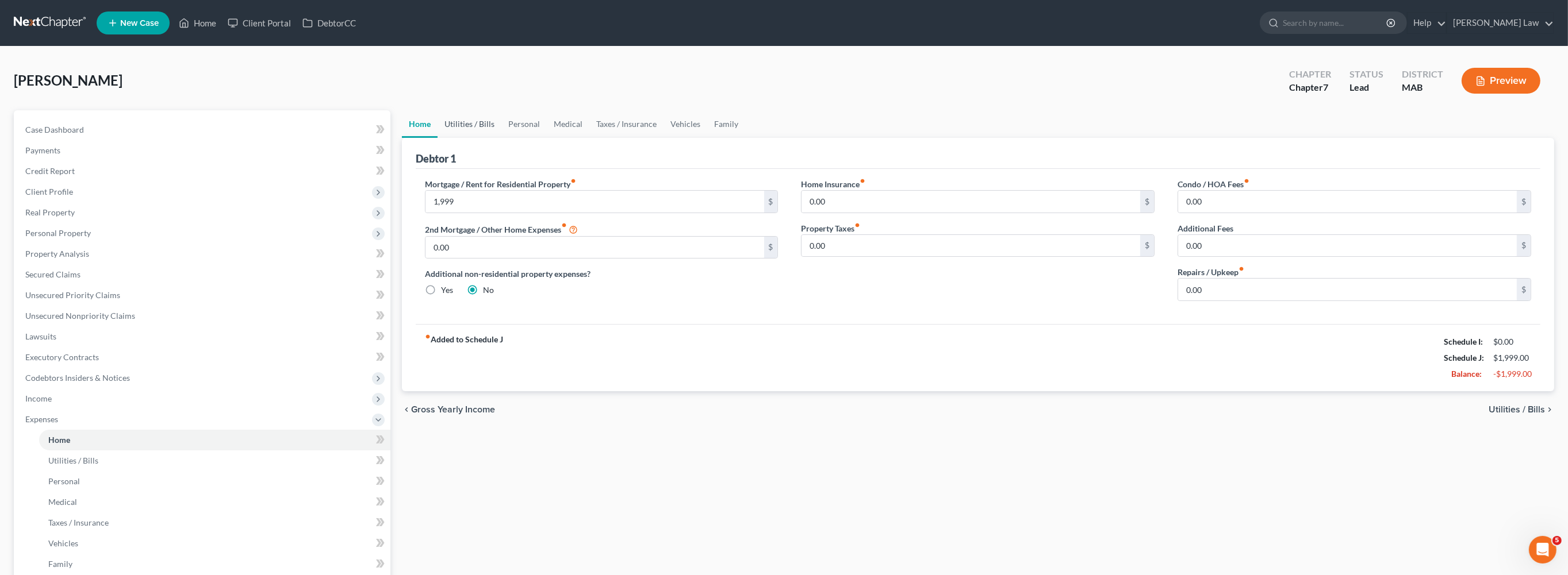
click at [476, 138] on link "Utilities / Bills" at bounding box center [469, 124] width 64 height 28
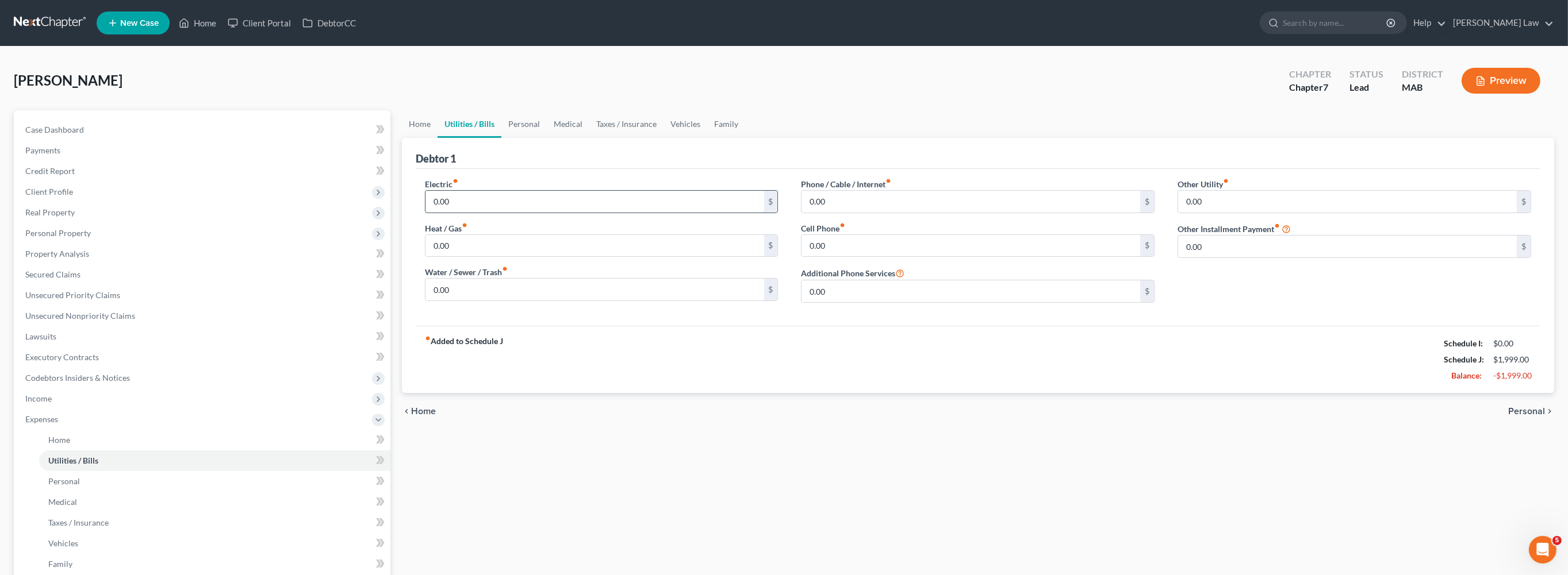
click at [491, 212] on input "0.00" at bounding box center [594, 201] width 338 height 22
type input "125"
click at [471, 257] on input "0.00" at bounding box center [594, 245] width 338 height 22
type input "100"
click at [467, 300] on input "0.00" at bounding box center [594, 289] width 338 height 22
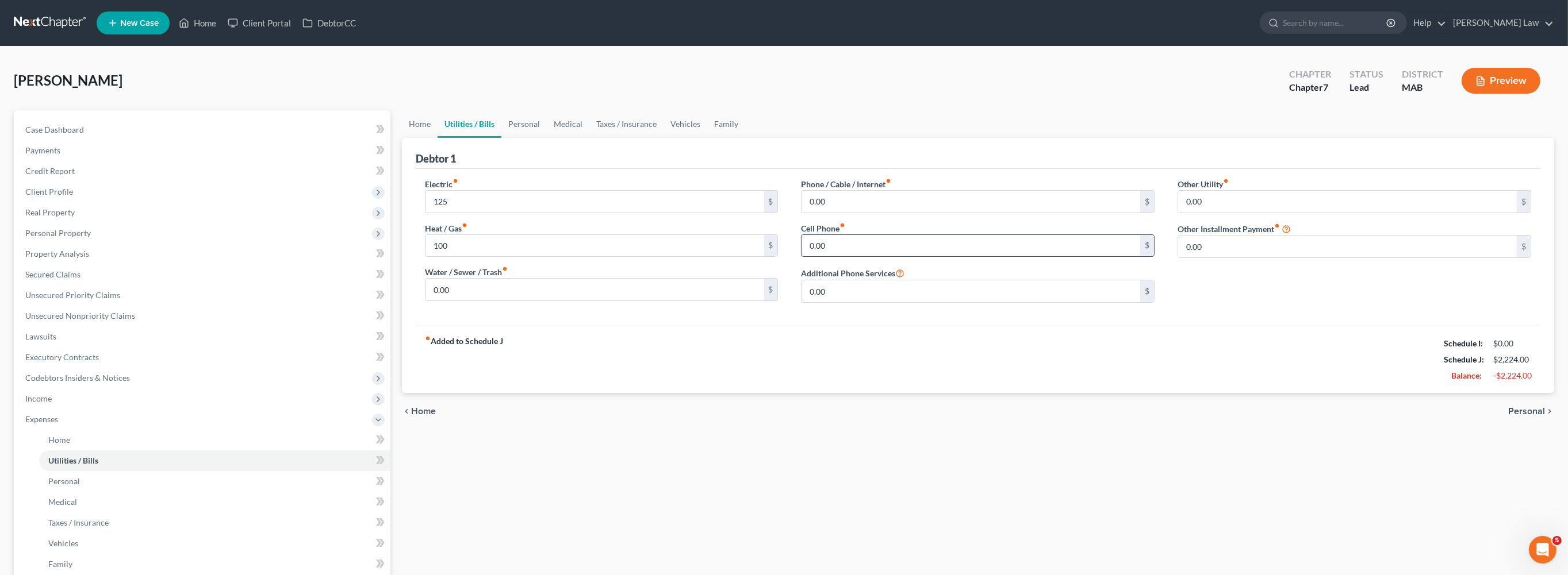
click at [850, 257] on input "0.00" at bounding box center [971, 245] width 338 height 22
click at [836, 212] on input "0.00" at bounding box center [971, 201] width 338 height 22
type input "95"
click at [502, 138] on link "Utilities / Bills" at bounding box center [469, 124] width 64 height 28
click at [547, 138] on link "Personal" at bounding box center [524, 124] width 45 height 28
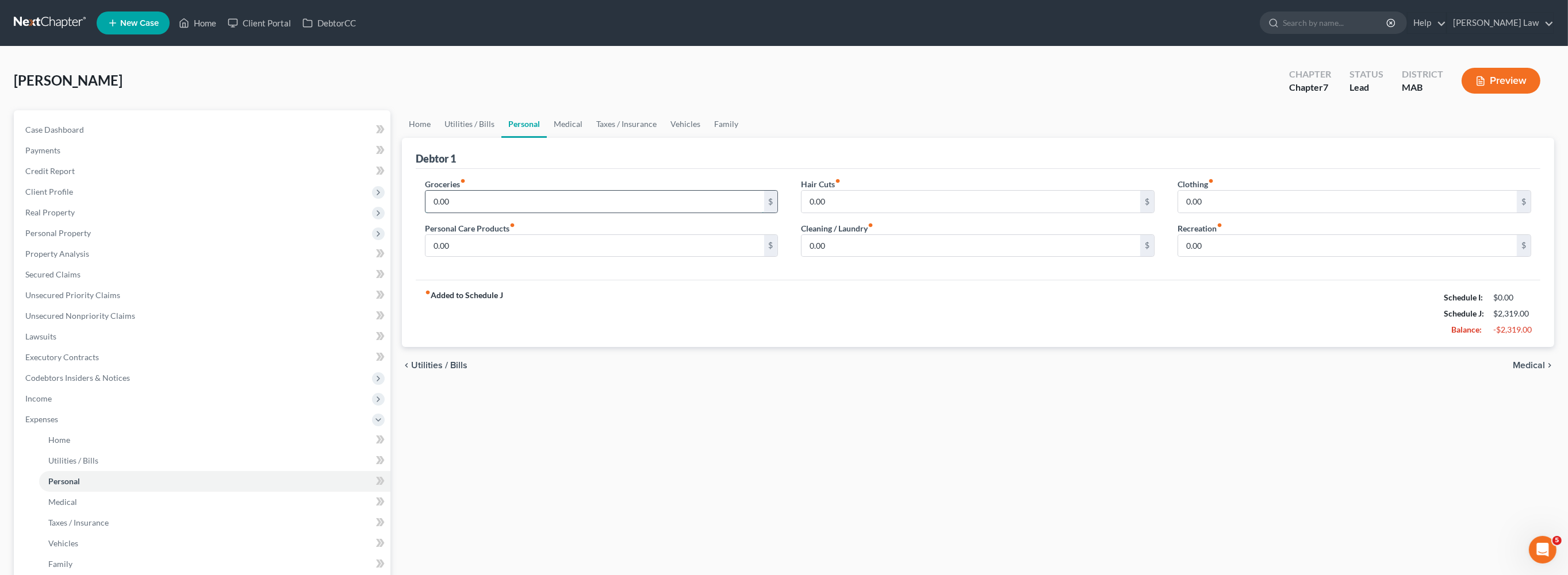
click at [495, 212] on input "0.00" at bounding box center [594, 201] width 338 height 22
type input "600.00"
click at [488, 257] on input "0.00" at bounding box center [594, 245] width 338 height 22
type input "75.00"
click at [852, 212] on input "0.00" at bounding box center [971, 201] width 338 height 22
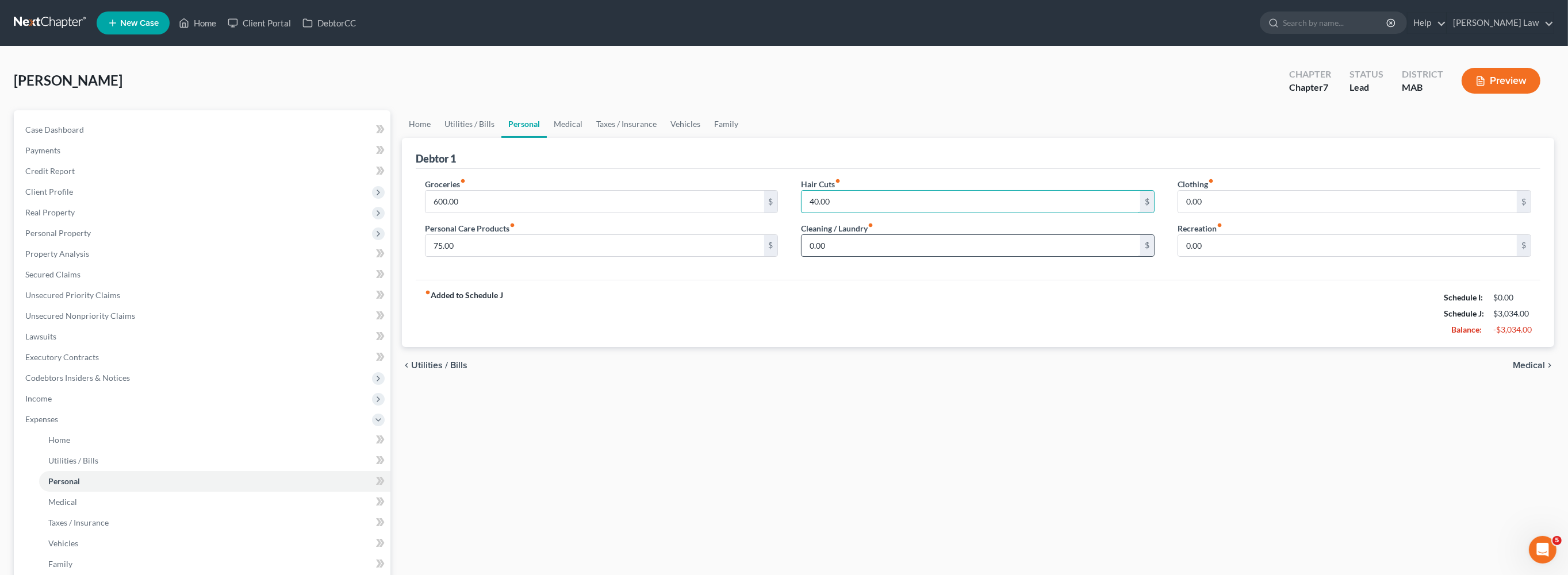
type input "40.00"
click at [854, 257] on input "0.00" at bounding box center [971, 245] width 338 height 22
type input "80"
click at [1223, 212] on input "0.00" at bounding box center [1347, 201] width 338 height 22
type input "100.00"
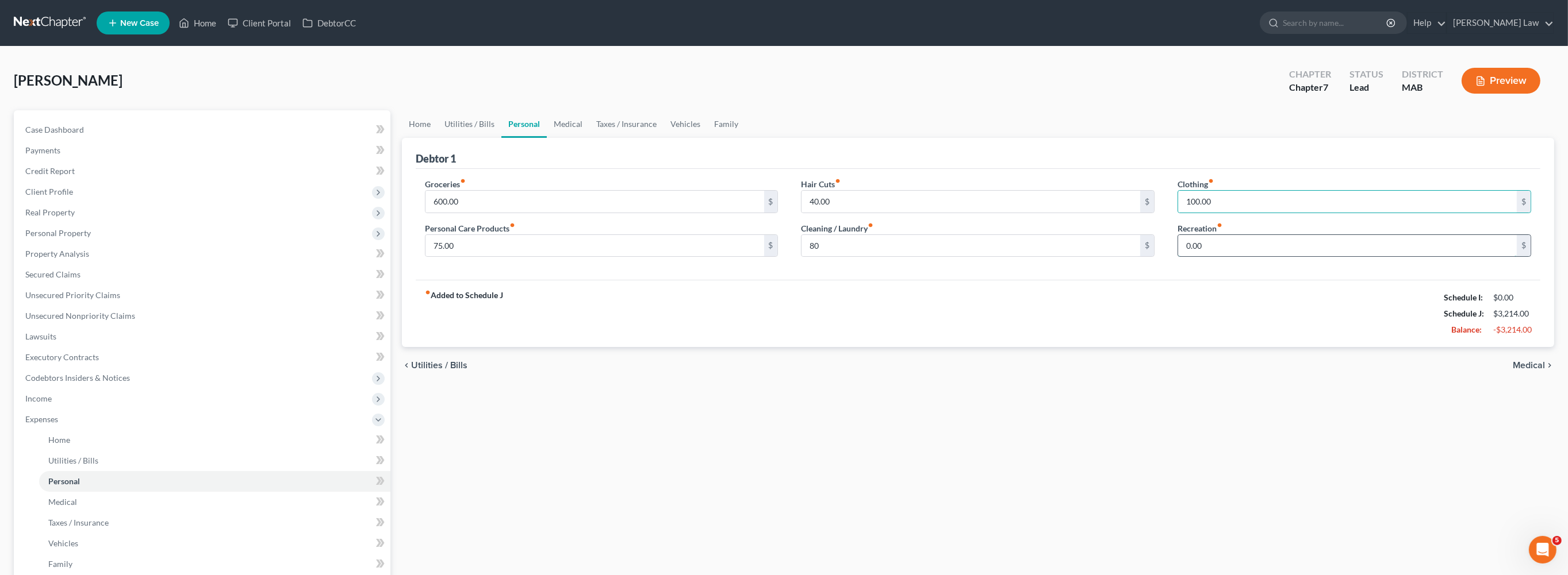
click at [1226, 257] on input "0.00" at bounding box center [1347, 245] width 338 height 22
type input "150.00"
click at [589, 138] on link "Medical" at bounding box center [567, 124] width 43 height 28
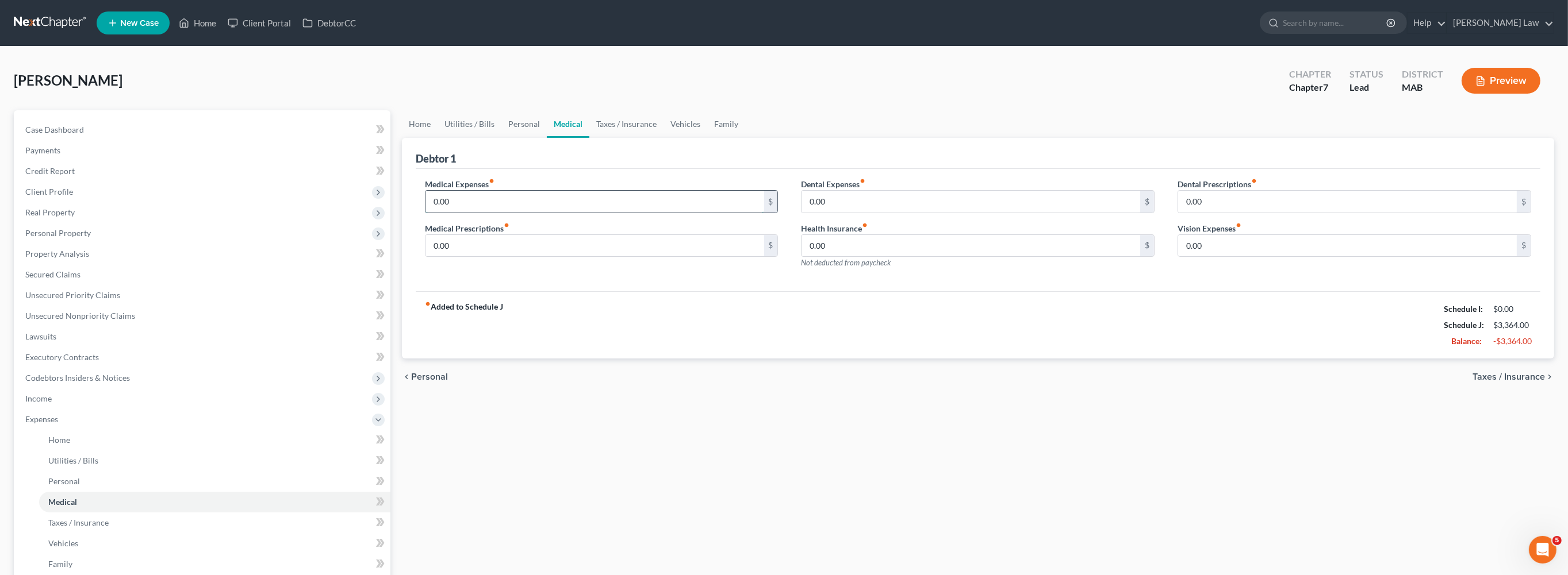
click at [488, 212] on input "0.00" at bounding box center [594, 201] width 338 height 22
type input "200"
click at [664, 138] on link "Taxes / Insurance" at bounding box center [626, 124] width 74 height 28
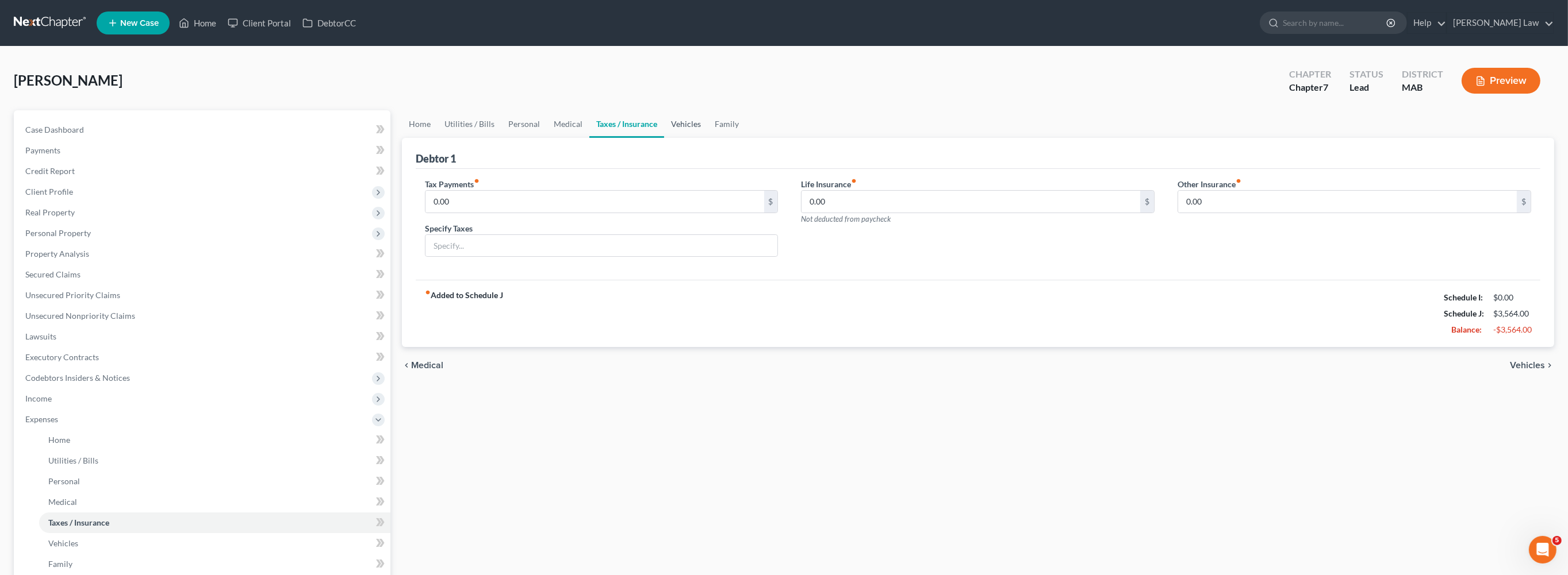
click at [708, 138] on link "Vehicles" at bounding box center [686, 124] width 43 height 28
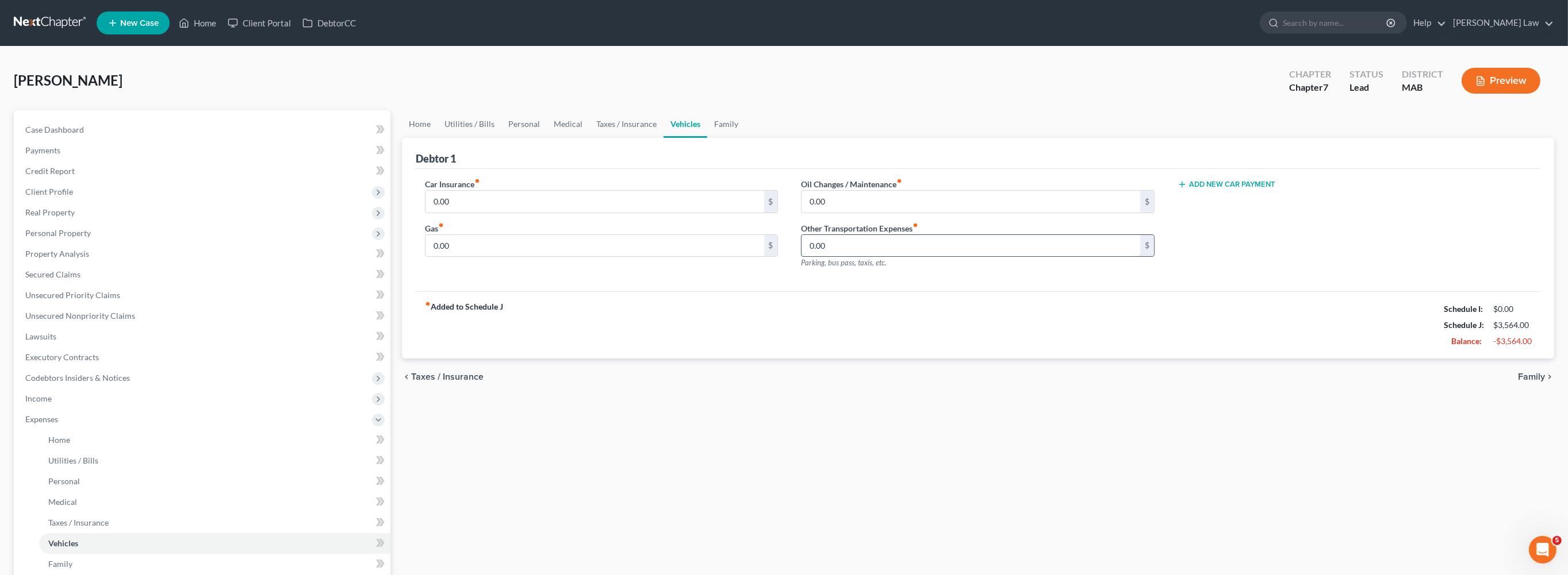
click at [866, 257] on input "0.00" at bounding box center [971, 245] width 338 height 22
click at [98, 321] on span "Unsecured Nonpriority Claims" at bounding box center [80, 315] width 110 height 10
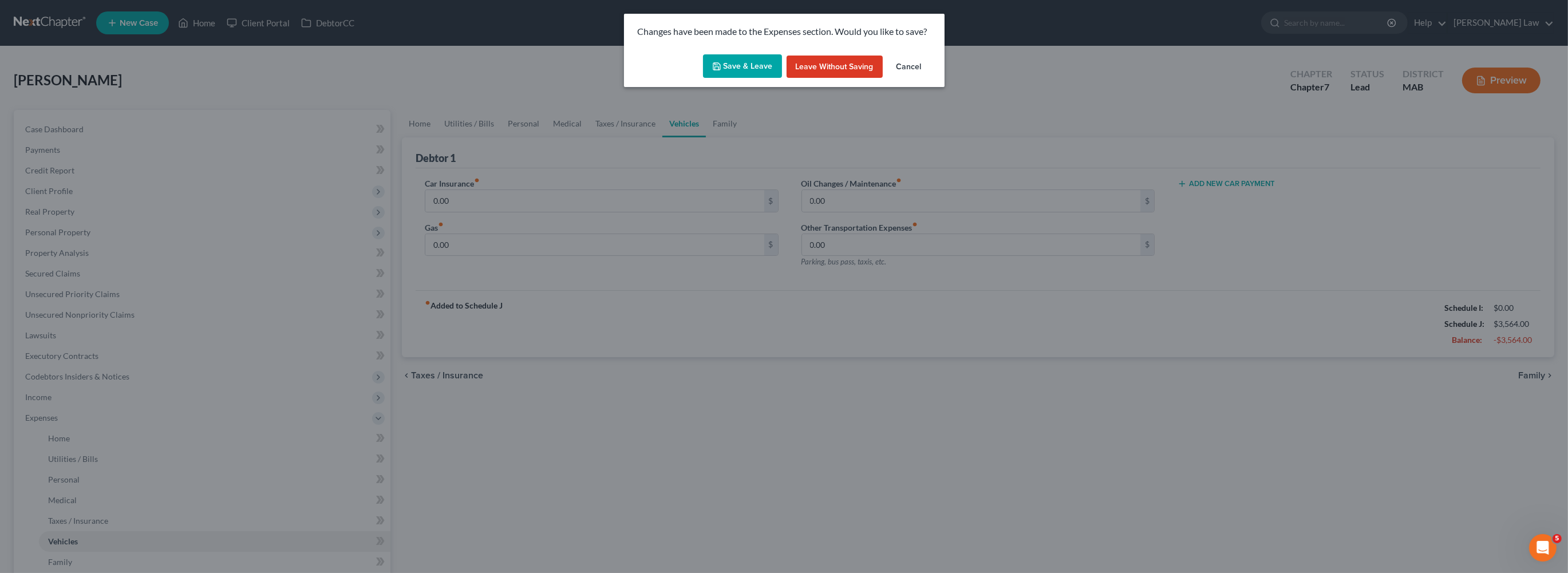
click at [740, 79] on button "Save & Leave" at bounding box center [742, 67] width 79 height 24
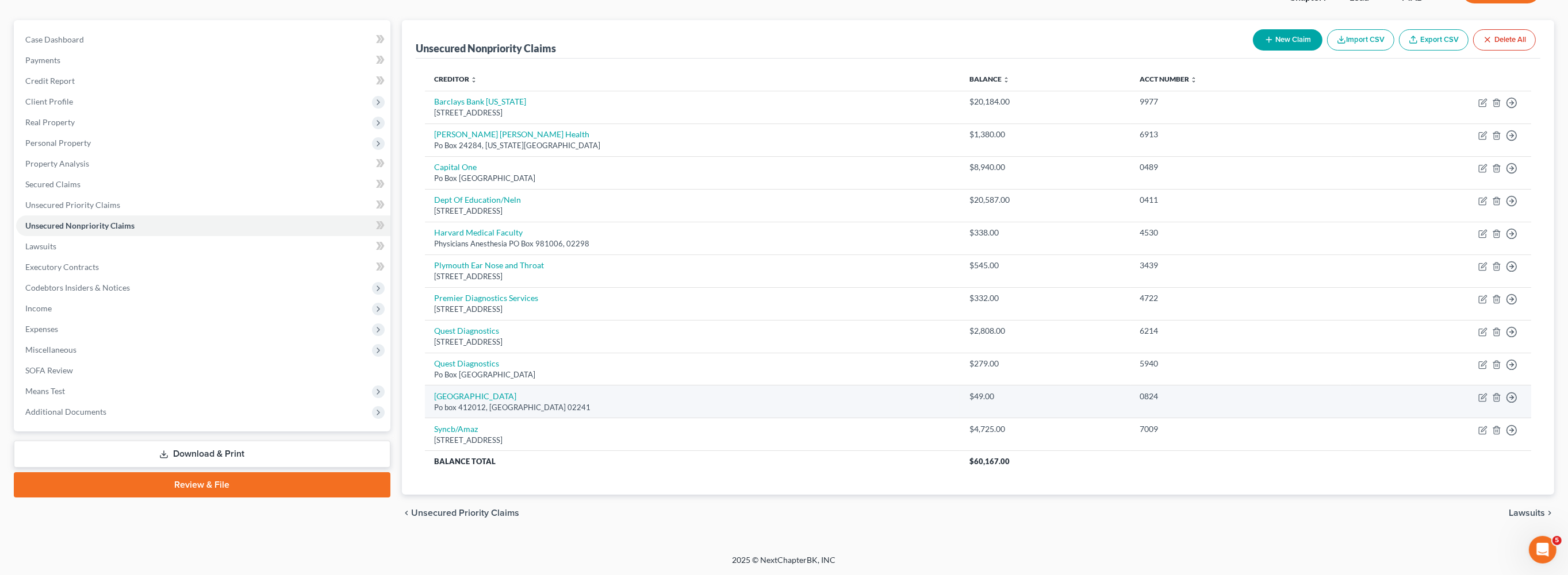
scroll to position [169, 0]
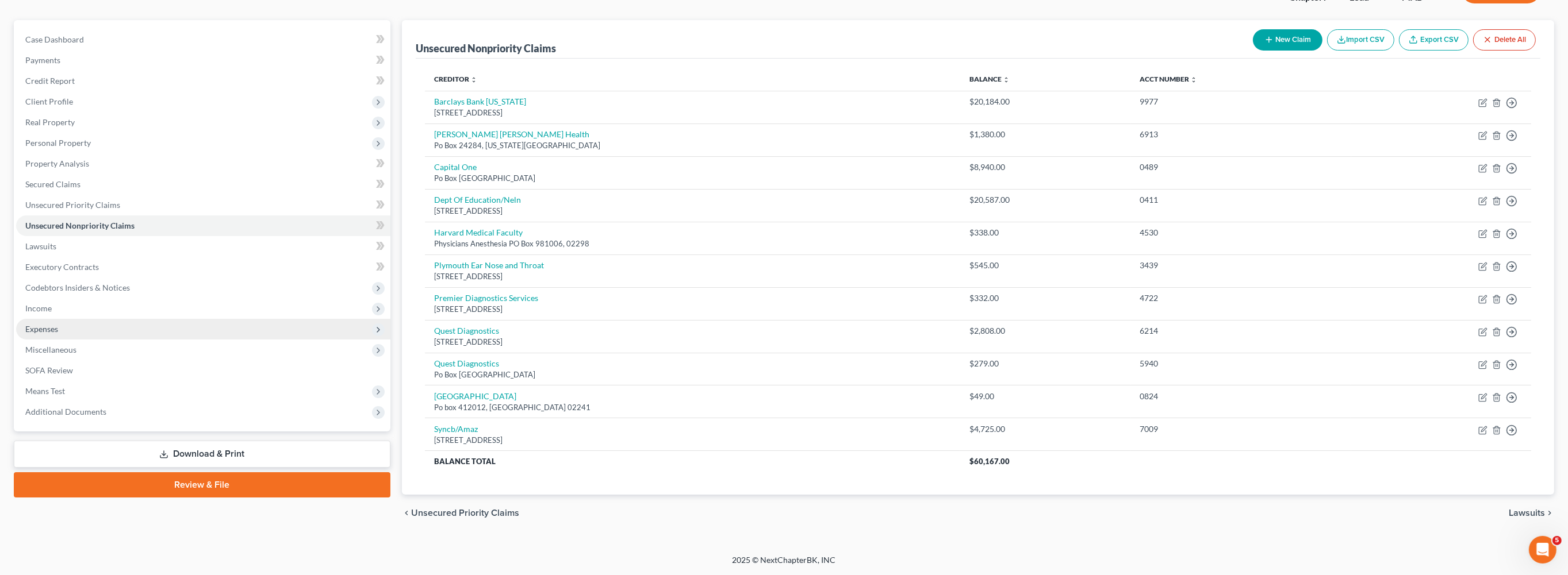
click at [76, 340] on span "Expenses" at bounding box center [203, 330] width 374 height 21
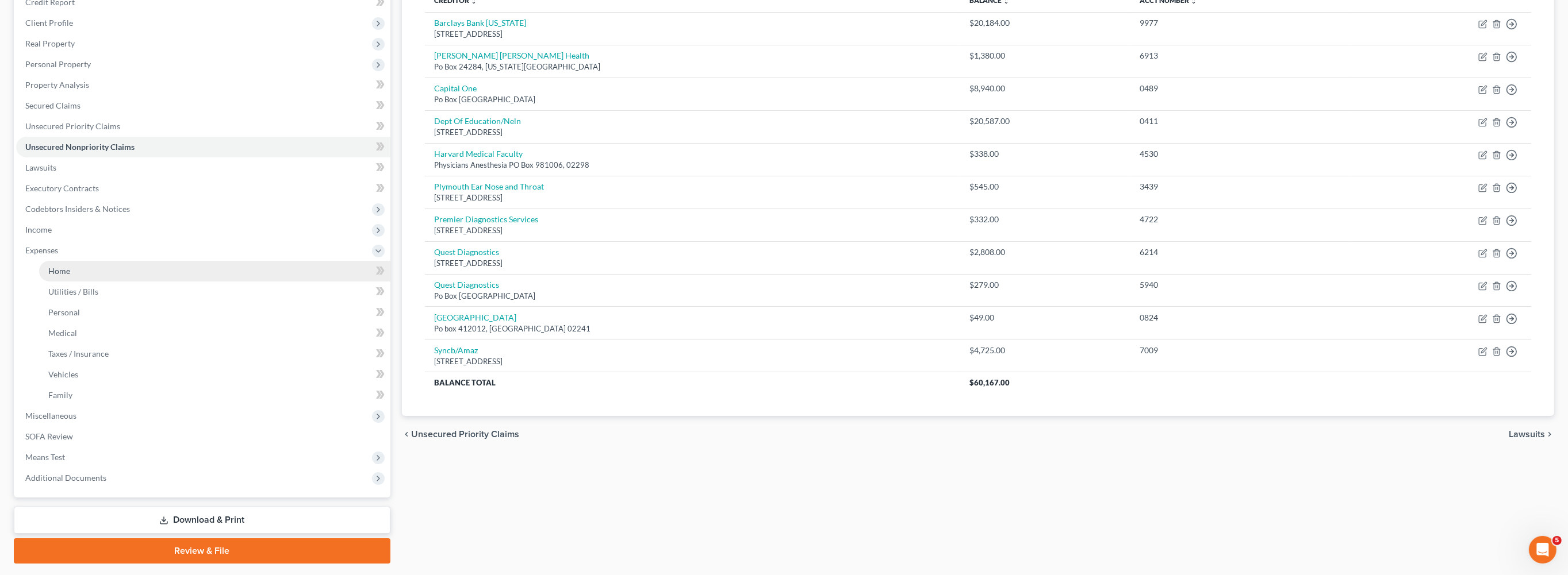
click at [70, 276] on span "Home" at bounding box center [59, 271] width 22 height 10
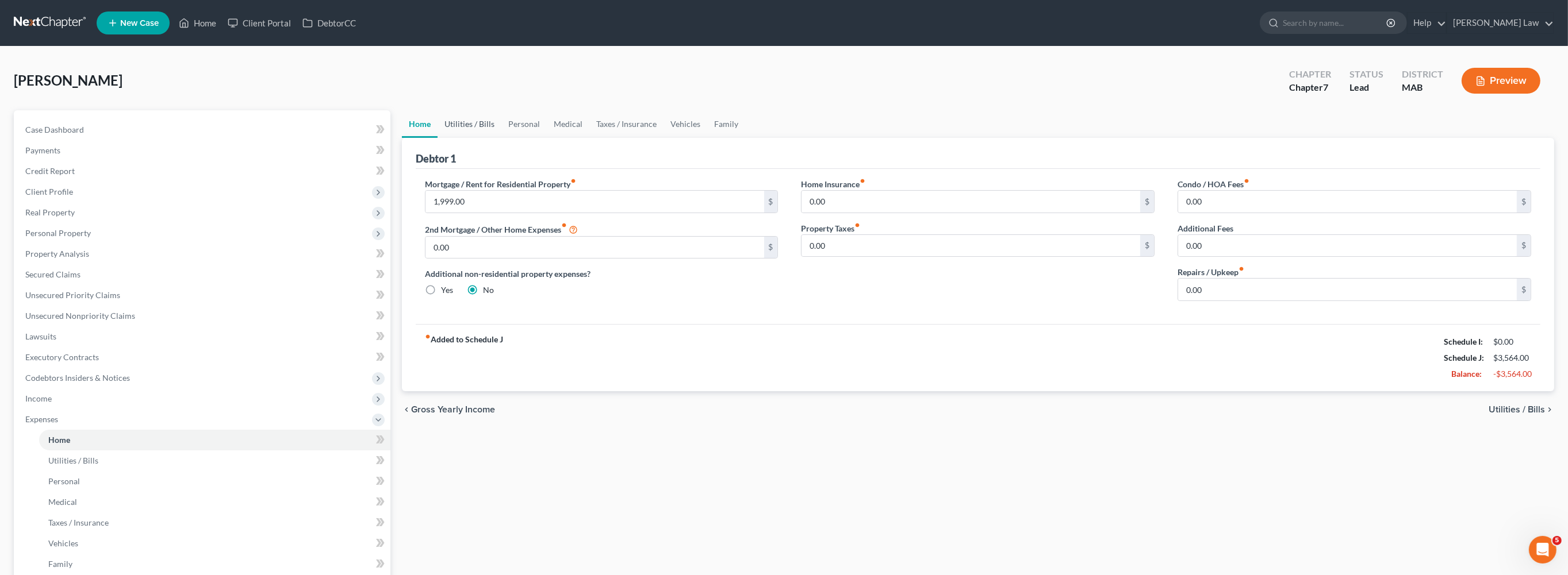
click at [501, 138] on link "Utilities / Bills" at bounding box center [469, 124] width 64 height 28
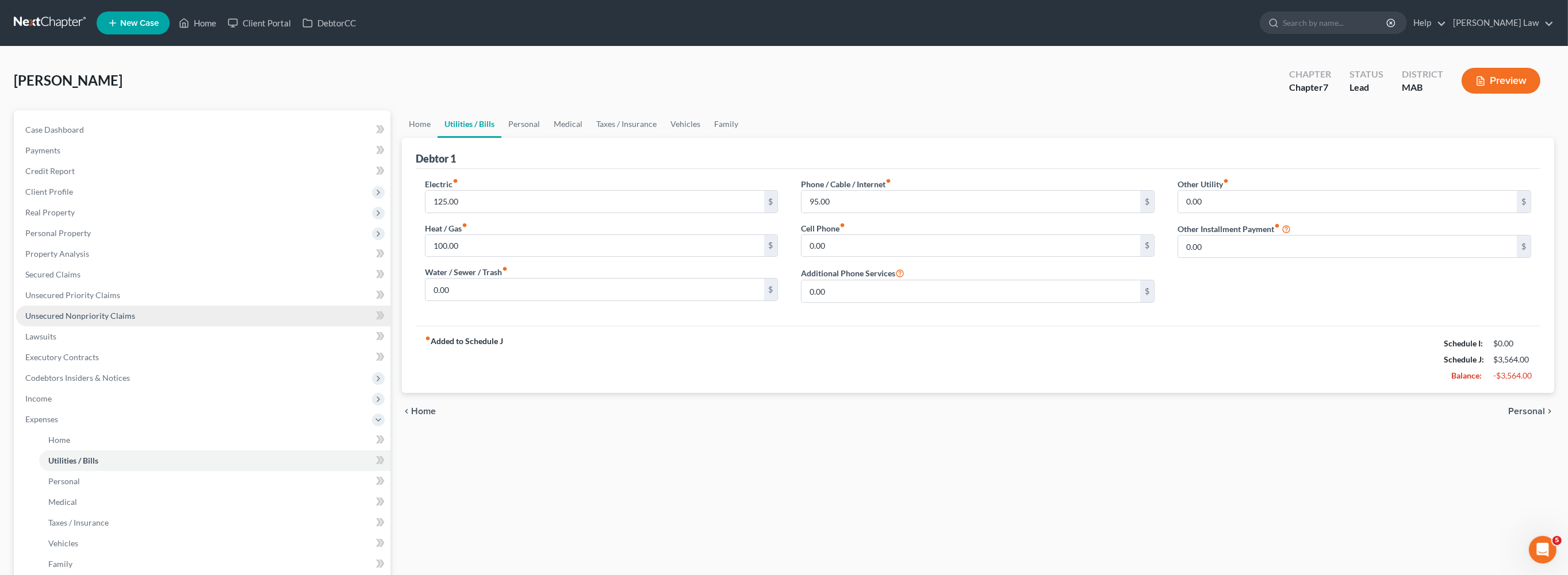
click at [106, 321] on span "Unsecured Nonpriority Claims" at bounding box center [80, 315] width 110 height 10
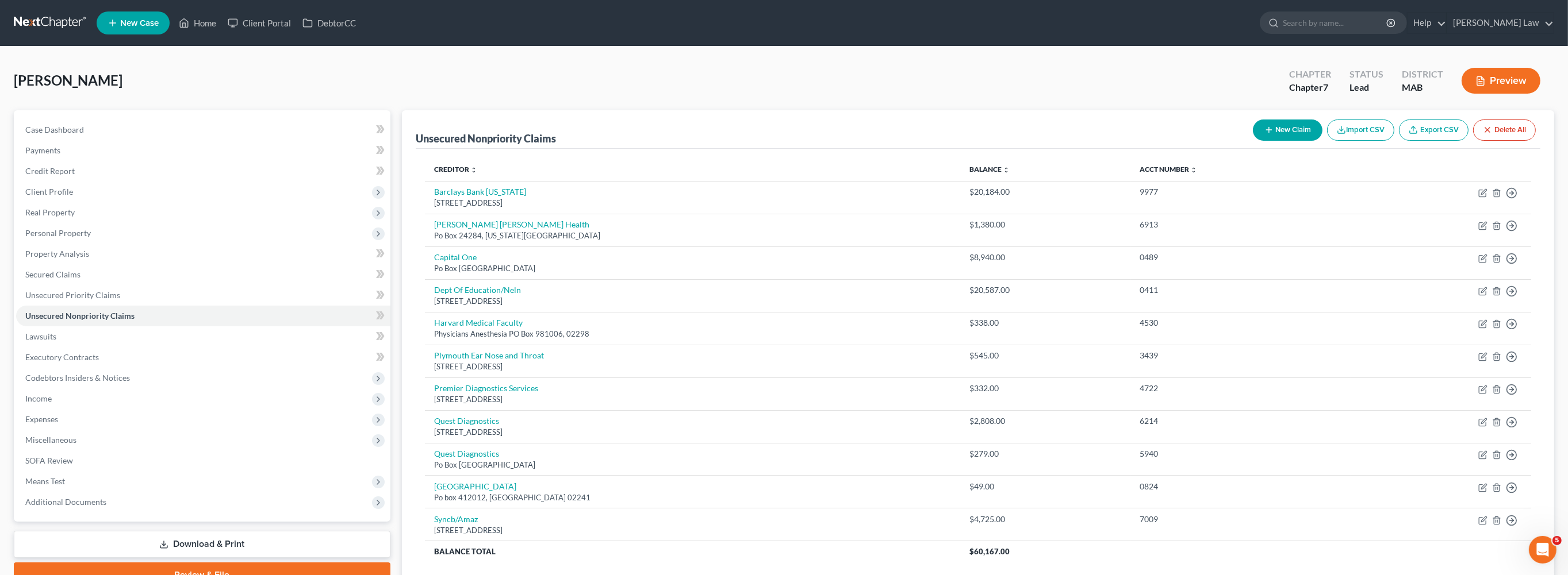
click at [1253, 140] on button "New Claim" at bounding box center [1288, 130] width 69 height 22
select select "0"
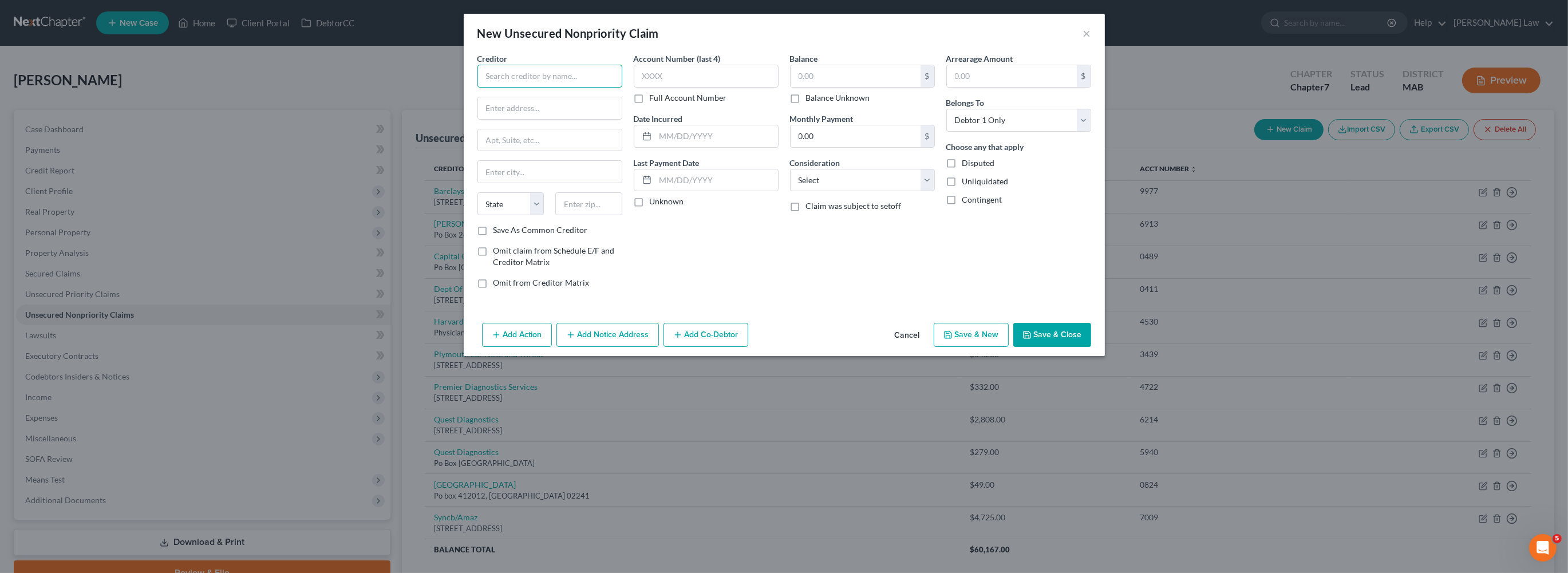
click at [478, 87] on input "text" at bounding box center [550, 76] width 145 height 22
click at [486, 102] on div "Quest Diagnostics" at bounding box center [546, 96] width 119 height 11
type input "Quest Diagnostics"
type input "PO Box 9000"
type input "[GEOGRAPHIC_DATA]"
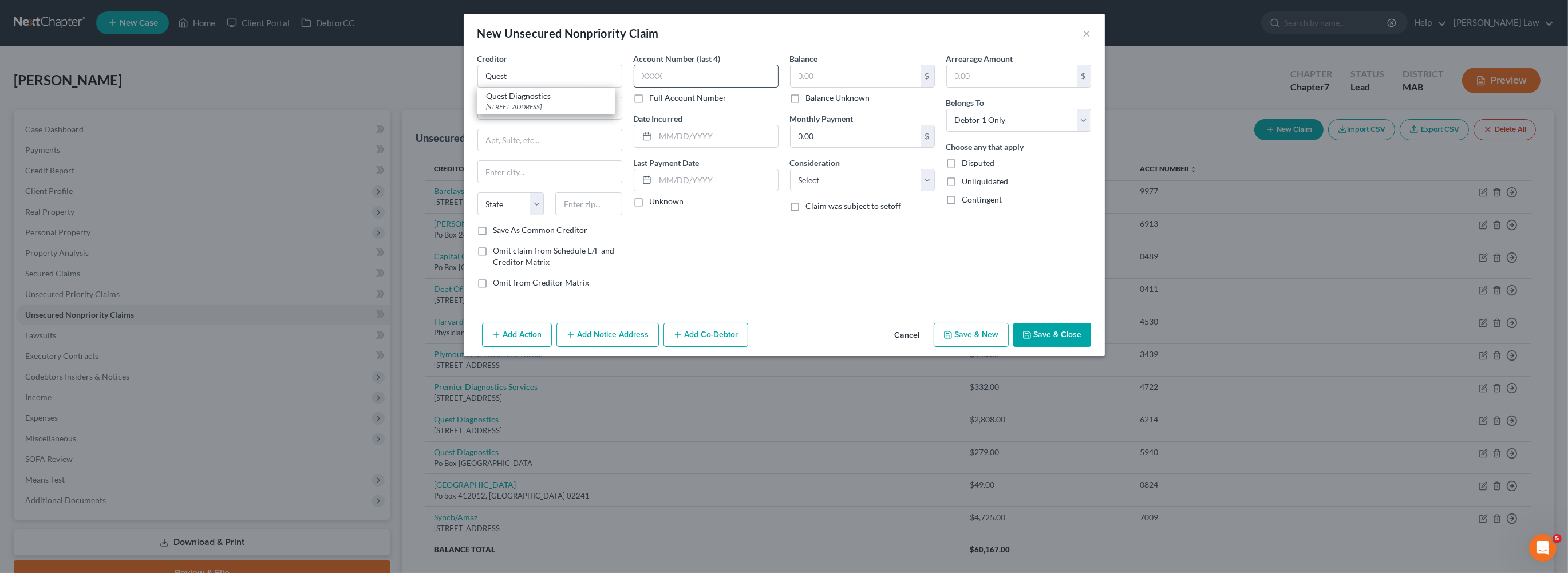
select select "6"
type input "06074"
click at [815, 87] on input "text" at bounding box center [855, 76] width 130 height 22
type input "788"
click at [693, 147] on input "text" at bounding box center [717, 136] width 123 height 22
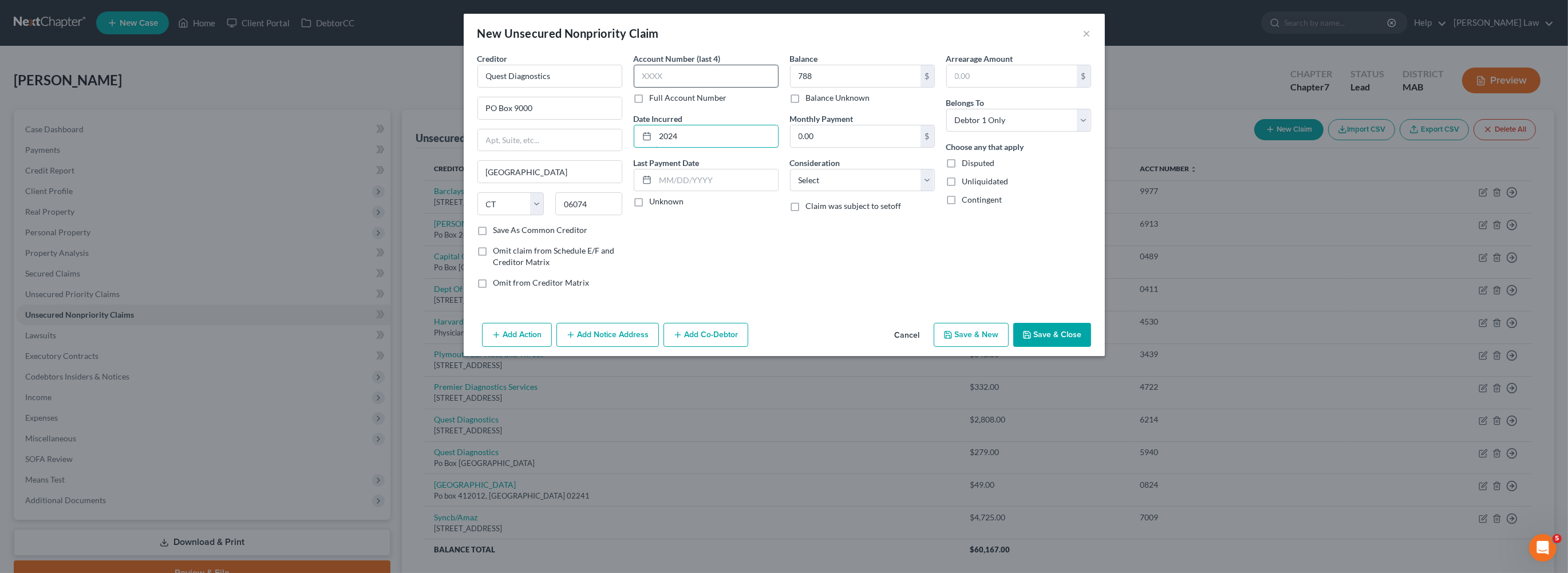
type input "2024"
click at [657, 87] on input "text" at bounding box center [706, 76] width 145 height 22
type input "6214"
click at [1091, 347] on button "Save & Close" at bounding box center [1052, 335] width 78 height 24
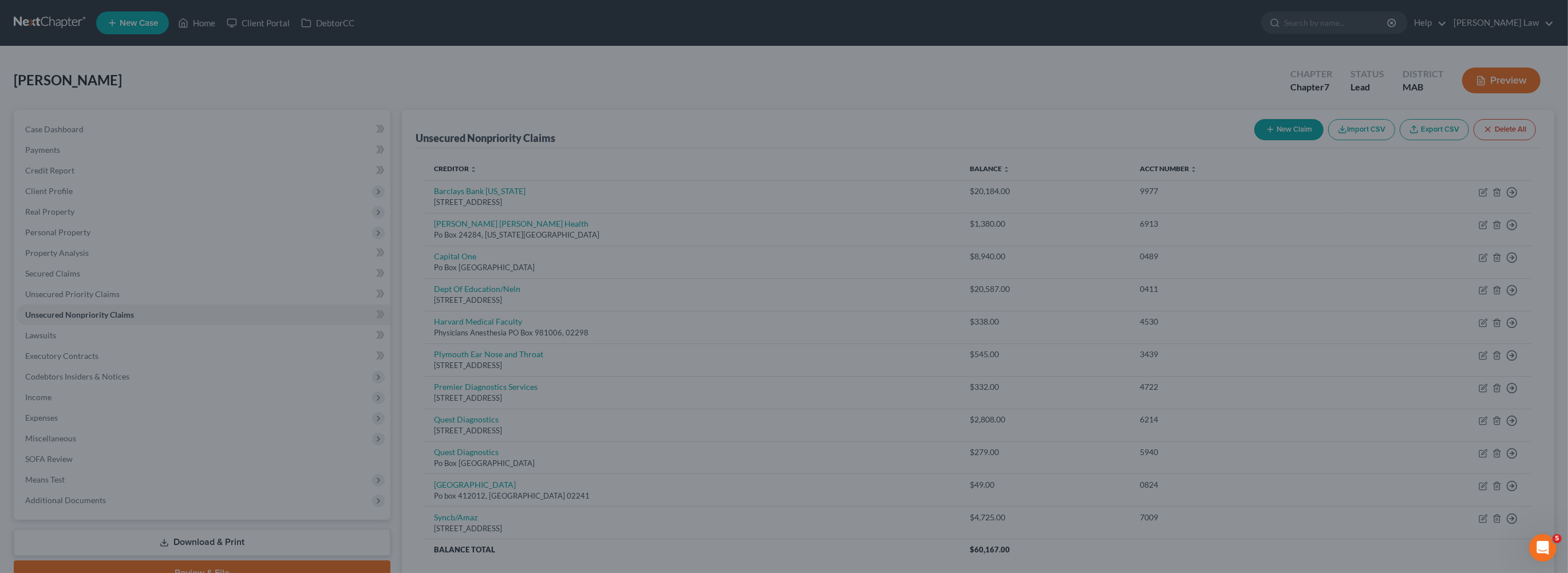
type input "788.00"
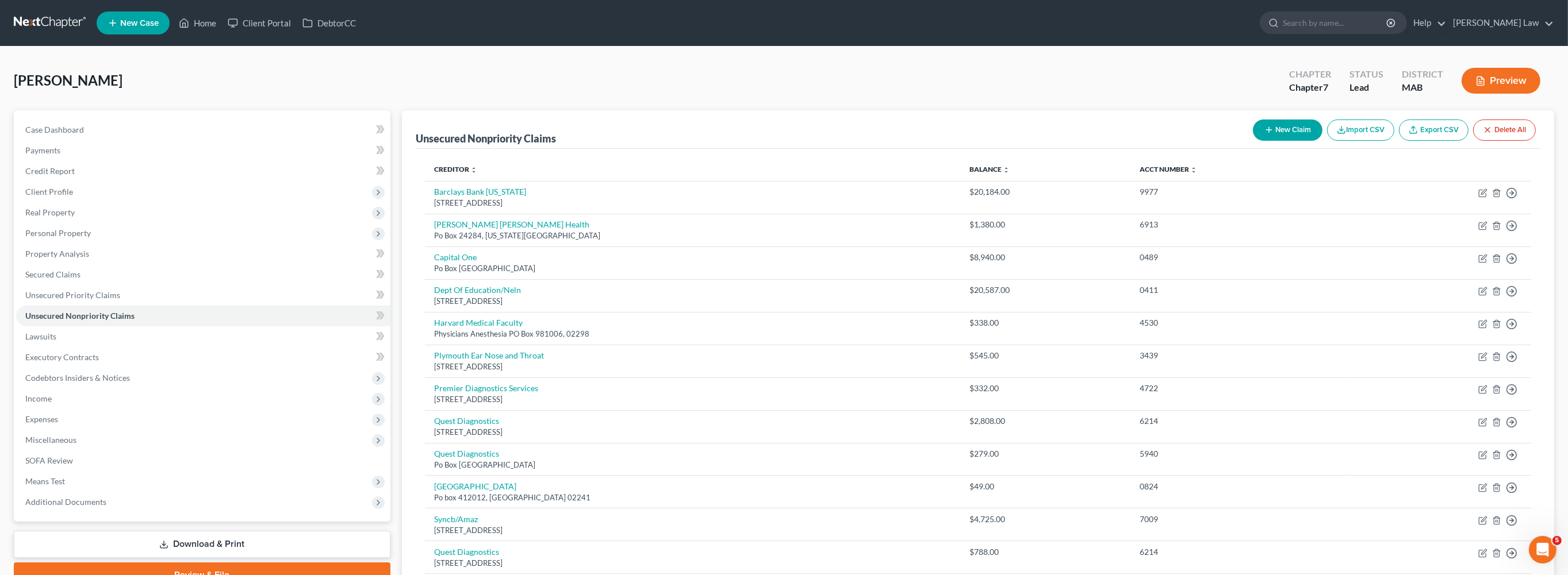
click at [1253, 140] on button "New Claim" at bounding box center [1288, 130] width 69 height 22
select select "0"
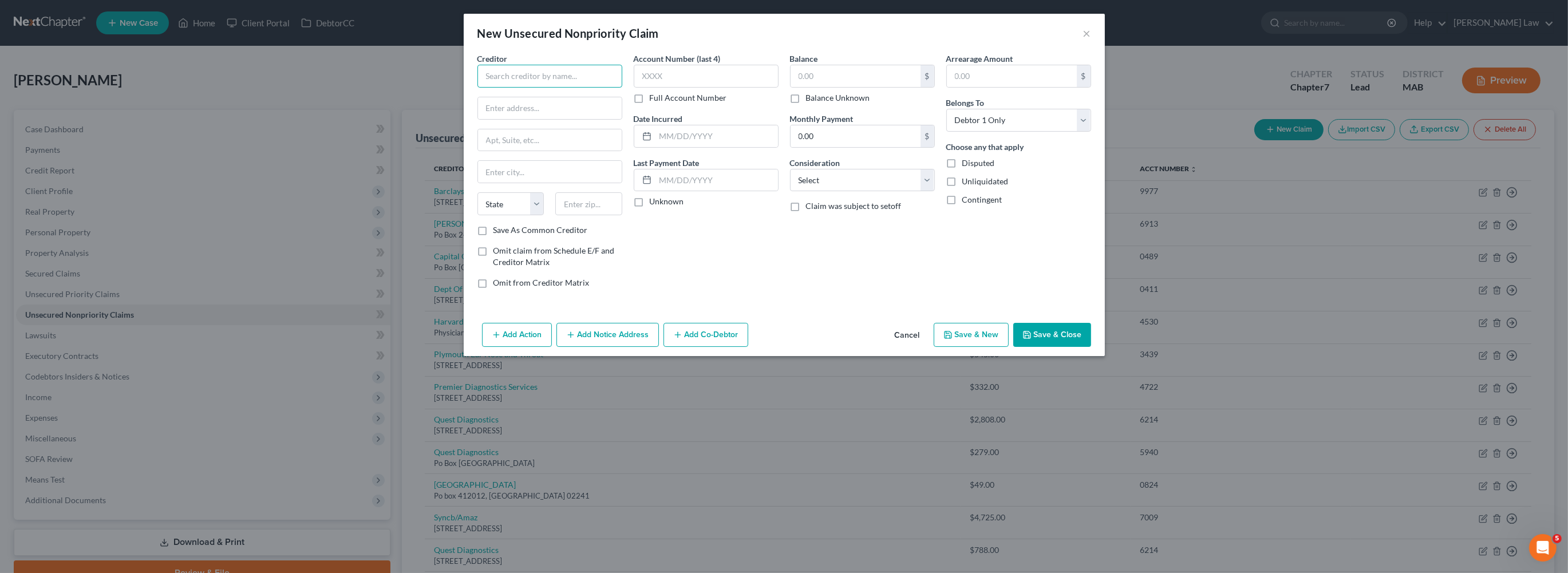
click at [502, 87] on input "text" at bounding box center [550, 76] width 145 height 22
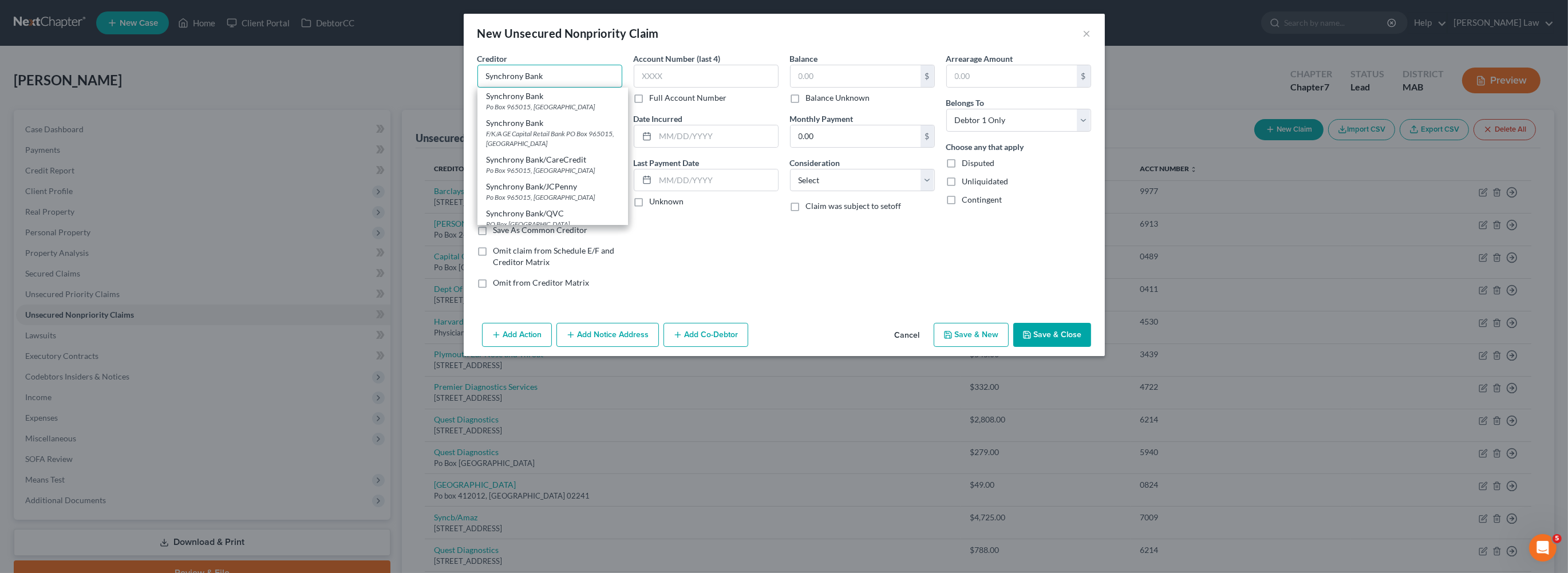
type input "Synchrony Bank"
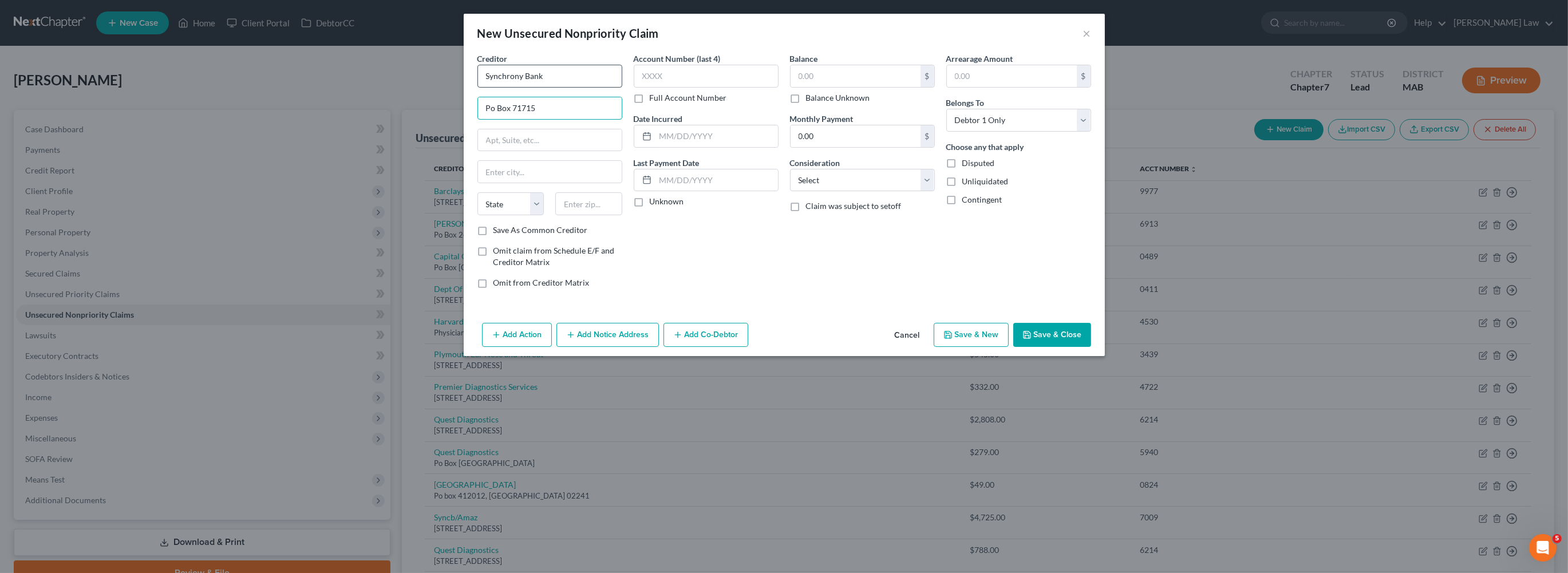
type input "Po Box 71715"
type input "[GEOGRAPHIC_DATA]"
type input "19101"
select select "39"
click at [566, 215] on input "19101" at bounding box center [589, 204] width 67 height 22
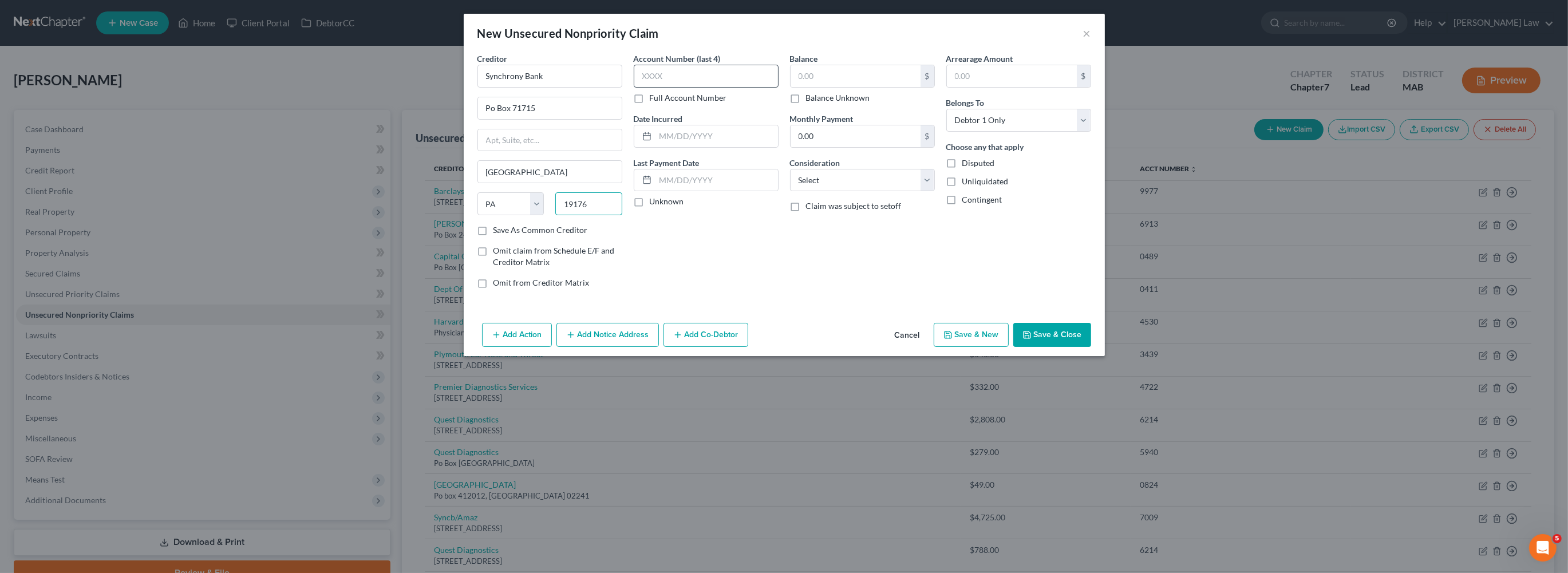
type input "19176"
click at [658, 87] on input "text" at bounding box center [706, 76] width 145 height 22
type input "4433"
click at [669, 147] on input "text" at bounding box center [717, 136] width 123 height 22
type input "2025"
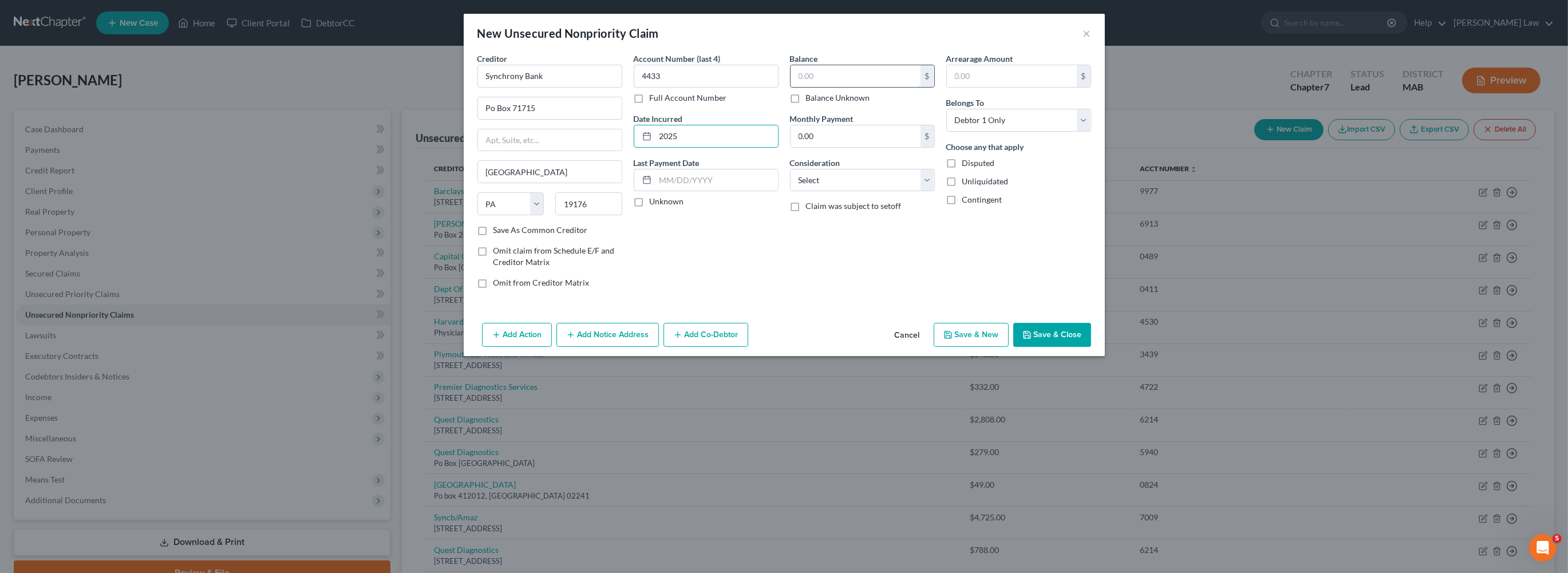
click at [862, 87] on input "text" at bounding box center [855, 76] width 130 height 22
click at [1091, 347] on button "Save & Close" at bounding box center [1052, 335] width 78 height 24
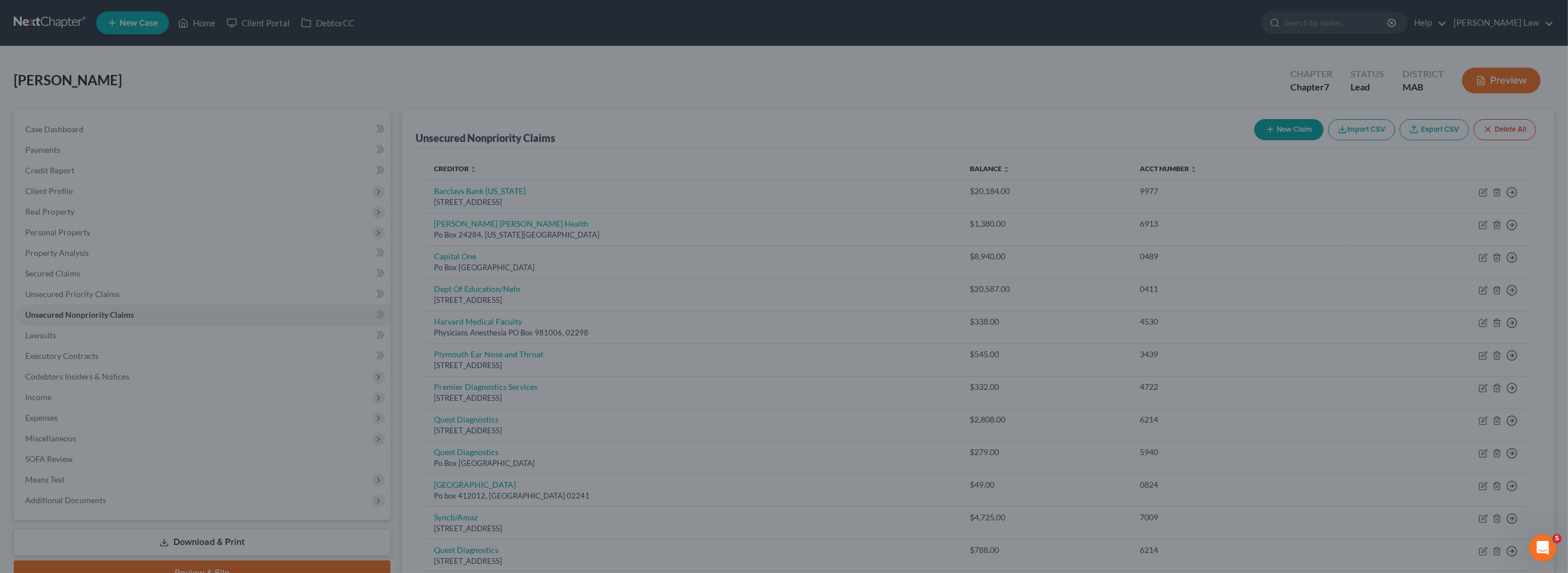
type input "3,537.00"
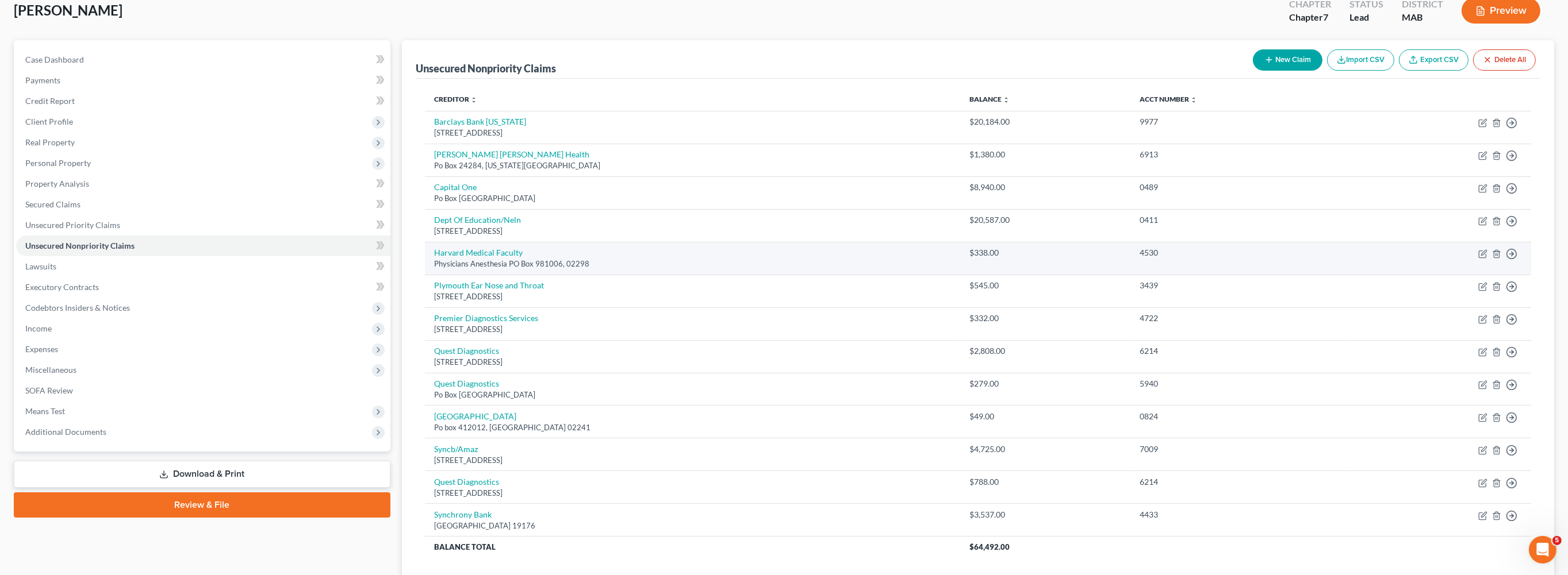
scroll to position [72, 0]
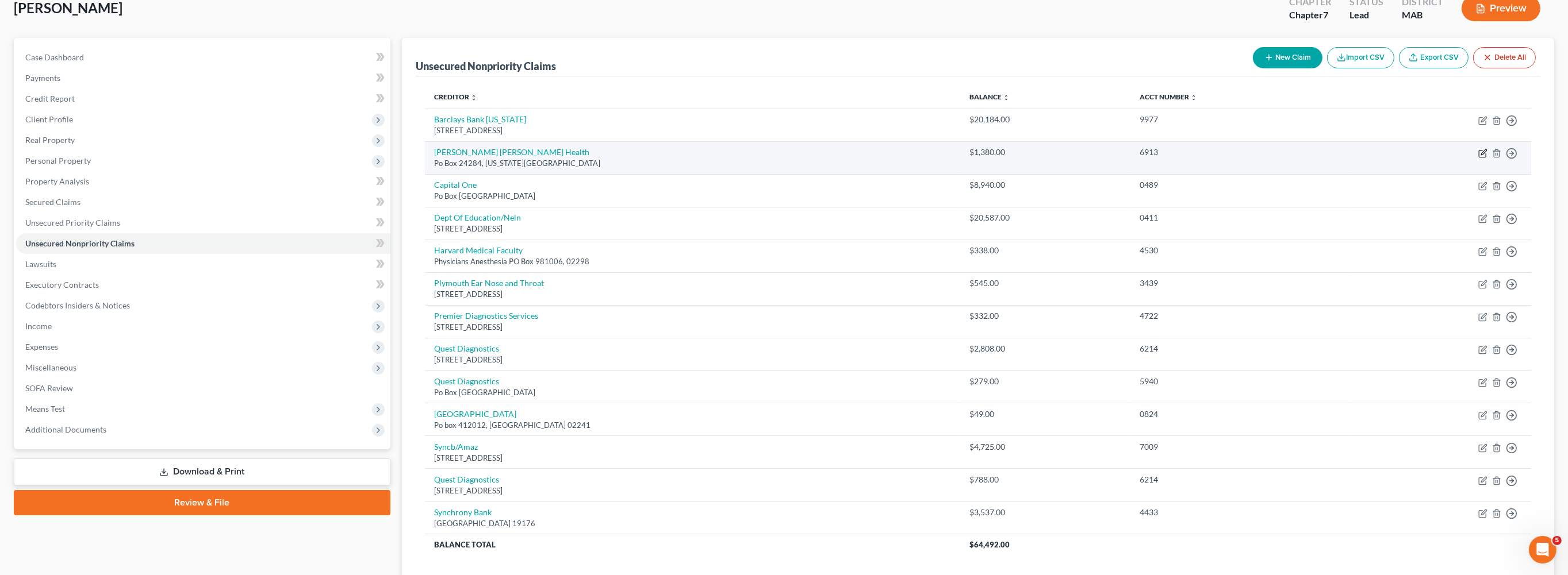
click at [1478, 158] on icon "button" at bounding box center [1482, 154] width 10 height 10
select select "35"
select select "0"
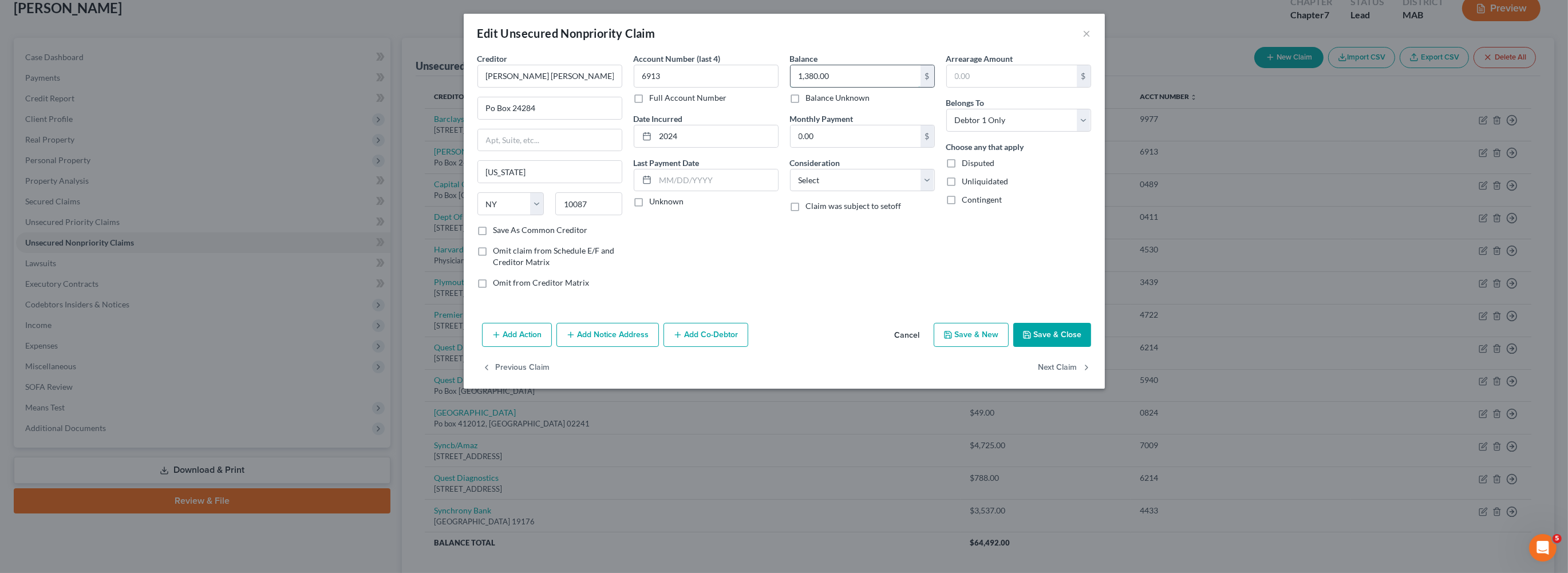
click at [886, 87] on input "1,380.00" at bounding box center [855, 76] width 130 height 22
type input "8"
click at [1091, 347] on button "Save & Close" at bounding box center [1052, 335] width 78 height 24
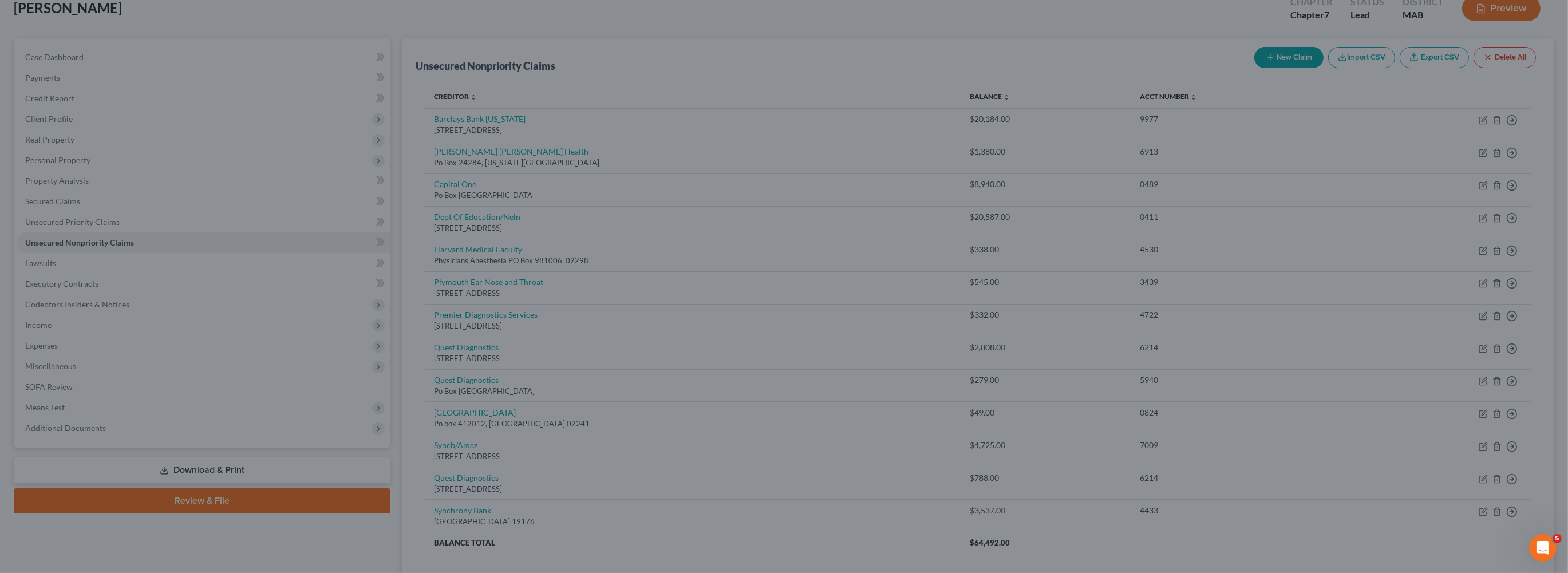
type input "2,780.00"
type input "0"
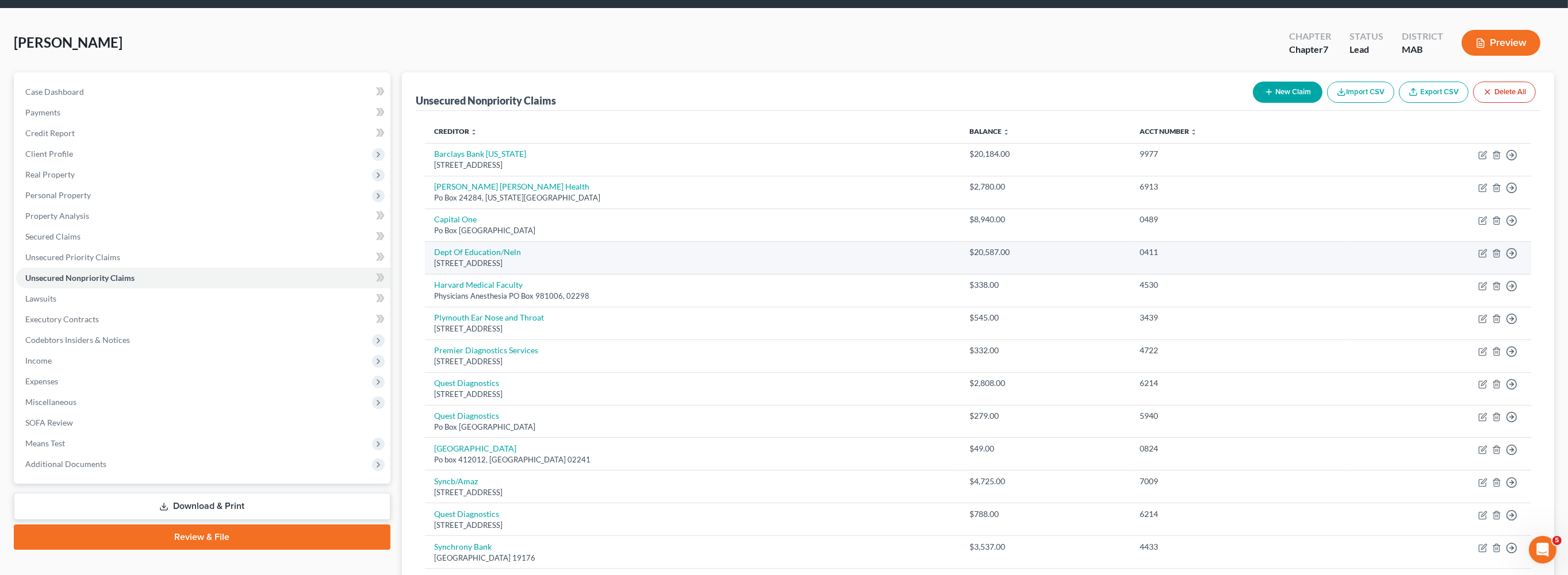
scroll to position [0, 0]
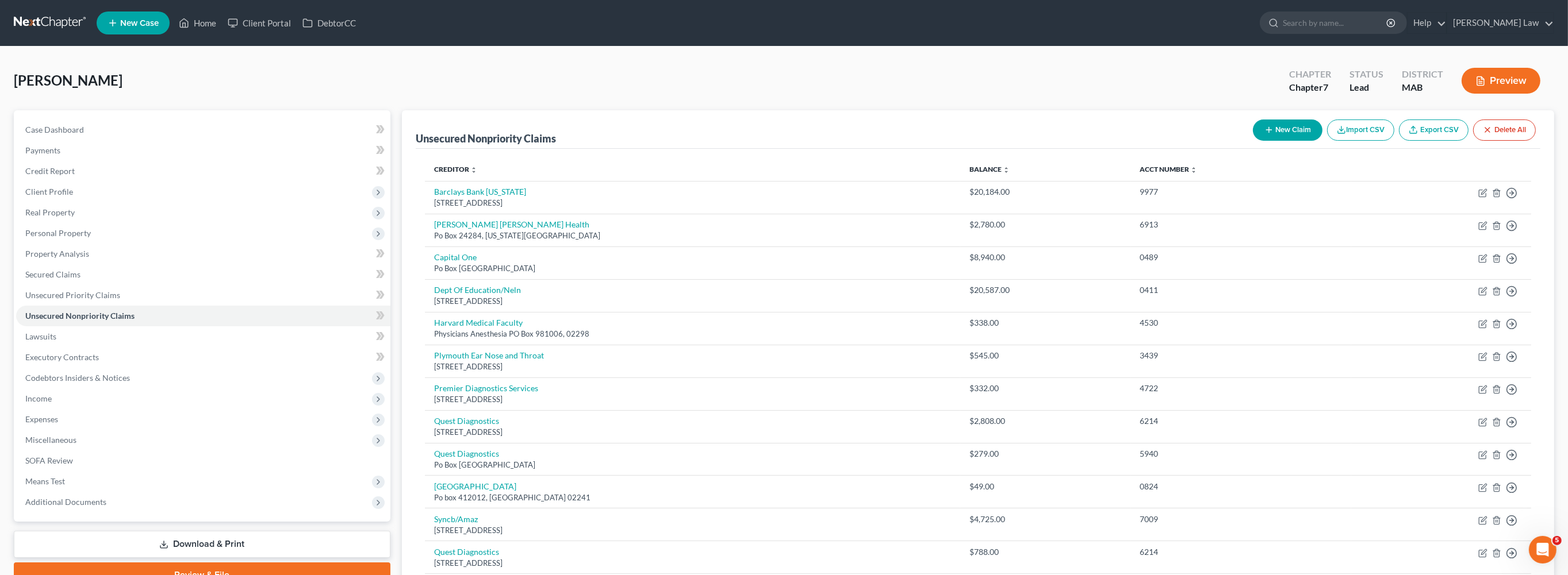
click at [1264, 134] on icon "button" at bounding box center [1269, 129] width 10 height 10
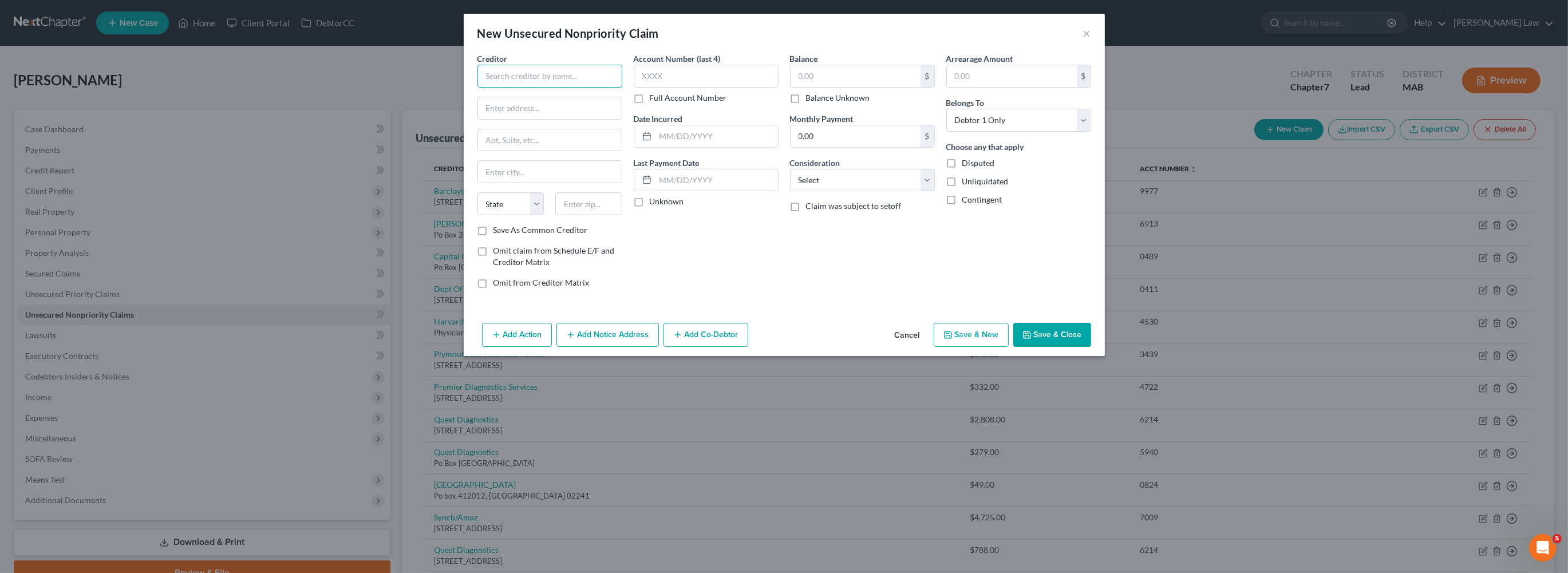
click at [493, 87] on input "text" at bounding box center [550, 76] width 145 height 22
click at [478, 215] on select "State [US_STATE] AK AR AZ CA CO CT DE DC [GEOGRAPHIC_DATA] [GEOGRAPHIC_DATA] GU…" at bounding box center [511, 204] width 67 height 22
click at [555, 215] on input "text" at bounding box center [589, 204] width 67 height 22
click at [656, 147] on input "text" at bounding box center [717, 136] width 123 height 22
click at [904, 87] on input "text" at bounding box center [855, 76] width 130 height 22
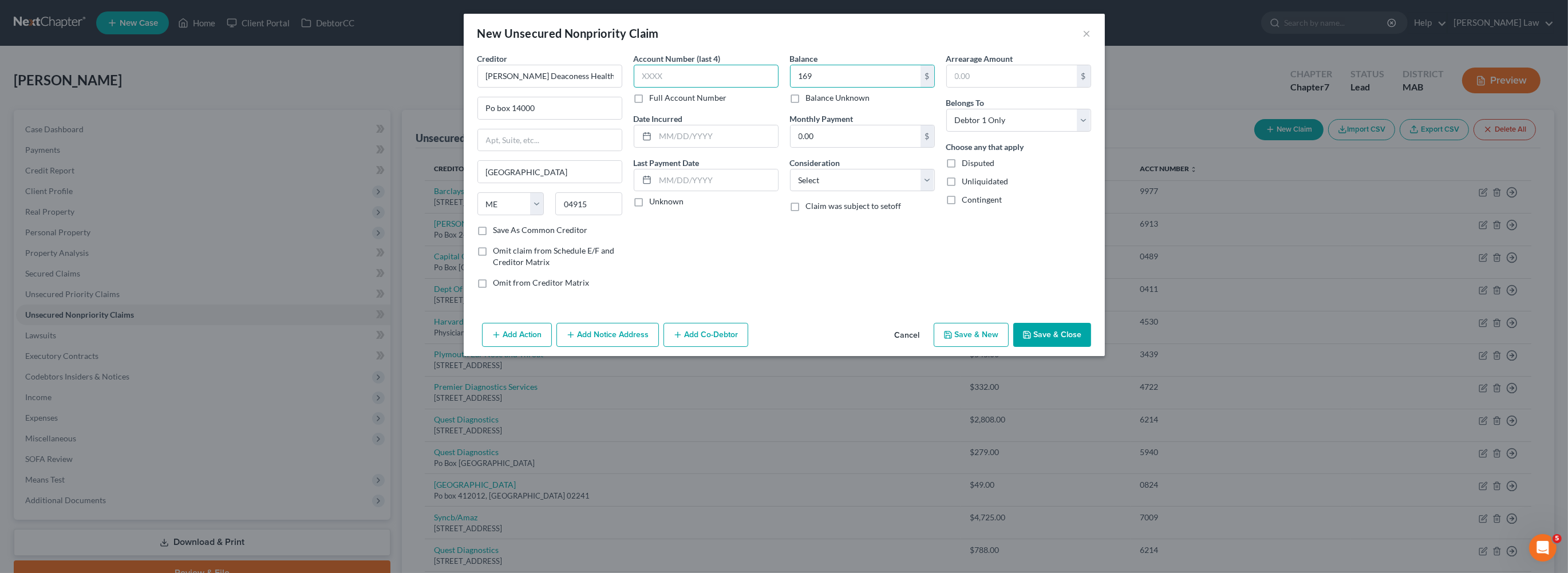
click at [677, 87] on input "text" at bounding box center [706, 76] width 145 height 22
click at [733, 147] on input "text" at bounding box center [717, 136] width 123 height 22
click at [1091, 347] on button "Save & Close" at bounding box center [1052, 335] width 78 height 24
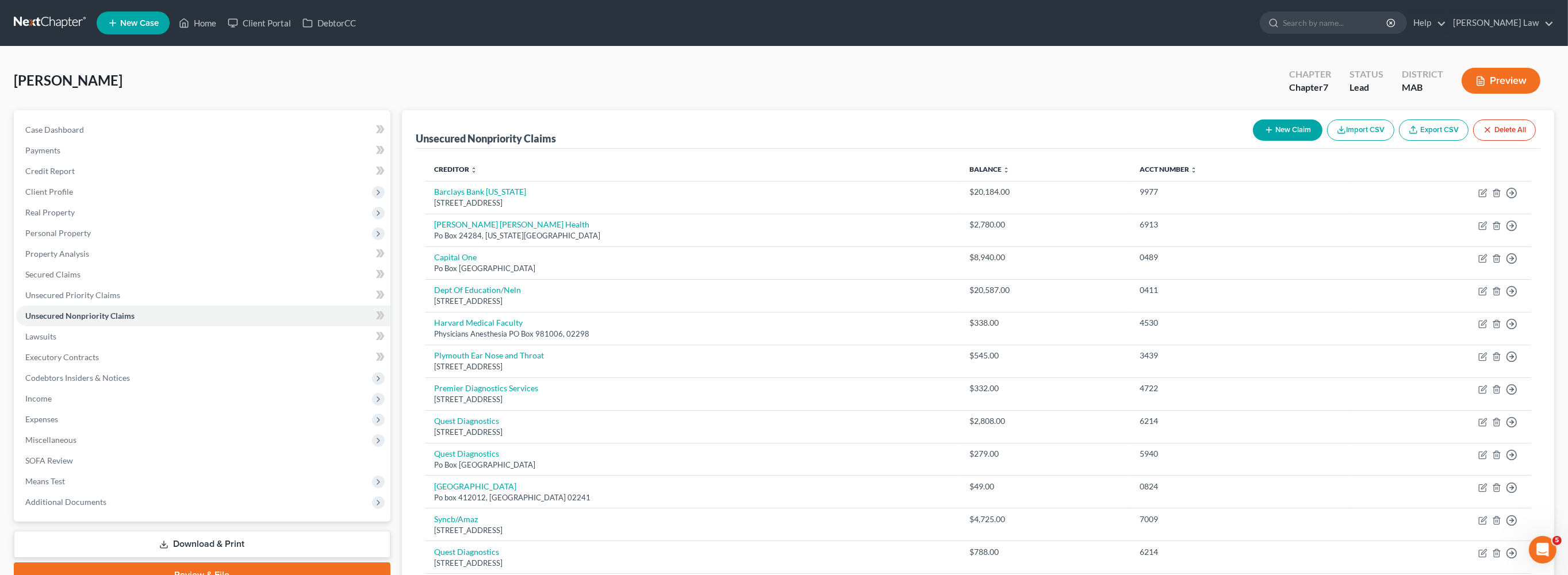
click at [1253, 140] on button "New Claim" at bounding box center [1288, 130] width 69 height 22
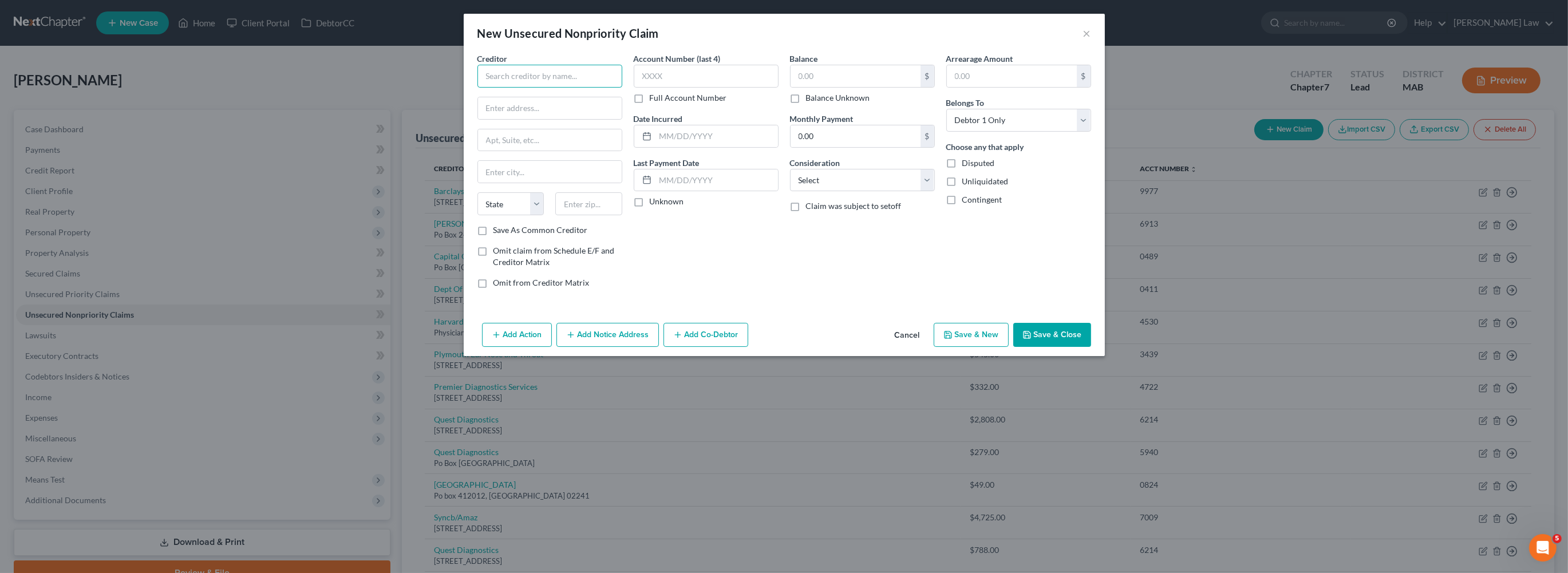
click at [478, 87] on input "text" at bounding box center [550, 76] width 145 height 22
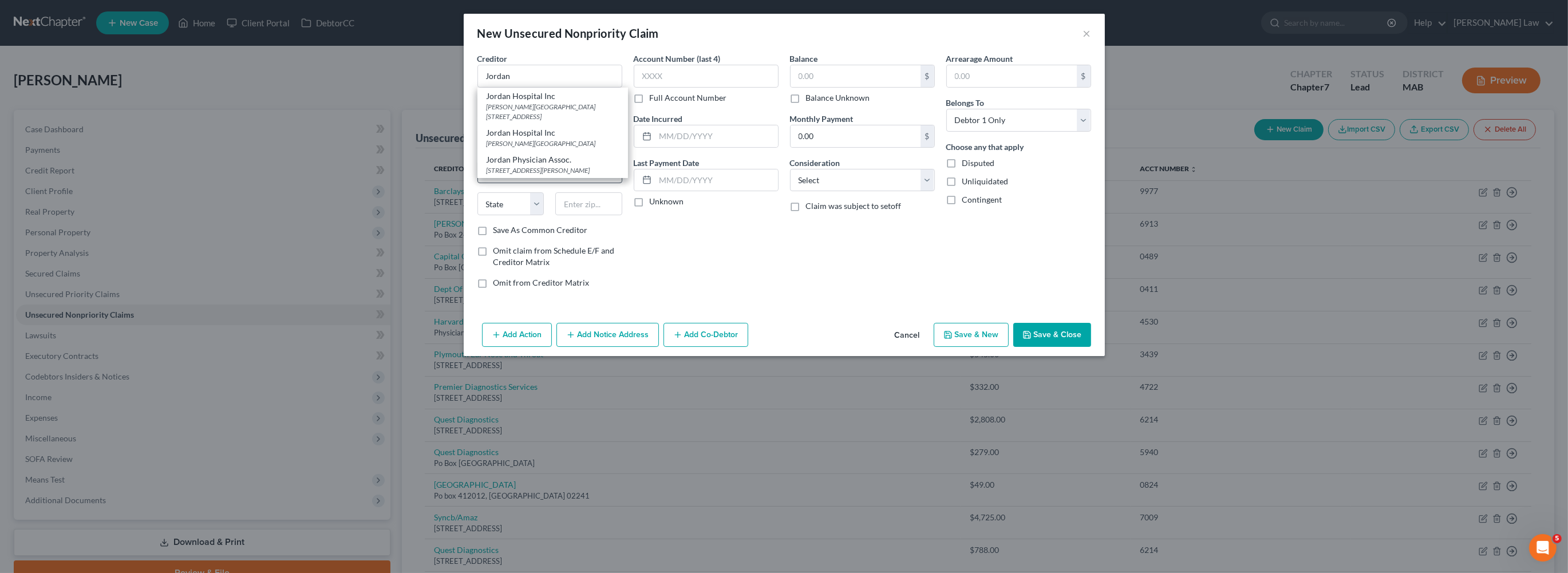
drag, startPoint x: 467, startPoint y: 207, endPoint x: 478, endPoint y: 207, distance: 11.0
click at [486, 175] on div "[STREET_ADDRESS][PERSON_NAME]" at bounding box center [552, 169] width 132 height 10
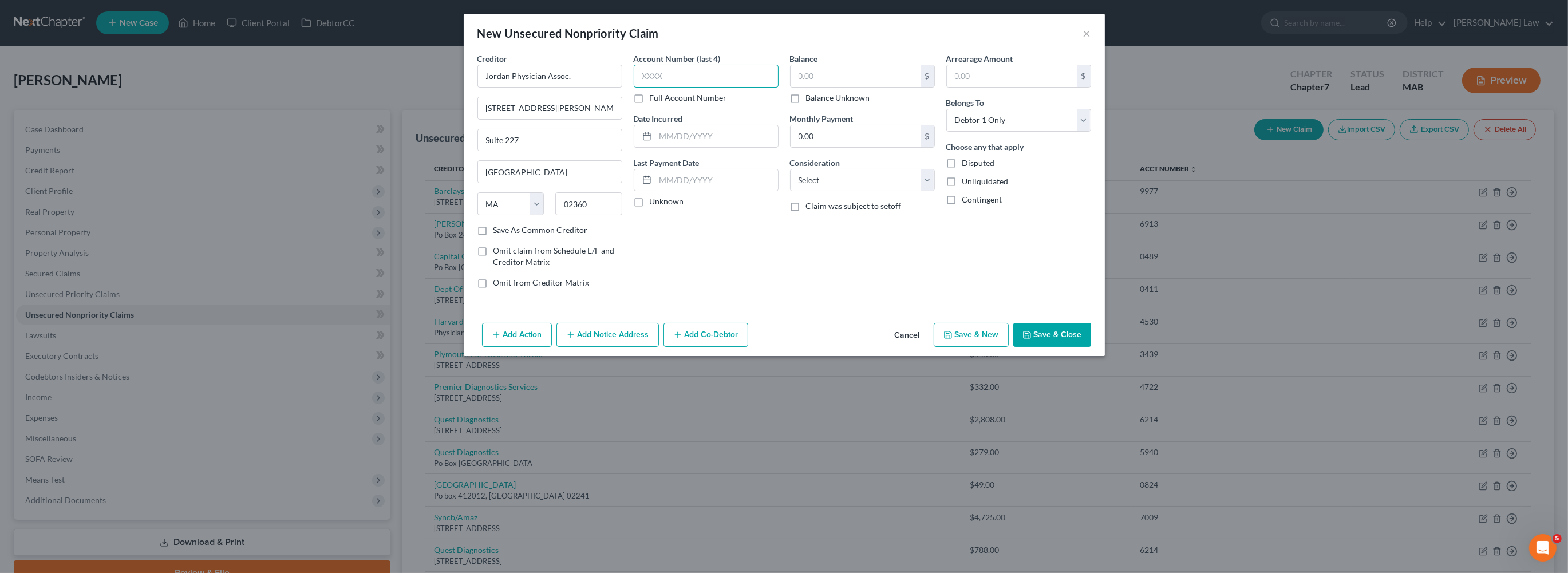
click at [709, 87] on input "text" at bounding box center [706, 76] width 145 height 22
click at [834, 87] on input "text" at bounding box center [855, 76] width 130 height 22
drag, startPoint x: 711, startPoint y: 153, endPoint x: 708, endPoint y: 165, distance: 12.4
click at [708, 148] on div "Date Incurred" at bounding box center [706, 131] width 145 height 35
click at [708, 147] on input "text" at bounding box center [717, 136] width 123 height 22
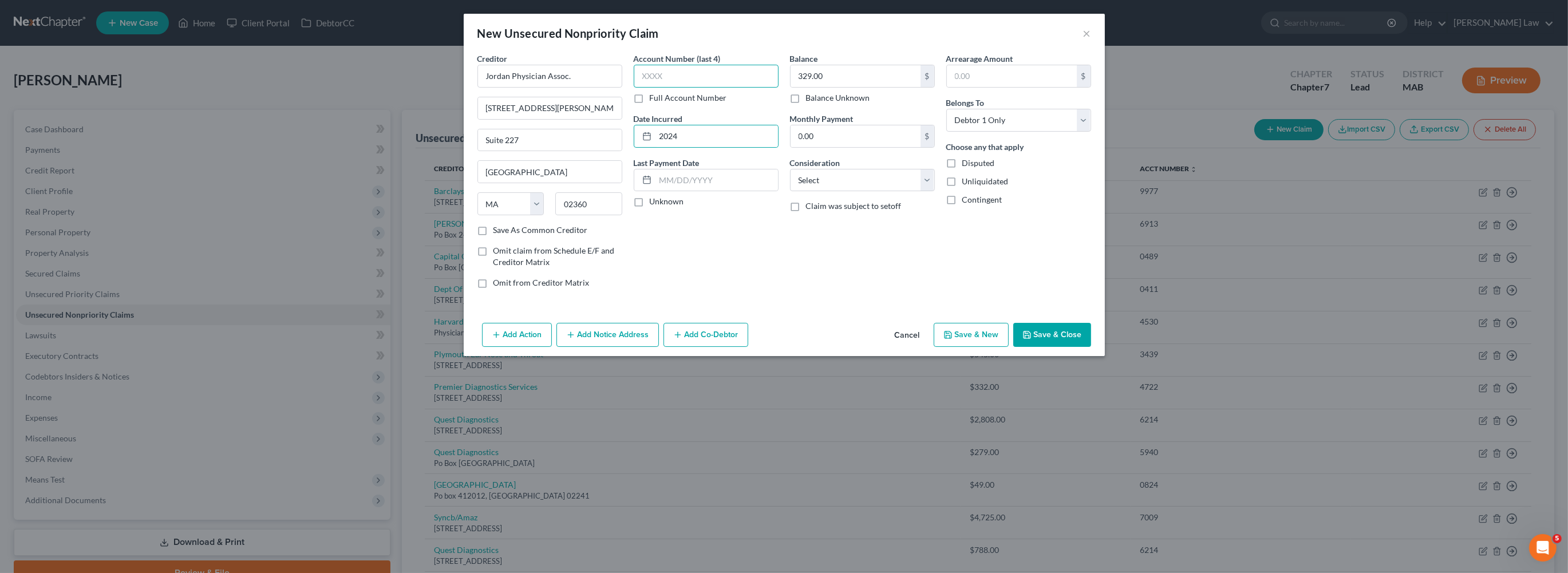
click at [676, 87] on input "text" at bounding box center [706, 76] width 145 height 22
click at [1091, 347] on button "Save & Close" at bounding box center [1052, 335] width 78 height 24
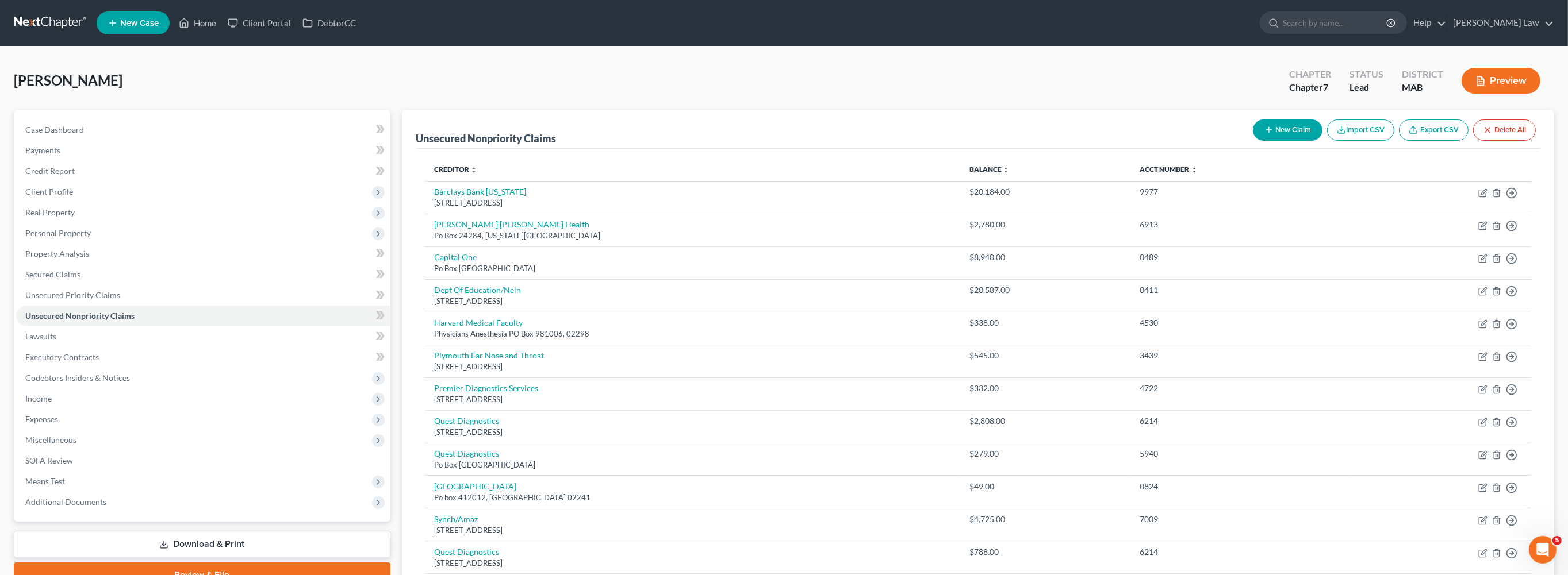
click at [1253, 140] on button "New Claim" at bounding box center [1288, 130] width 69 height 22
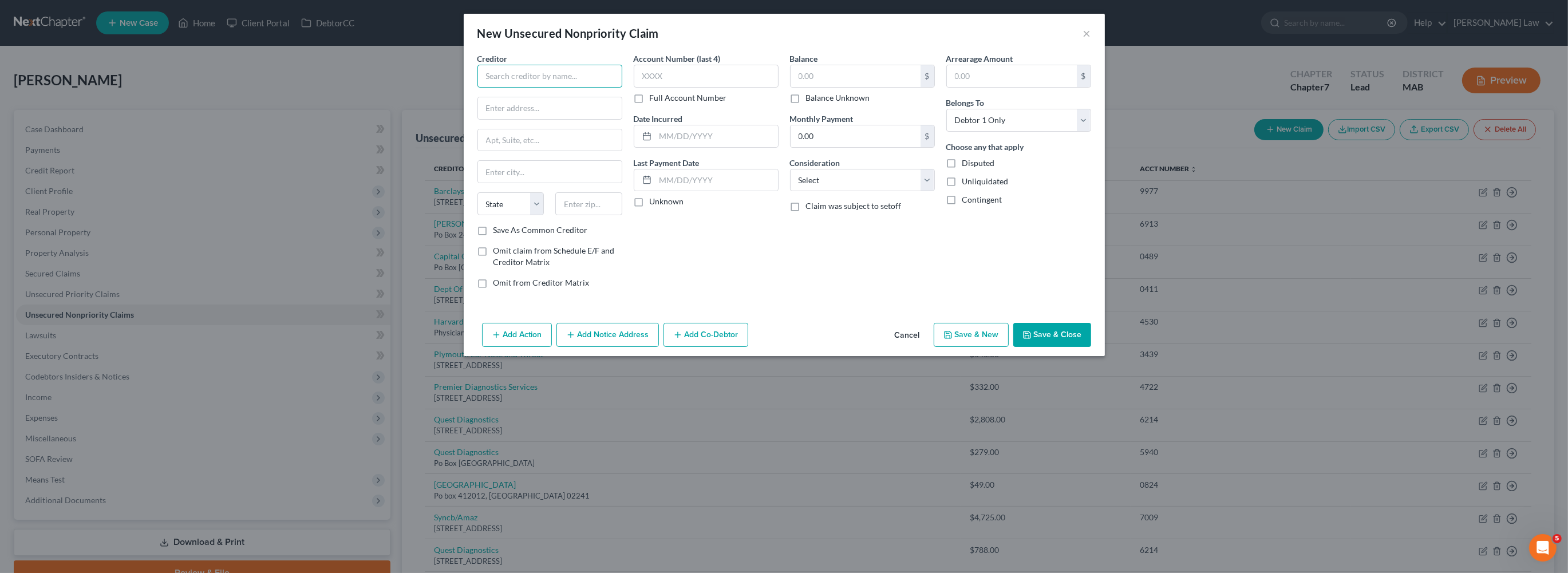
click at [478, 87] on input "text" at bounding box center [550, 76] width 145 height 22
click at [678, 87] on input "text" at bounding box center [706, 76] width 145 height 22
click at [692, 147] on input "text" at bounding box center [717, 136] width 123 height 22
click at [851, 87] on input "text" at bounding box center [855, 76] width 130 height 22
click at [1091, 347] on button "Save & Close" at bounding box center [1052, 335] width 78 height 24
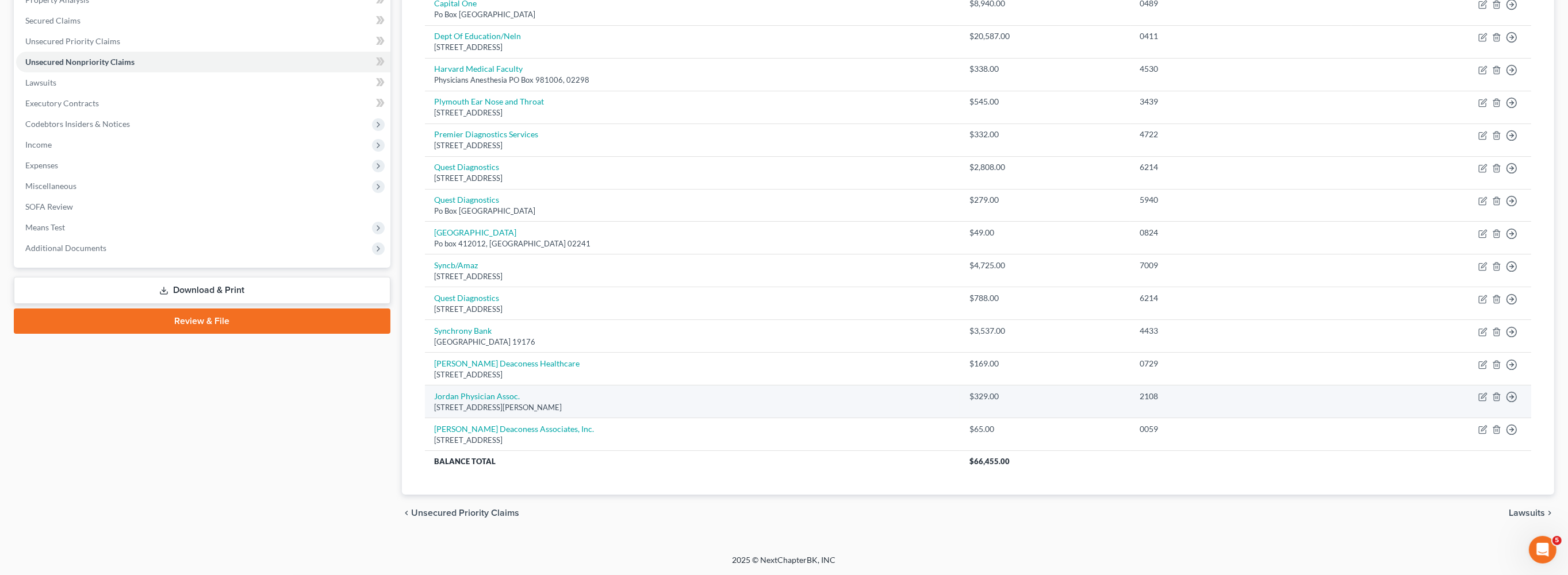
scroll to position [3, 0]
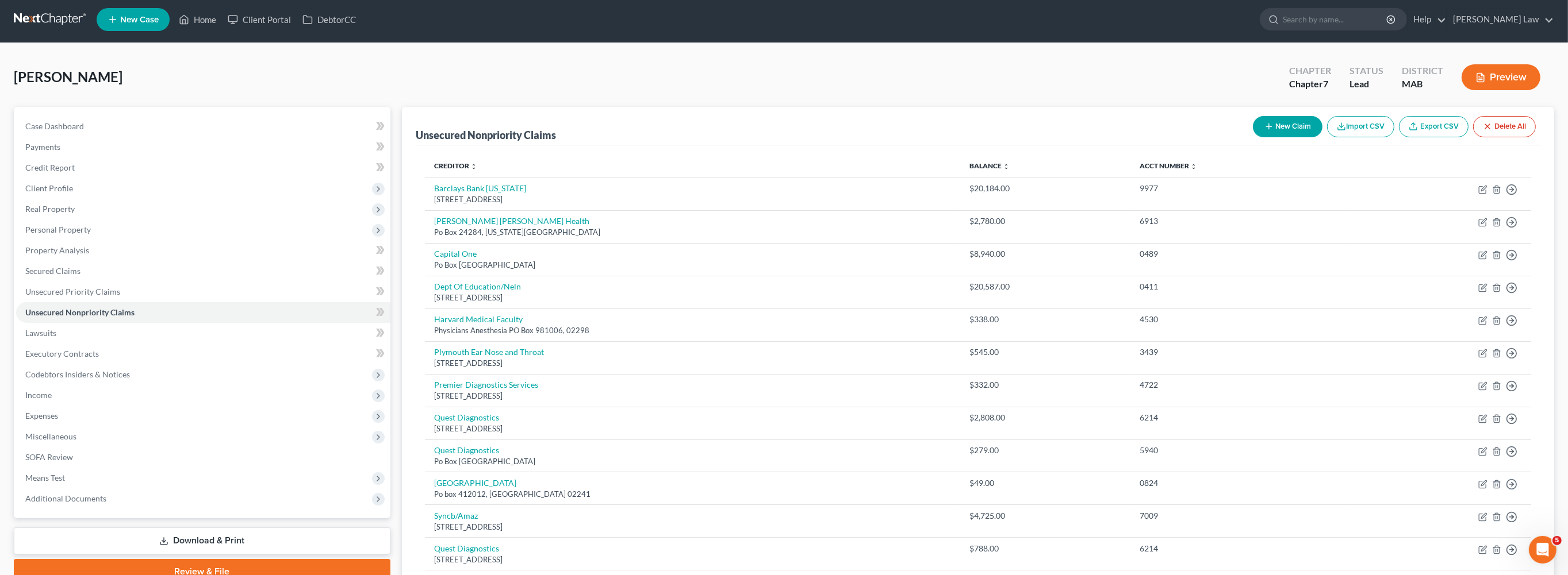
click at [1253, 137] on button "New Claim" at bounding box center [1288, 127] width 69 height 22
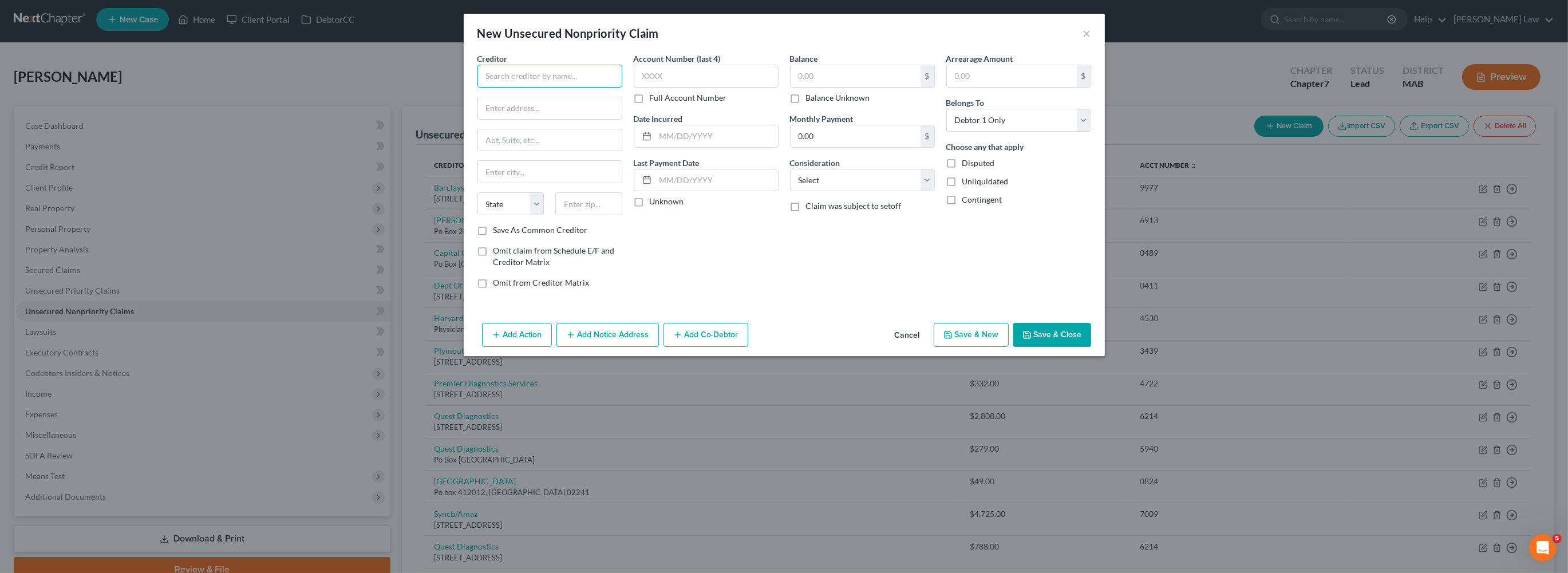
click at [478, 87] on input "text" at bounding box center [550, 76] width 145 height 22
click at [652, 87] on input "text" at bounding box center [706, 76] width 145 height 22
click at [656, 147] on input "text" at bounding box center [717, 136] width 123 height 22
click at [847, 87] on input "text" at bounding box center [855, 76] width 130 height 22
click at [1091, 347] on button "Save & Close" at bounding box center [1052, 335] width 78 height 24
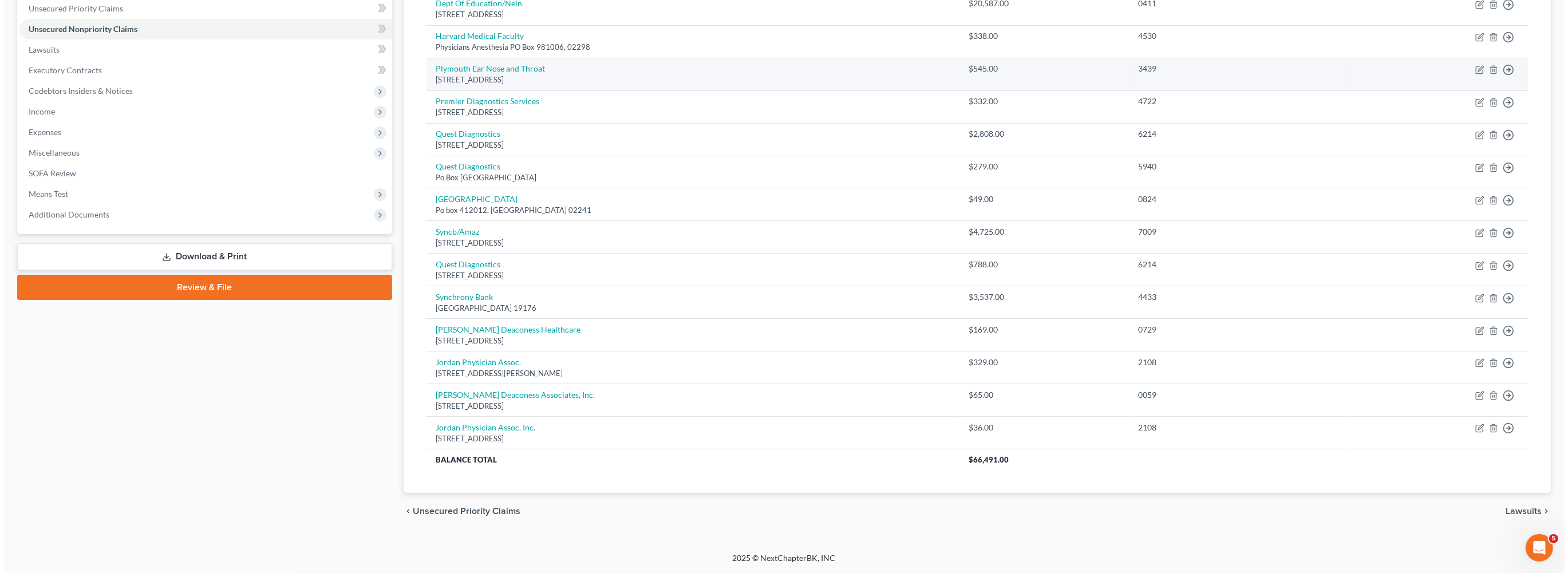
scroll to position [412, 0]
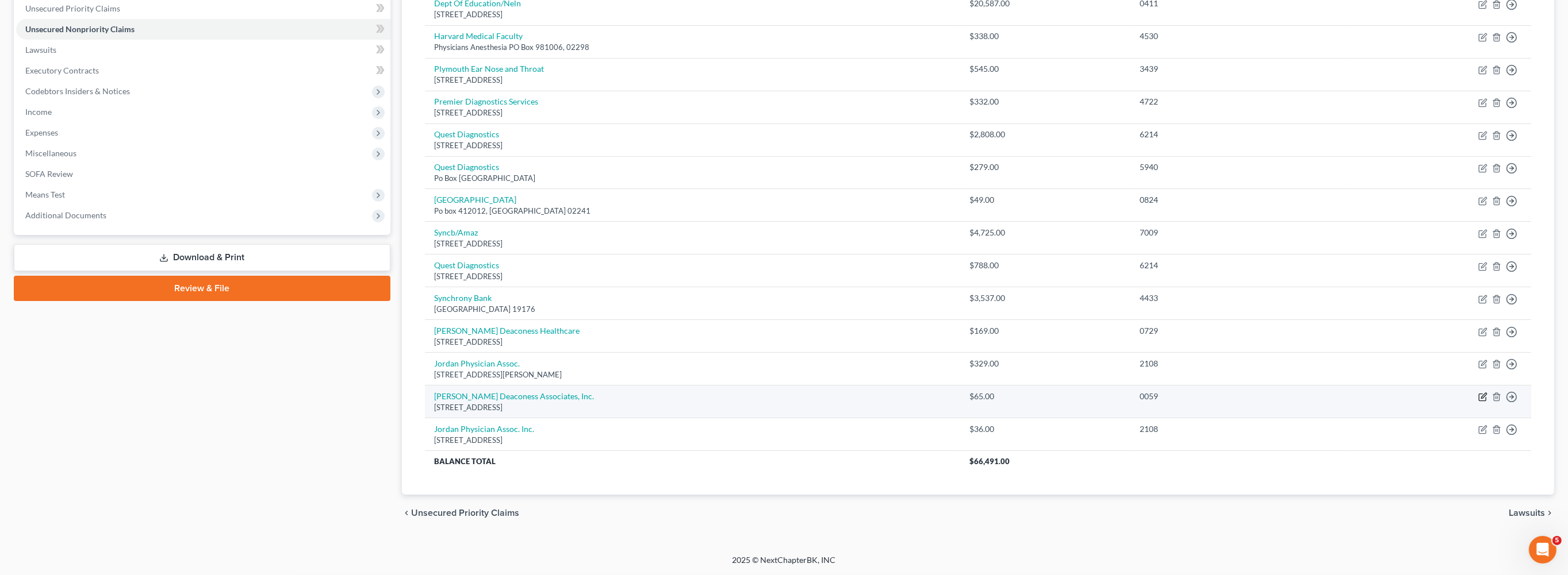
click at [1478, 402] on icon "button" at bounding box center [1482, 396] width 10 height 10
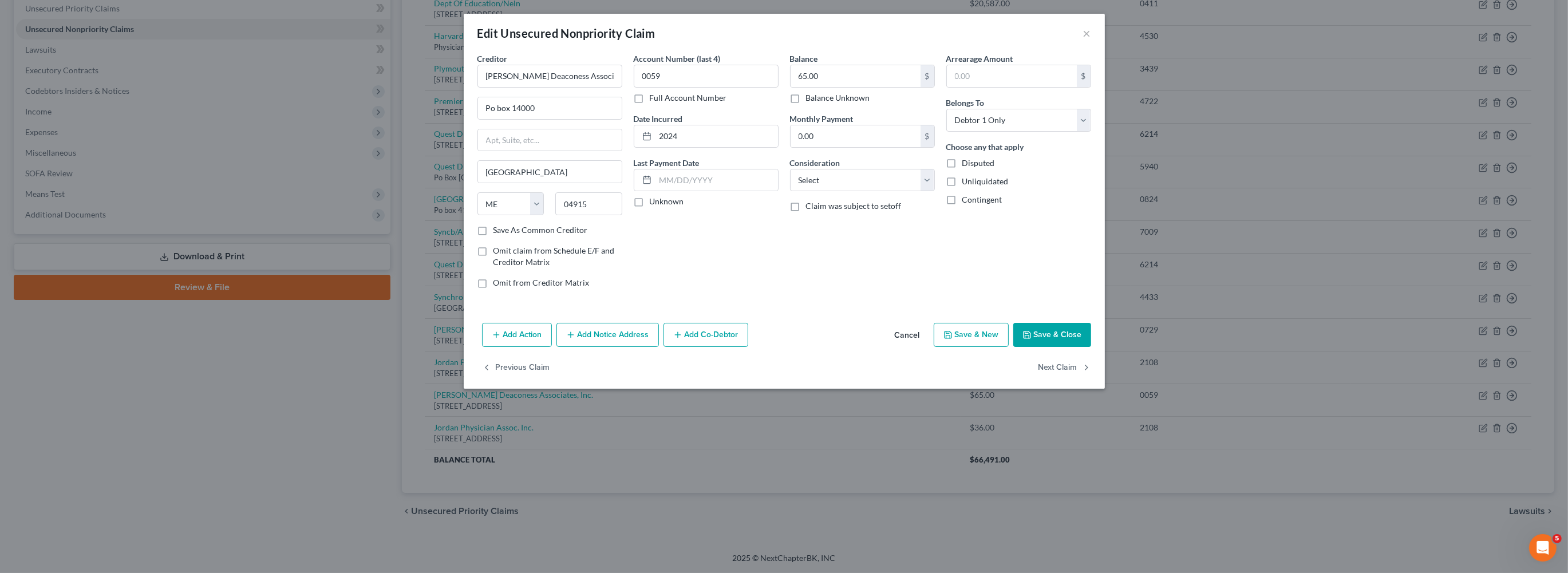
click at [565, 347] on button "Add Notice Address" at bounding box center [607, 335] width 103 height 24
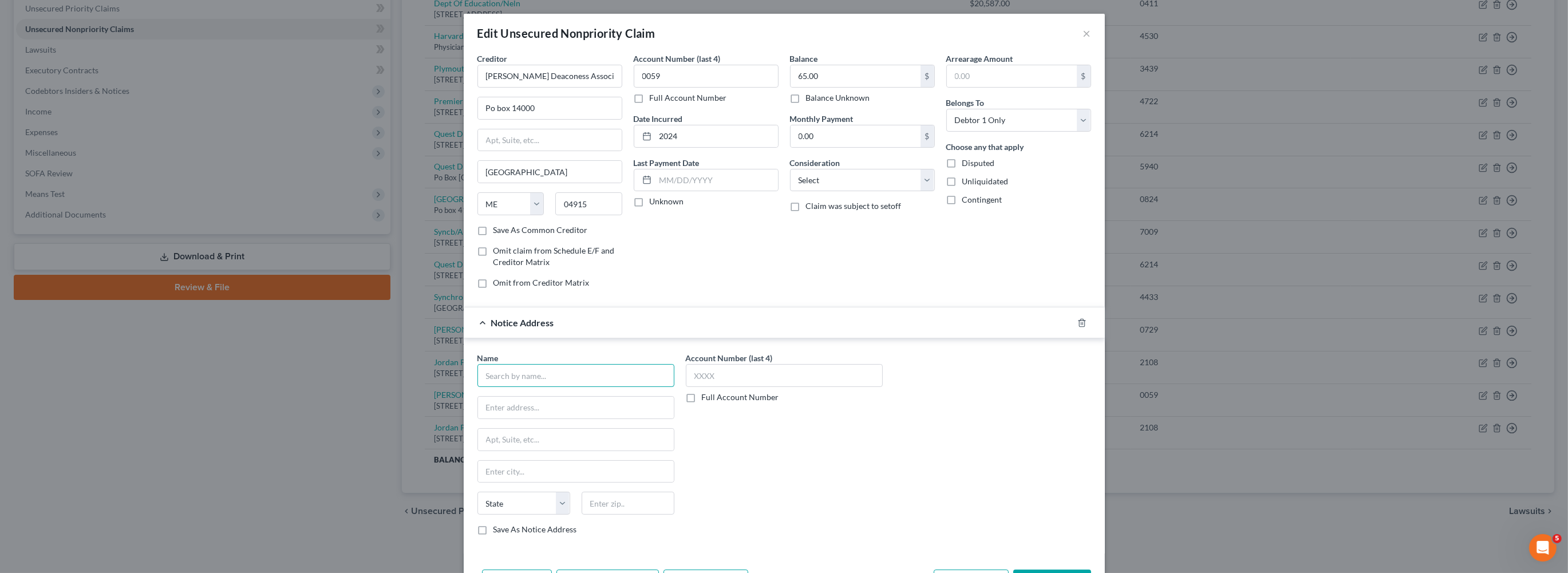
click at [478, 387] on input "text" at bounding box center [576, 375] width 197 height 22
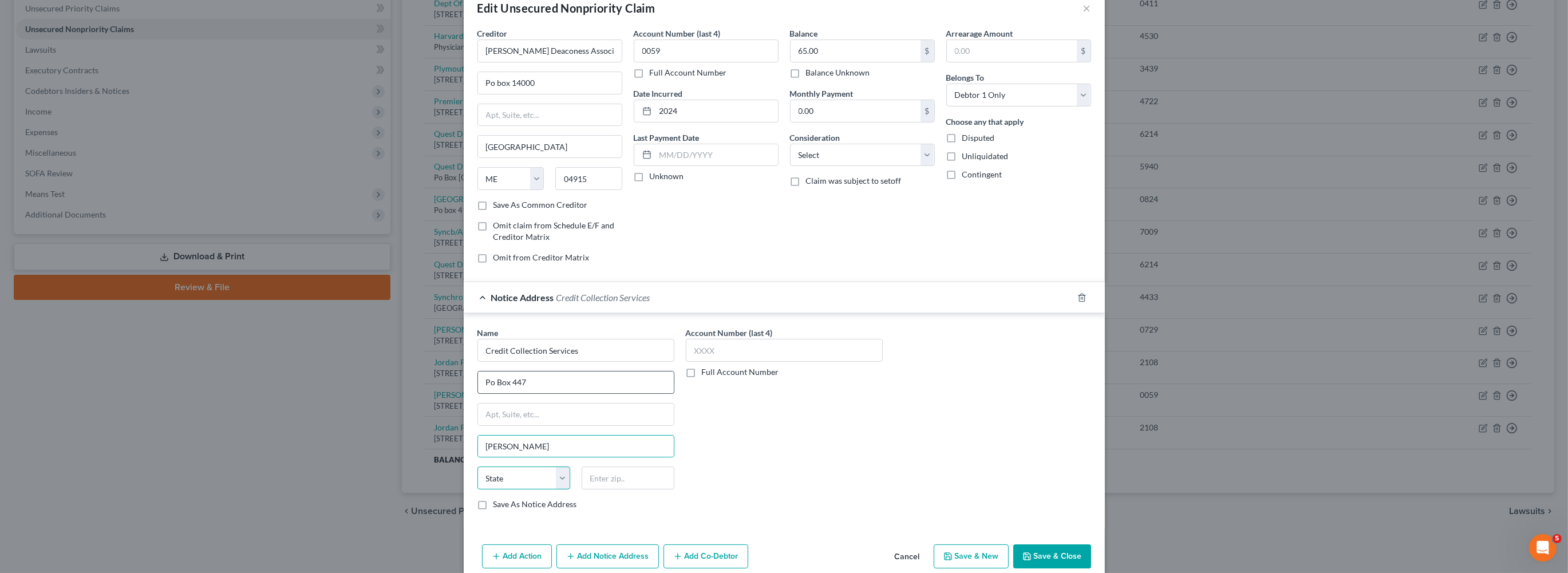
scroll to position [231, 0]
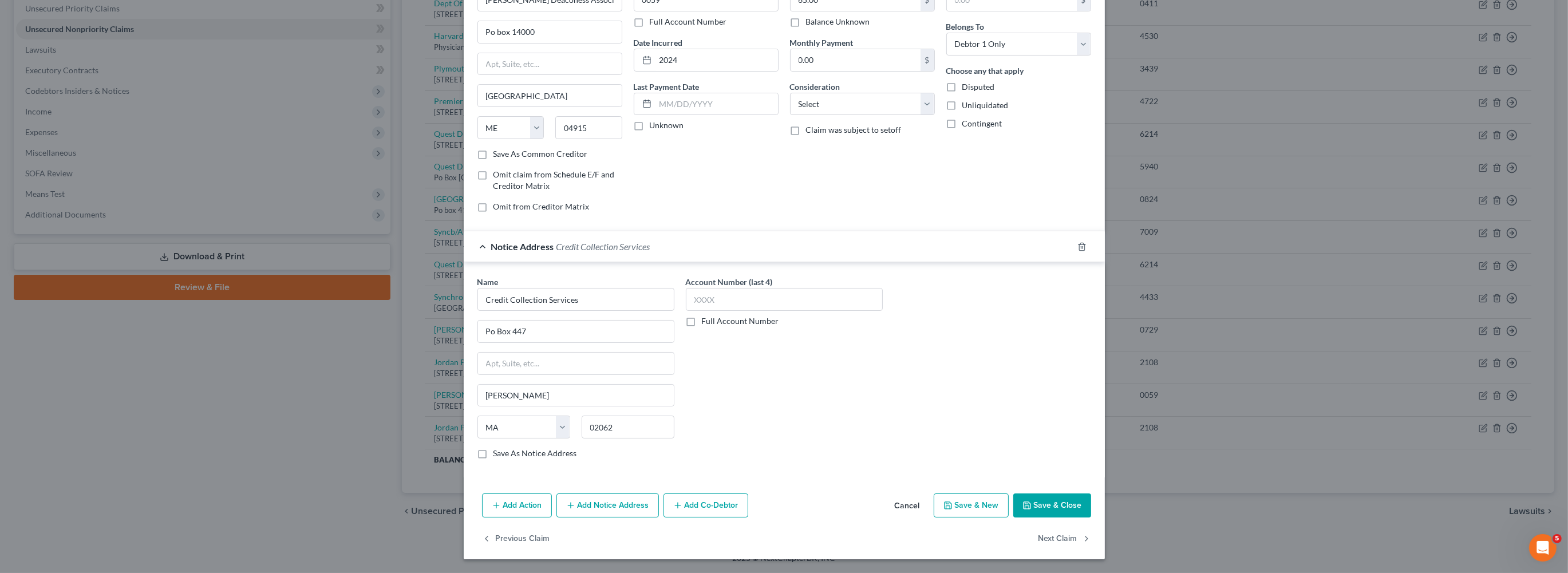
click at [1091, 493] on button "Save & Close" at bounding box center [1052, 506] width 78 height 24
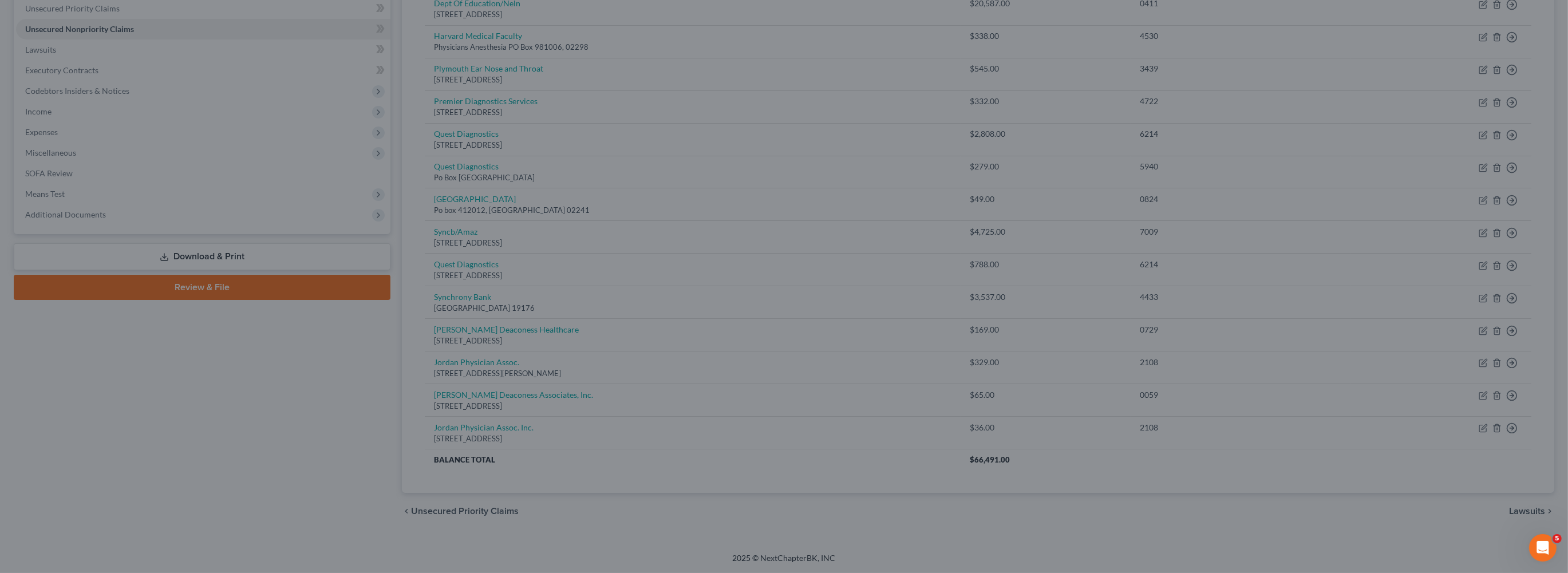
scroll to position [0, 0]
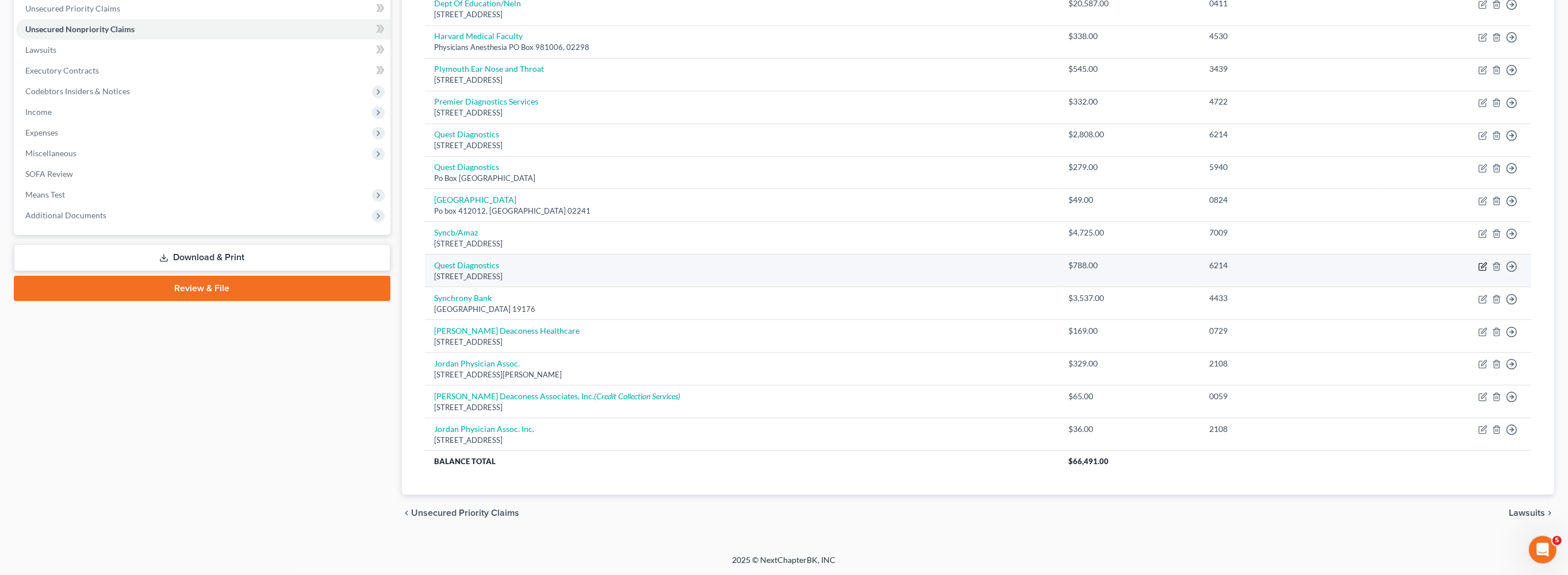
click at [1478, 270] on icon "button" at bounding box center [1482, 266] width 10 height 10
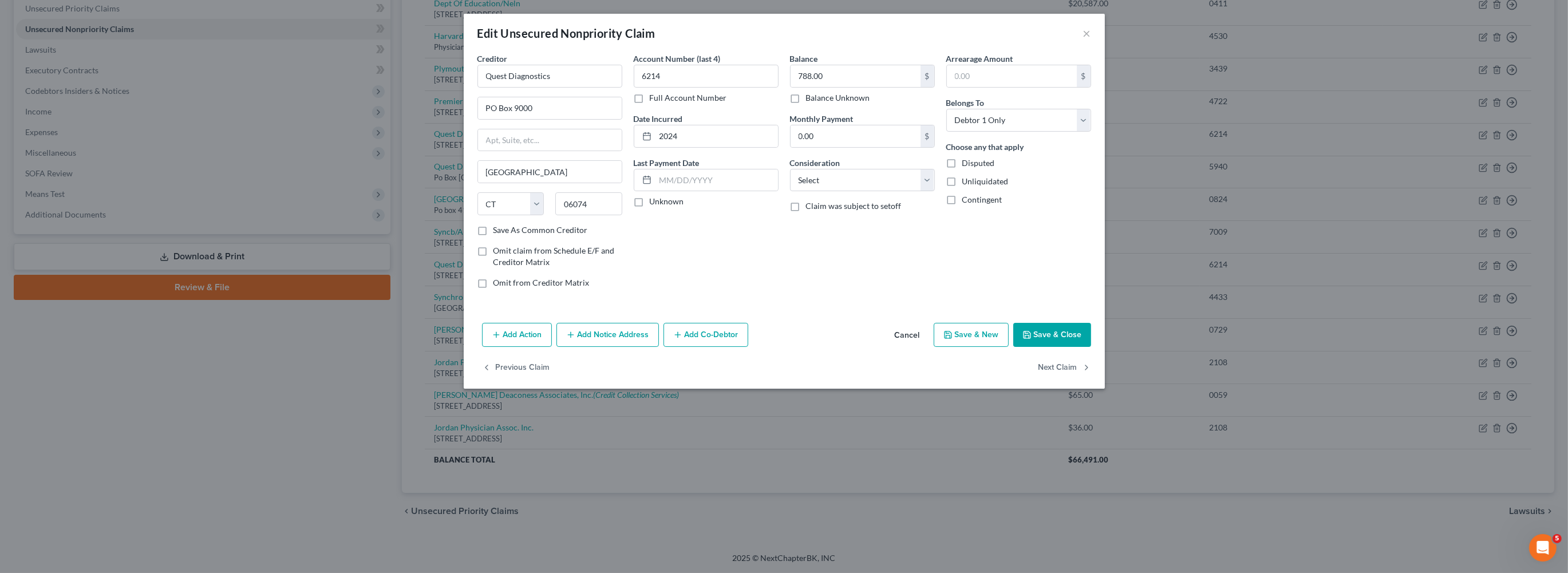
click at [556, 347] on button "Add Notice Address" at bounding box center [607, 335] width 103 height 24
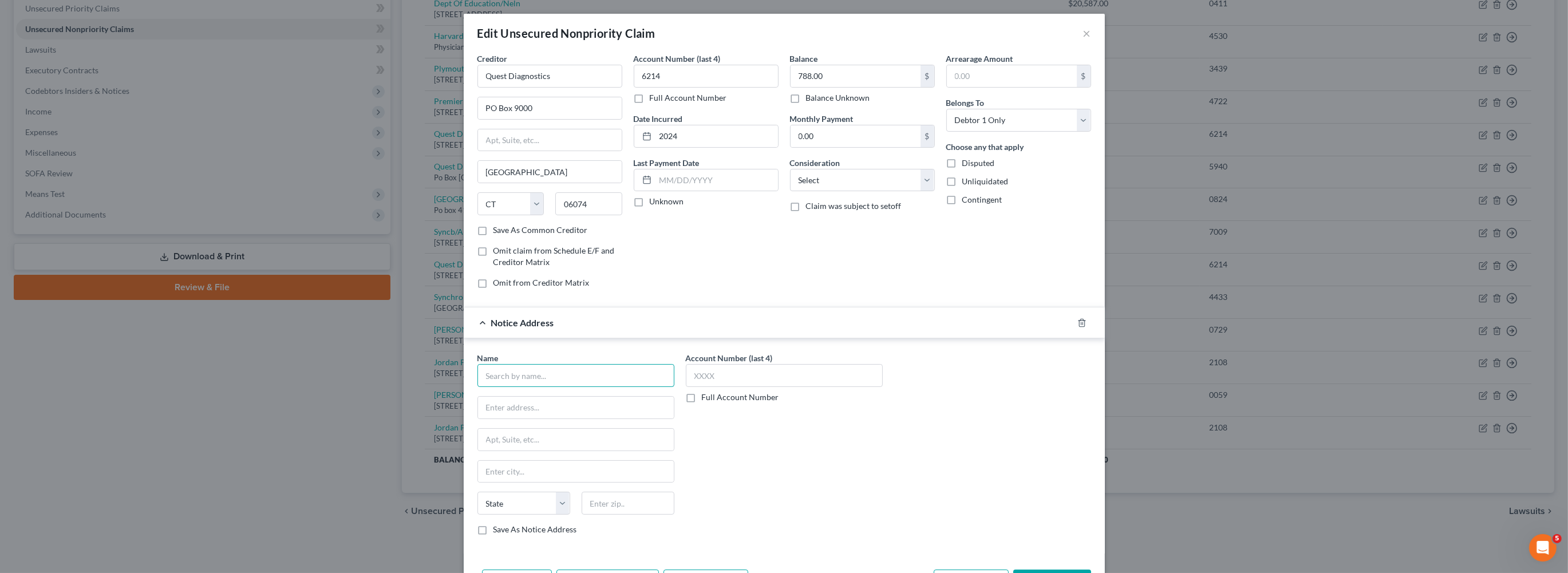
click at [500, 387] on input "text" at bounding box center [576, 375] width 197 height 22
click at [486, 401] on div "Credit Control LLC" at bounding box center [546, 395] width 119 height 11
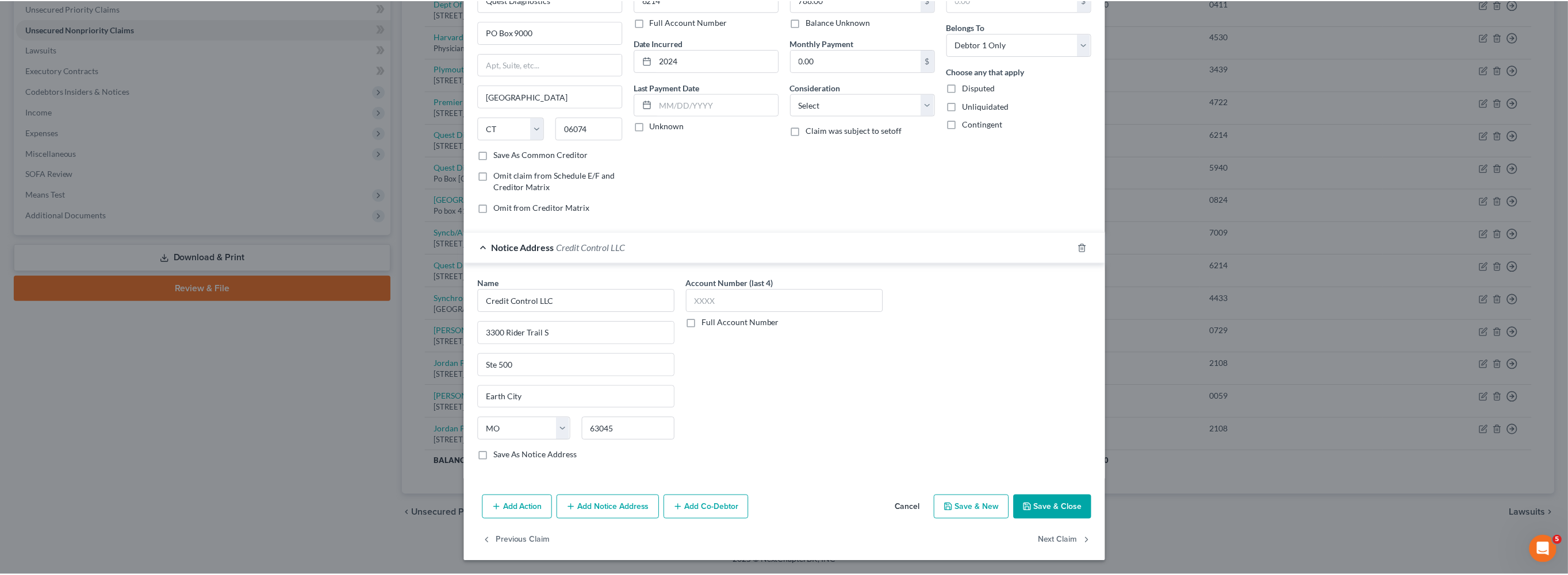
scroll to position [232, 0]
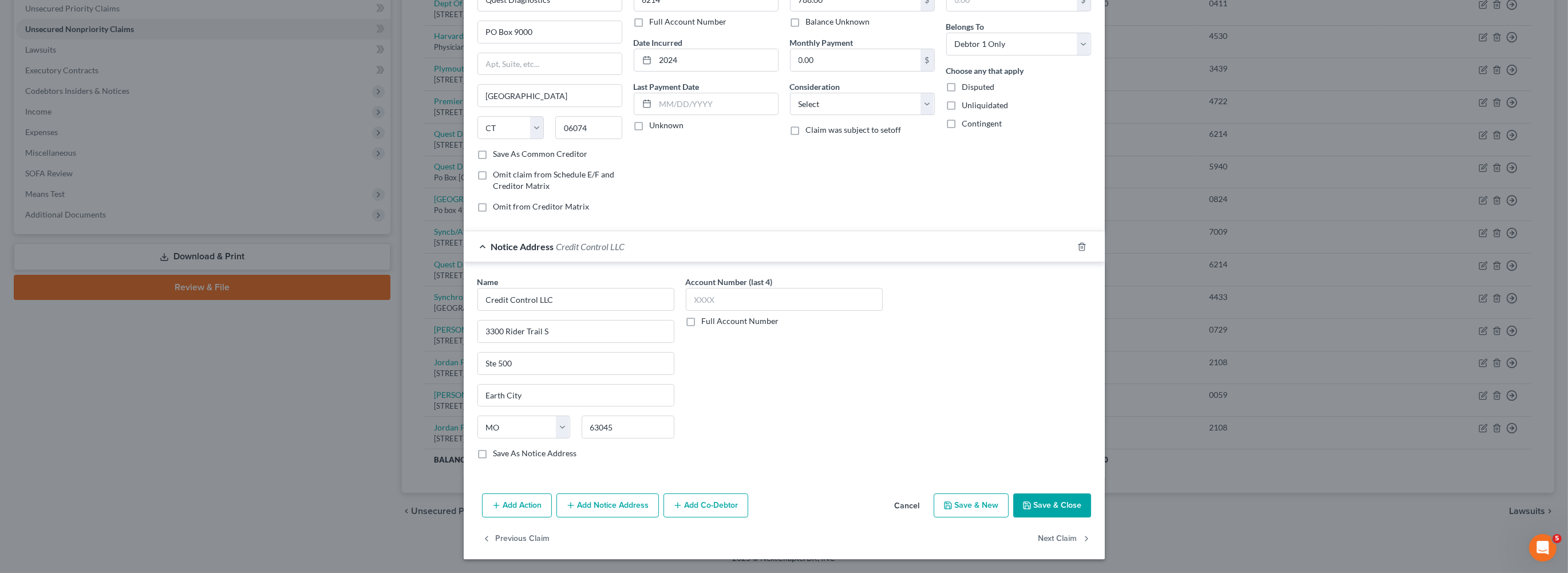
click at [1091, 493] on button "Save & Close" at bounding box center [1052, 506] width 78 height 24
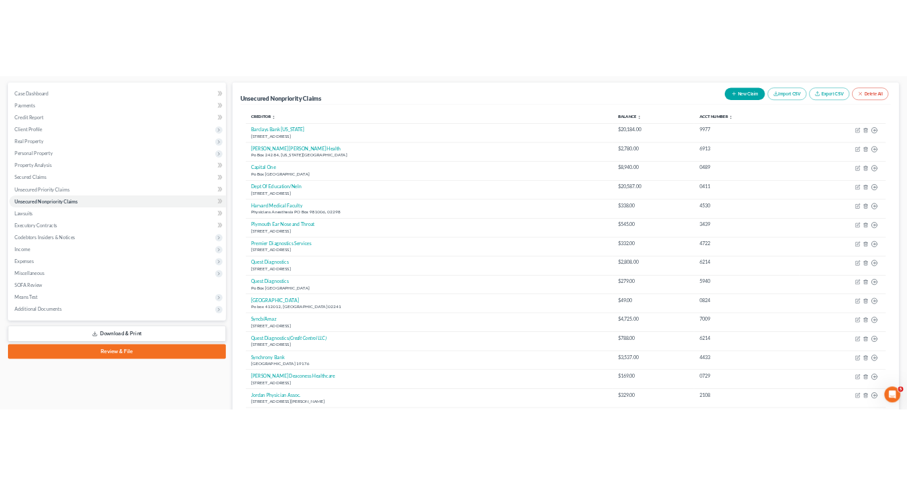
scroll to position [114, 0]
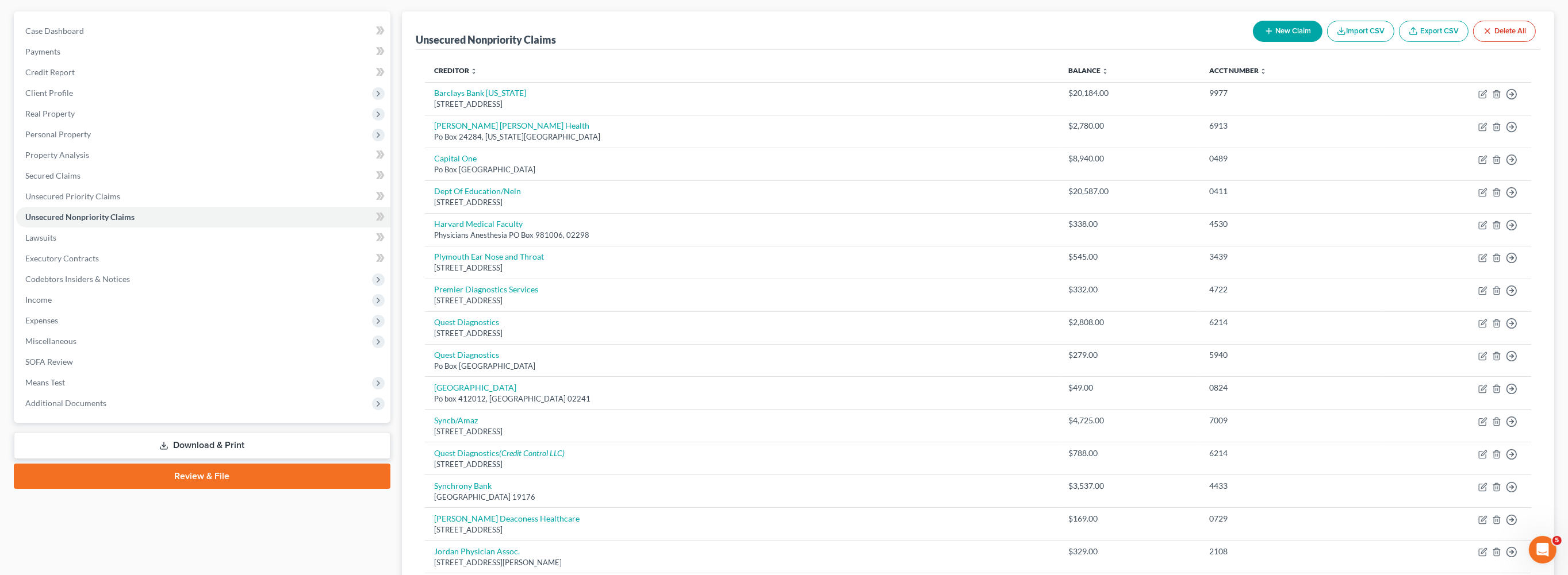
click at [1253, 42] on button "New Claim" at bounding box center [1288, 31] width 69 height 22
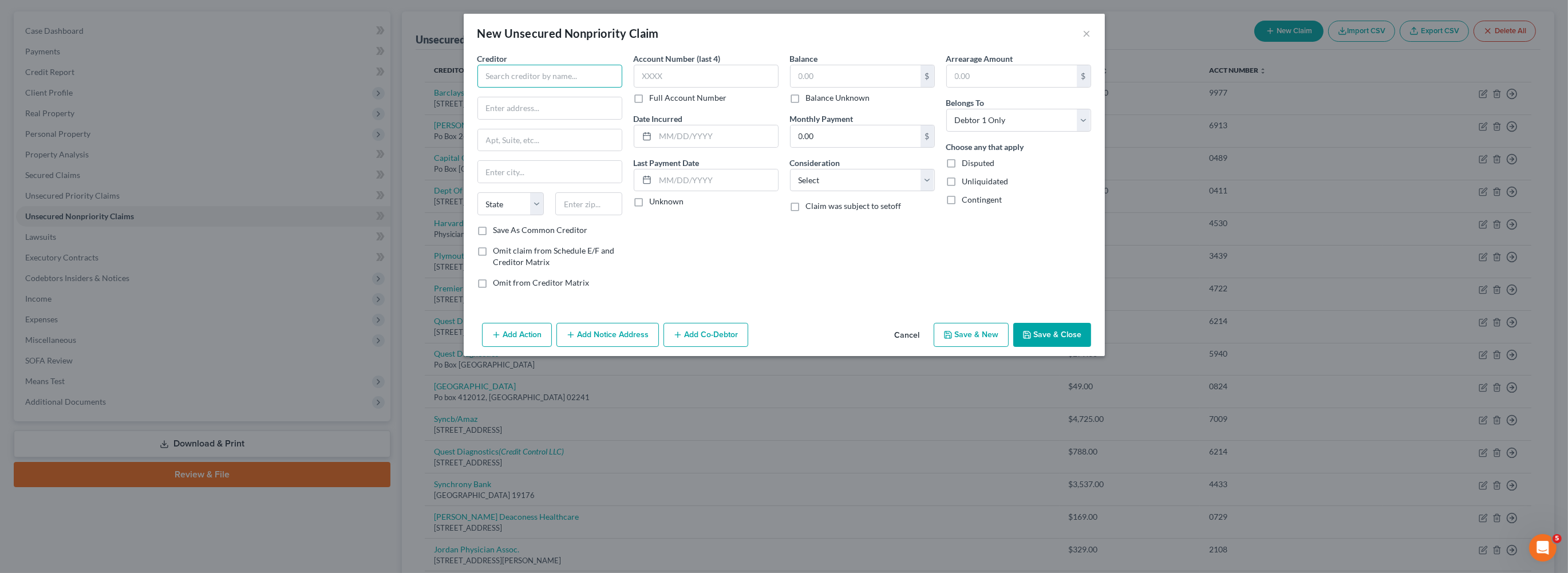
click at [505, 87] on input "text" at bounding box center [550, 76] width 145 height 22
click at [478, 182] on input "text" at bounding box center [549, 171] width 143 height 22
click at [652, 87] on input "text" at bounding box center [706, 76] width 145 height 22
click at [825, 87] on input "text" at bounding box center [855, 76] width 130 height 22
click at [706, 147] on input "text" at bounding box center [717, 136] width 123 height 22
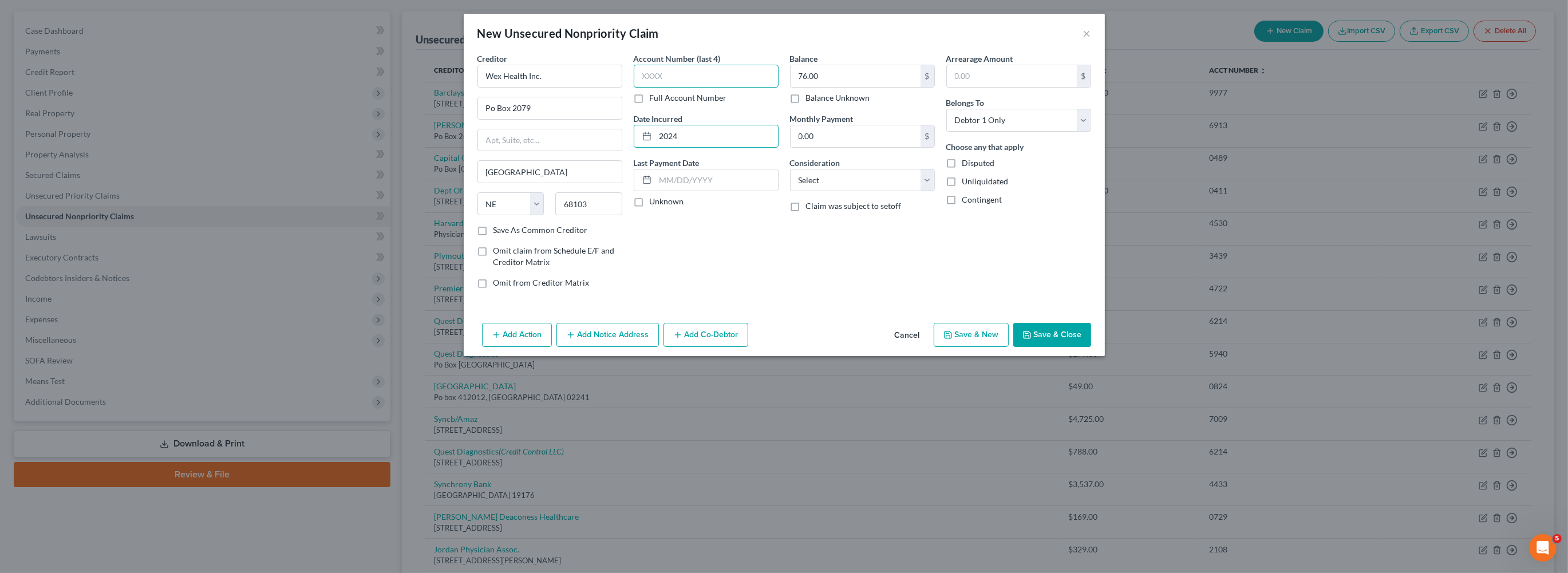
click at [633, 83] on input "text" at bounding box center [706, 76] width 145 height 22
click at [1091, 347] on button "Save & Close" at bounding box center [1052, 335] width 78 height 24
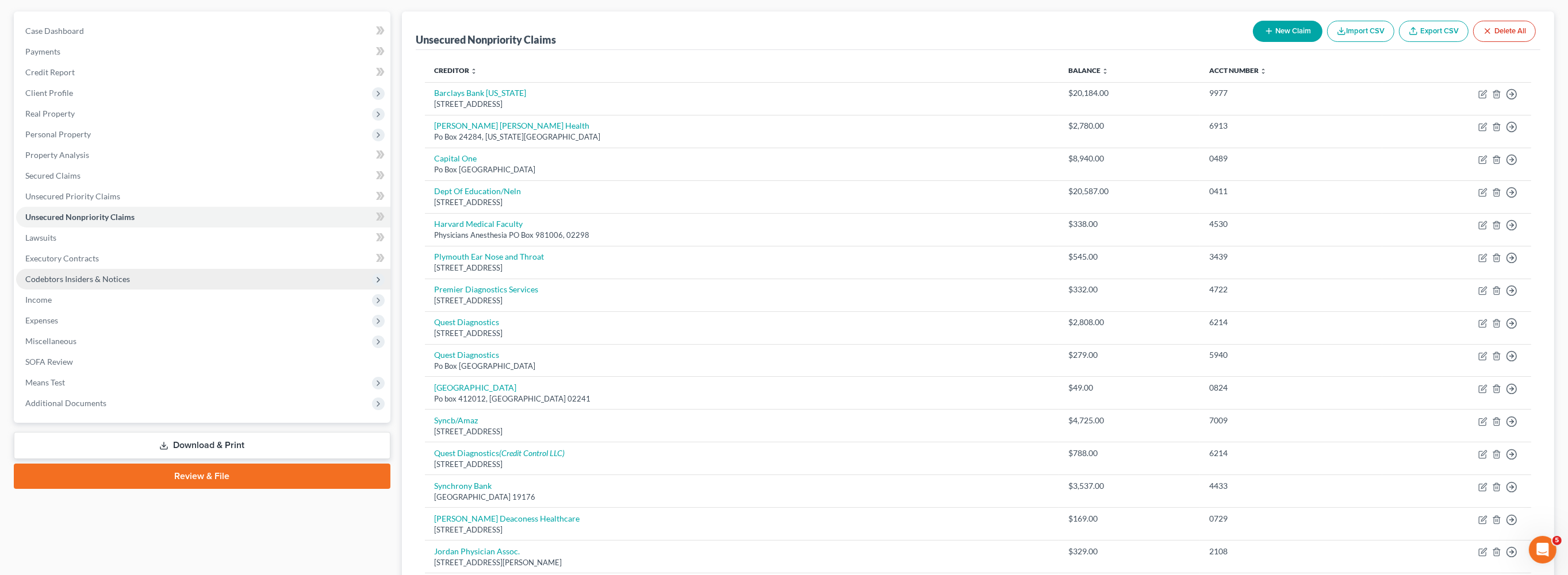
click at [51, 304] on span "Income" at bounding box center [38, 299] width 26 height 10
